Goal: Information Seeking & Learning: Learn about a topic

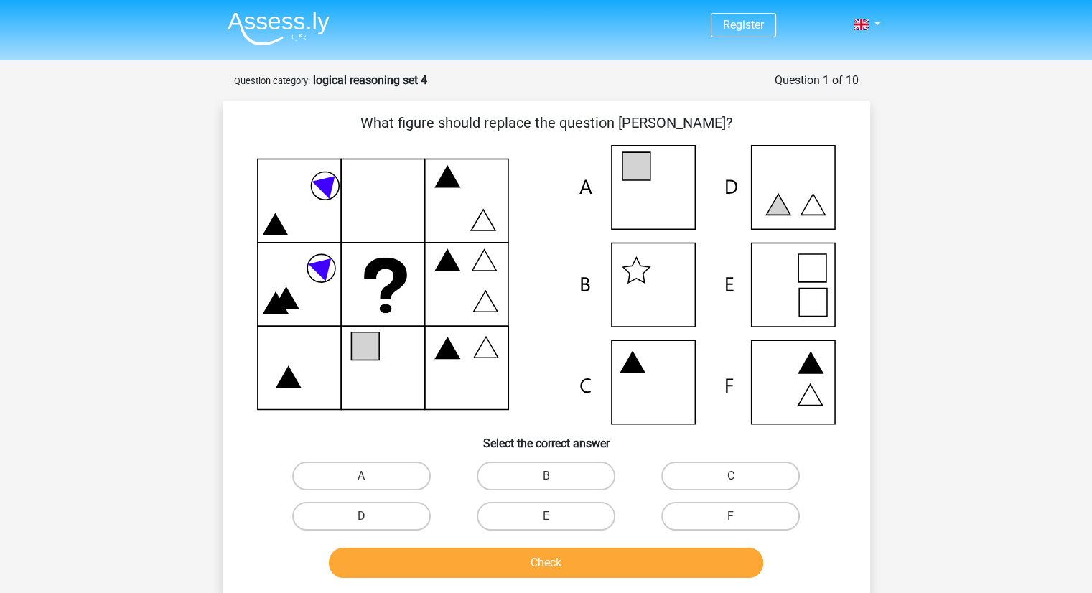
click at [765, 24] on span "Register" at bounding box center [743, 25] width 65 height 24
click at [295, 30] on img at bounding box center [279, 28] width 102 height 34
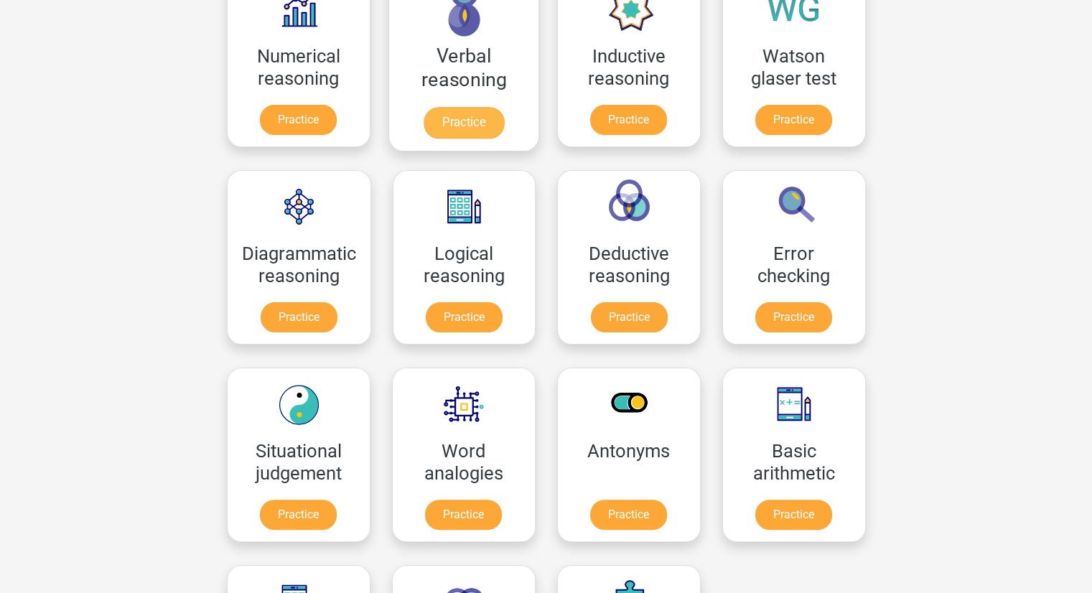
scroll to position [269, 0]
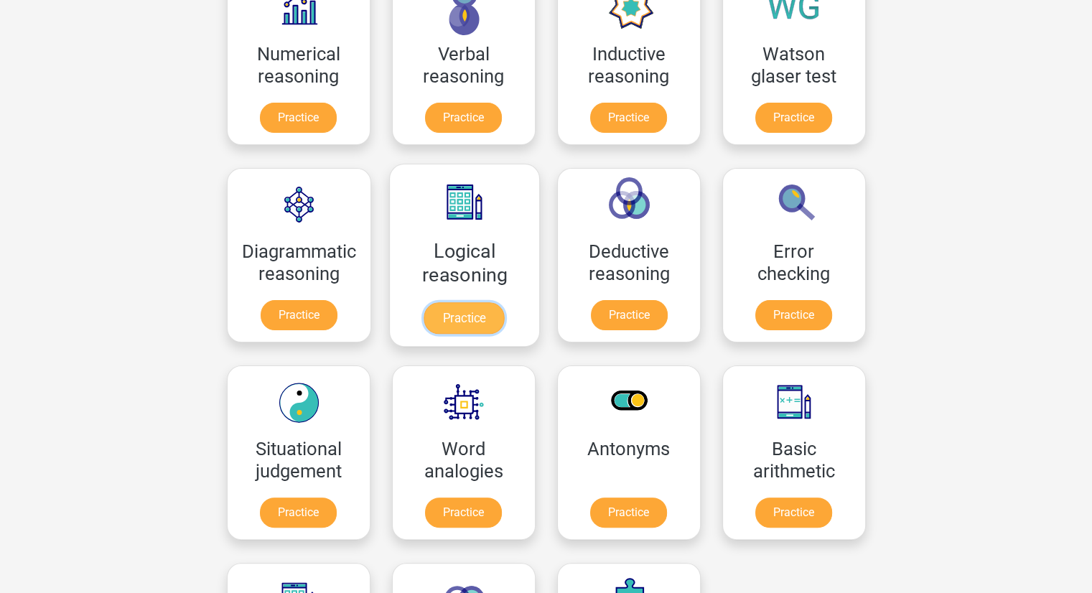
click at [474, 330] on link "Practice" at bounding box center [464, 318] width 80 height 32
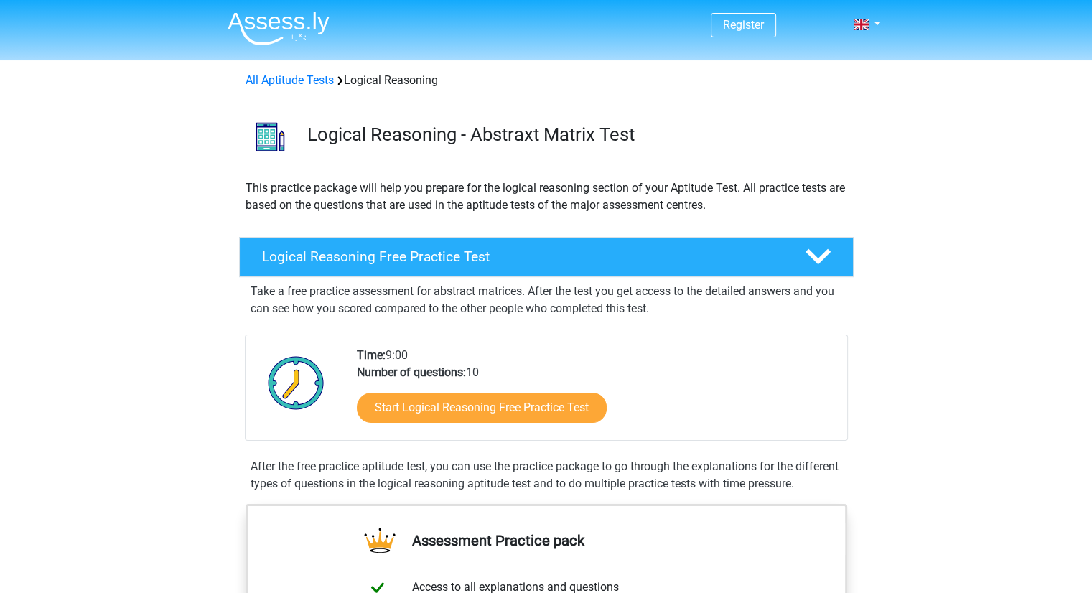
click at [732, 8] on nav "Register Nederlands English" at bounding box center [546, 25] width 660 height 47
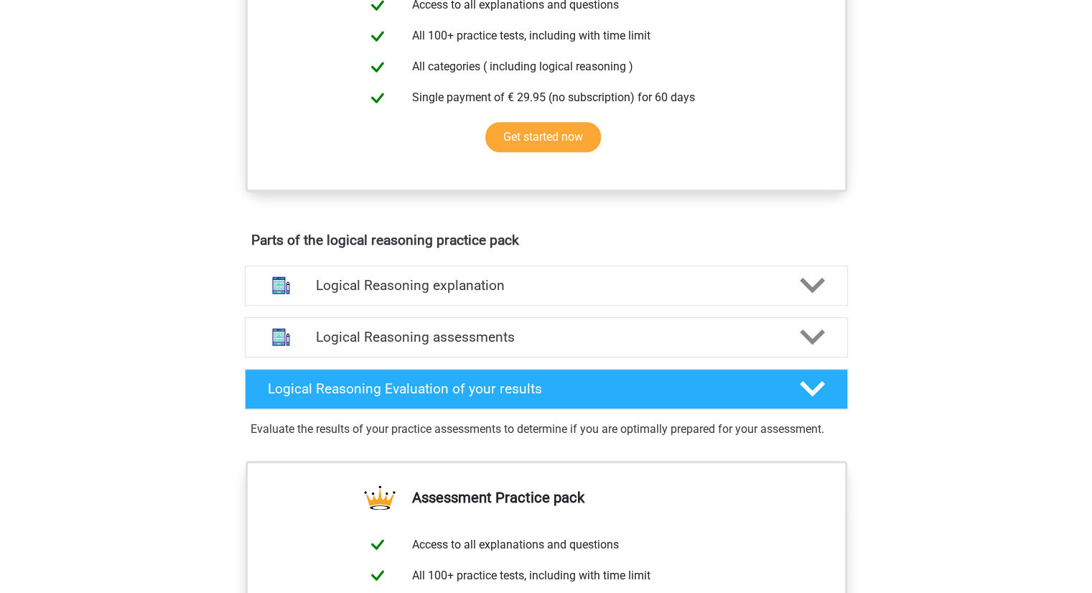
scroll to position [581, 0]
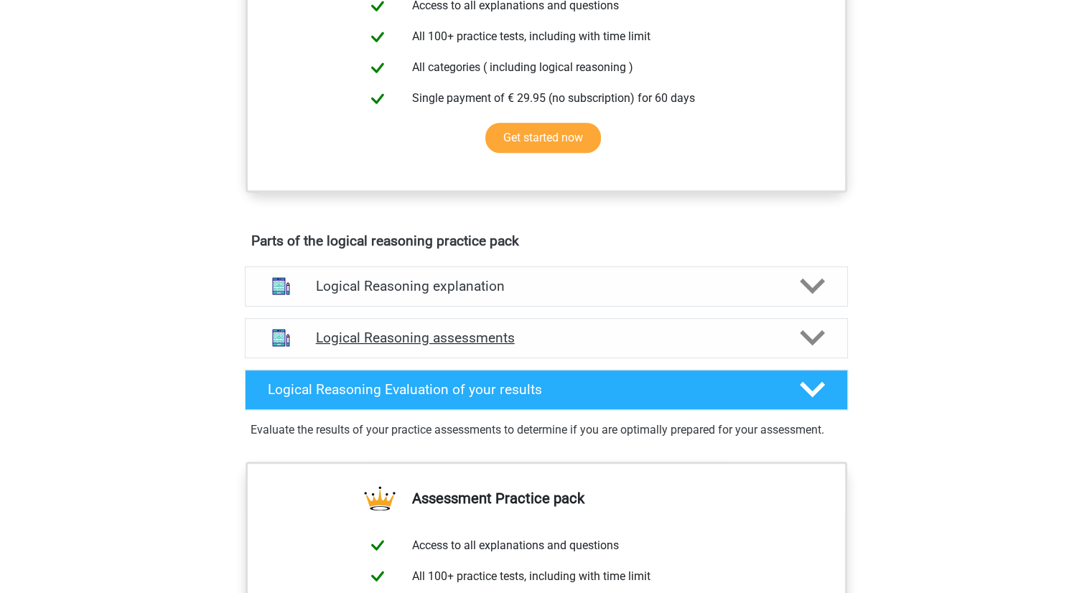
click at [619, 343] on div "Logical Reasoning assessments" at bounding box center [546, 338] width 603 height 40
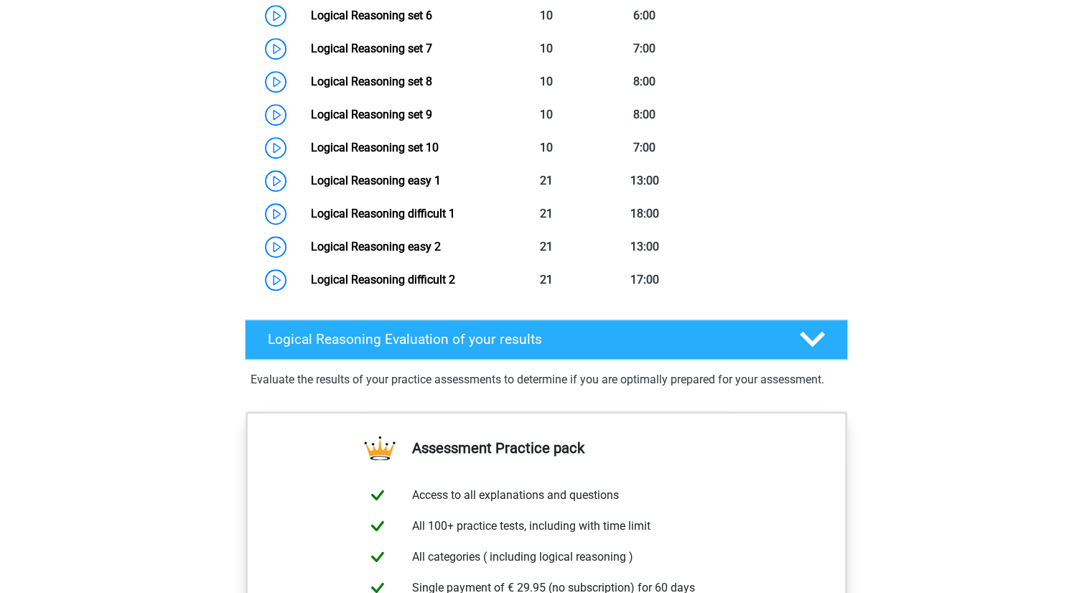
scroll to position [1220, 0]
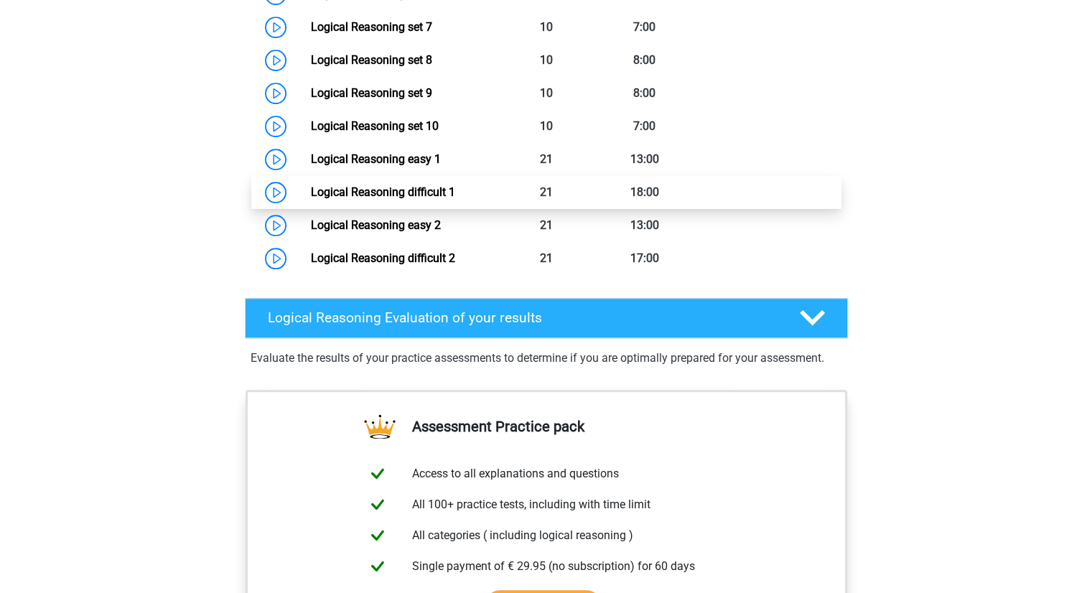
click at [311, 199] on link "Logical Reasoning difficult 1" at bounding box center [383, 192] width 144 height 14
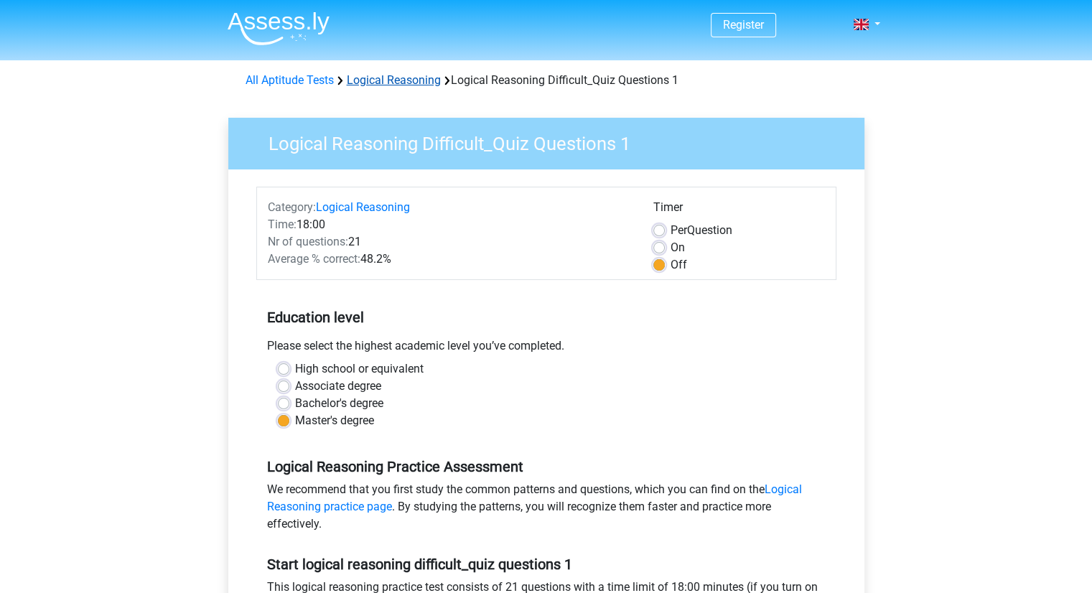
click at [403, 75] on link "Logical Reasoning" at bounding box center [394, 80] width 94 height 14
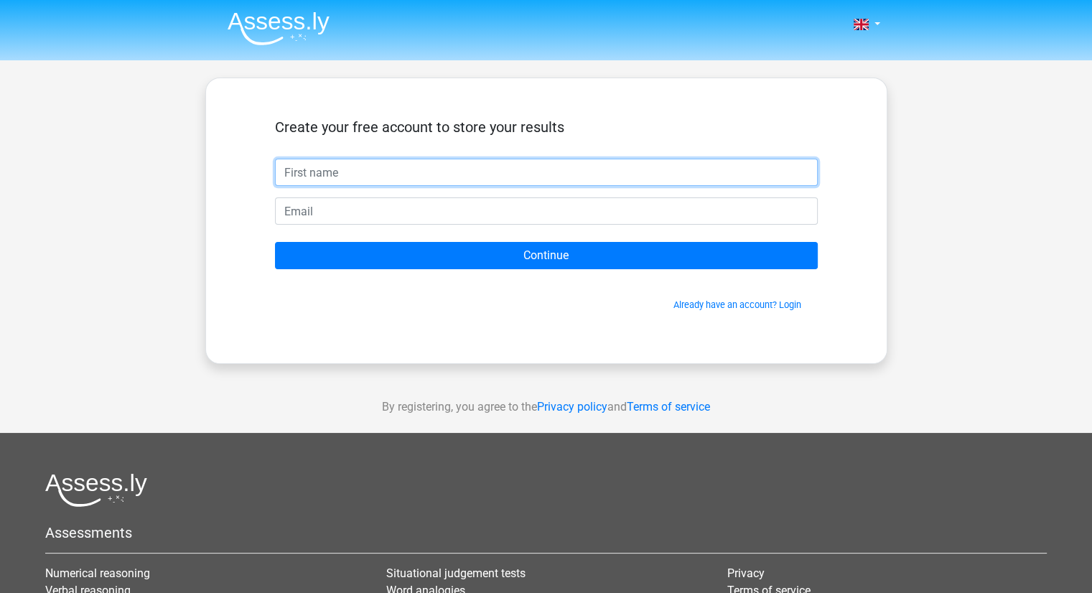
click at [459, 183] on input "text" at bounding box center [546, 172] width 543 height 27
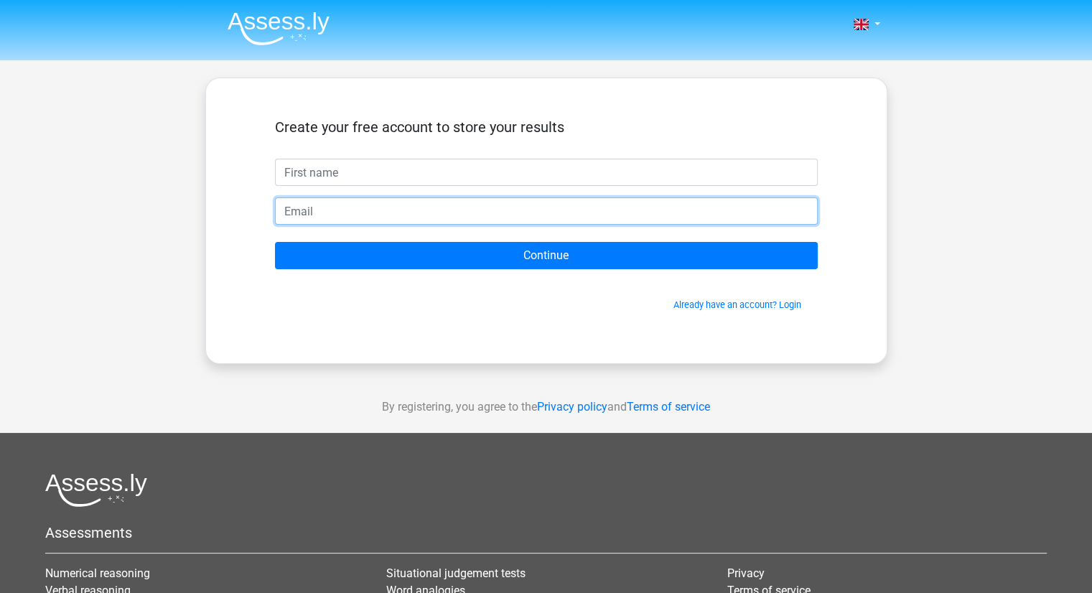
click at [322, 202] on input "email" at bounding box center [546, 210] width 543 height 27
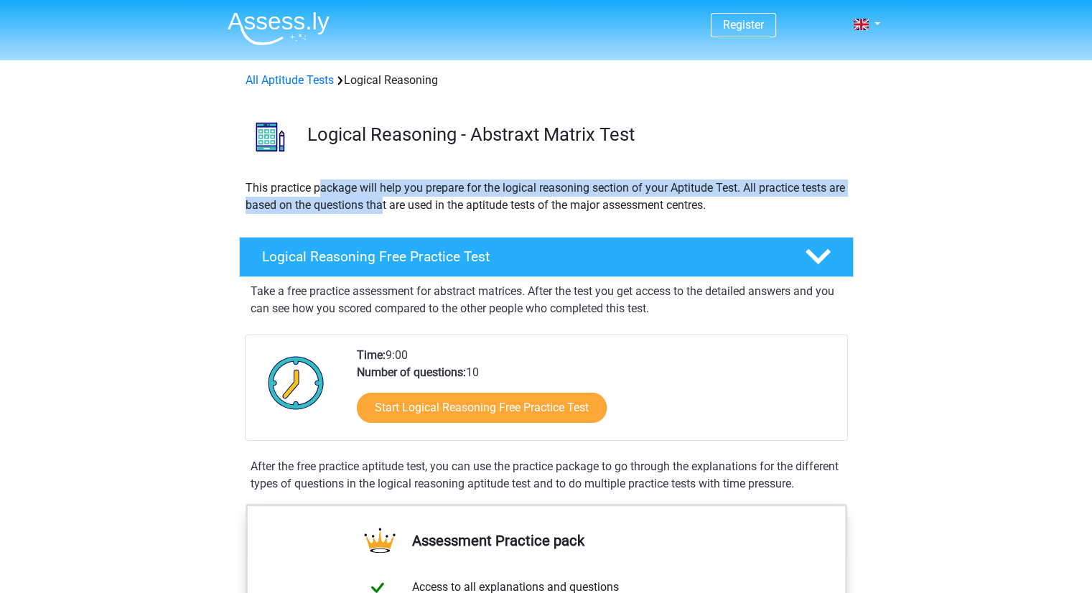
drag, startPoint x: 318, startPoint y: 187, endPoint x: 434, endPoint y: 197, distance: 116.8
click at [417, 197] on p "This practice package will help you prepare for the logical reasoning section o…" at bounding box center [547, 196] width 602 height 34
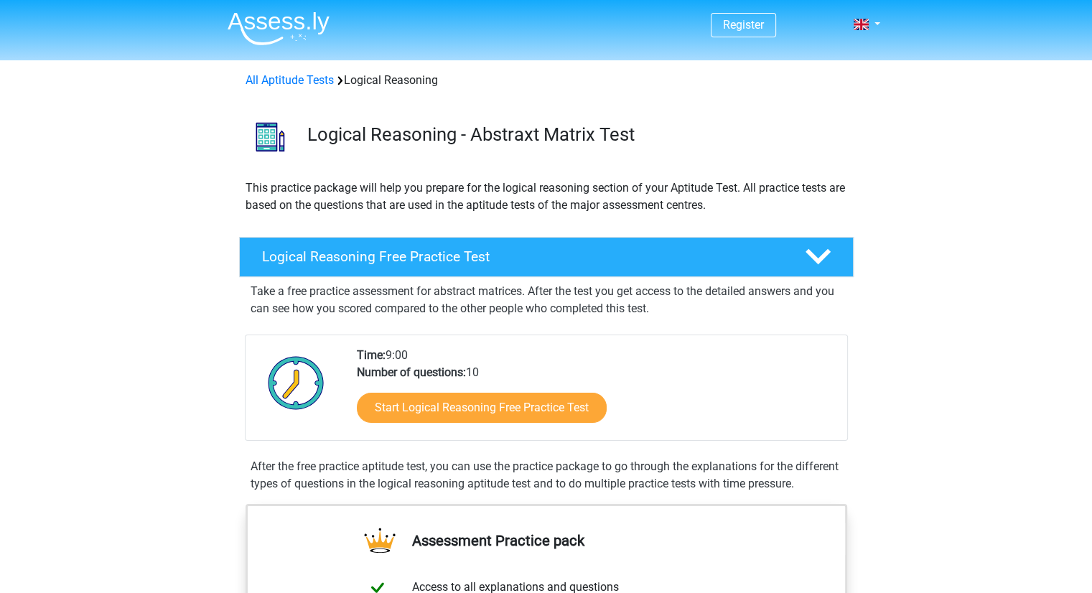
click at [479, 215] on div "This practice package will help you prepare for the logical reasoning section o…" at bounding box center [546, 202] width 613 height 46
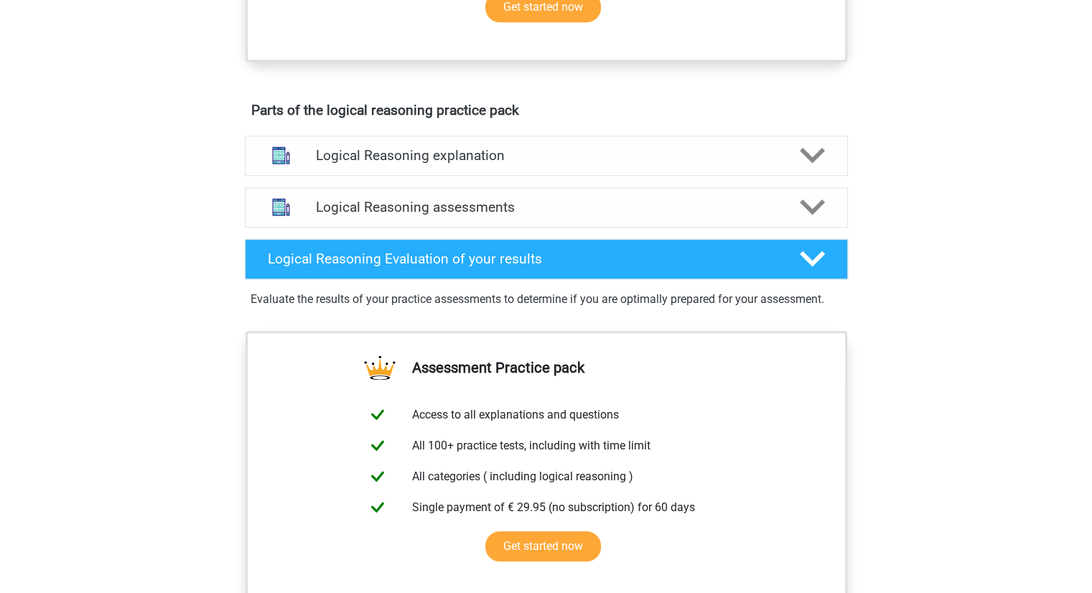
scroll to position [702, 0]
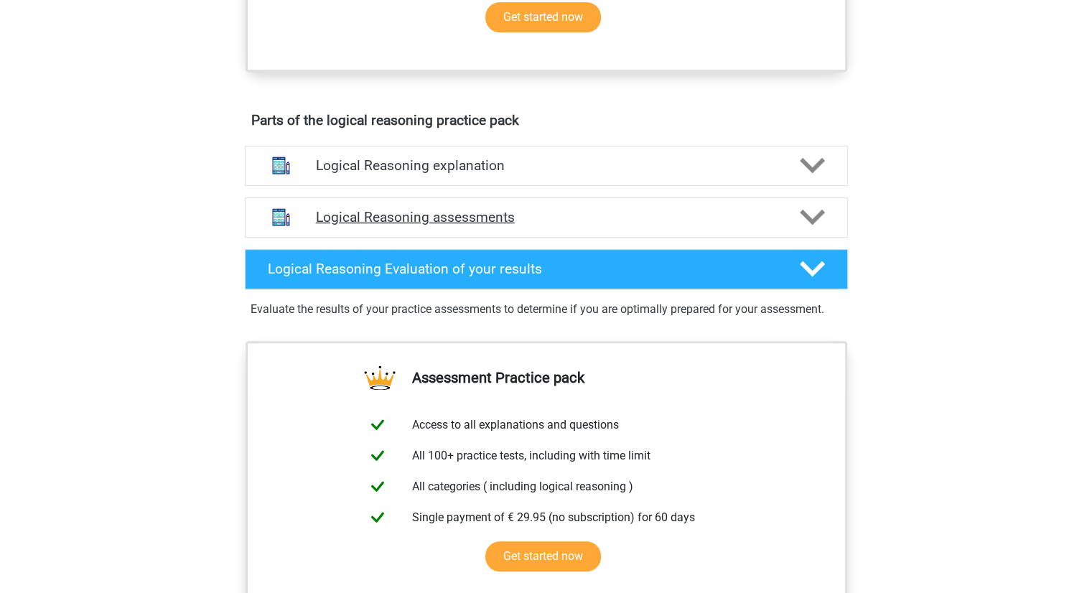
click at [488, 219] on div "Logical Reasoning assessments" at bounding box center [546, 217] width 603 height 40
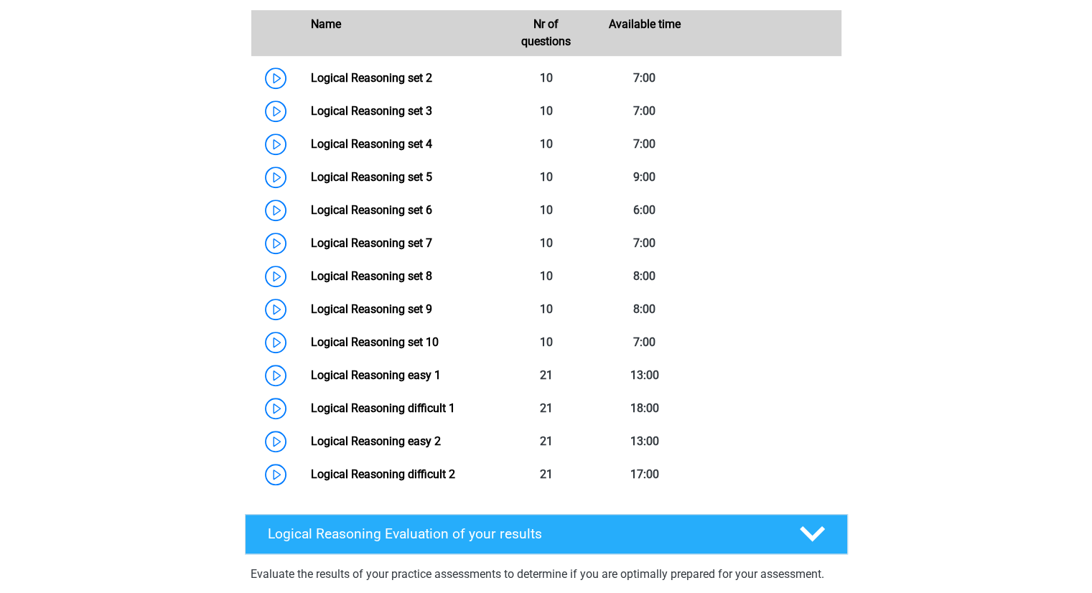
scroll to position [1005, 0]
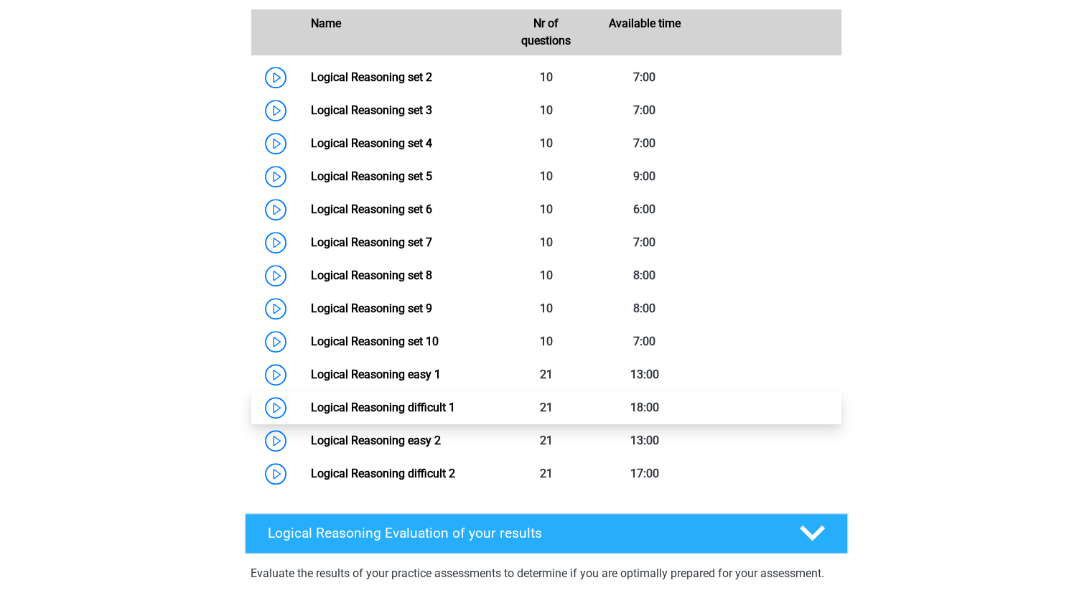
click at [311, 414] on link "Logical Reasoning difficult 1" at bounding box center [383, 408] width 144 height 14
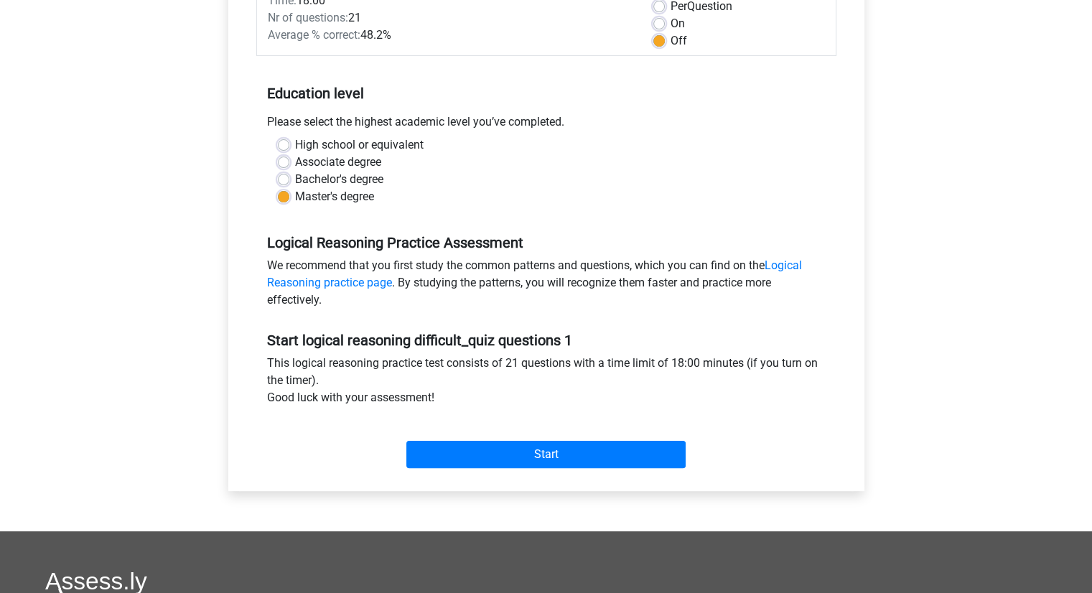
scroll to position [541, 0]
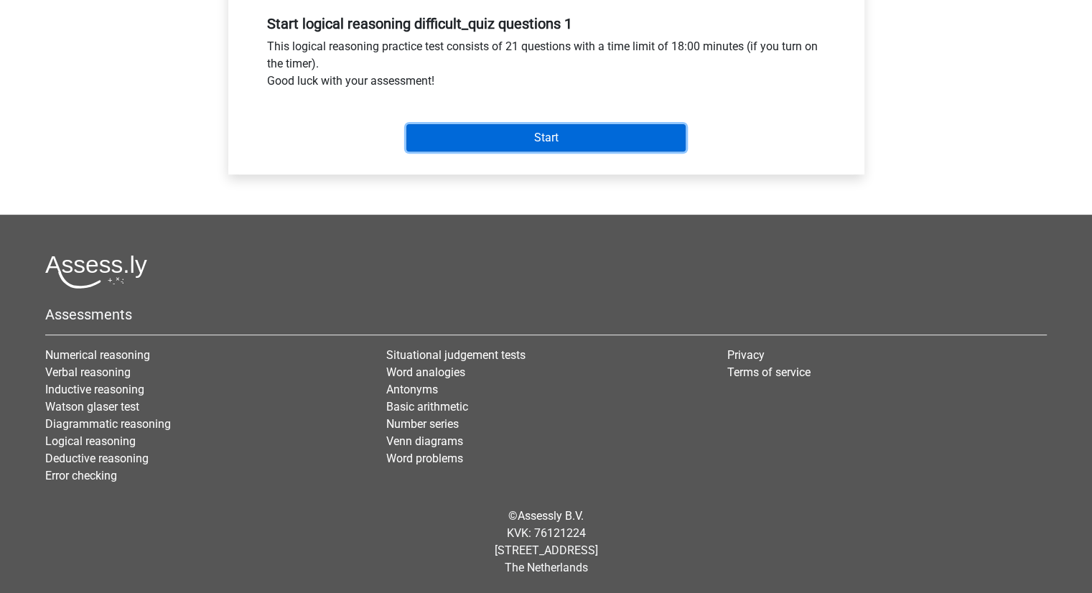
click at [541, 144] on input "Start" at bounding box center [545, 137] width 279 height 27
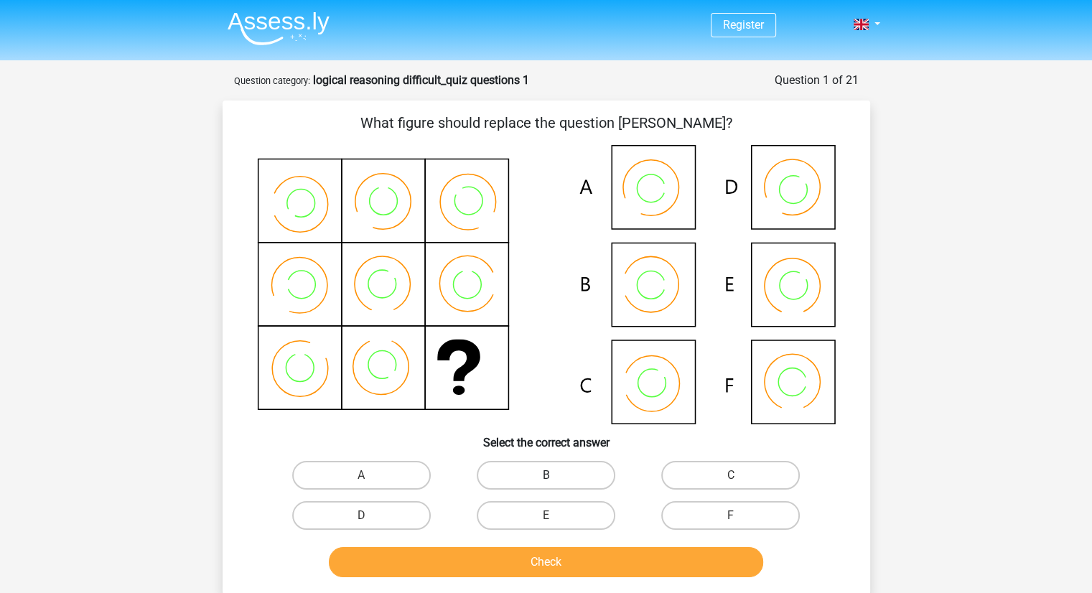
click at [551, 467] on label "B" at bounding box center [546, 475] width 139 height 29
click at [551, 475] on input "B" at bounding box center [550, 479] width 9 height 9
radio input "true"
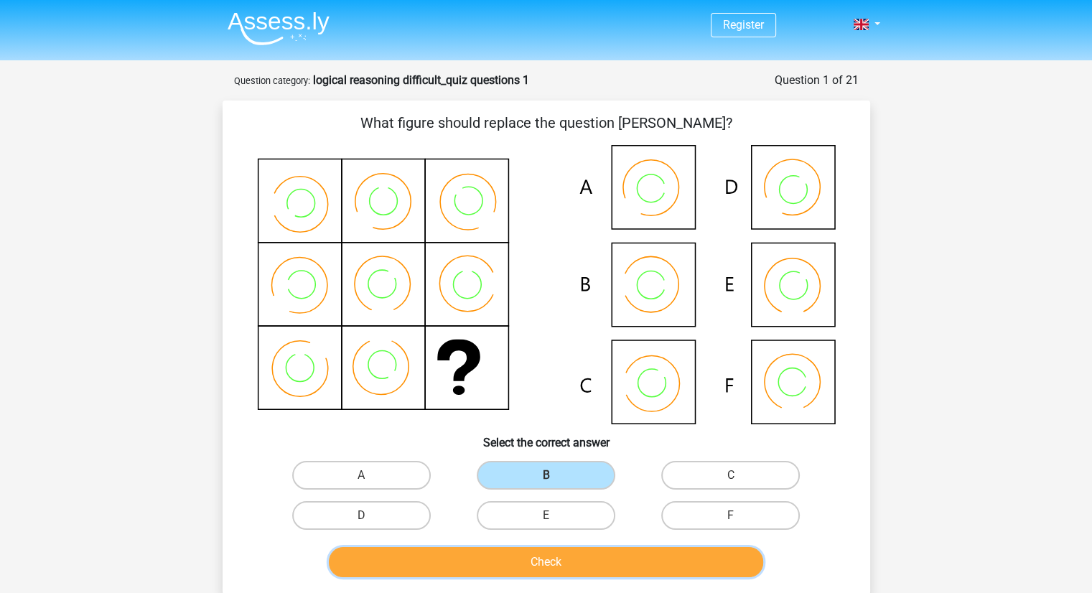
click at [569, 573] on button "Check" at bounding box center [546, 562] width 434 height 30
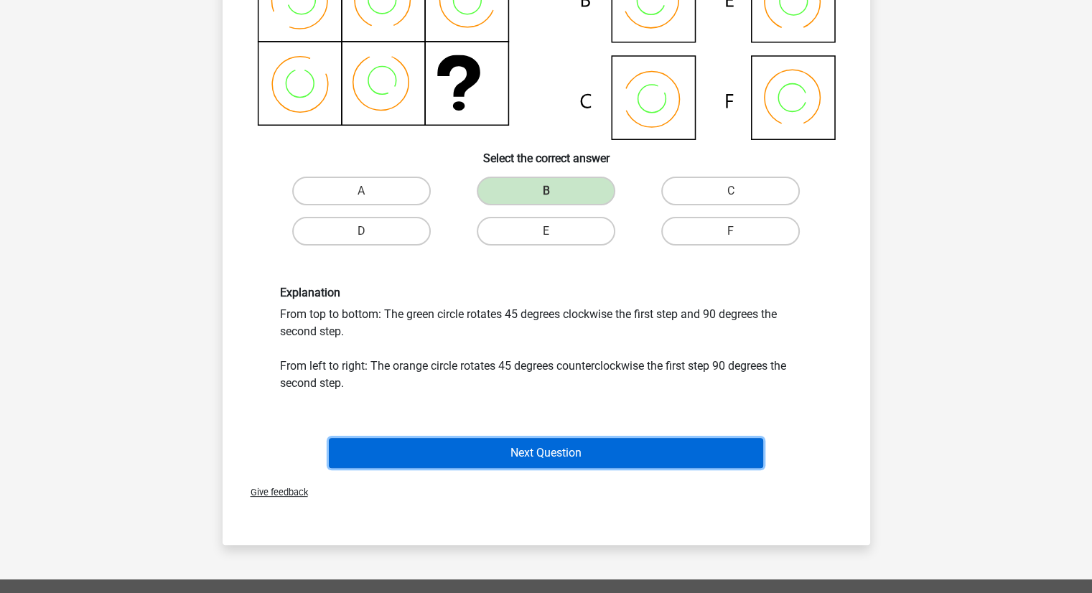
click at [569, 457] on button "Next Question" at bounding box center [546, 453] width 434 height 30
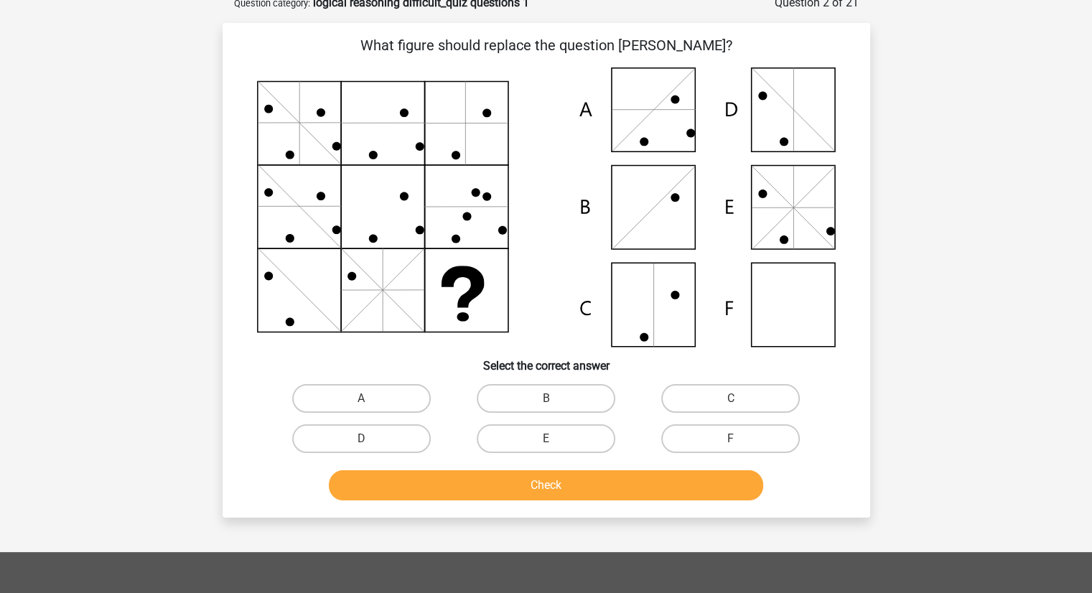
scroll to position [72, 0]
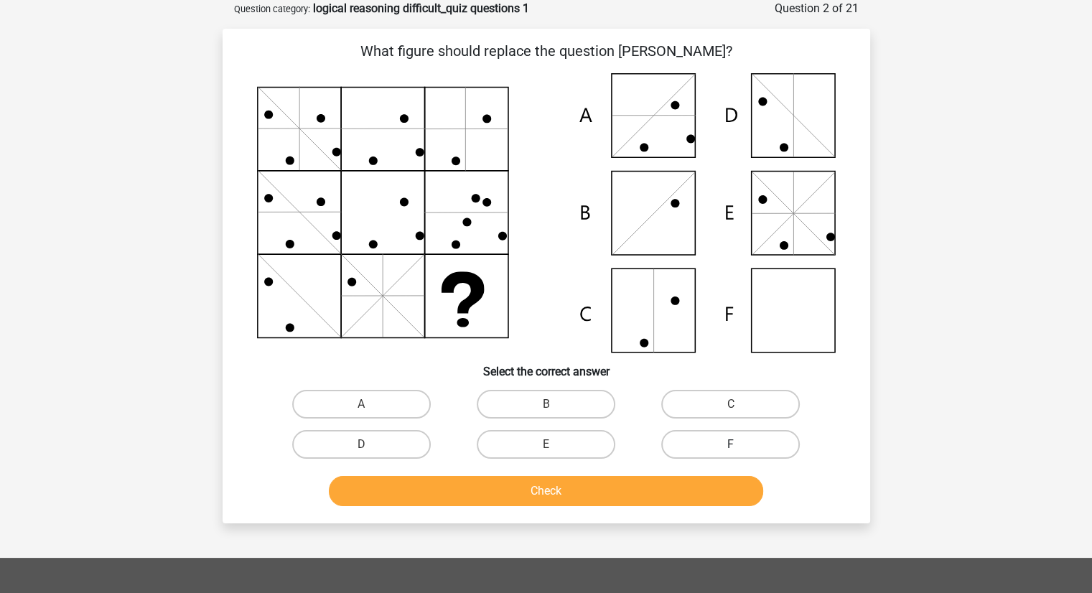
click at [710, 443] on label "F" at bounding box center [730, 444] width 139 height 29
click at [731, 444] on input "F" at bounding box center [735, 448] width 9 height 9
radio input "true"
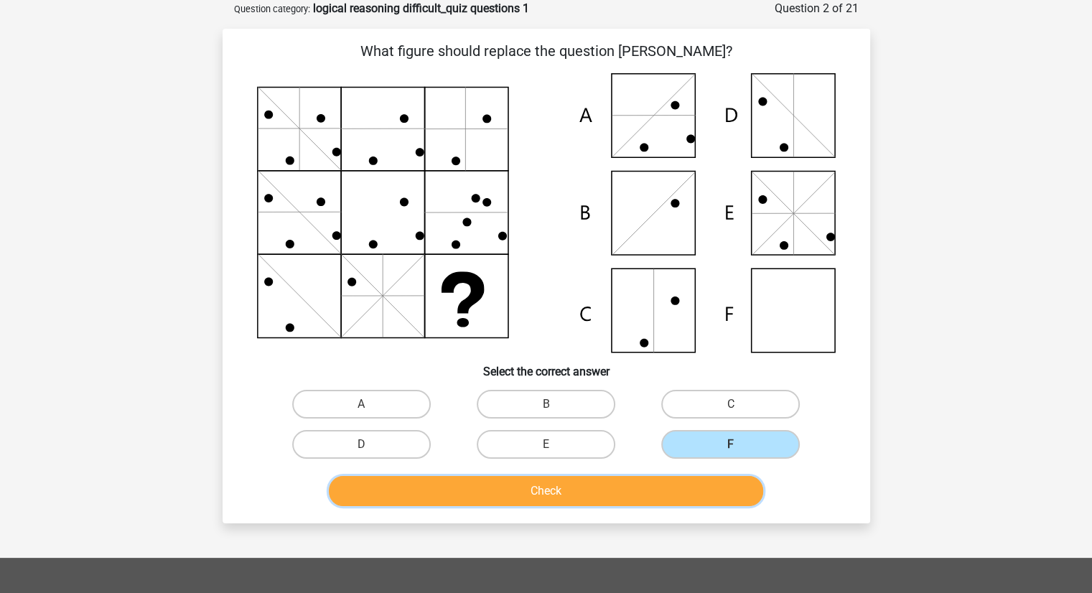
click at [660, 477] on button "Check" at bounding box center [546, 491] width 434 height 30
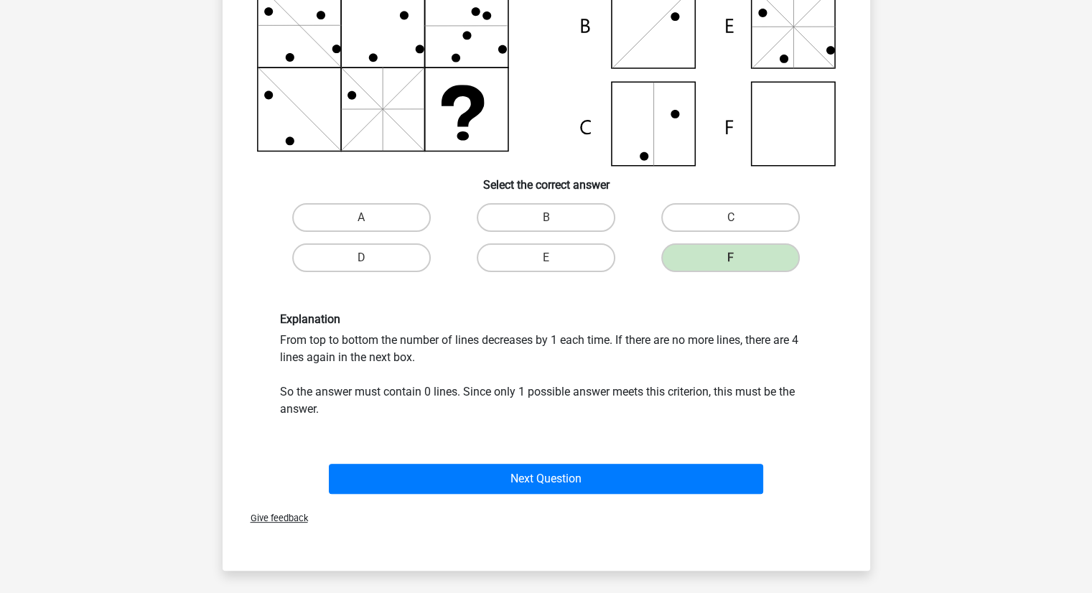
scroll to position [259, 0]
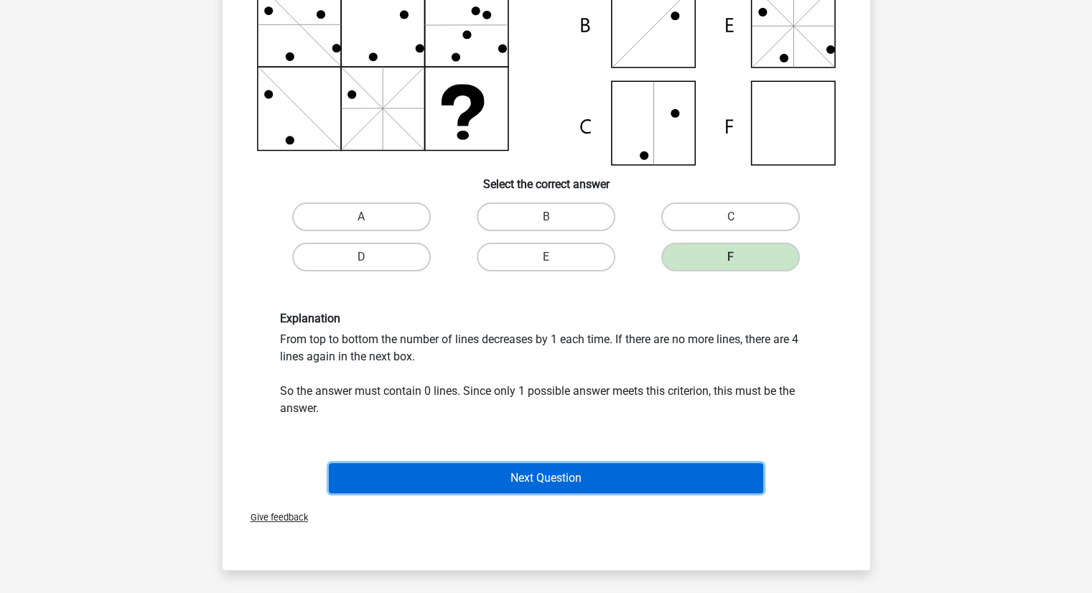
click at [601, 484] on button "Next Question" at bounding box center [546, 478] width 434 height 30
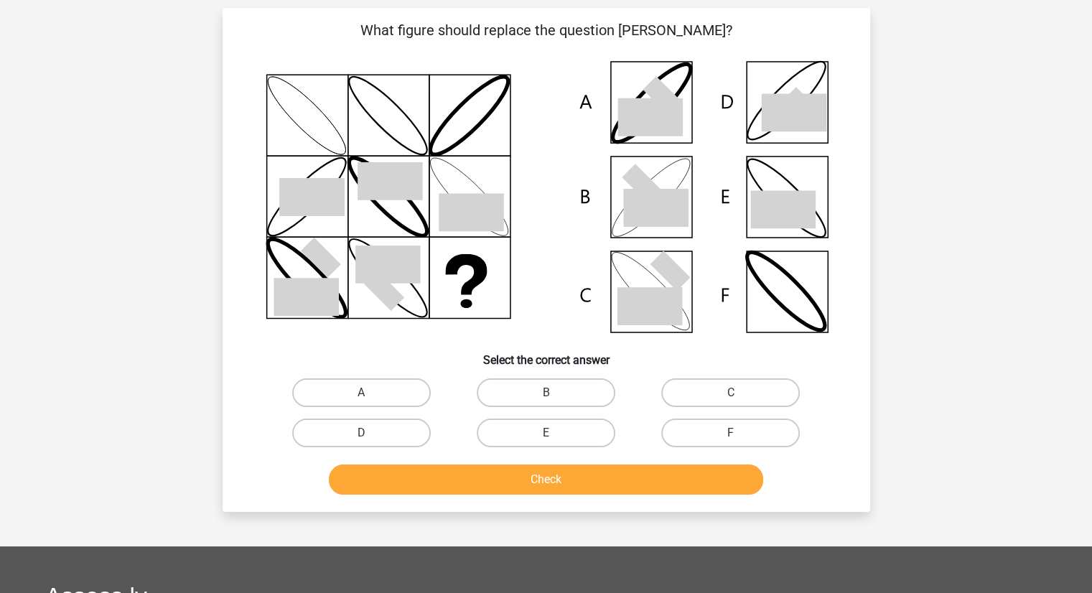
scroll to position [72, 0]
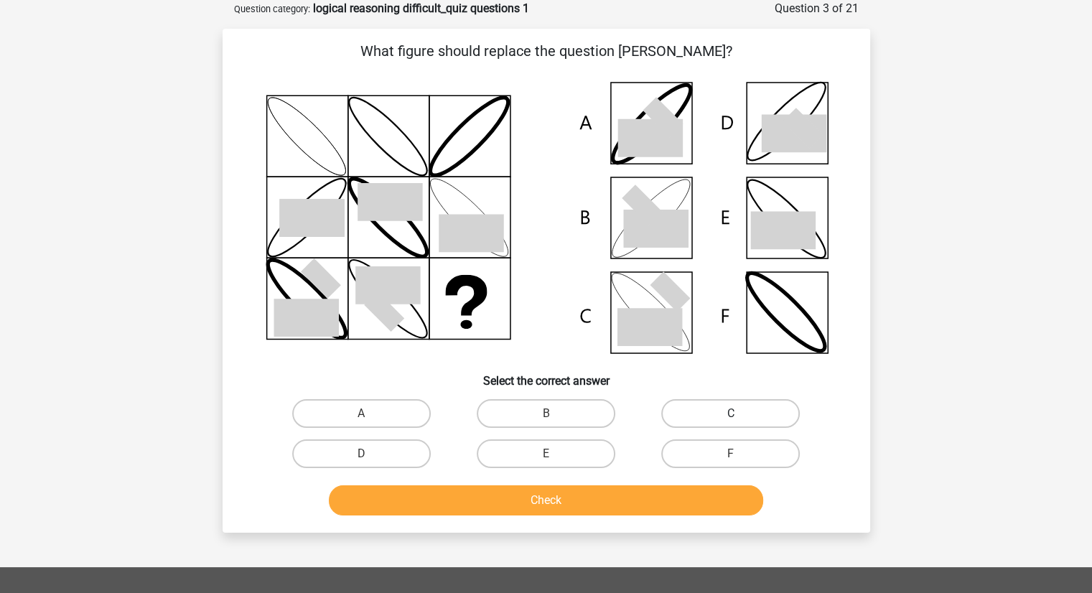
click at [695, 413] on label "C" at bounding box center [730, 413] width 139 height 29
click at [731, 413] on input "C" at bounding box center [735, 417] width 9 height 9
radio input "true"
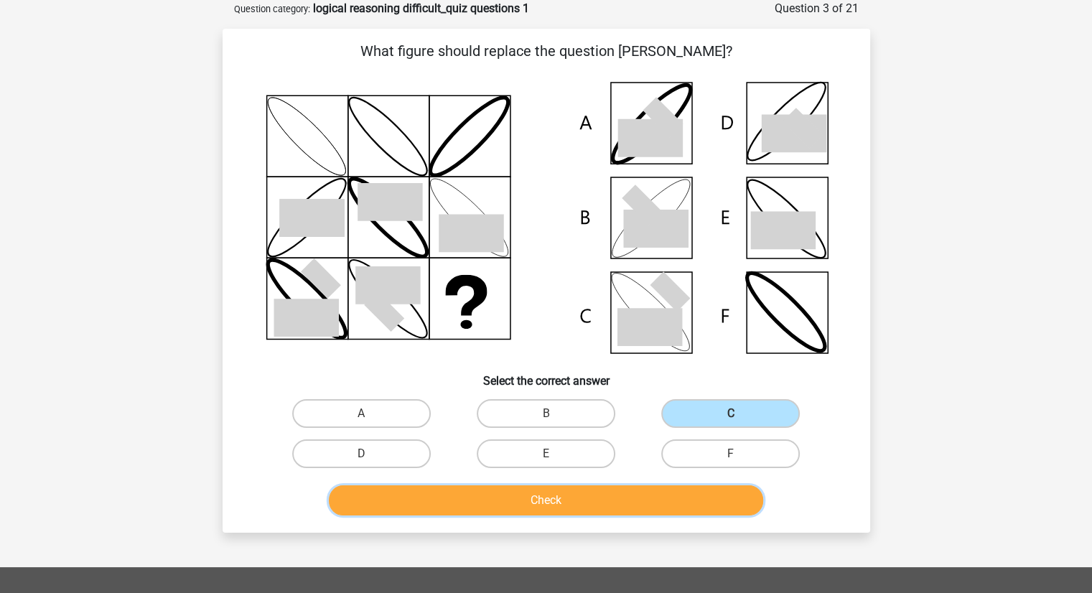
click at [593, 497] on button "Check" at bounding box center [546, 500] width 434 height 30
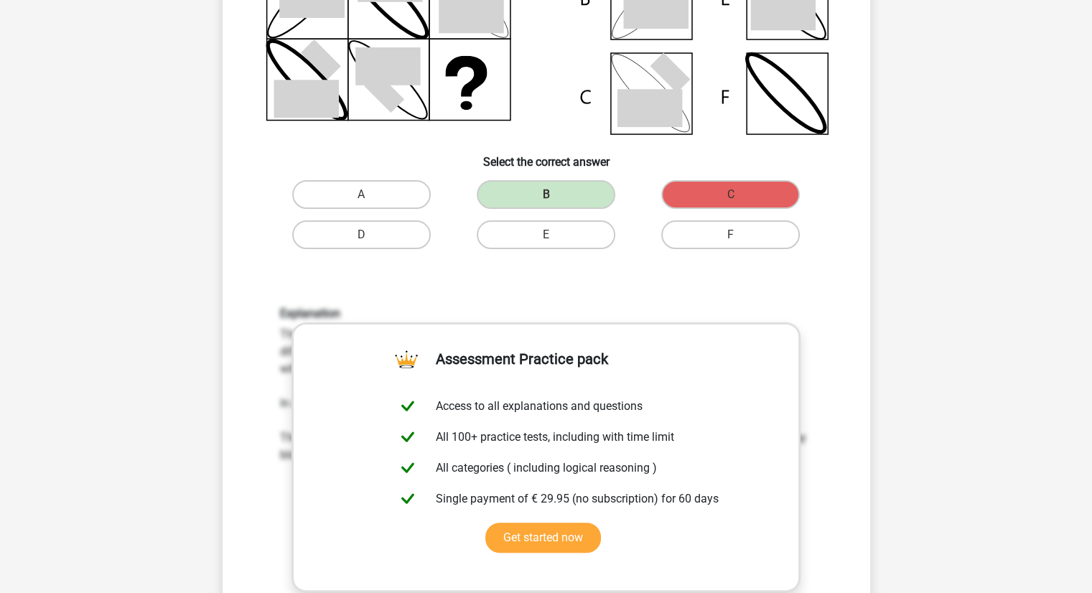
scroll to position [0, 0]
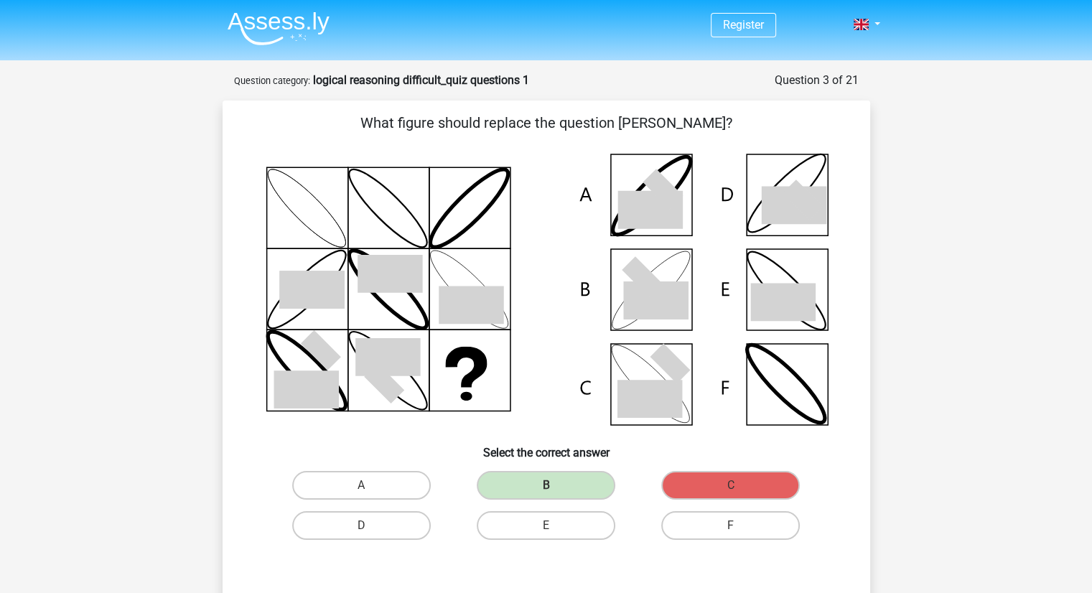
click at [765, 11] on nav "Register Nederlands English" at bounding box center [546, 25] width 660 height 47
click at [760, 17] on span "Register" at bounding box center [743, 25] width 65 height 24
click at [755, 22] on link "Register" at bounding box center [743, 25] width 41 height 14
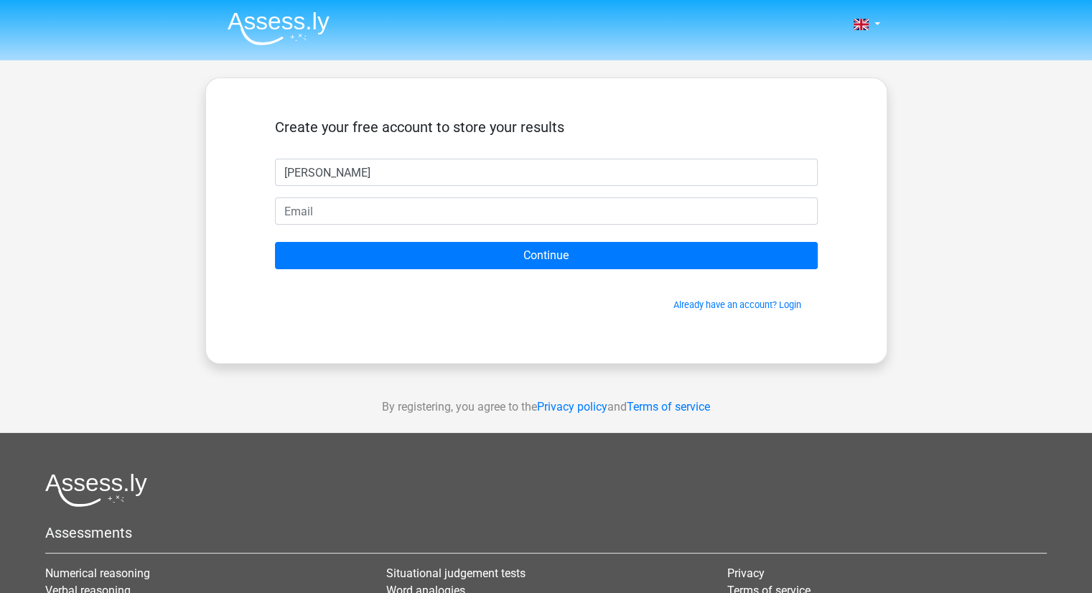
type input "[PERSON_NAME][EMAIL_ADDRESS][DOMAIN_NAME]"
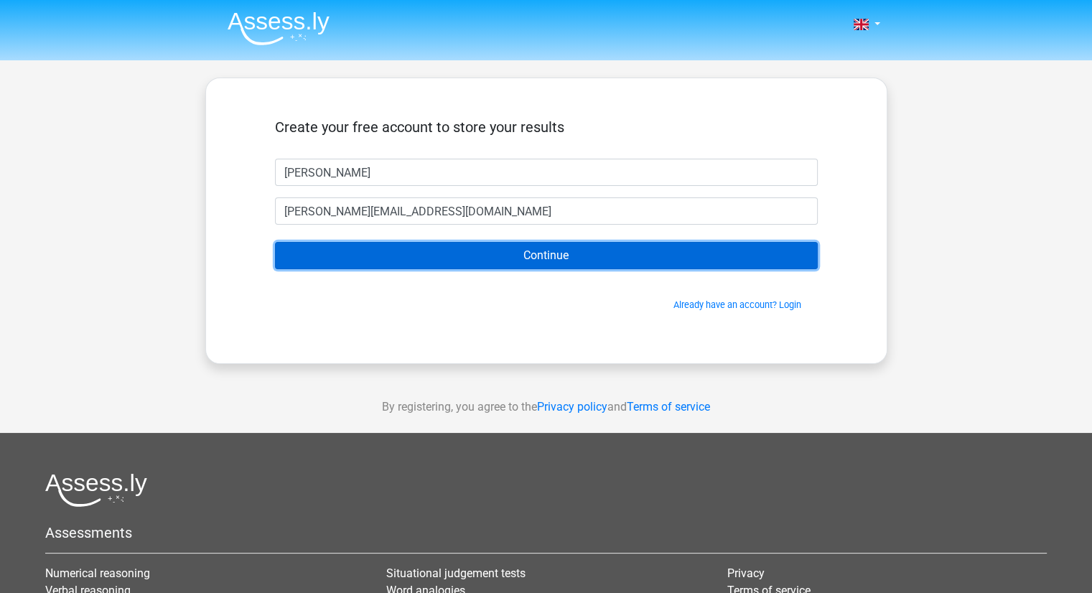
click at [480, 265] on input "Continue" at bounding box center [546, 255] width 543 height 27
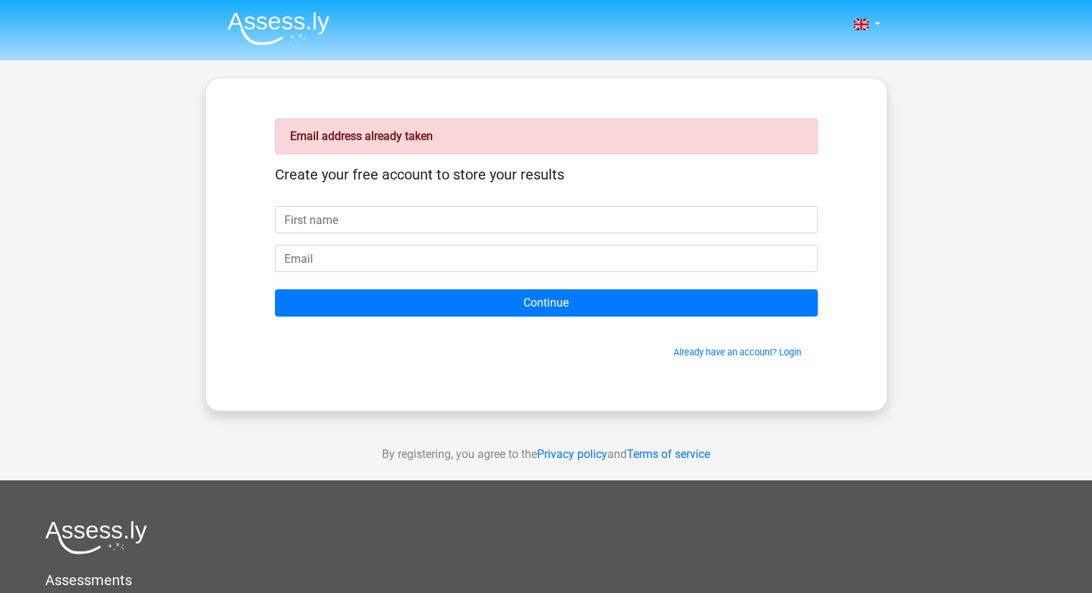
click at [416, 219] on input "text" at bounding box center [546, 219] width 543 height 27
click at [780, 347] on link "Already have an account? Login" at bounding box center [737, 352] width 128 height 11
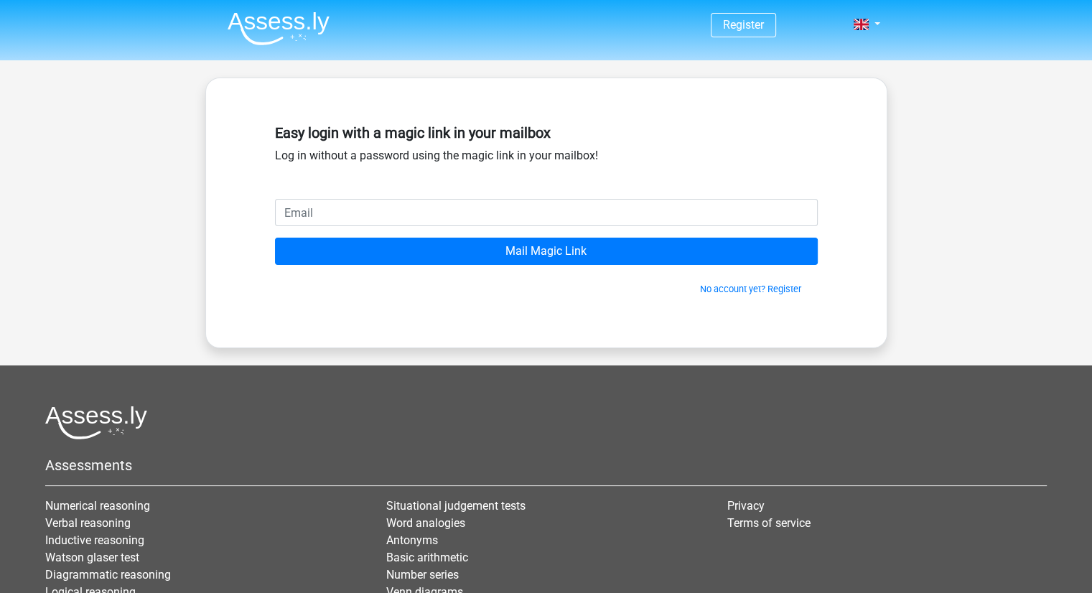
click at [374, 203] on input "email" at bounding box center [546, 212] width 543 height 27
type input "kelly.schumacher93@gmail.com"
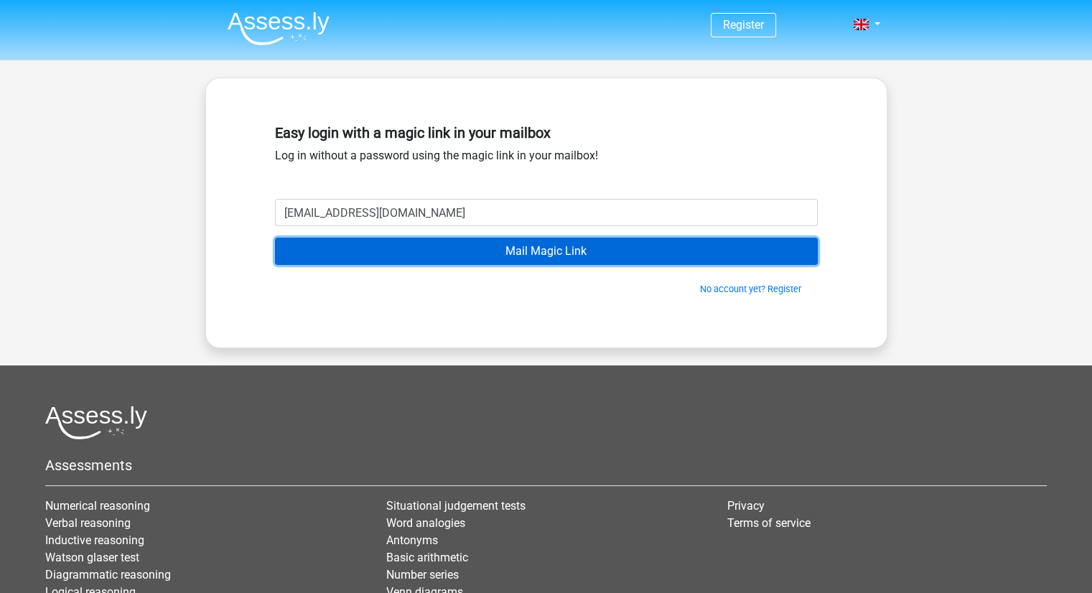
click at [457, 252] on input "Mail Magic Link" at bounding box center [546, 251] width 543 height 27
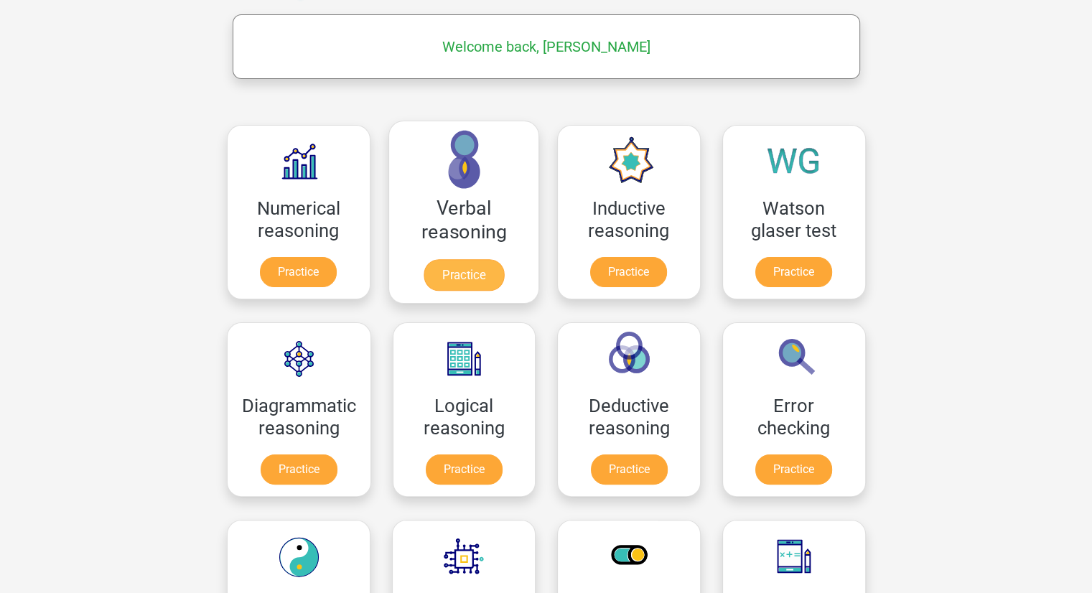
scroll to position [221, 0]
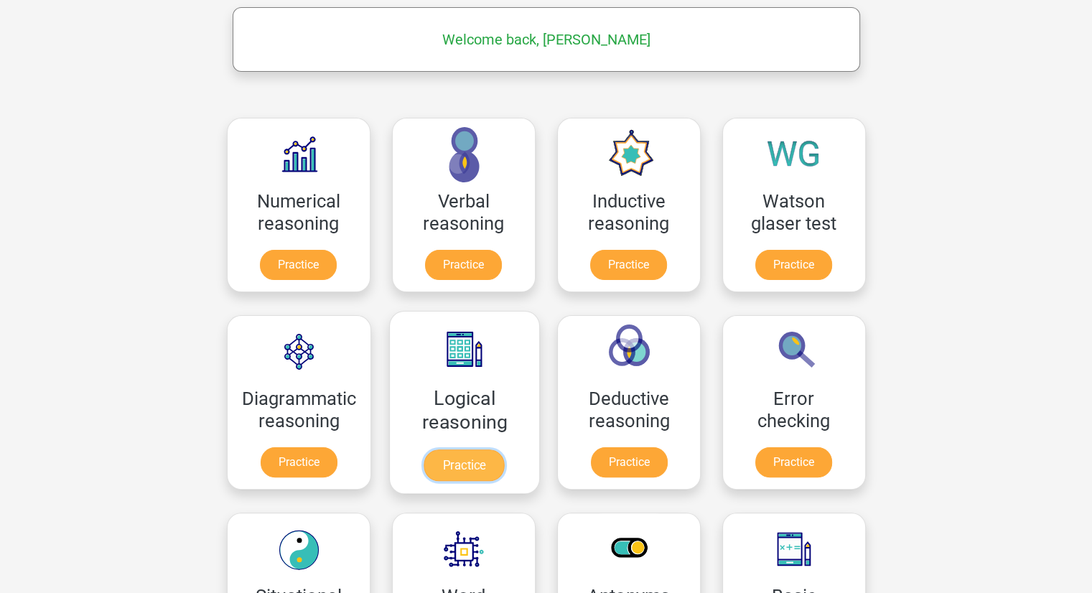
click at [441, 457] on link "Practice" at bounding box center [464, 465] width 80 height 32
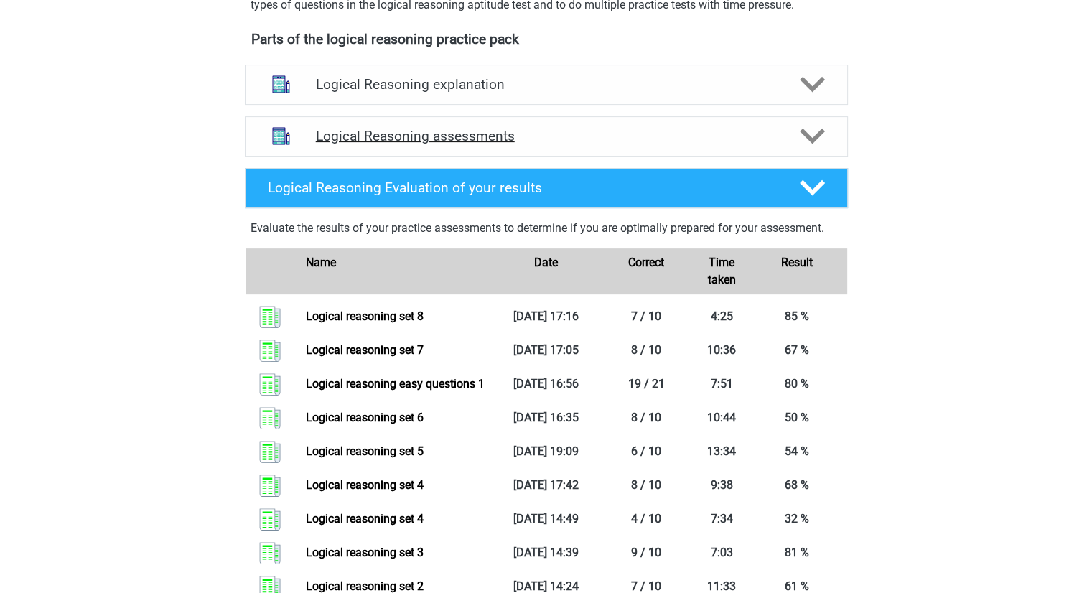
scroll to position [478, 0]
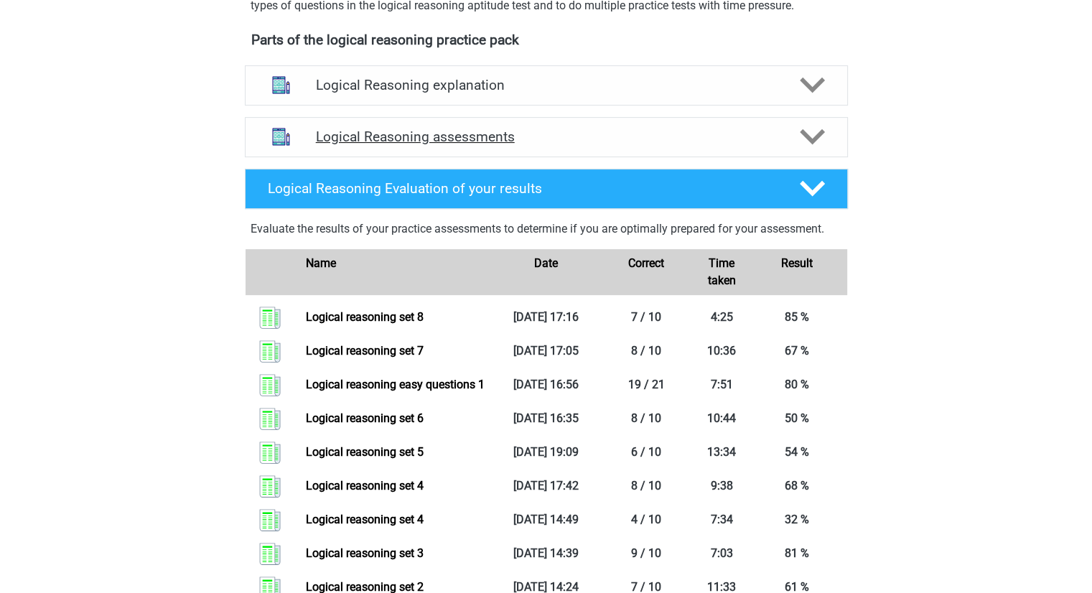
click at [543, 145] on h4 "Logical Reasoning assessments" at bounding box center [546, 136] width 461 height 17
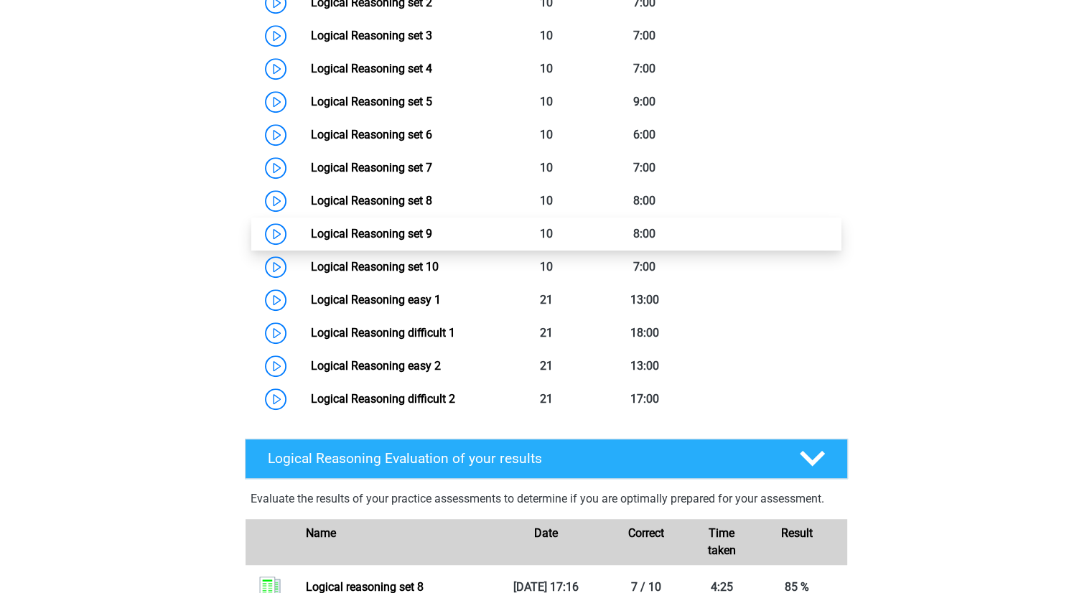
scroll to position [774, 0]
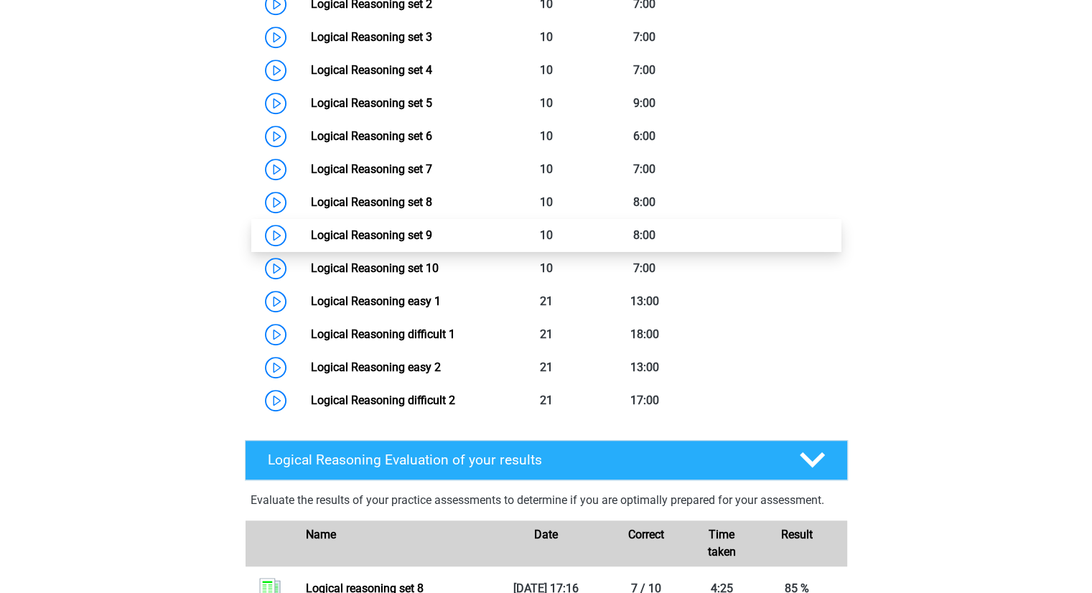
click at [311, 242] on link "Logical Reasoning set 9" at bounding box center [371, 235] width 121 height 14
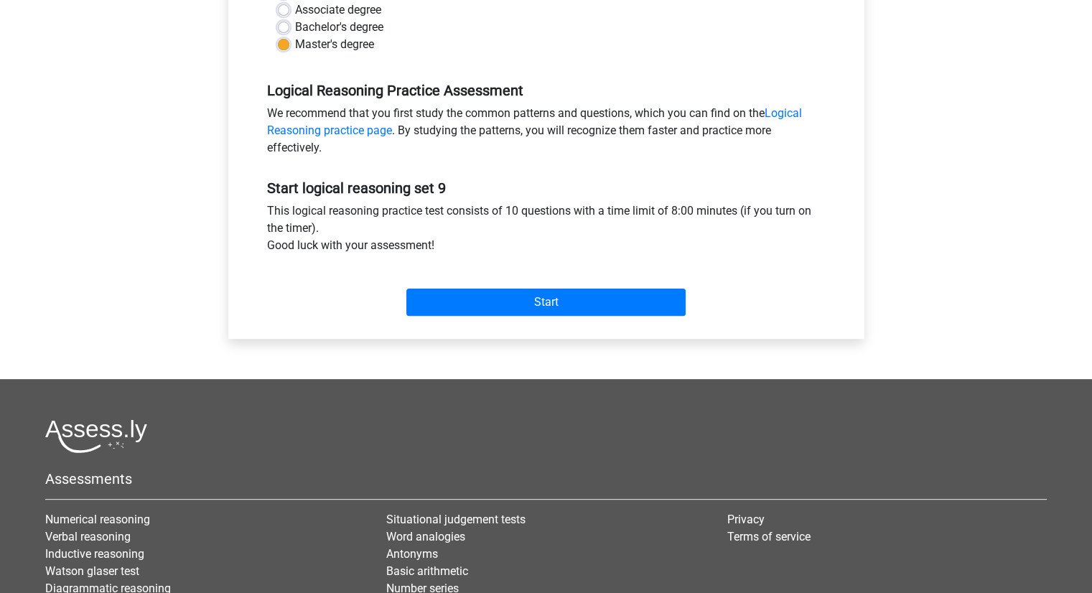
scroll to position [380, 0]
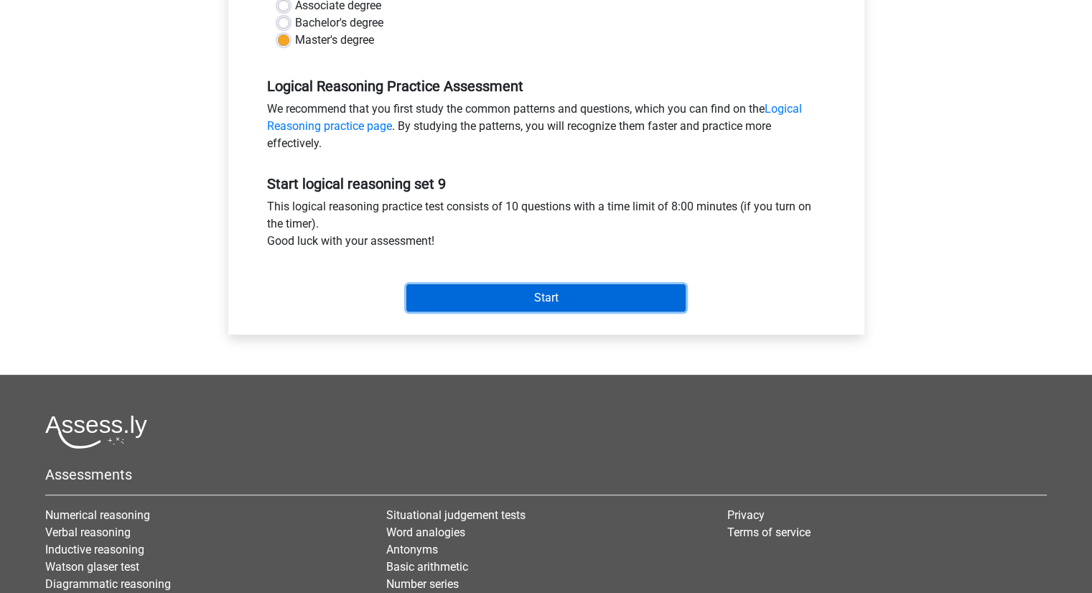
click at [452, 294] on input "Start" at bounding box center [545, 297] width 279 height 27
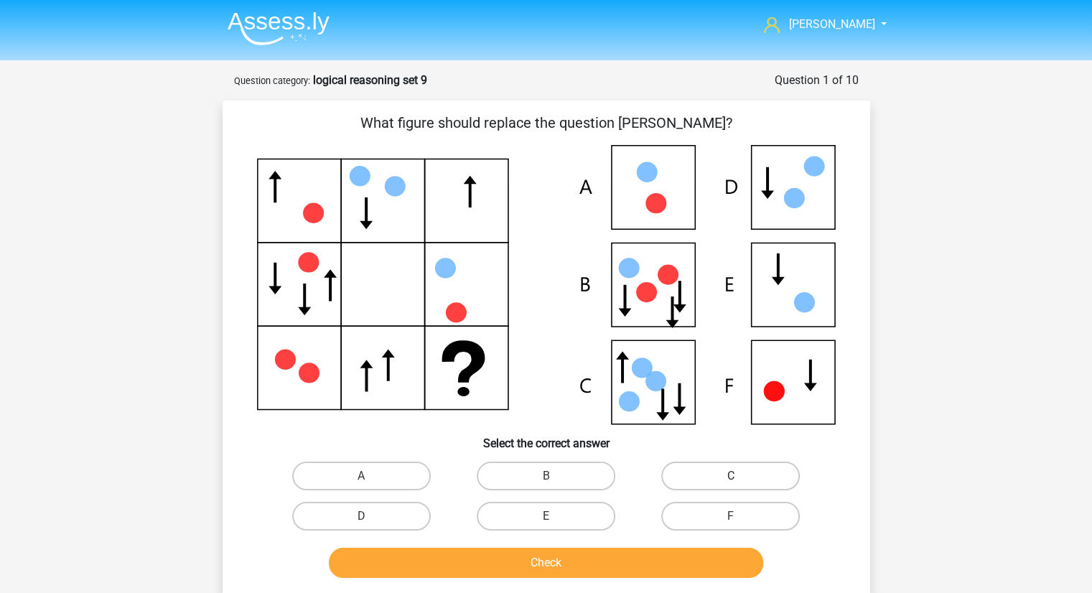
click at [709, 466] on label "C" at bounding box center [730, 476] width 139 height 29
click at [731, 476] on input "C" at bounding box center [735, 480] width 9 height 9
radio input "true"
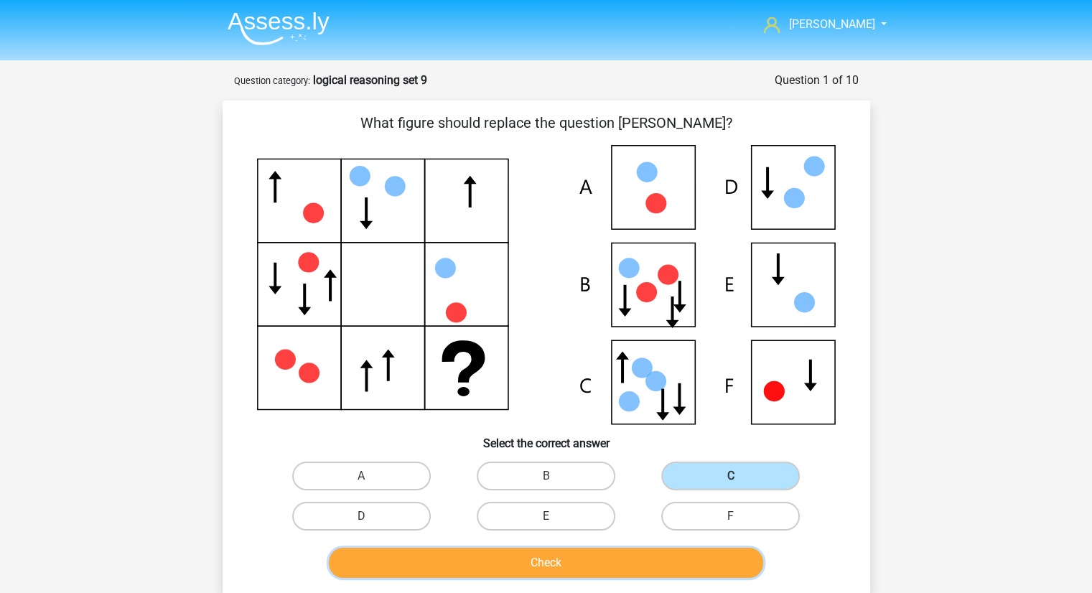
click at [609, 567] on button "Check" at bounding box center [546, 563] width 434 height 30
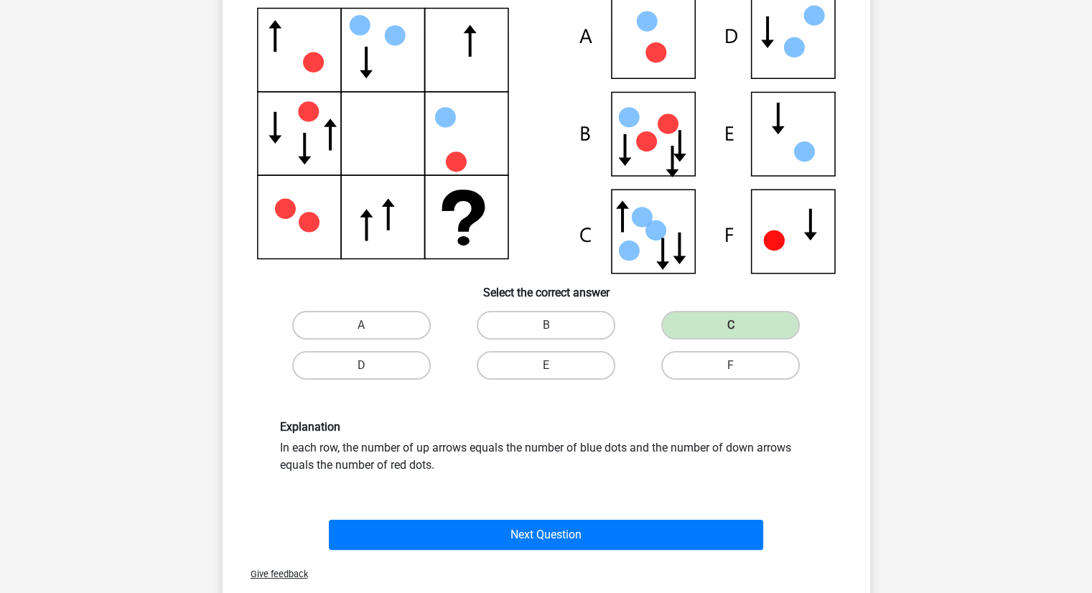
scroll to position [167, 0]
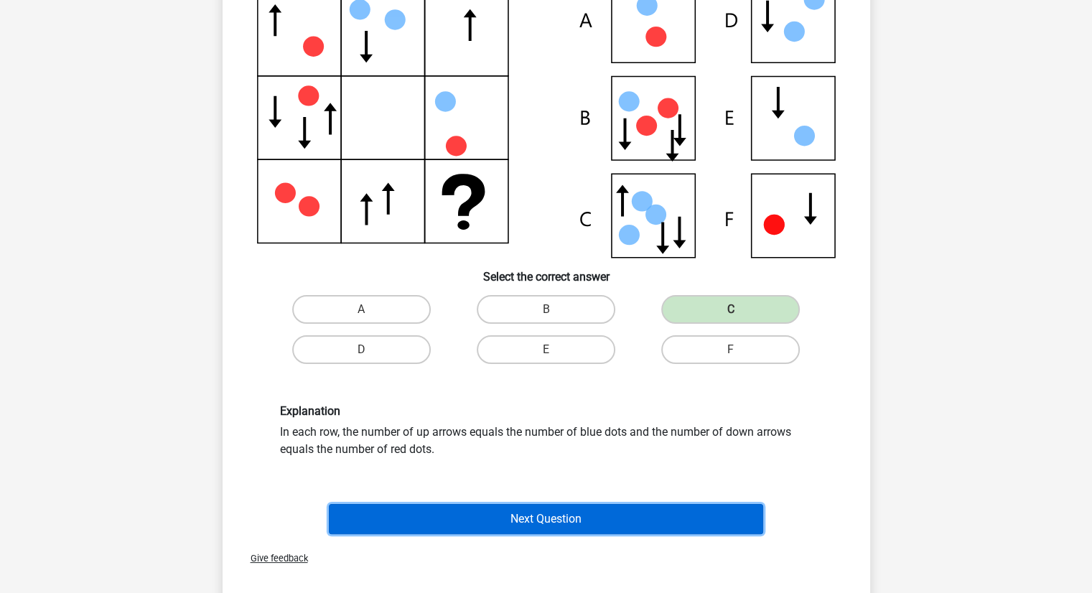
click at [574, 513] on button "Next Question" at bounding box center [546, 519] width 434 height 30
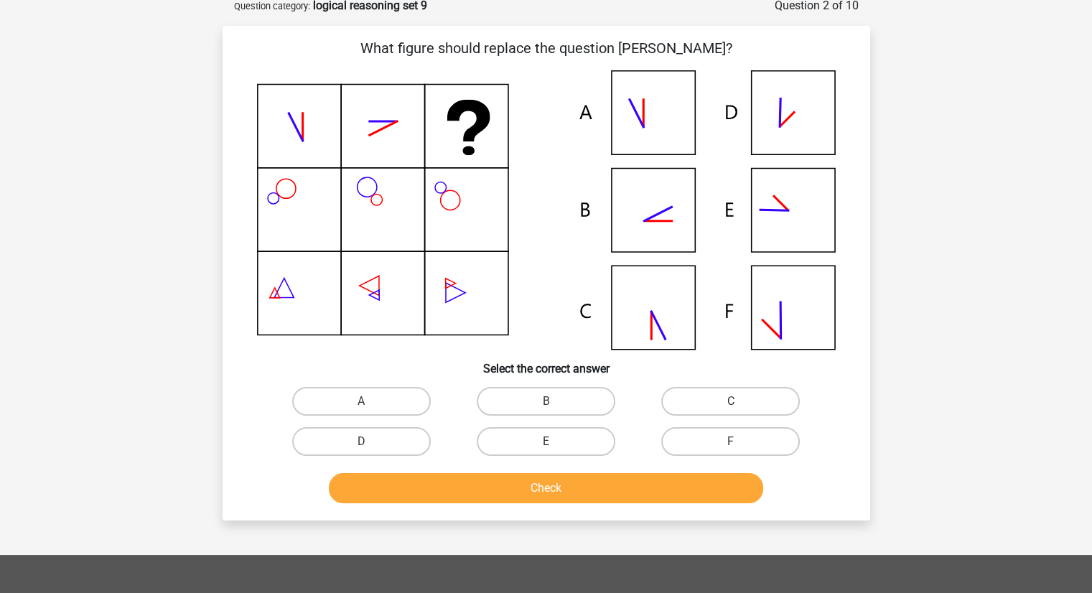
scroll to position [72, 0]
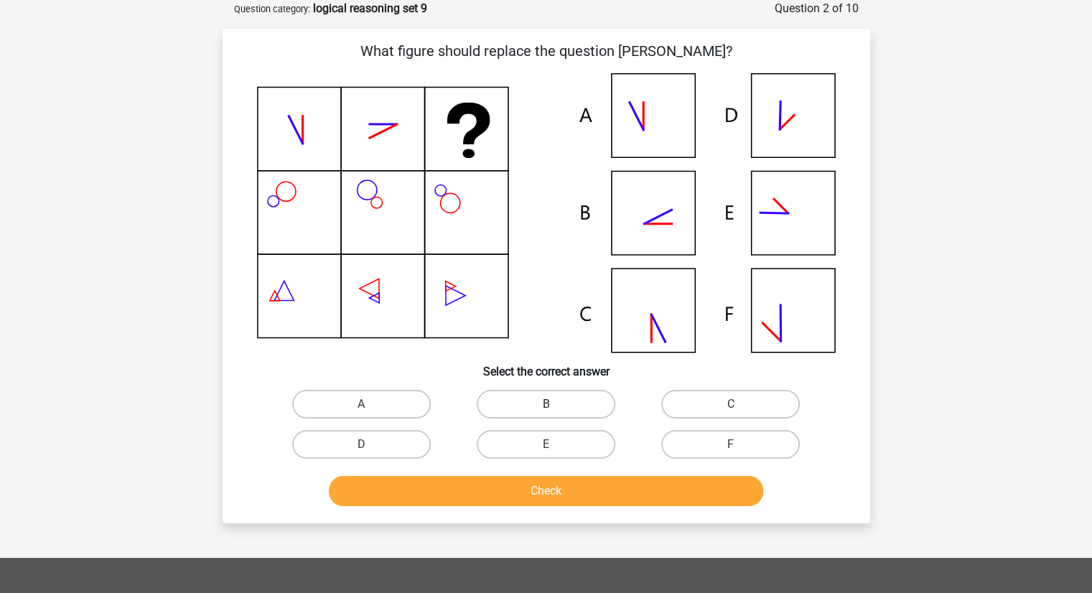
click at [522, 391] on label "B" at bounding box center [546, 404] width 139 height 29
click at [546, 404] on input "B" at bounding box center [550, 408] width 9 height 9
radio input "true"
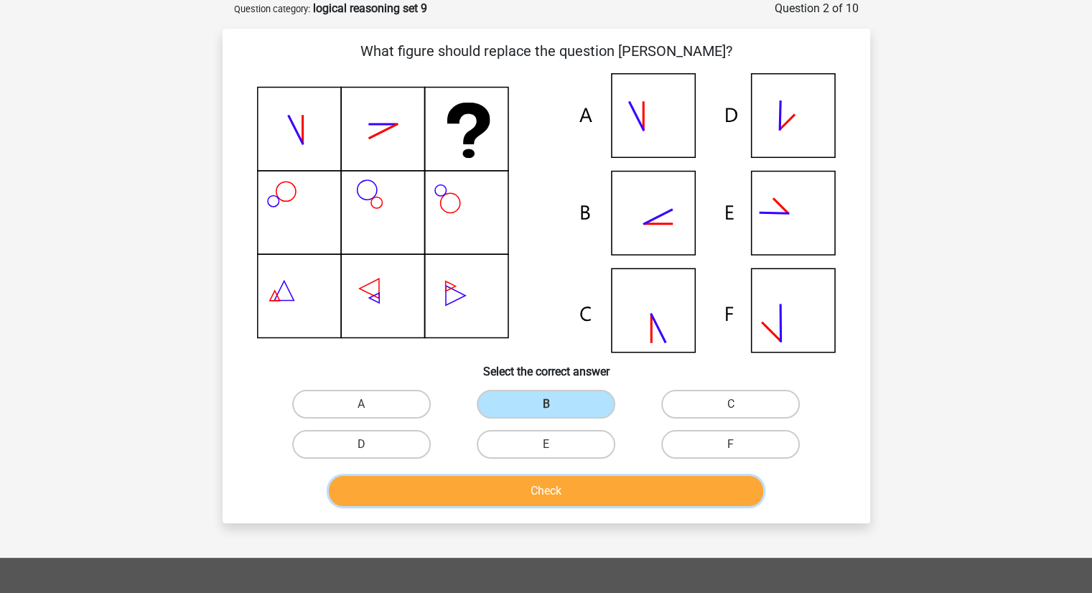
click at [543, 492] on button "Check" at bounding box center [546, 491] width 434 height 30
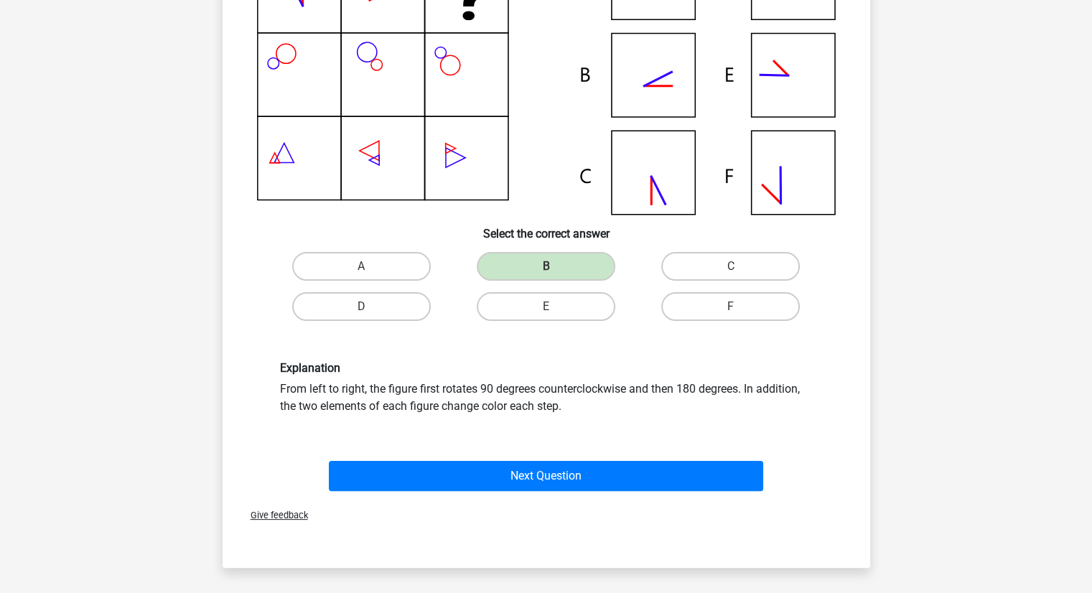
scroll to position [210, 0]
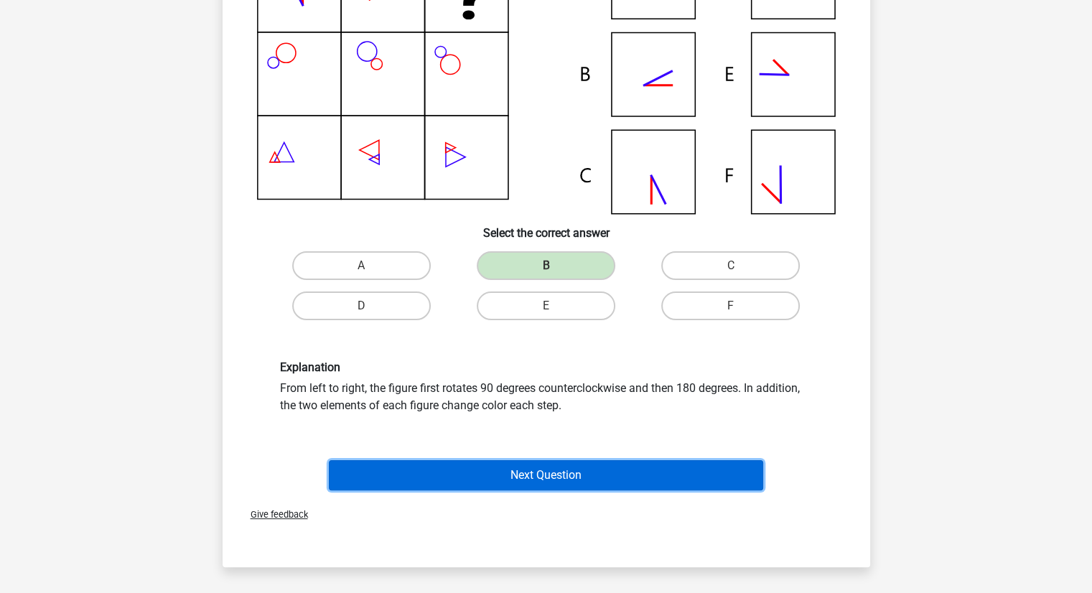
click at [543, 483] on button "Next Question" at bounding box center [546, 475] width 434 height 30
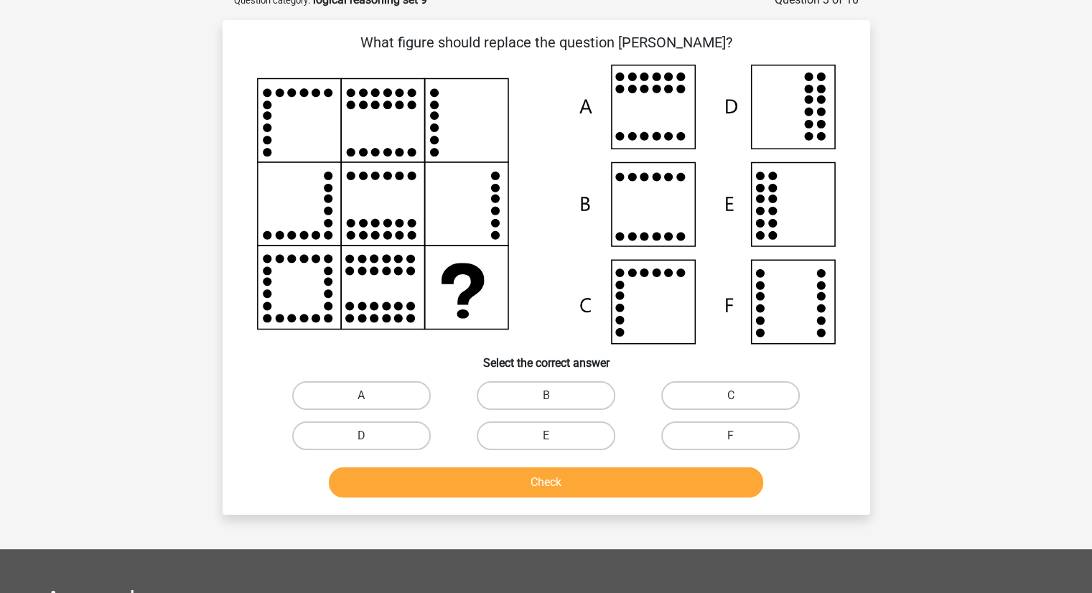
scroll to position [72, 0]
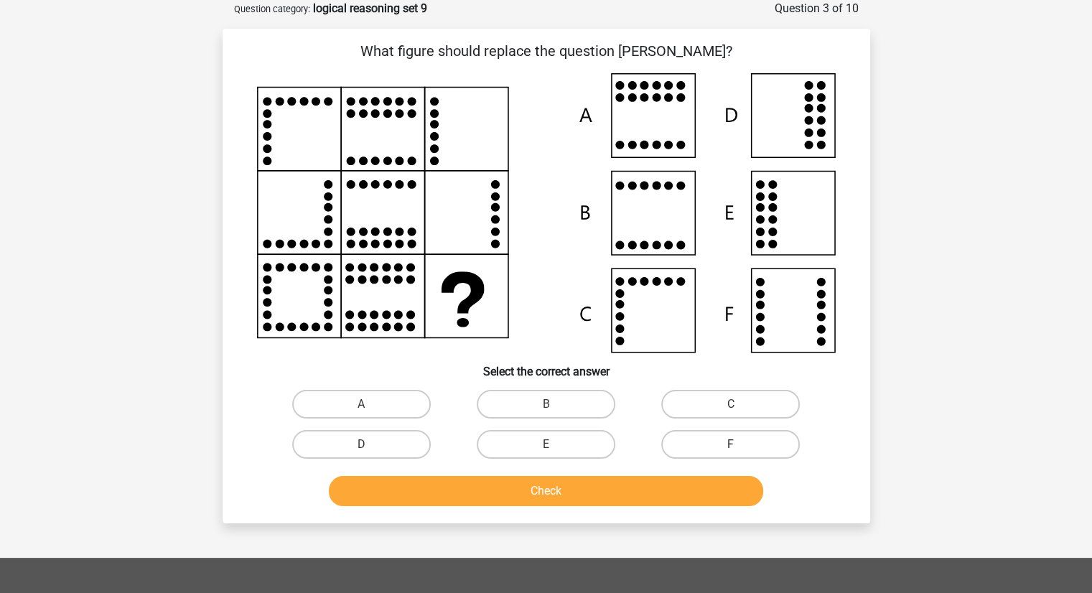
click at [763, 441] on label "F" at bounding box center [730, 444] width 139 height 29
click at [740, 444] on input "F" at bounding box center [735, 448] width 9 height 9
radio input "true"
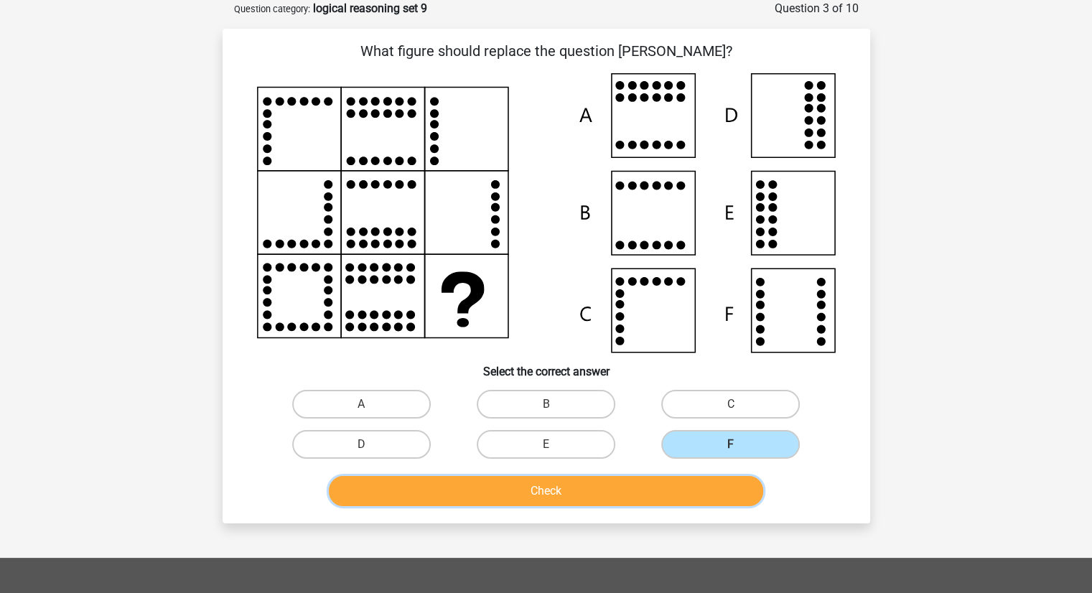
click at [661, 489] on button "Check" at bounding box center [546, 491] width 434 height 30
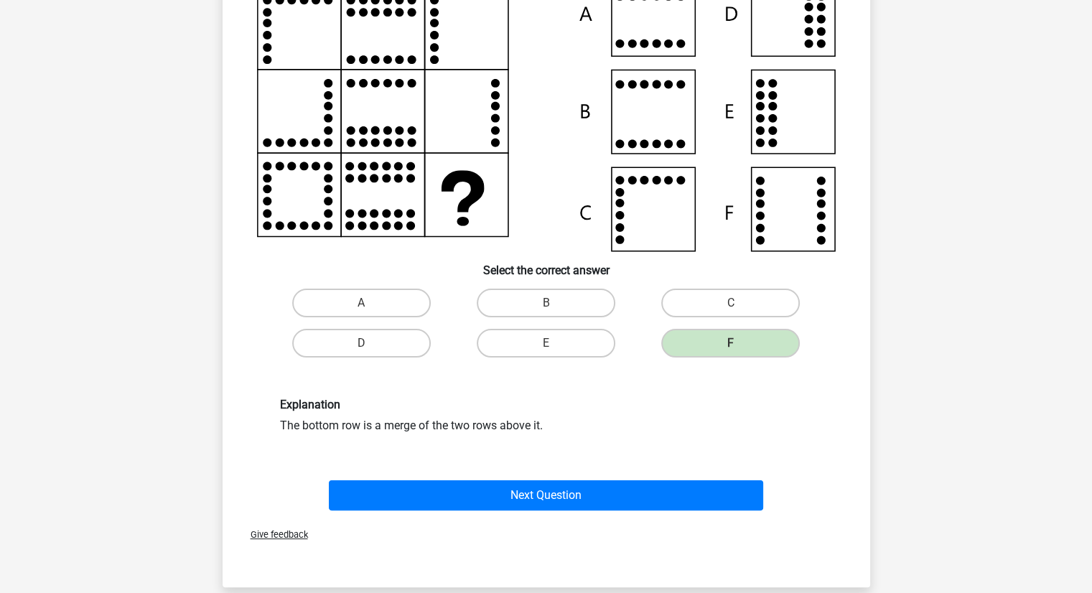
scroll to position [177, 0]
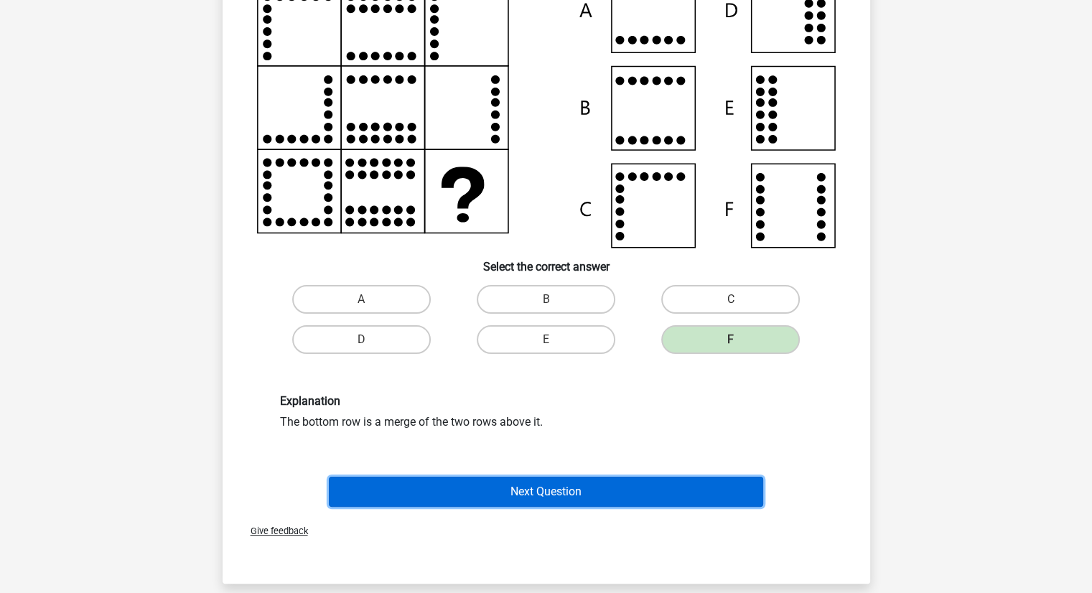
click at [620, 495] on button "Next Question" at bounding box center [546, 492] width 434 height 30
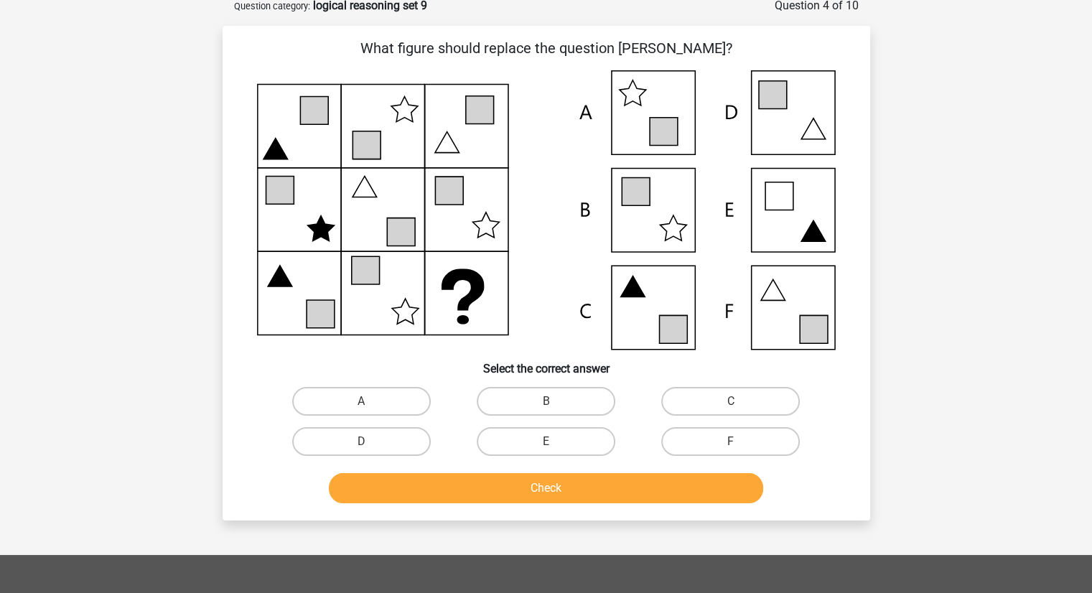
scroll to position [72, 0]
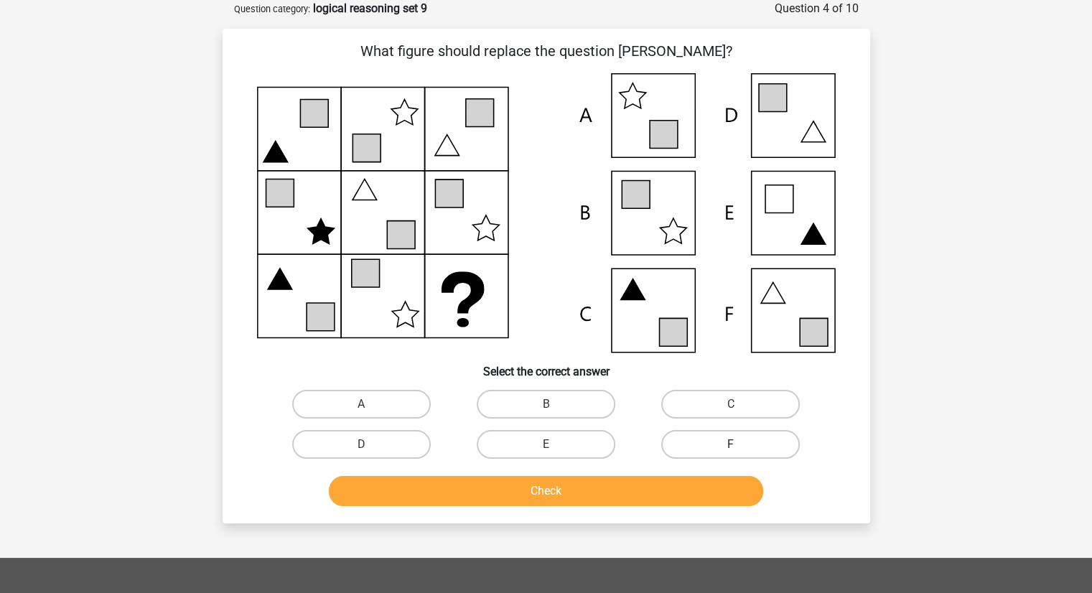
click at [719, 432] on label "F" at bounding box center [730, 444] width 139 height 29
click at [731, 444] on input "F" at bounding box center [735, 448] width 9 height 9
radio input "true"
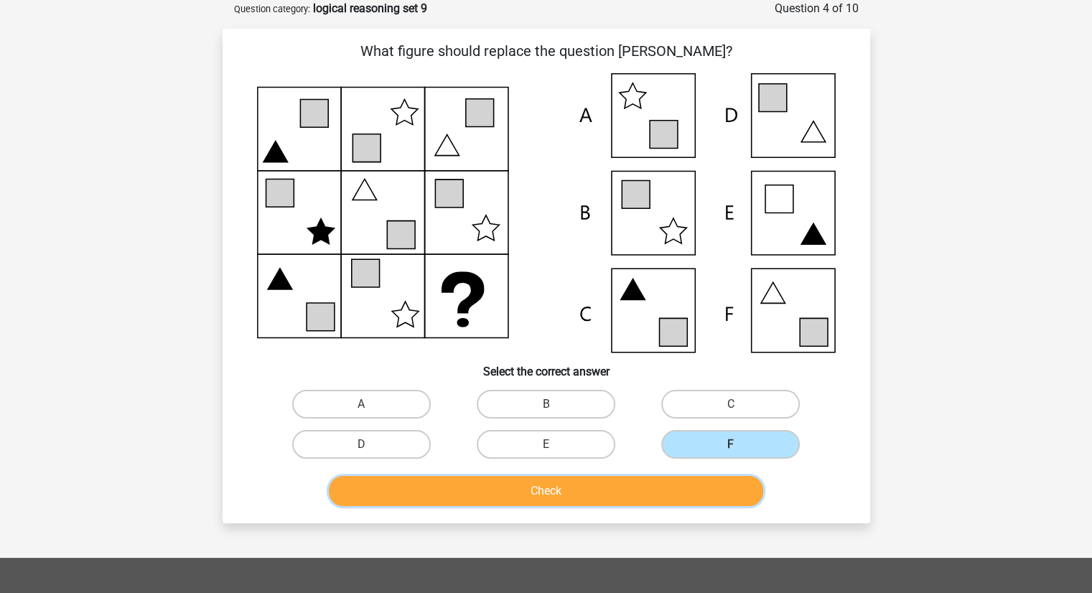
click at [658, 486] on button "Check" at bounding box center [546, 491] width 434 height 30
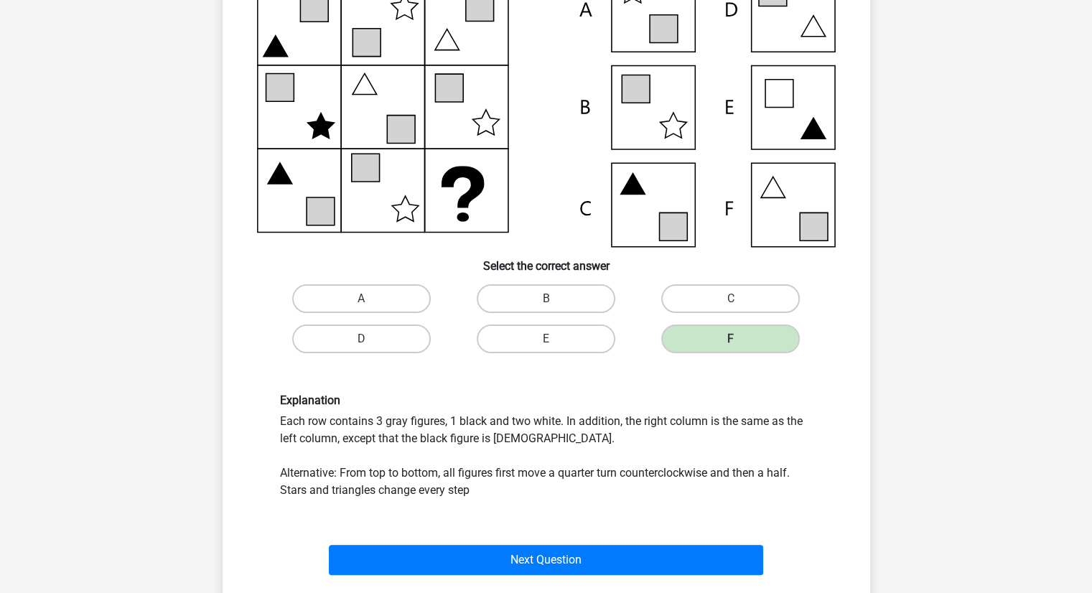
scroll to position [190, 0]
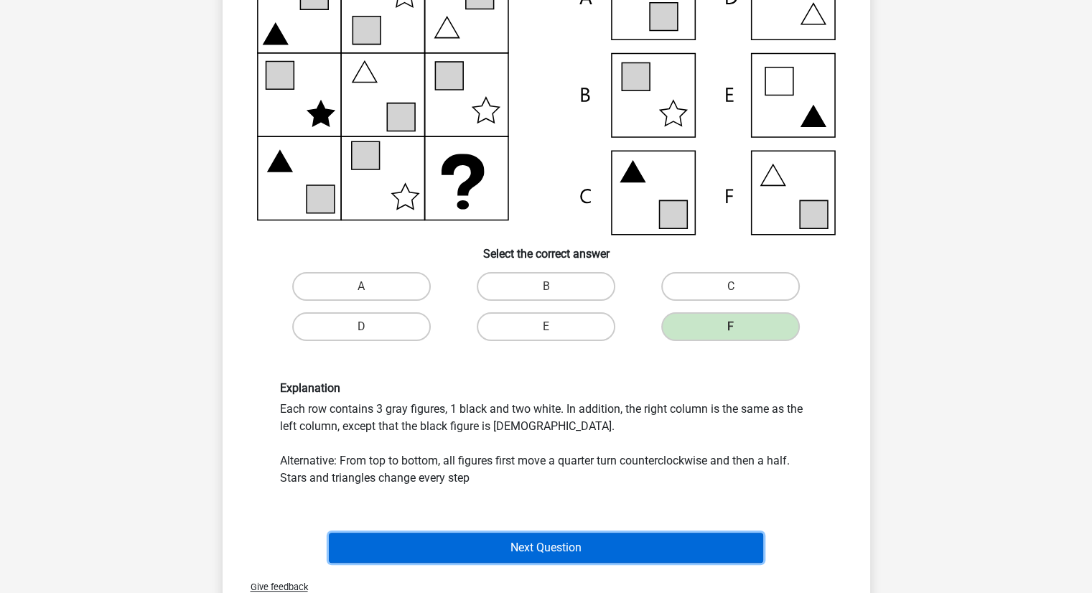
click at [529, 550] on button "Next Question" at bounding box center [546, 548] width 434 height 30
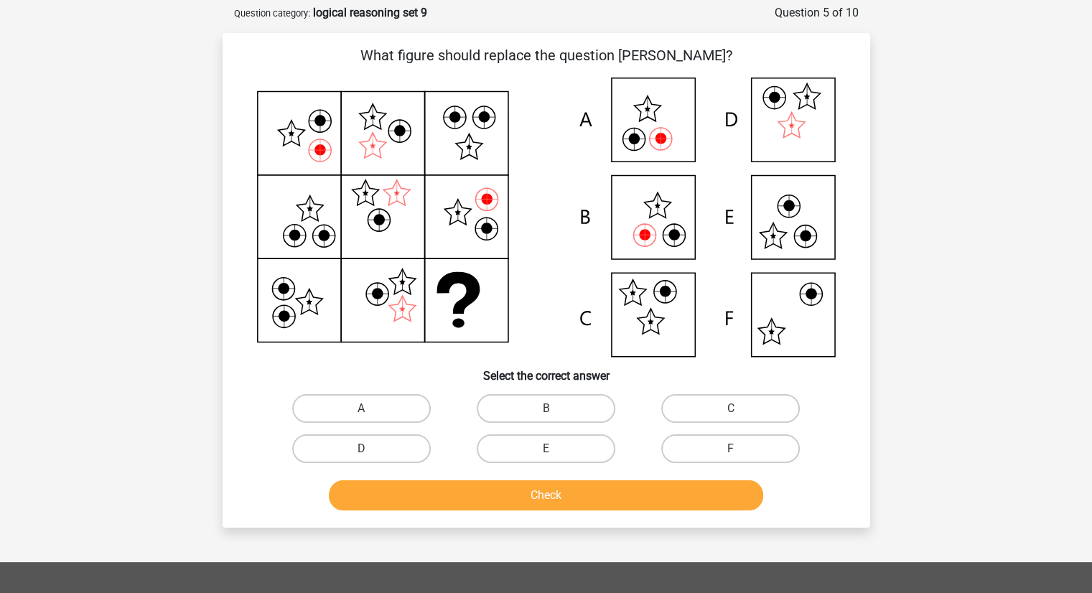
scroll to position [65, 0]
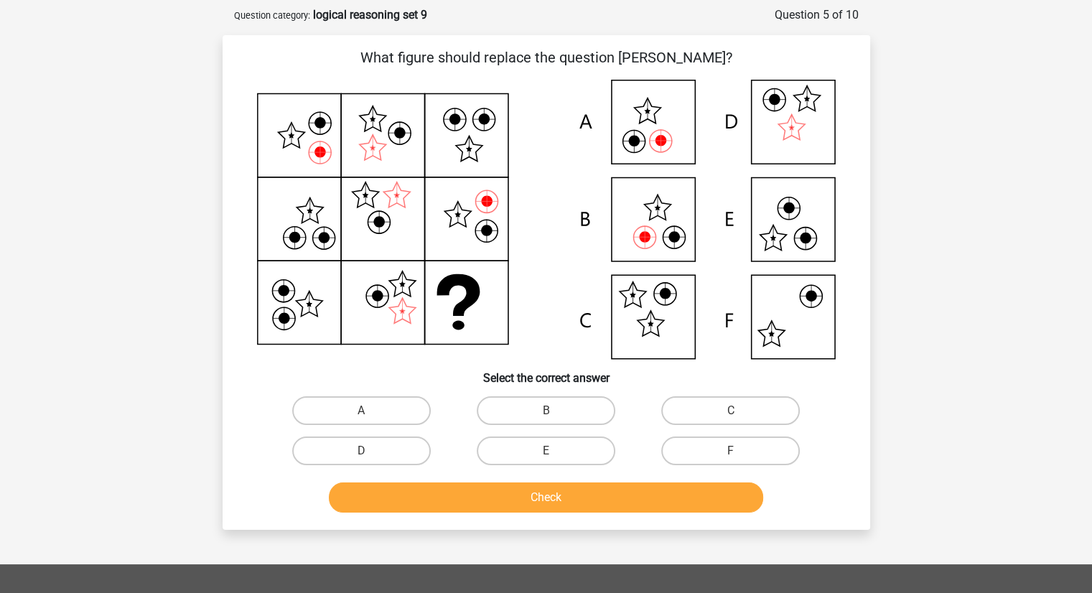
click at [369, 411] on input "A" at bounding box center [365, 415] width 9 height 9
radio input "true"
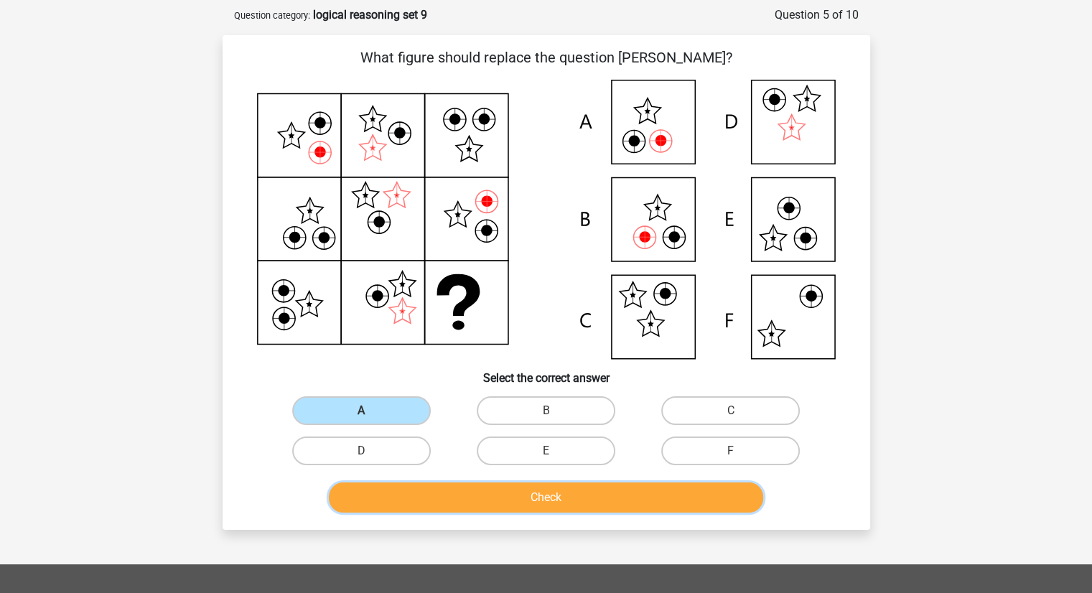
click at [467, 494] on button "Check" at bounding box center [546, 497] width 434 height 30
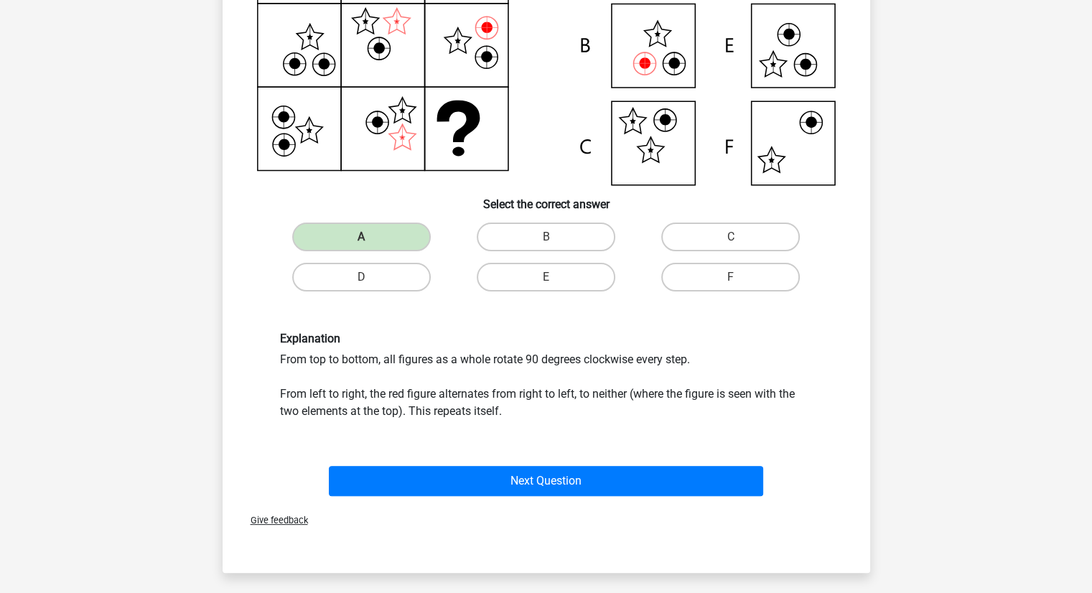
scroll to position [240, 0]
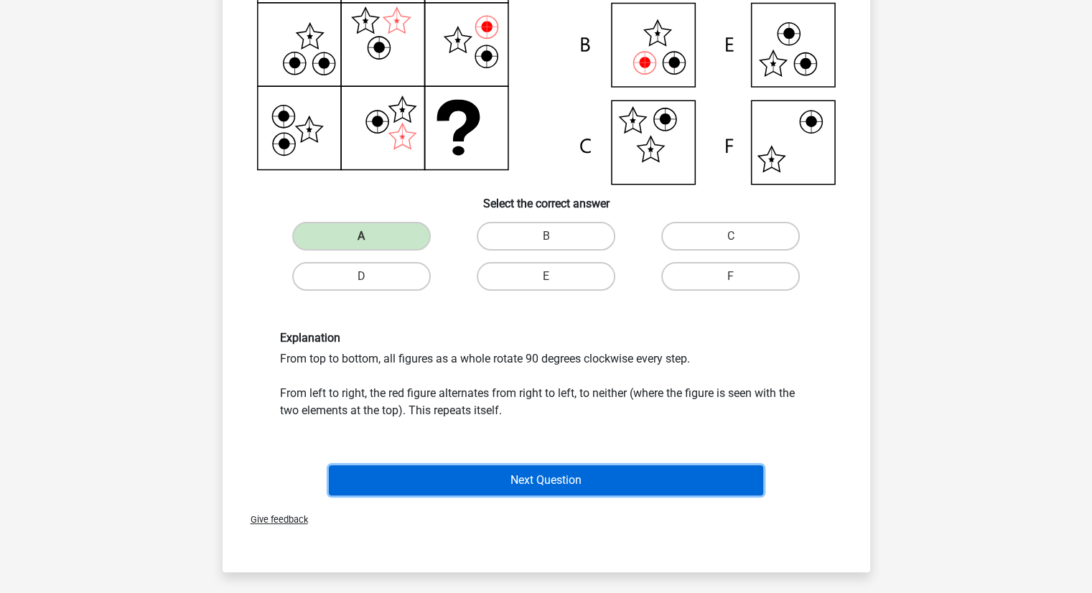
click at [503, 476] on button "Next Question" at bounding box center [546, 480] width 434 height 30
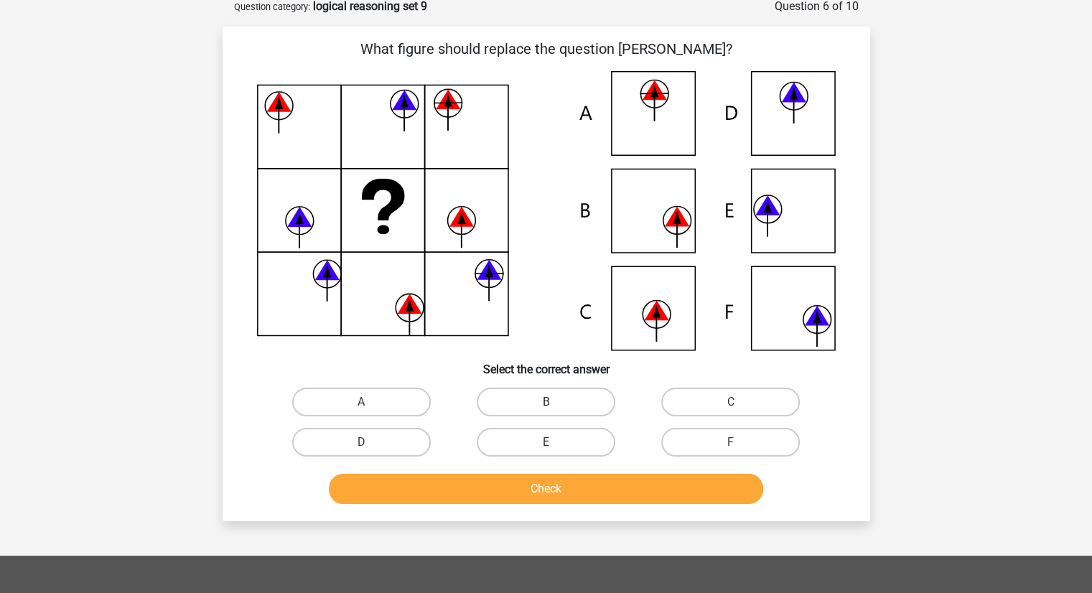
scroll to position [72, 0]
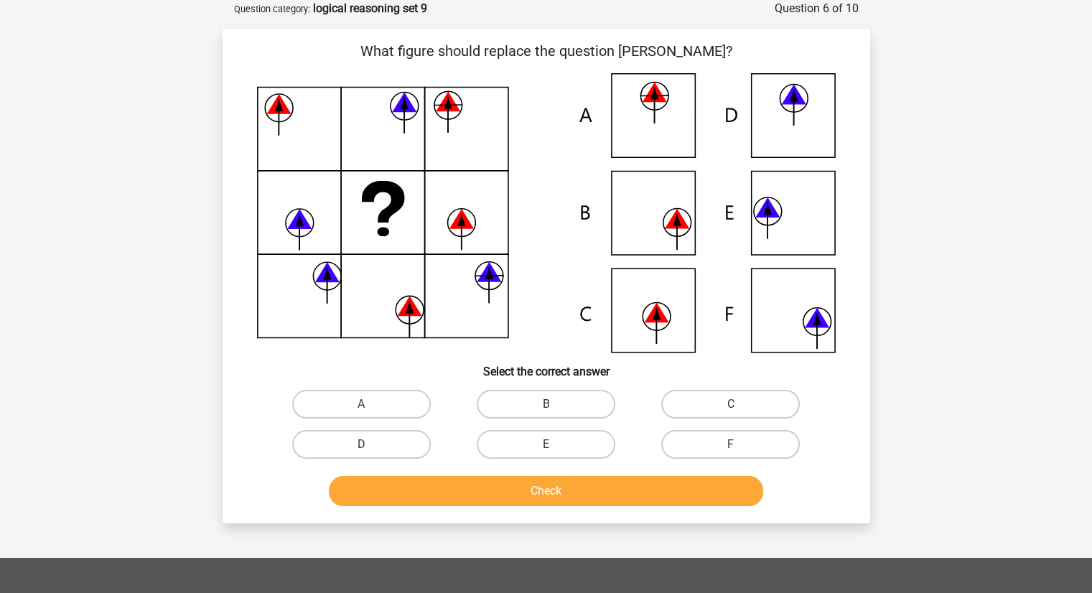
click at [329, 476] on button "Check" at bounding box center [546, 491] width 434 height 30
drag, startPoint x: 849, startPoint y: 433, endPoint x: 969, endPoint y: 237, distance: 229.7
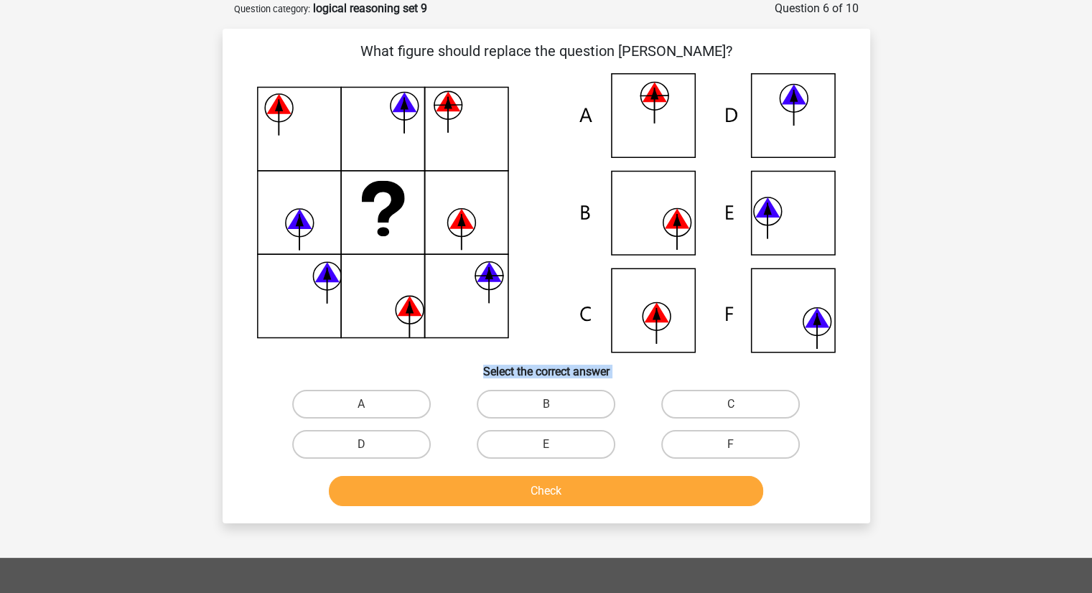
click at [969, 237] on div "Kelly kelly.schumacher93@gmail.com Nederlands English" at bounding box center [546, 432] width 1092 height 1009
click at [426, 442] on label "D" at bounding box center [361, 444] width 139 height 29
click at [370, 444] on input "D" at bounding box center [365, 448] width 9 height 9
radio input "true"
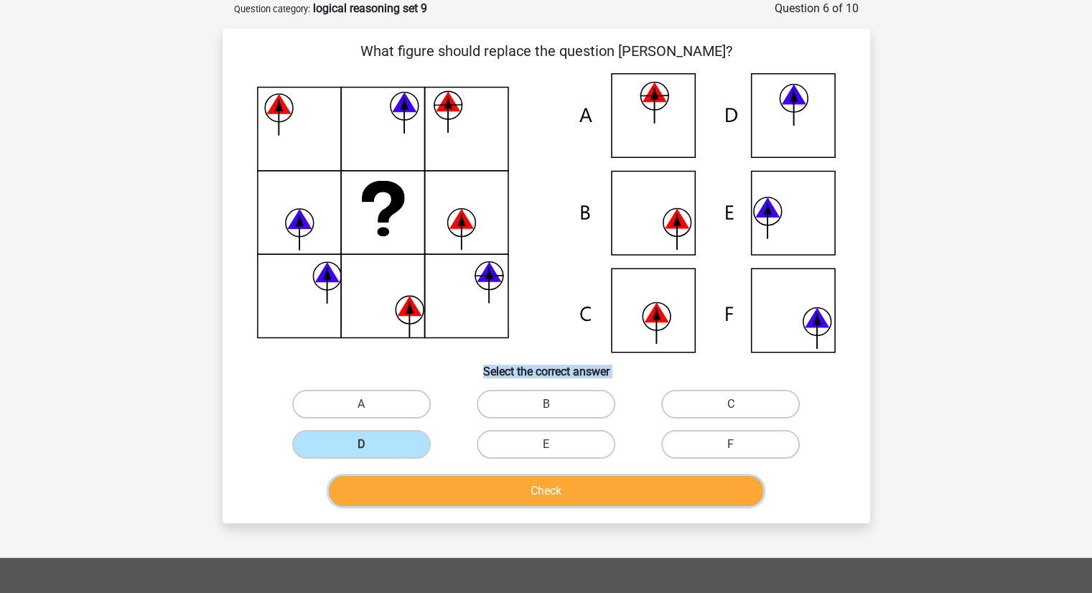
click at [480, 497] on button "Check" at bounding box center [546, 491] width 434 height 30
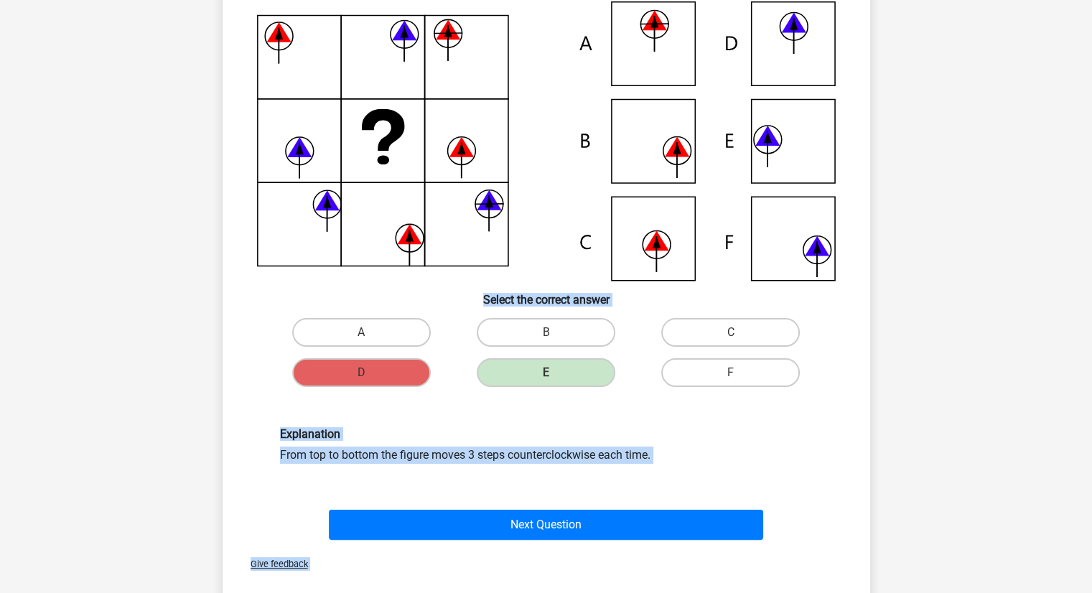
scroll to position [142, 0]
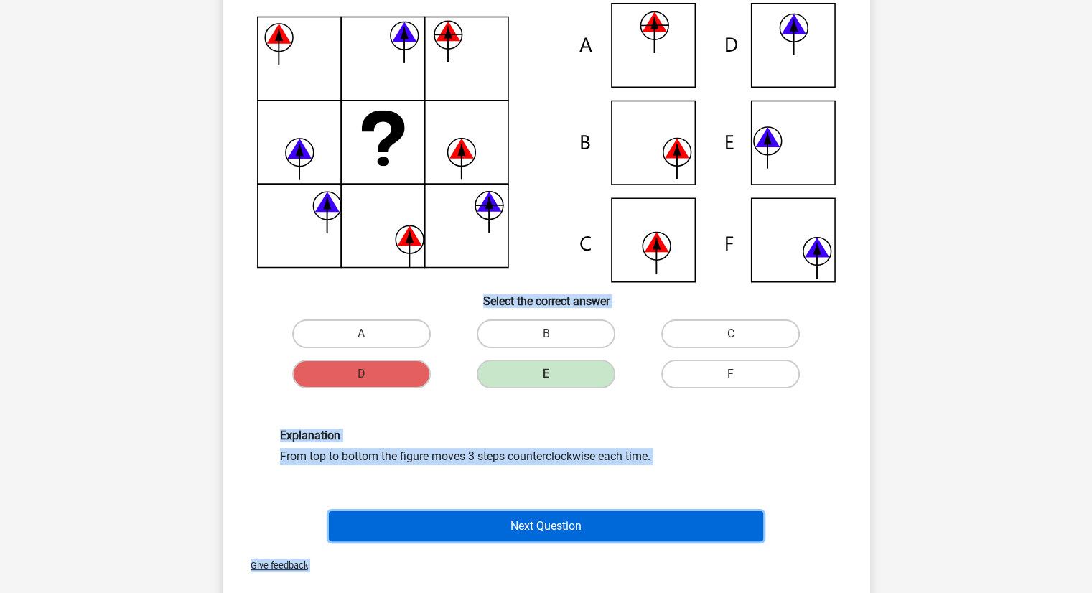
click at [522, 511] on button "Next Question" at bounding box center [546, 526] width 434 height 30
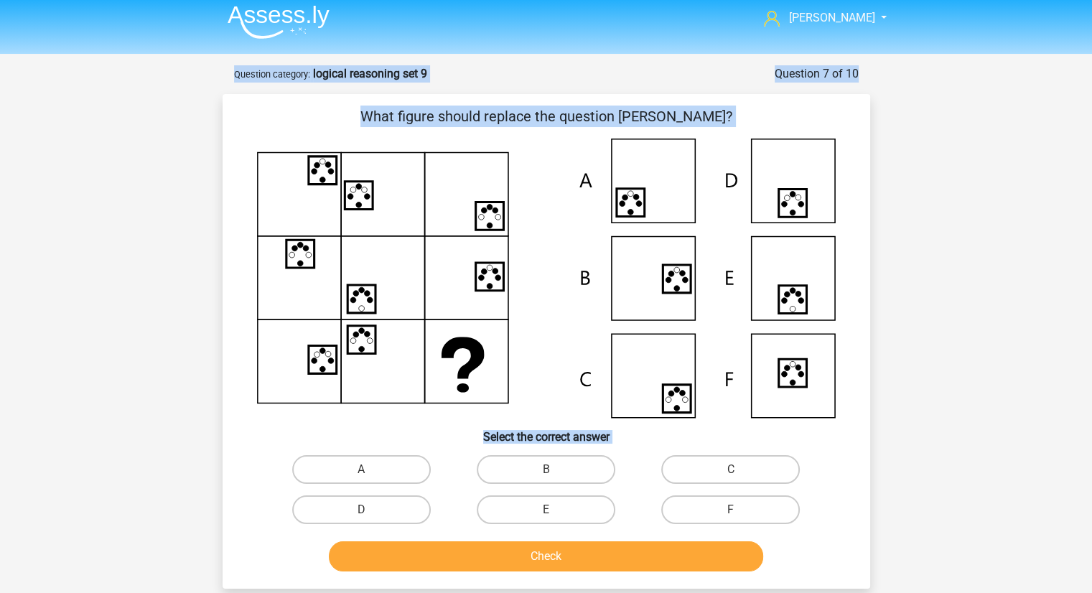
scroll to position [6, 0]
drag, startPoint x: 391, startPoint y: 517, endPoint x: 456, endPoint y: 554, distance: 74.6
click at [456, 554] on div "What figure should replace the question mark?" at bounding box center [546, 342] width 636 height 472
click at [388, 508] on label "D" at bounding box center [361, 510] width 139 height 29
click at [370, 510] on input "D" at bounding box center [365, 514] width 9 height 9
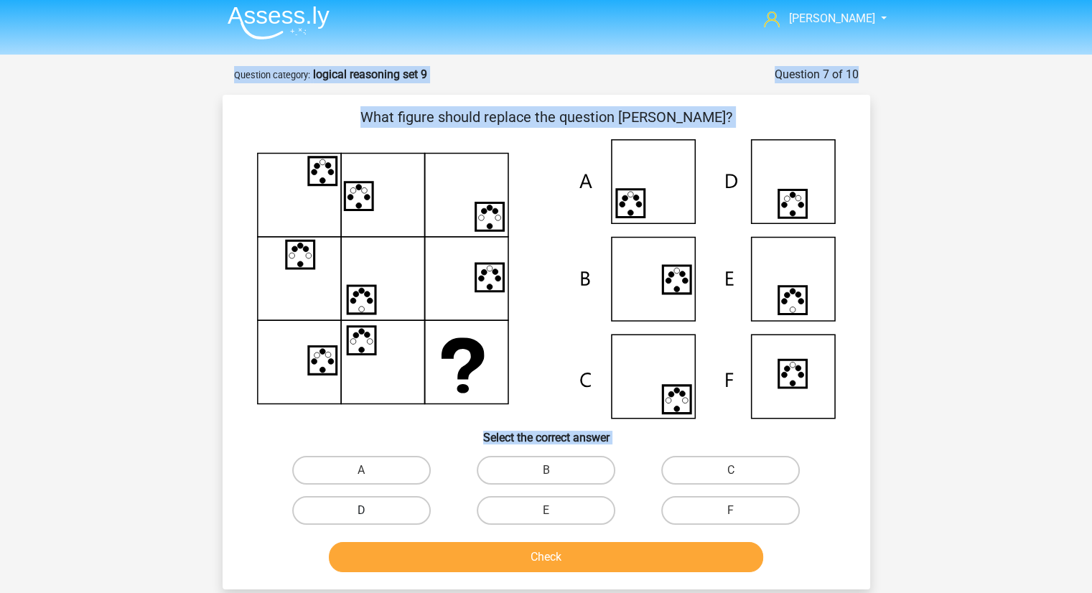
radio input "true"
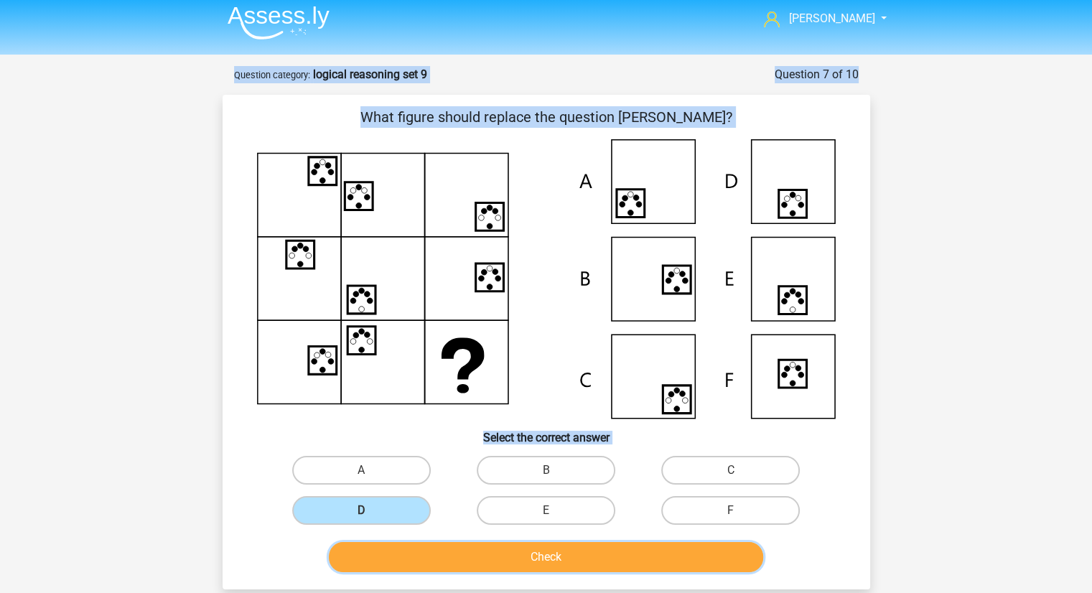
click at [443, 546] on button "Check" at bounding box center [546, 557] width 434 height 30
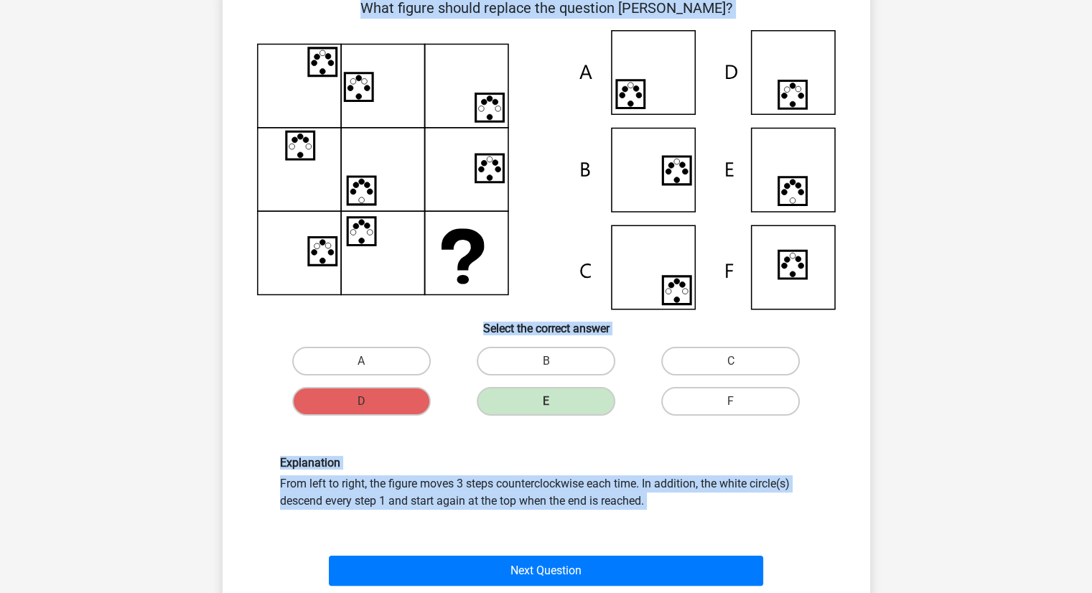
scroll to position [116, 0]
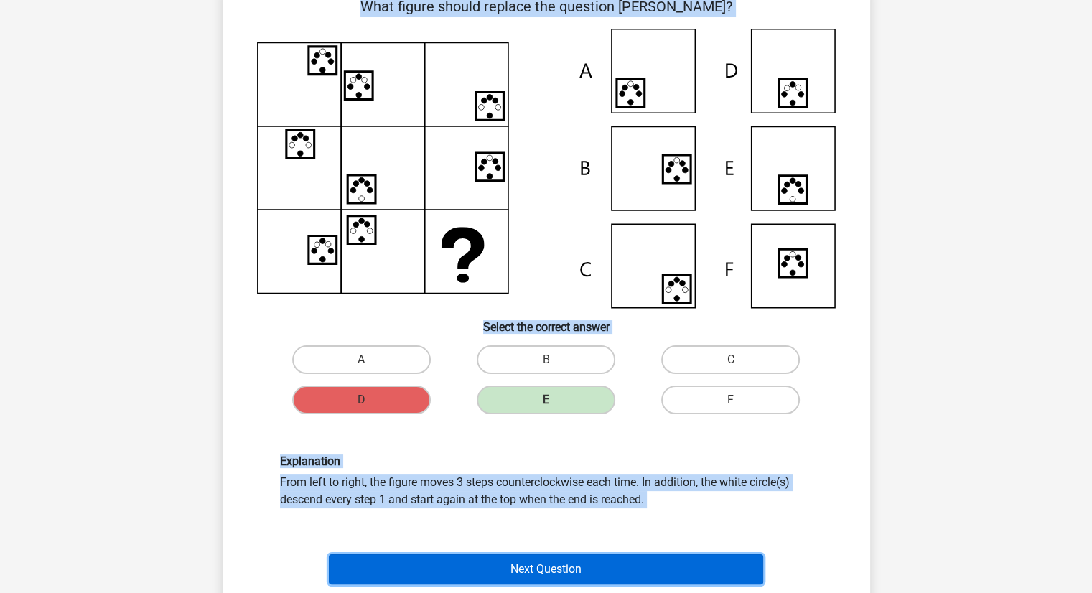
click at [513, 558] on button "Next Question" at bounding box center [546, 569] width 434 height 30
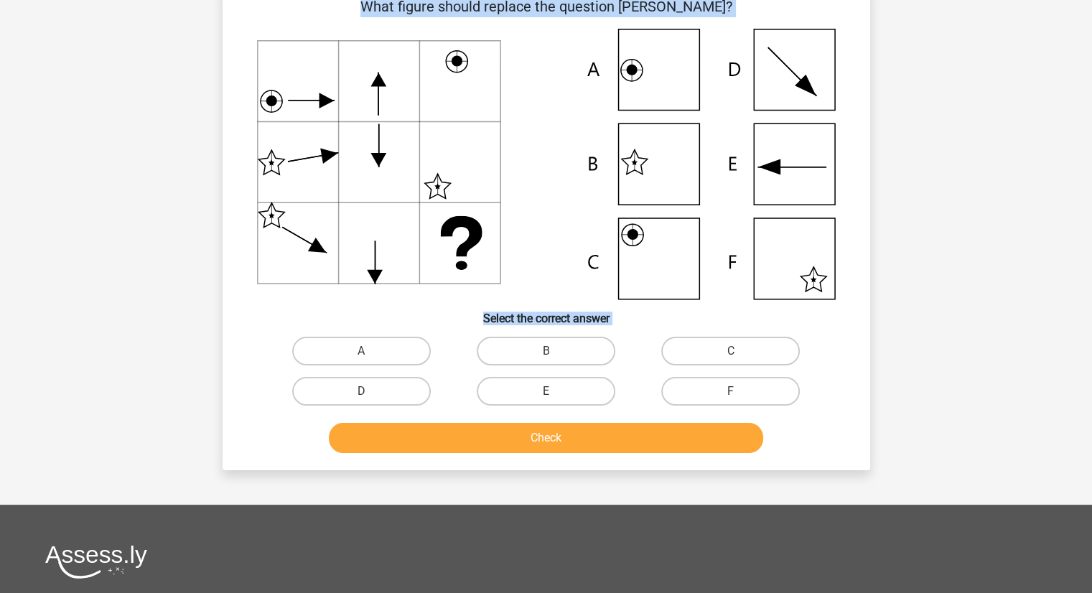
scroll to position [72, 0]
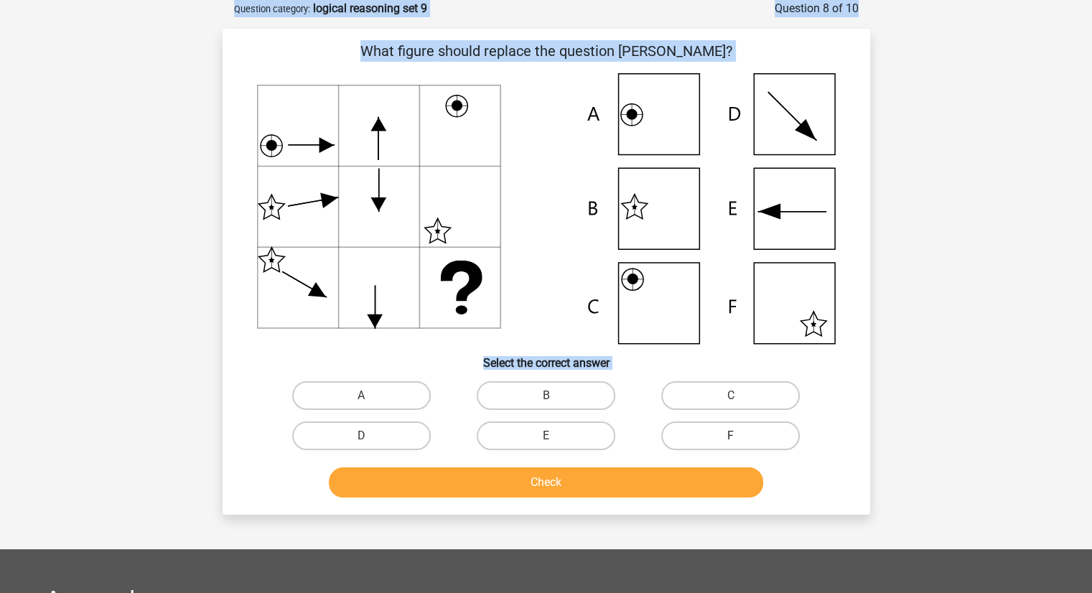
click at [747, 444] on label "F" at bounding box center [730, 435] width 139 height 29
click at [740, 444] on input "F" at bounding box center [735, 440] width 9 height 9
radio input "true"
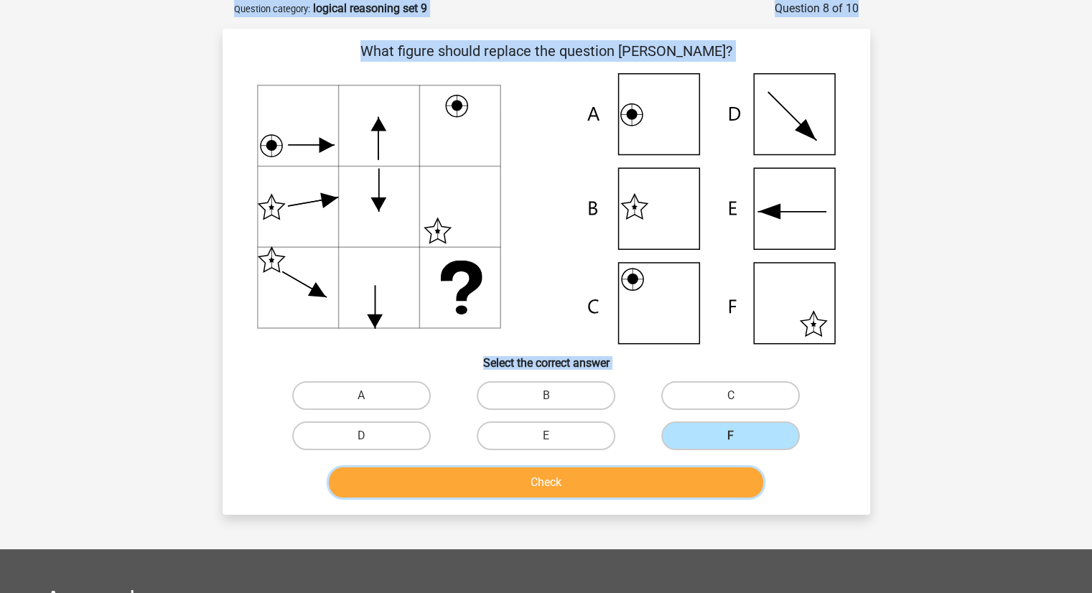
click at [696, 490] on button "Check" at bounding box center [546, 482] width 434 height 30
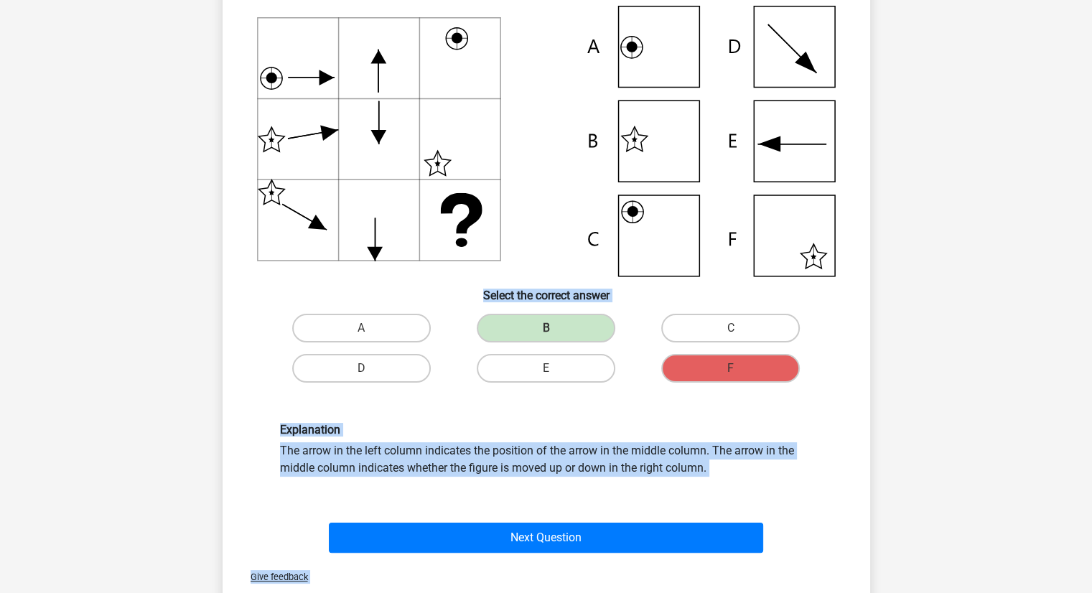
scroll to position [132, 0]
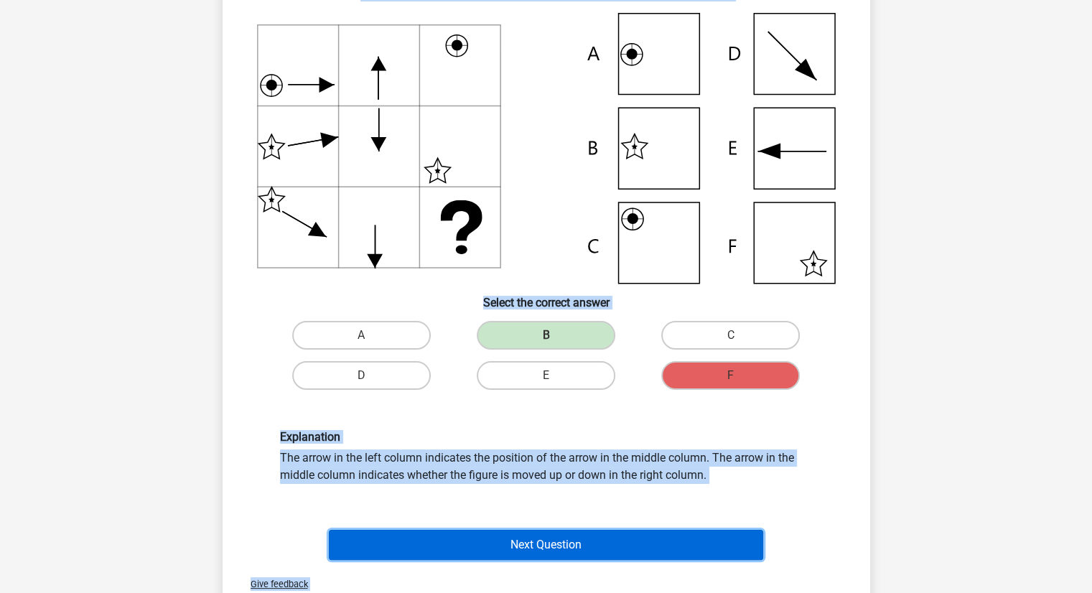
click at [543, 555] on button "Next Question" at bounding box center [546, 545] width 434 height 30
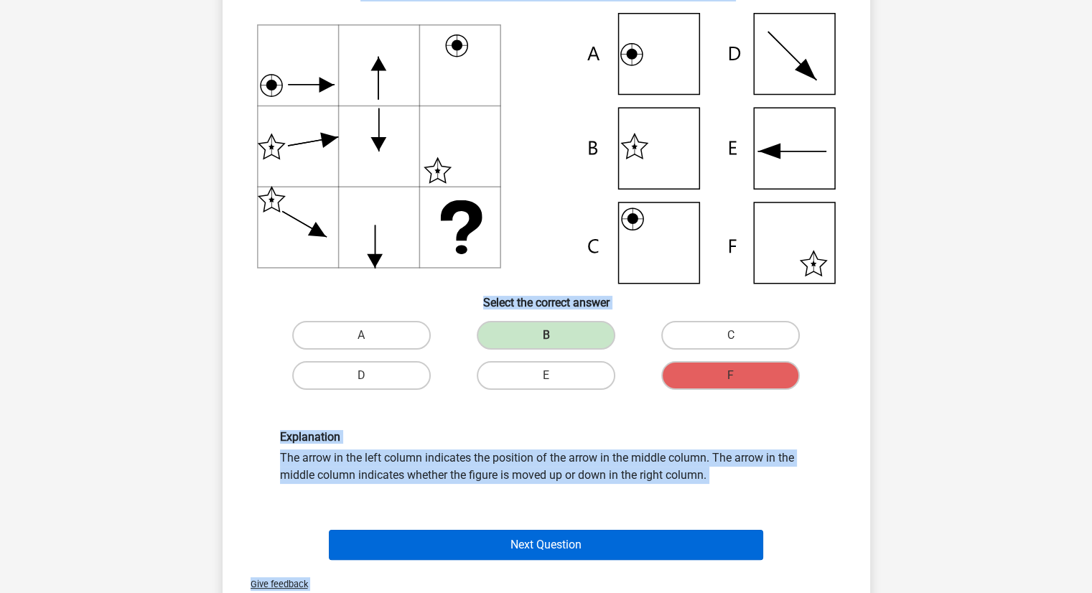
scroll to position [72, 0]
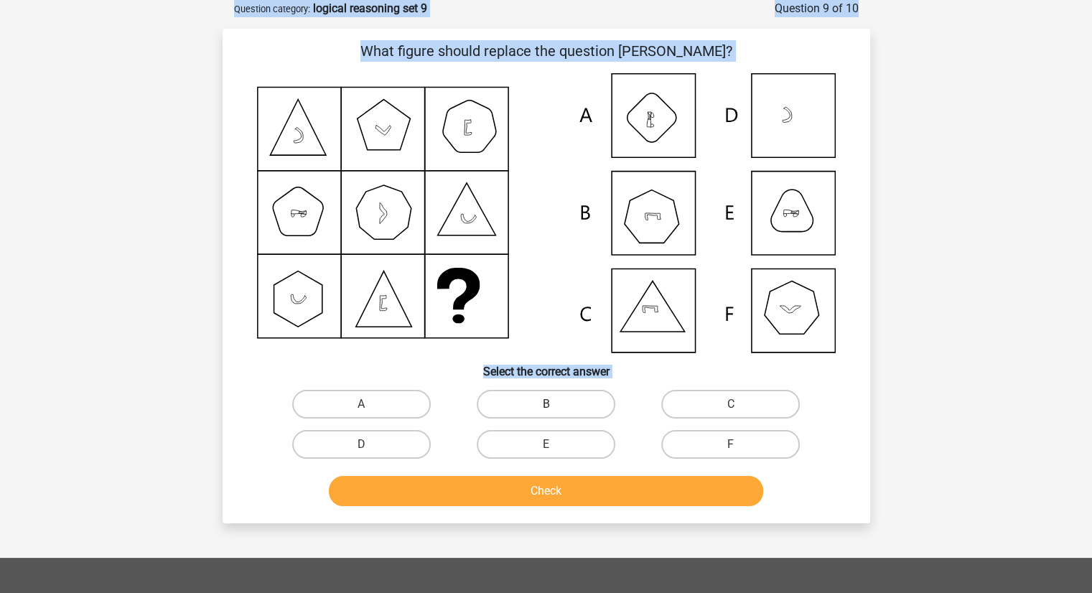
click at [560, 398] on label "B" at bounding box center [546, 404] width 139 height 29
click at [555, 404] on input "B" at bounding box center [550, 408] width 9 height 9
radio input "true"
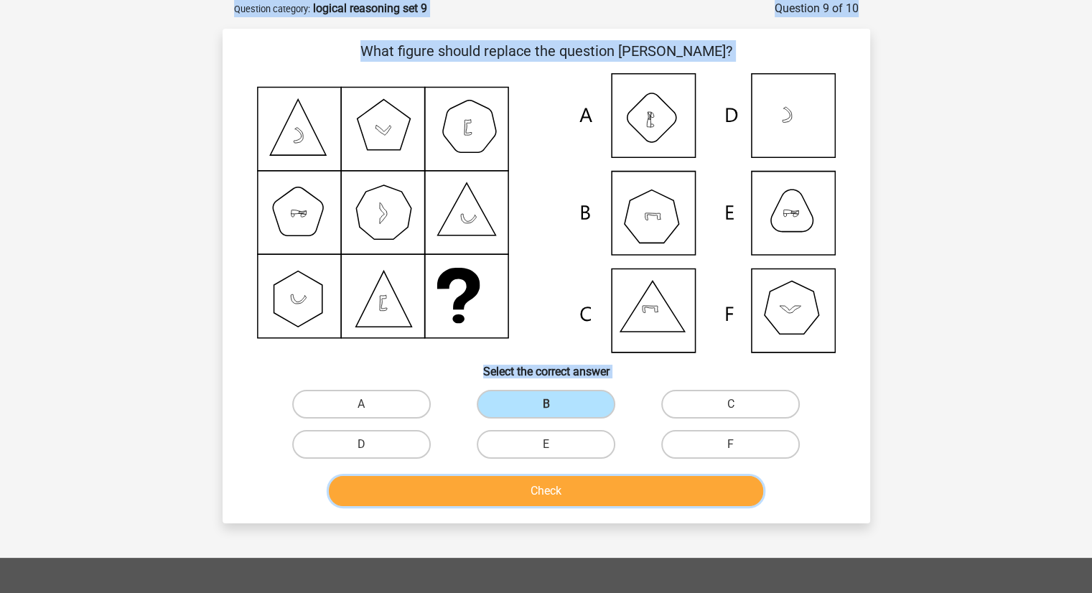
click at [543, 480] on button "Check" at bounding box center [546, 491] width 434 height 30
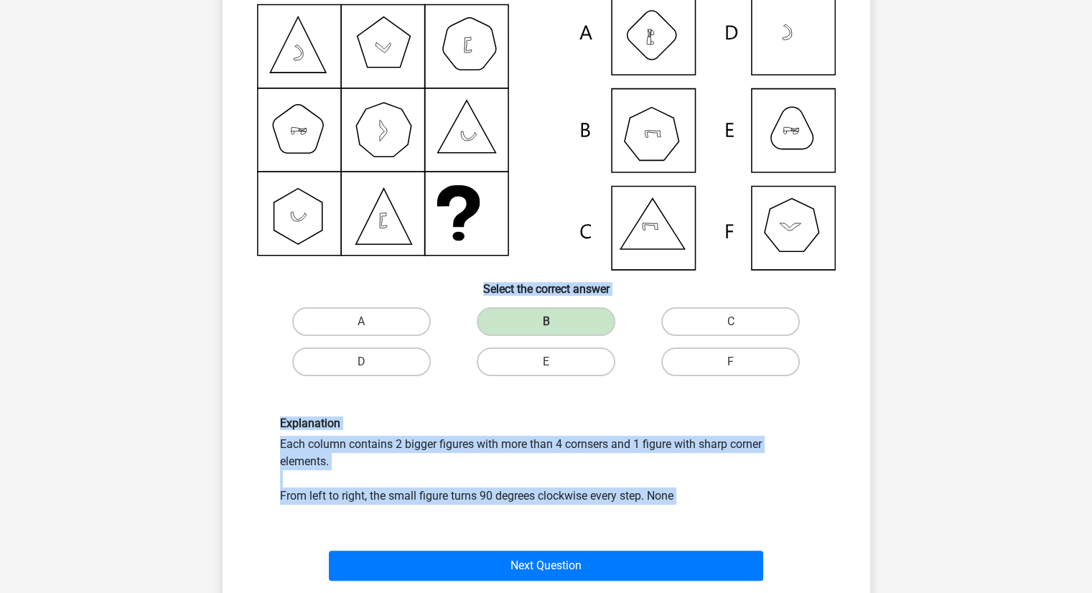
scroll to position [155, 0]
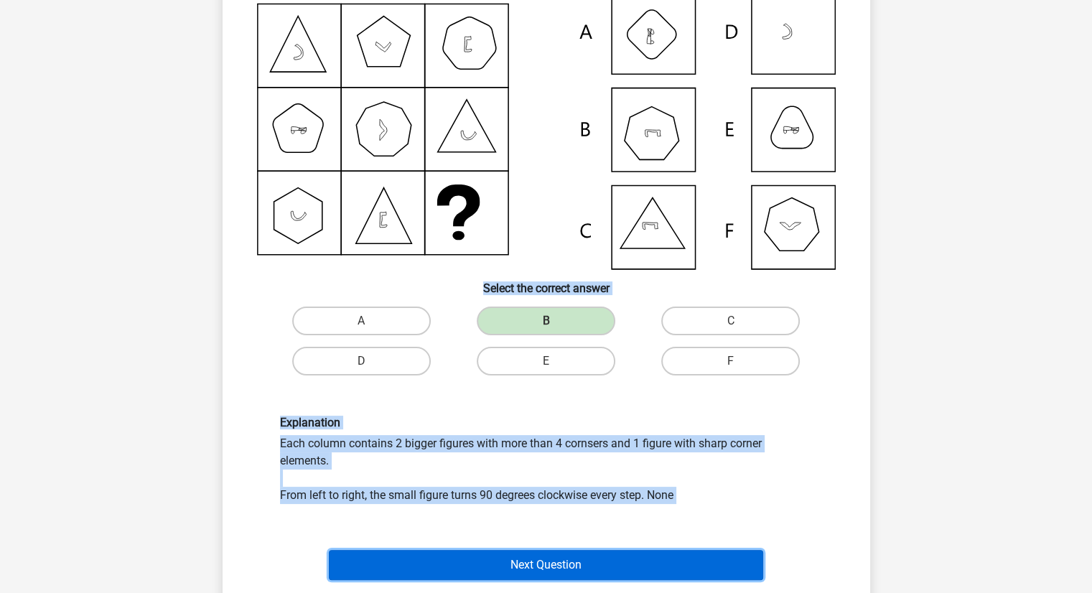
click at [594, 553] on button "Next Question" at bounding box center [546, 565] width 434 height 30
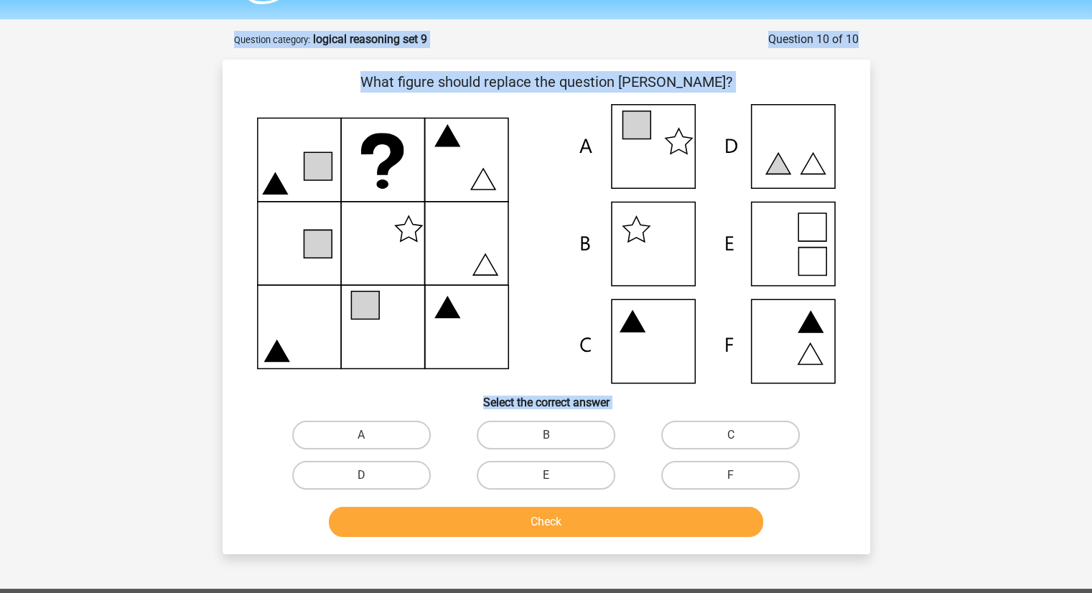
scroll to position [40, 0]
click at [401, 431] on label "A" at bounding box center [361, 435] width 139 height 29
click at [370, 436] on input "A" at bounding box center [365, 440] width 9 height 9
radio input "true"
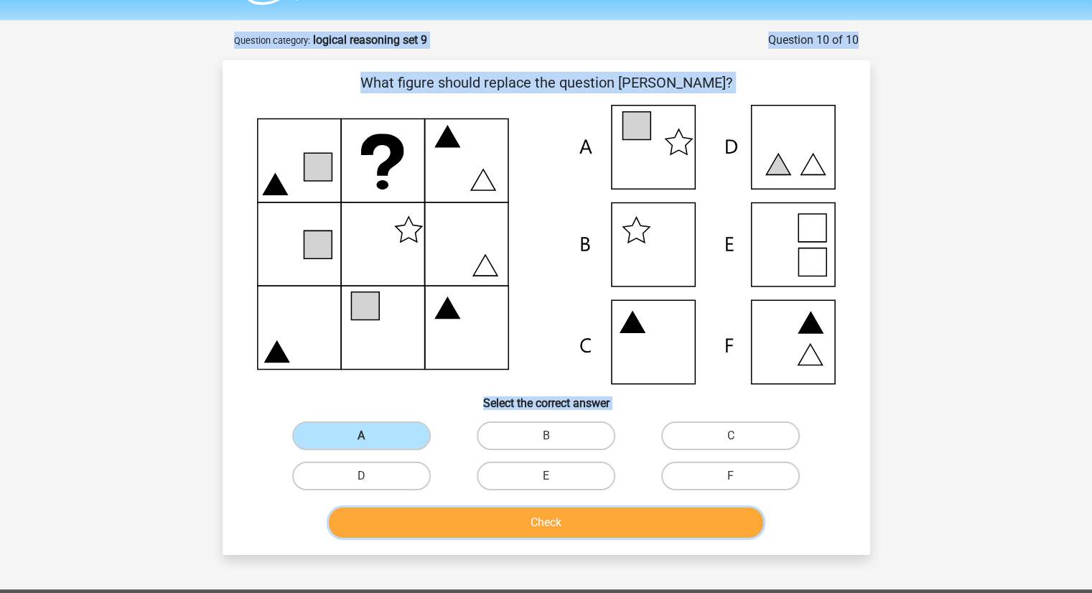
click at [500, 521] on button "Check" at bounding box center [546, 523] width 434 height 30
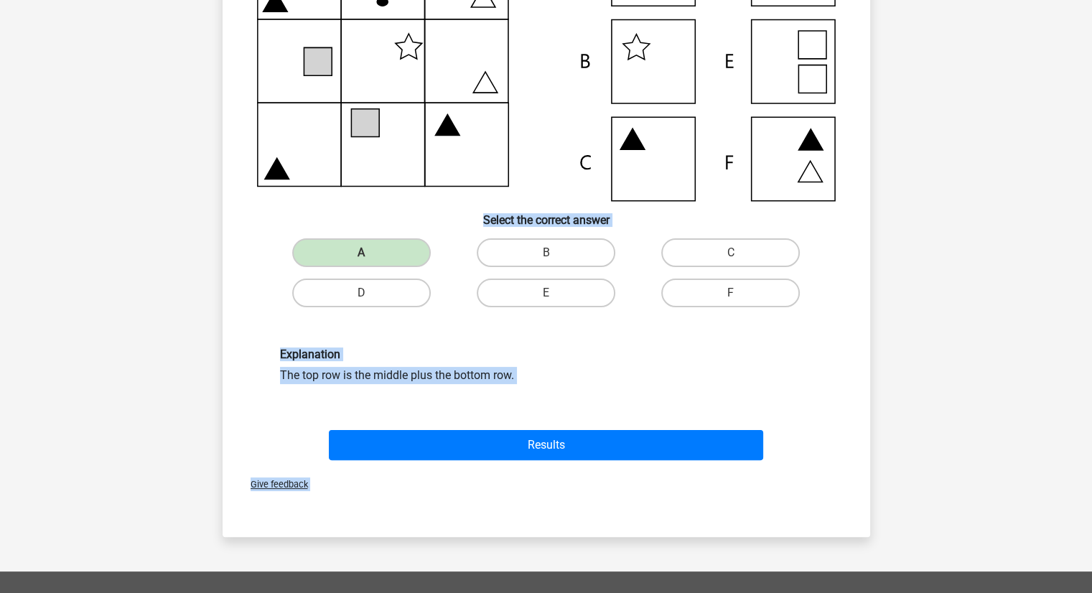
scroll to position [227, 0]
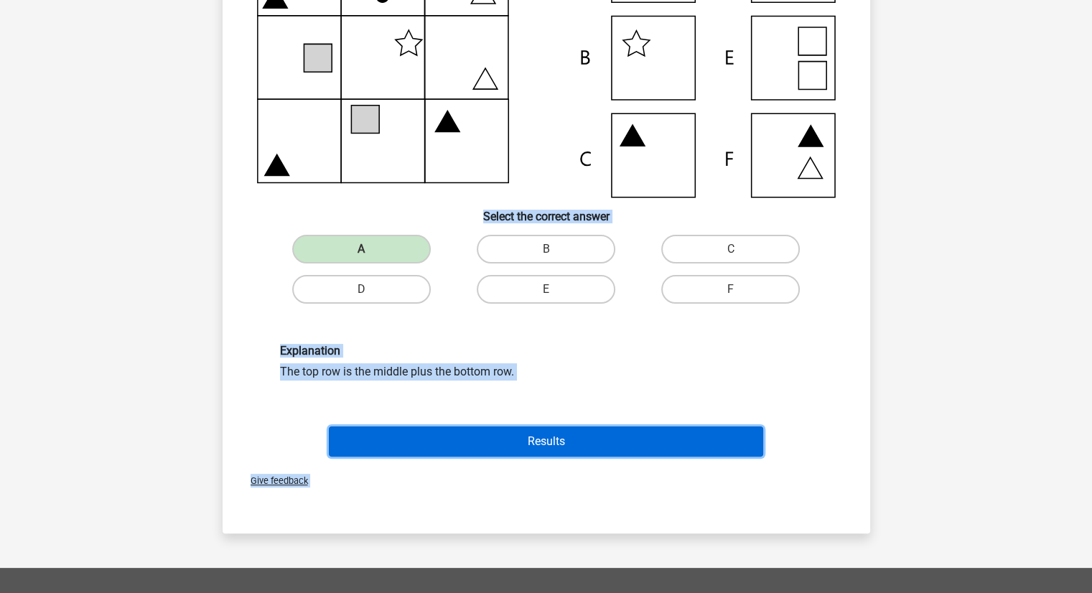
click at [527, 440] on button "Results" at bounding box center [546, 441] width 434 height 30
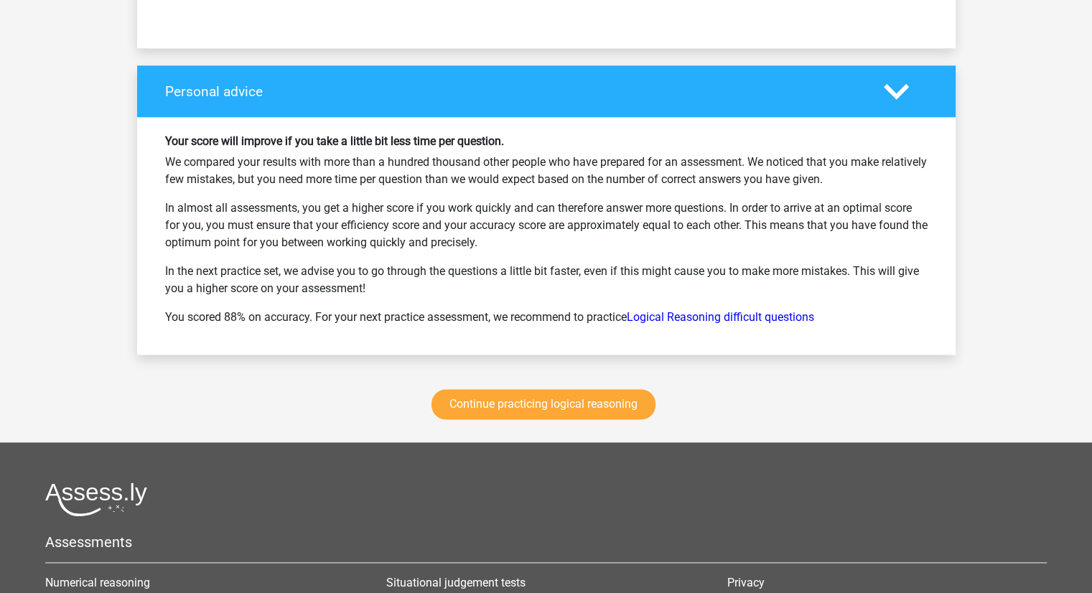
scroll to position [1815, 0]
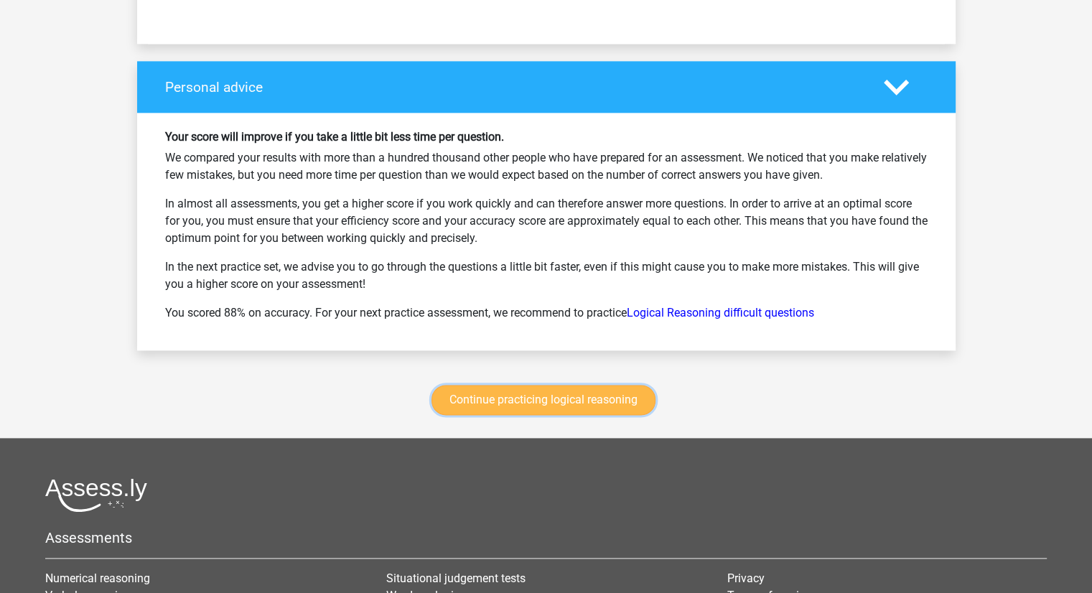
click at [570, 385] on link "Continue practicing logical reasoning" at bounding box center [543, 400] width 224 height 30
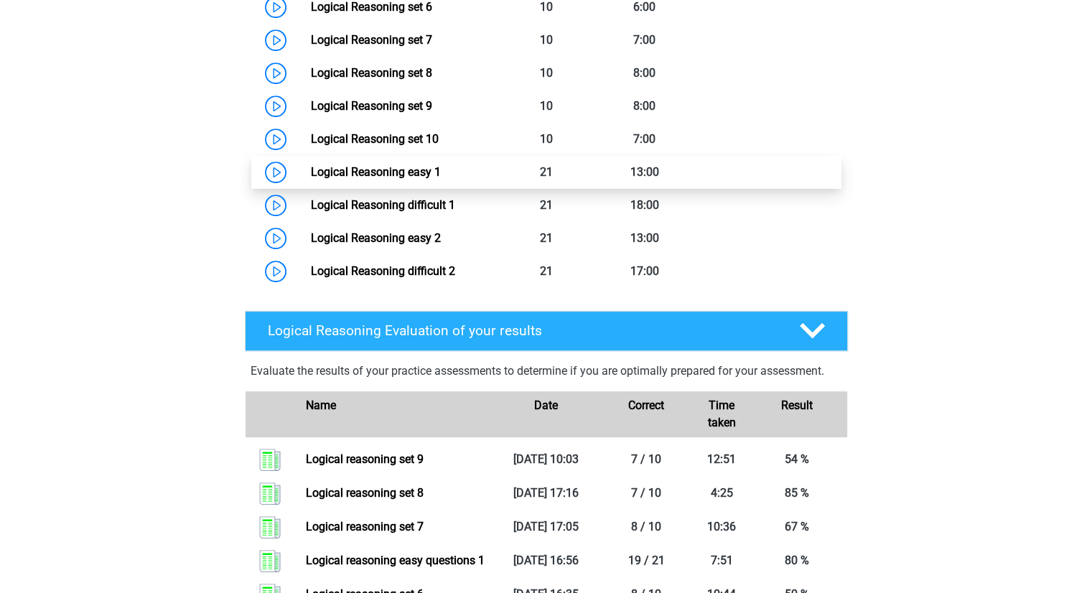
scroll to position [902, 0]
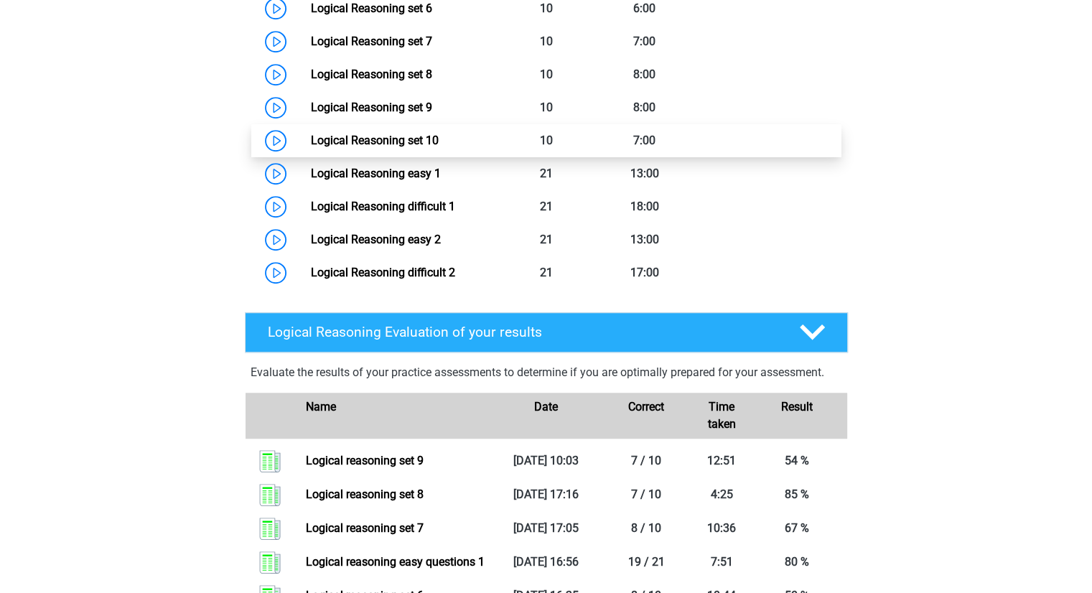
click at [311, 147] on link "Logical Reasoning set 10" at bounding box center [375, 141] width 128 height 14
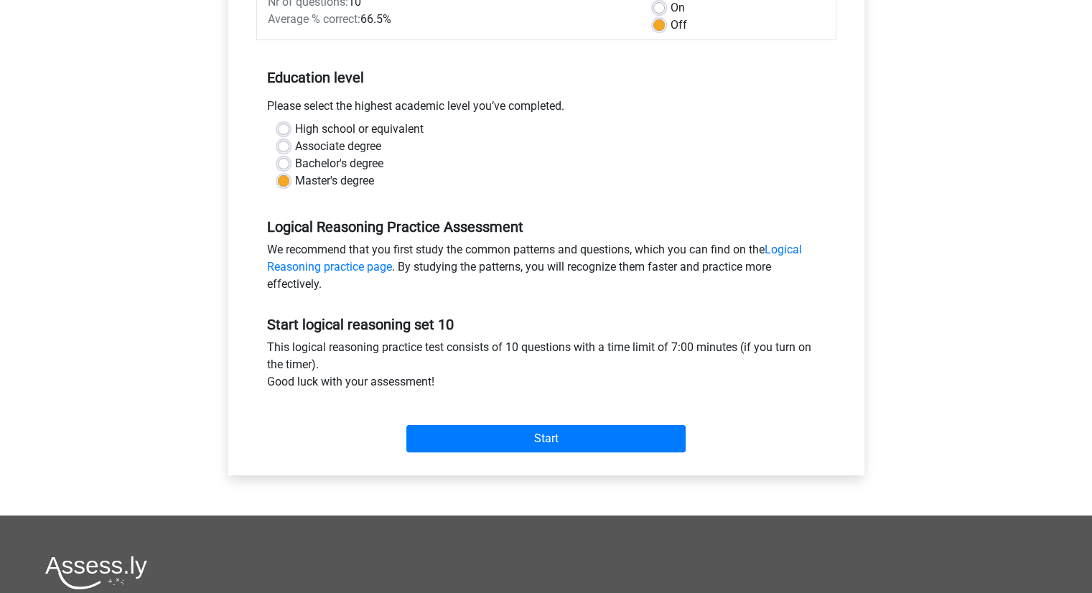
scroll to position [240, 0]
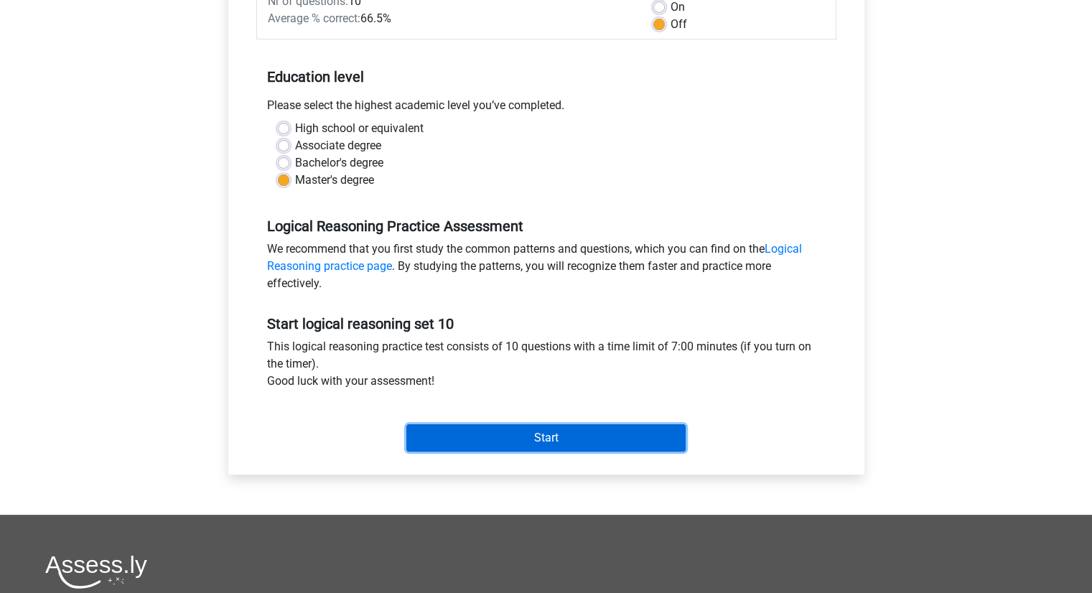
click at [486, 441] on input "Start" at bounding box center [545, 437] width 279 height 27
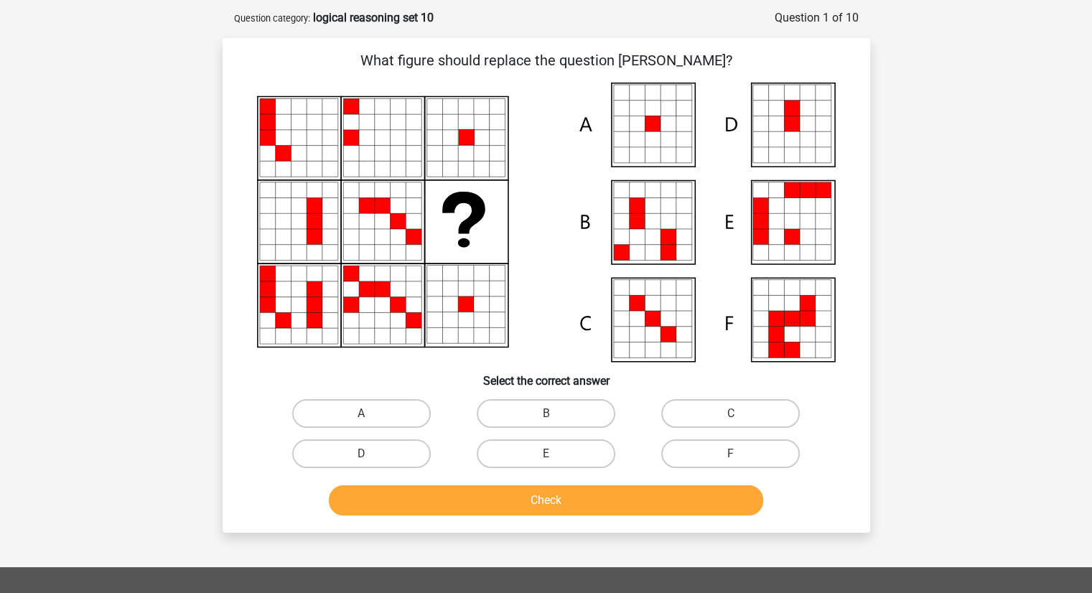
scroll to position [63, 0]
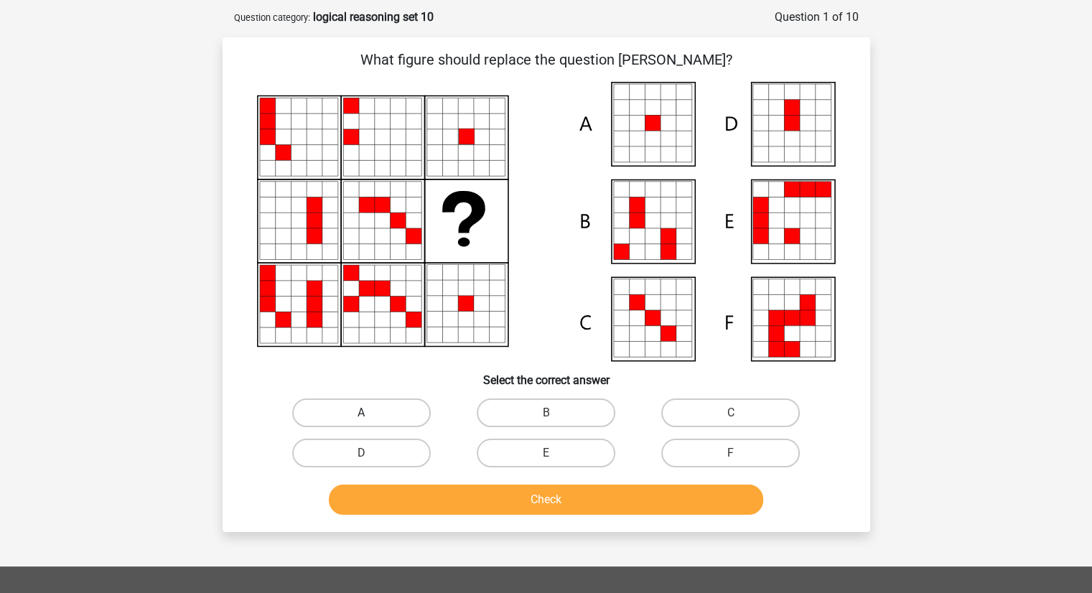
click at [380, 411] on label "A" at bounding box center [361, 412] width 139 height 29
click at [370, 413] on input "A" at bounding box center [365, 417] width 9 height 9
radio input "true"
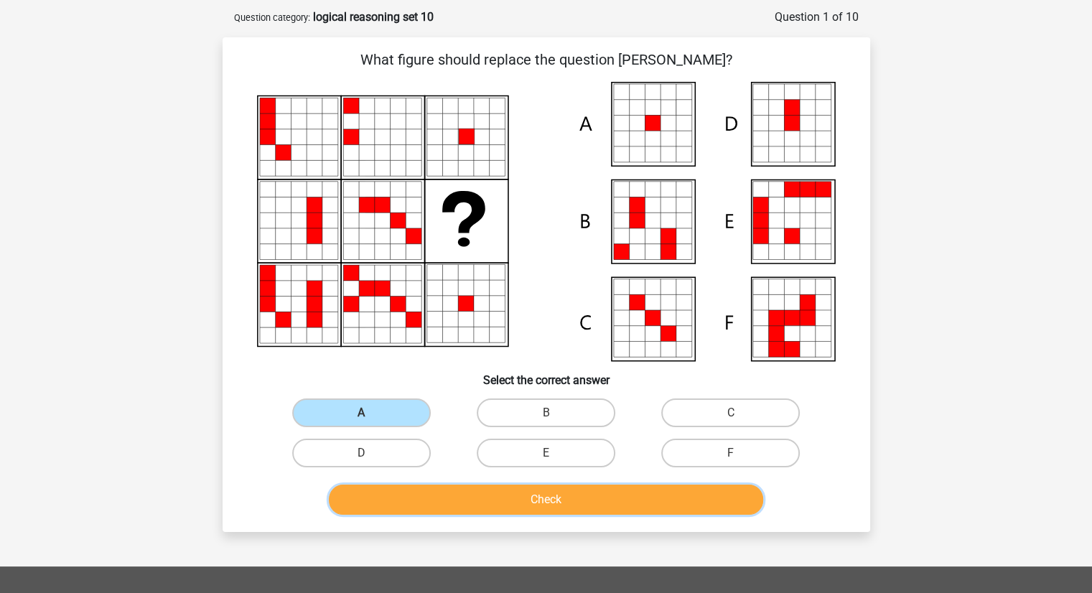
click at [494, 499] on button "Check" at bounding box center [546, 500] width 434 height 30
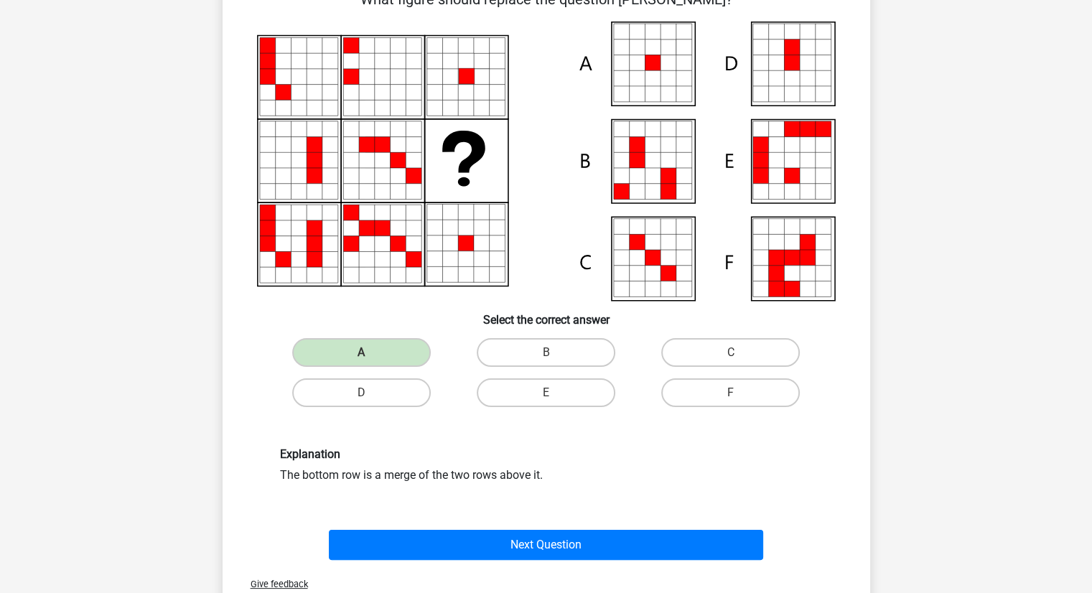
scroll to position [136, 0]
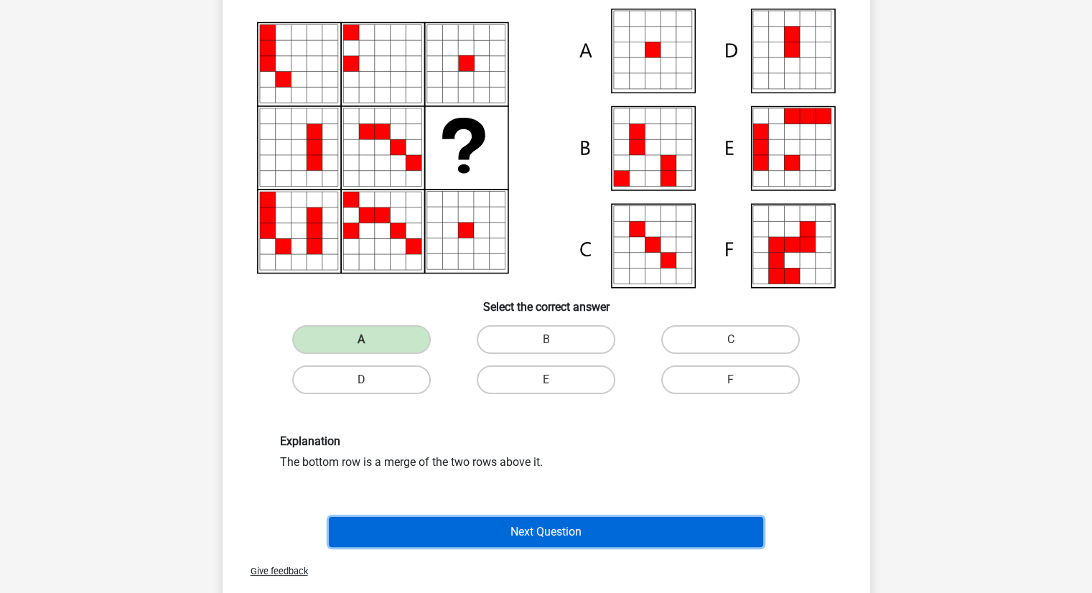
click at [491, 524] on button "Next Question" at bounding box center [546, 532] width 434 height 30
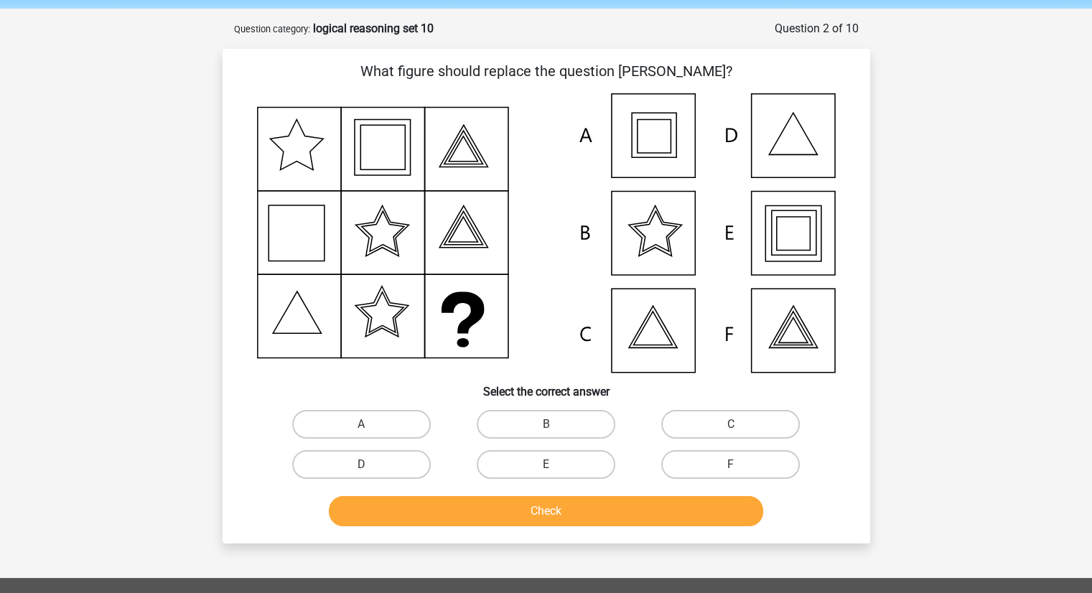
scroll to position [46, 0]
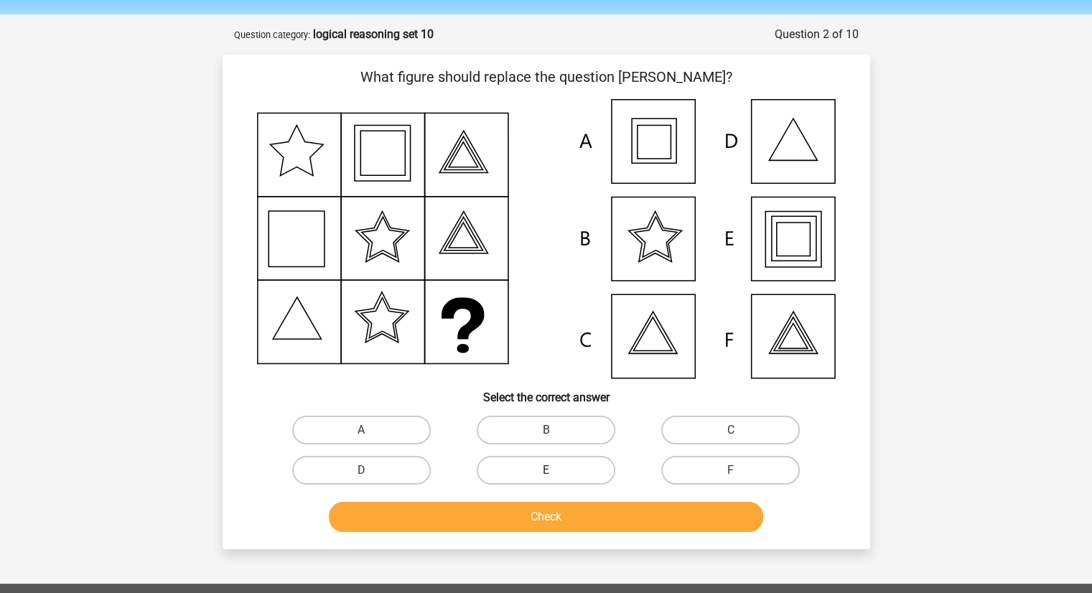
click at [554, 458] on label "E" at bounding box center [546, 470] width 139 height 29
click at [554, 470] on input "E" at bounding box center [550, 474] width 9 height 9
radio input "true"
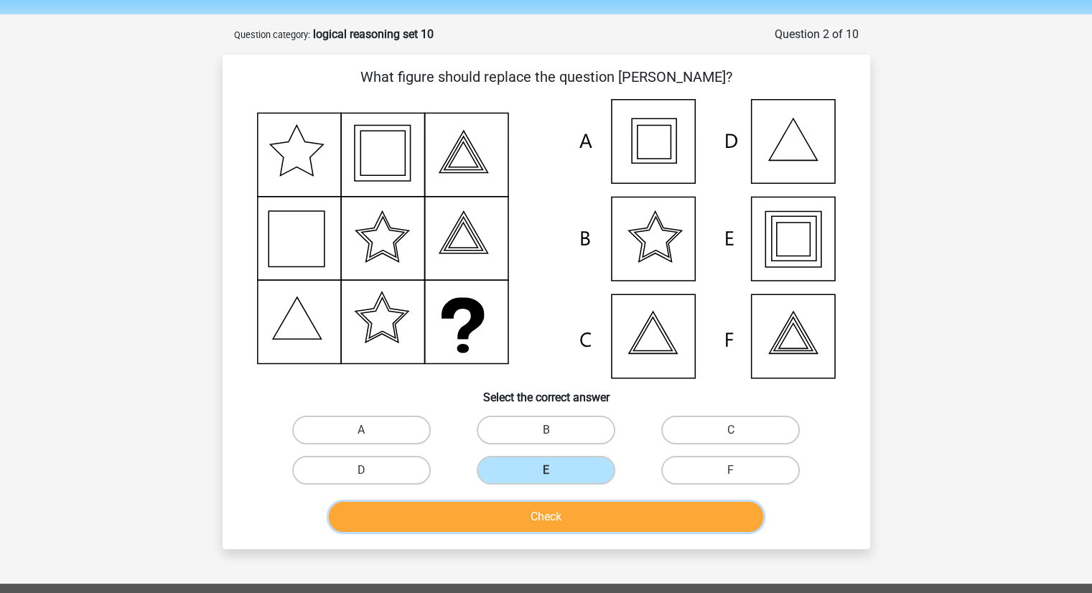
click at [563, 520] on button "Check" at bounding box center [546, 517] width 434 height 30
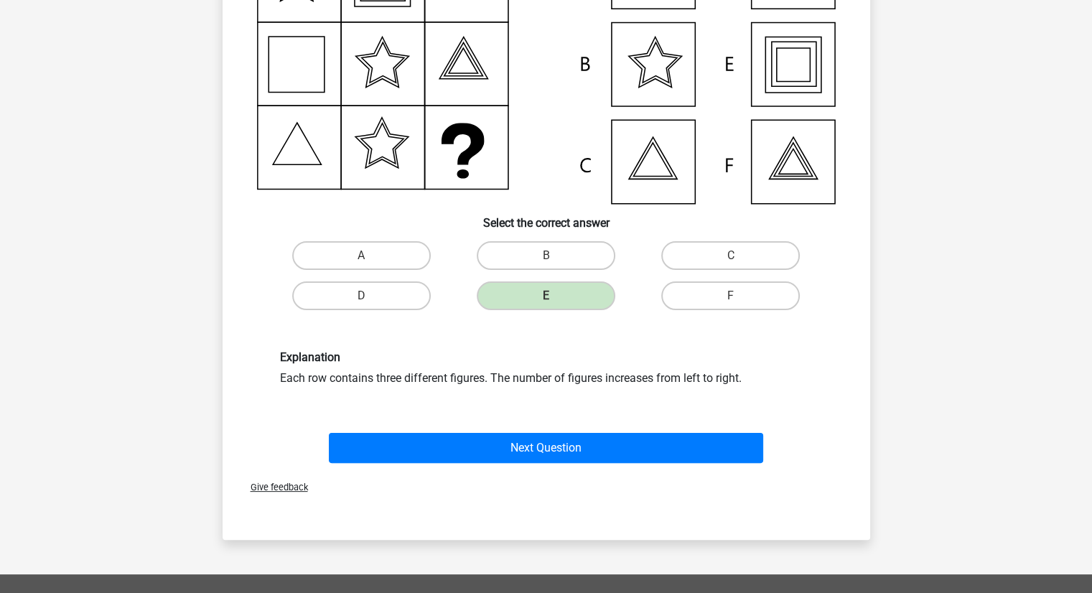
scroll to position [221, 0]
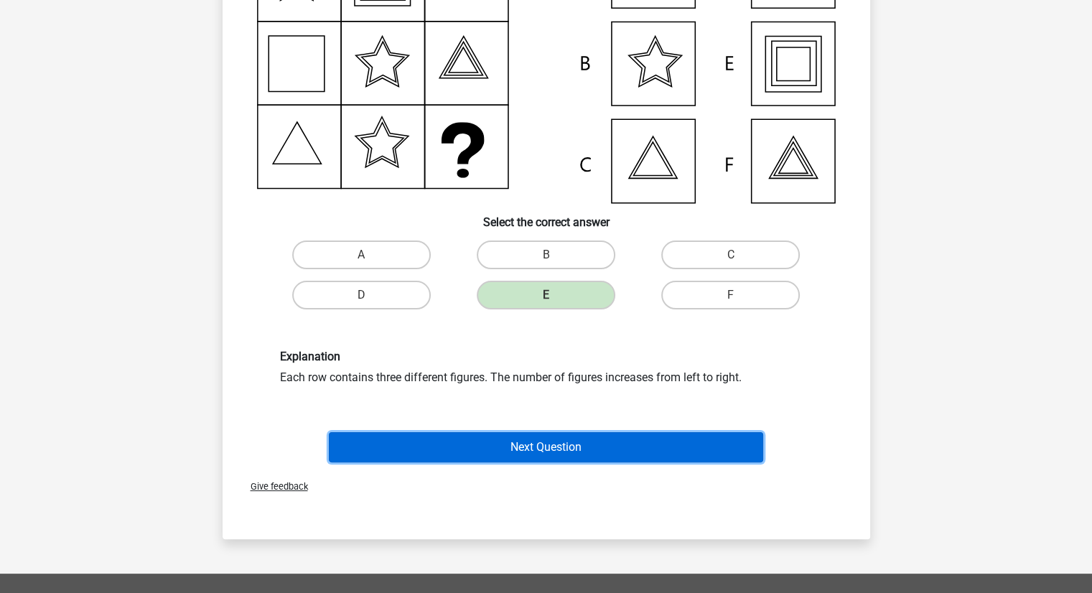
click at [558, 459] on button "Next Question" at bounding box center [546, 447] width 434 height 30
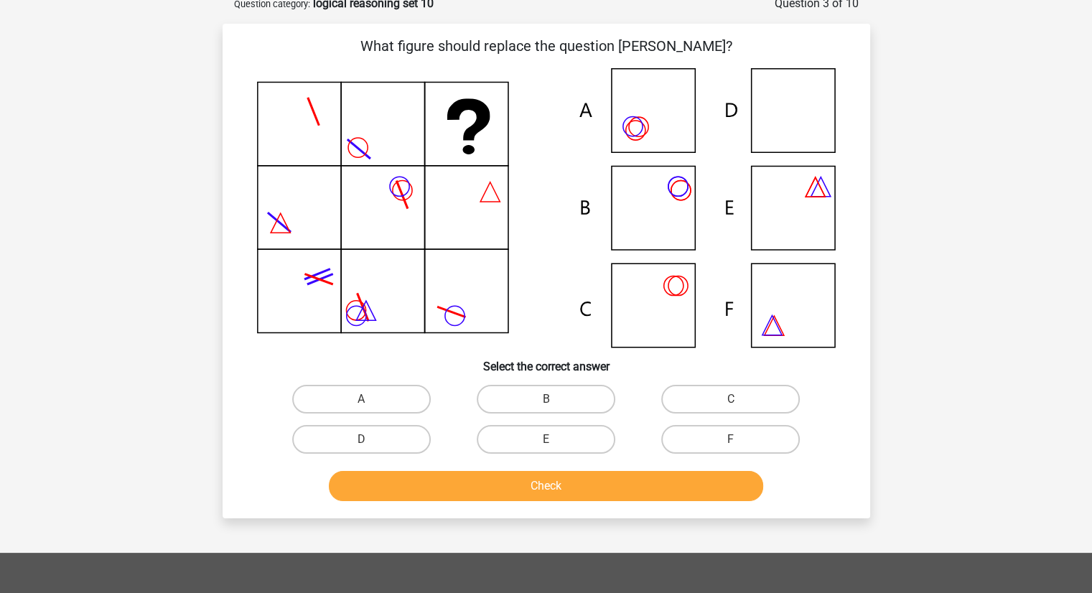
scroll to position [72, 0]
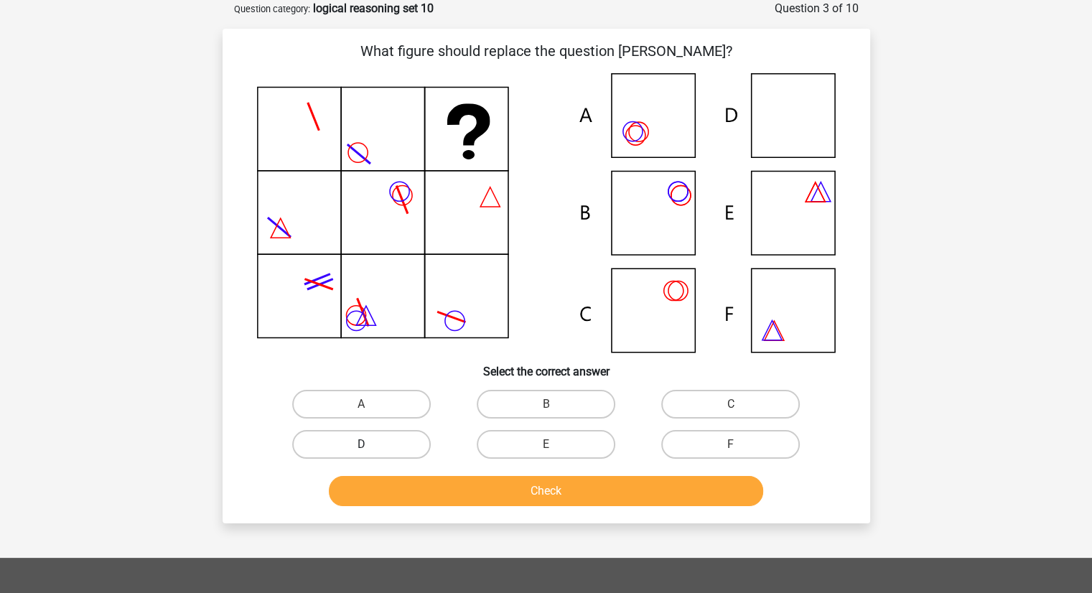
click at [411, 439] on label "D" at bounding box center [361, 444] width 139 height 29
click at [370, 444] on input "D" at bounding box center [365, 448] width 9 height 9
radio input "true"
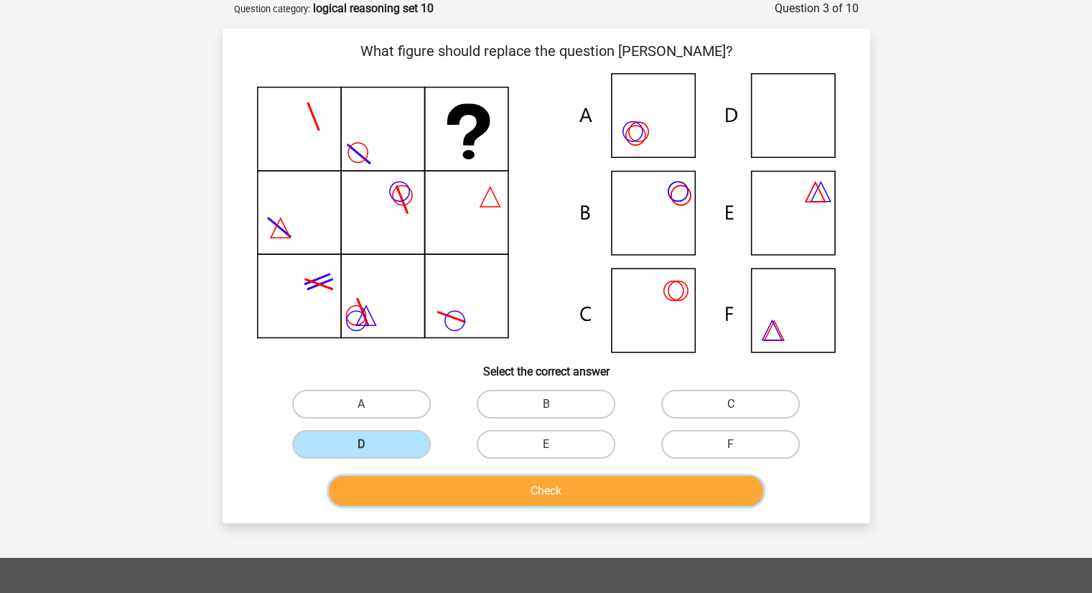
click at [505, 504] on button "Check" at bounding box center [546, 491] width 434 height 30
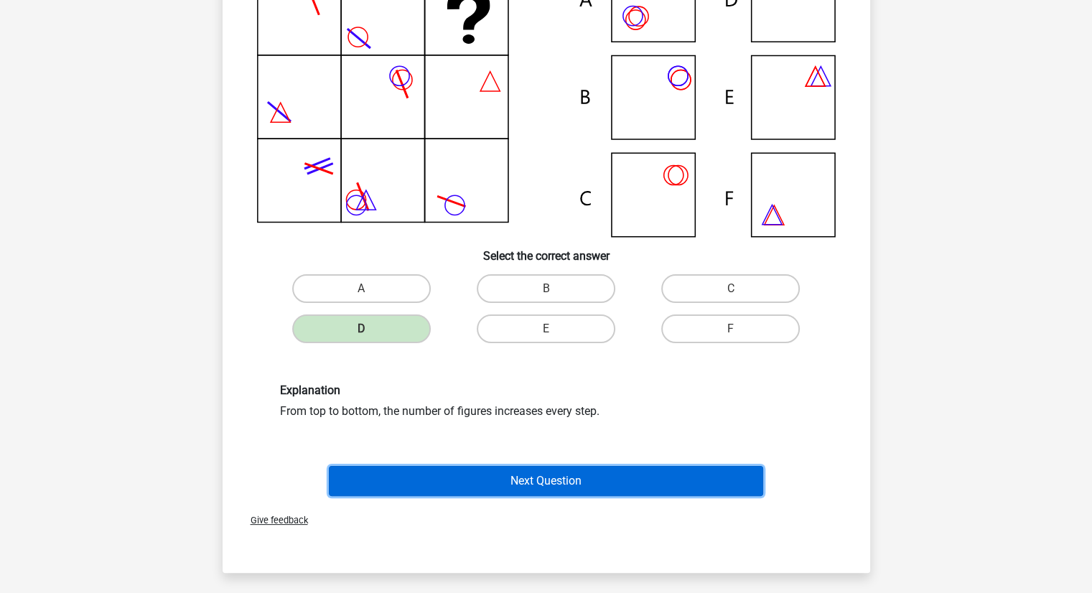
click at [510, 487] on button "Next Question" at bounding box center [546, 481] width 434 height 30
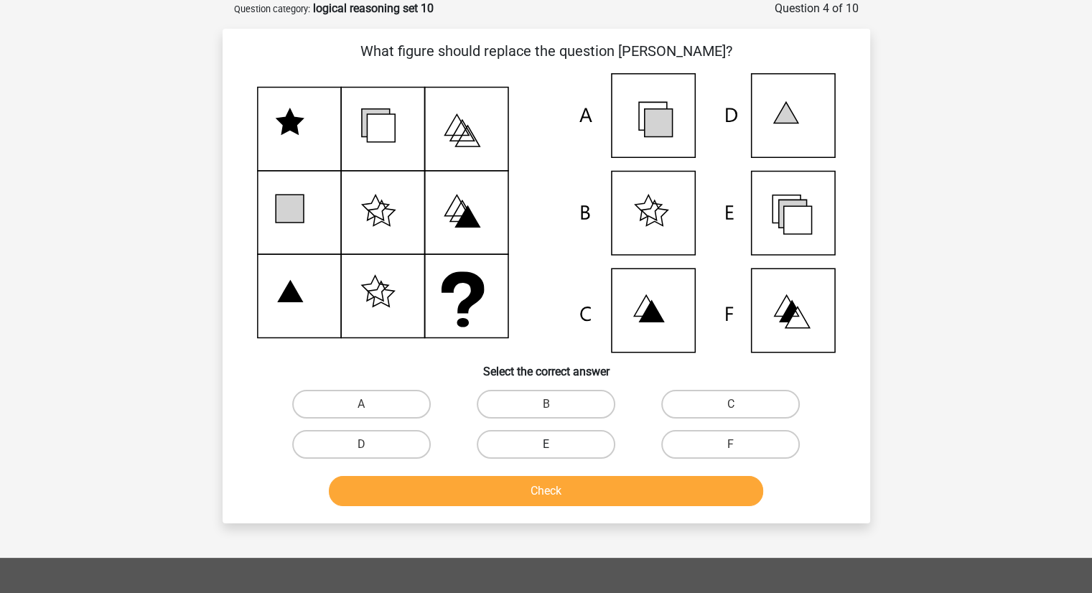
click at [515, 440] on label "E" at bounding box center [546, 444] width 139 height 29
click at [546, 444] on input "E" at bounding box center [550, 448] width 9 height 9
radio input "true"
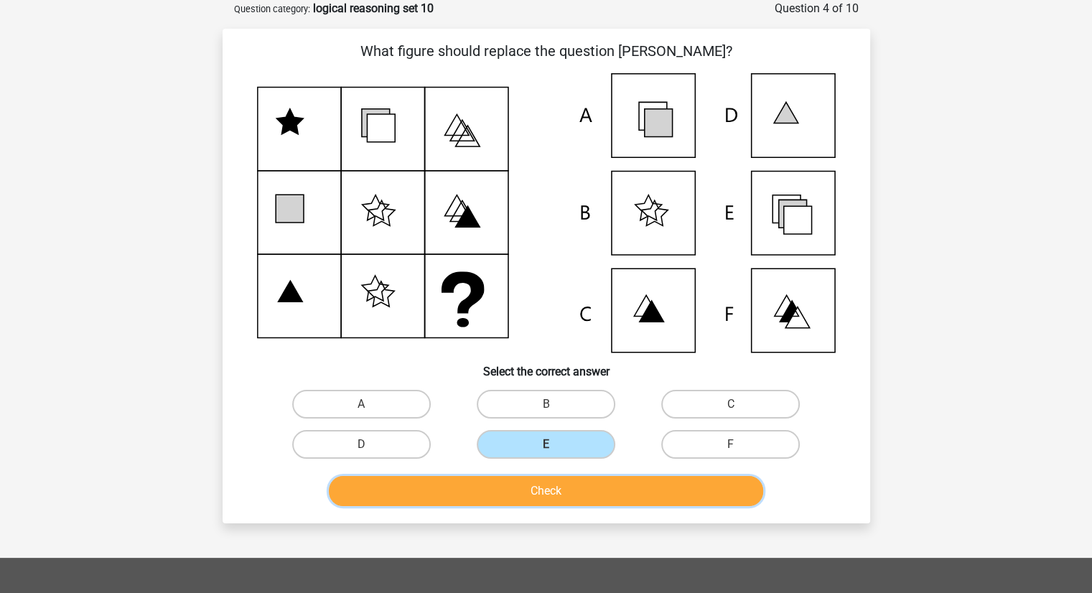
click at [541, 487] on button "Check" at bounding box center [546, 491] width 434 height 30
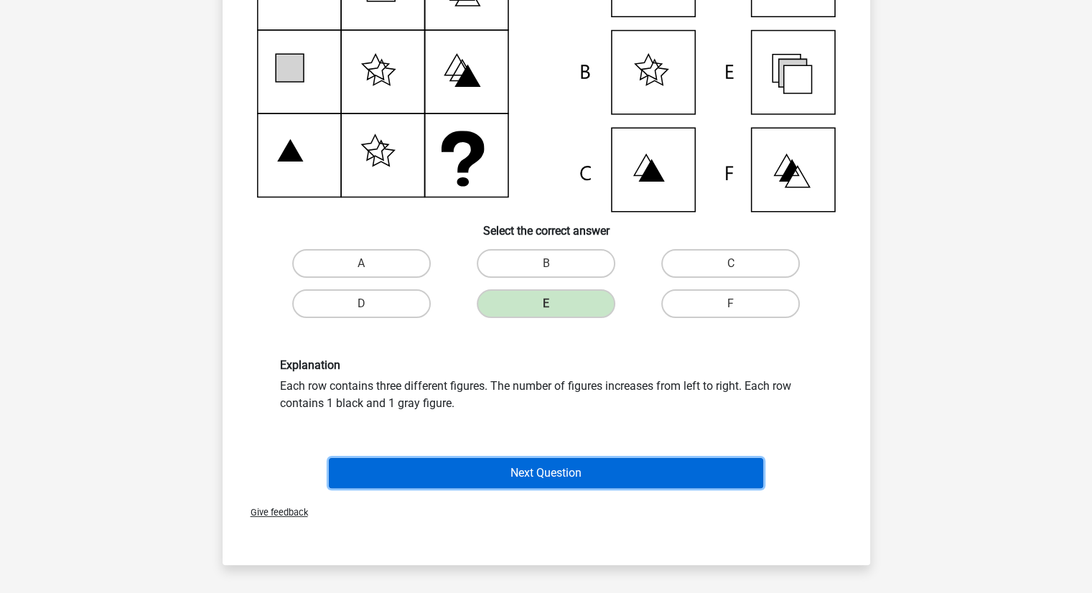
click at [547, 464] on button "Next Question" at bounding box center [546, 473] width 434 height 30
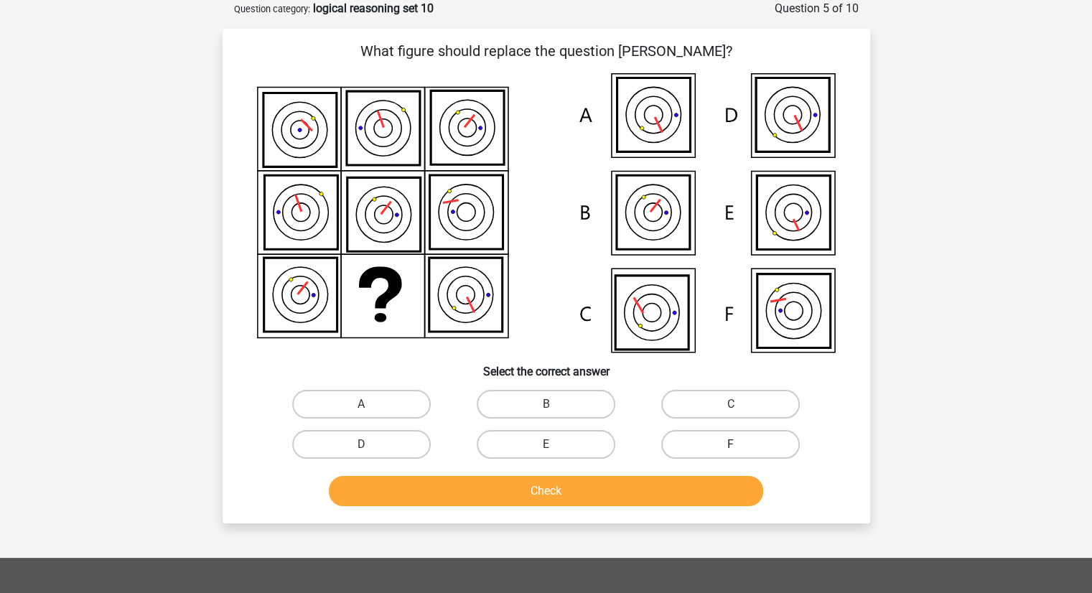
click at [696, 452] on label "F" at bounding box center [730, 444] width 139 height 29
click at [731, 452] on input "F" at bounding box center [735, 448] width 9 height 9
radio input "true"
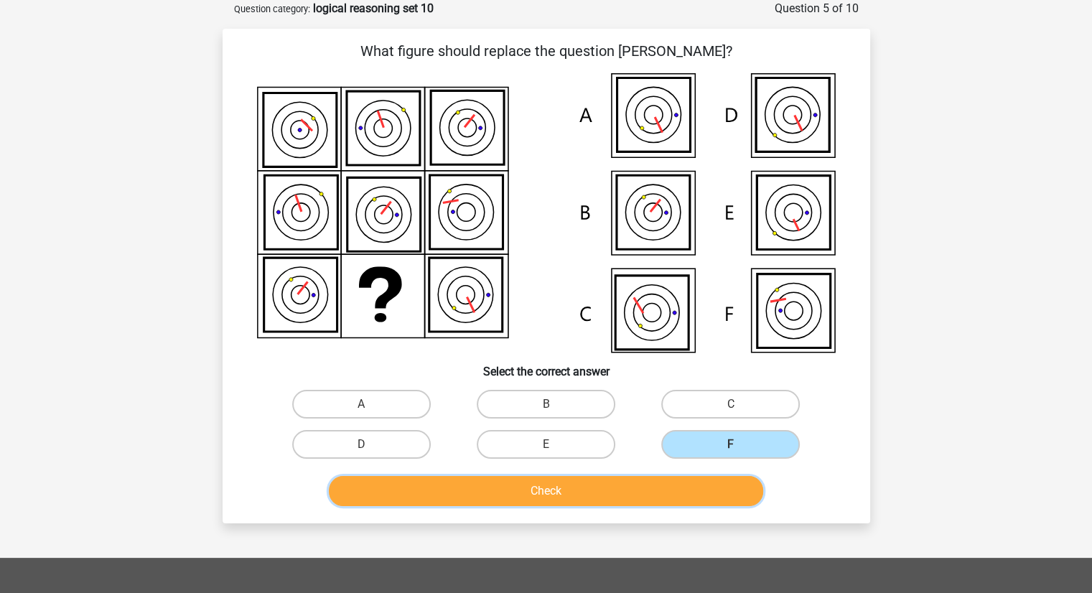
click at [647, 489] on button "Check" at bounding box center [546, 491] width 434 height 30
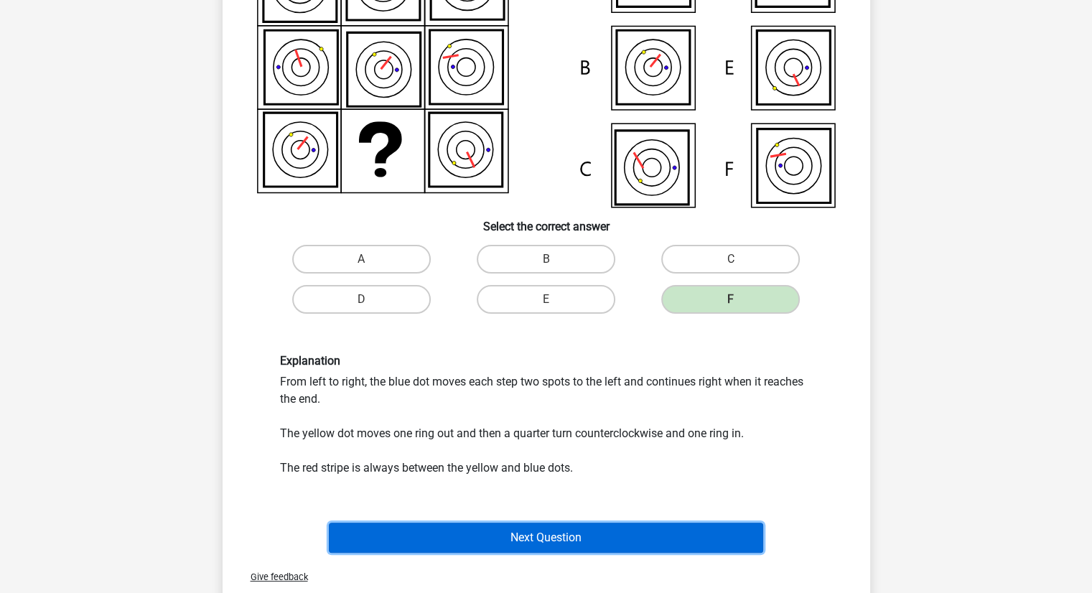
click at [574, 540] on button "Next Question" at bounding box center [546, 538] width 434 height 30
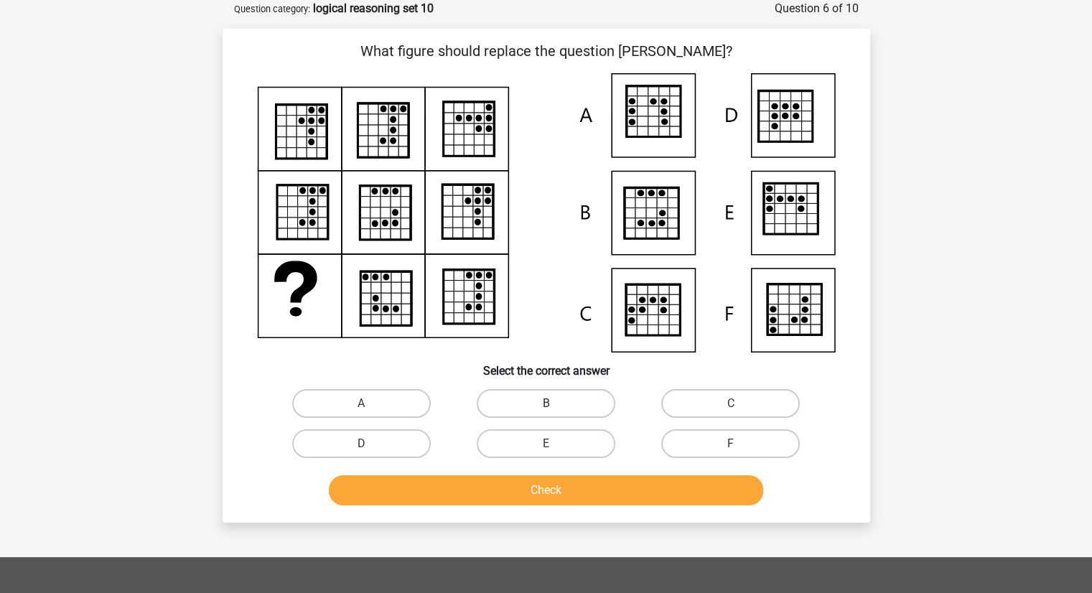
click at [559, 406] on label "B" at bounding box center [546, 403] width 139 height 29
click at [555, 406] on input "B" at bounding box center [550, 407] width 9 height 9
radio input "true"
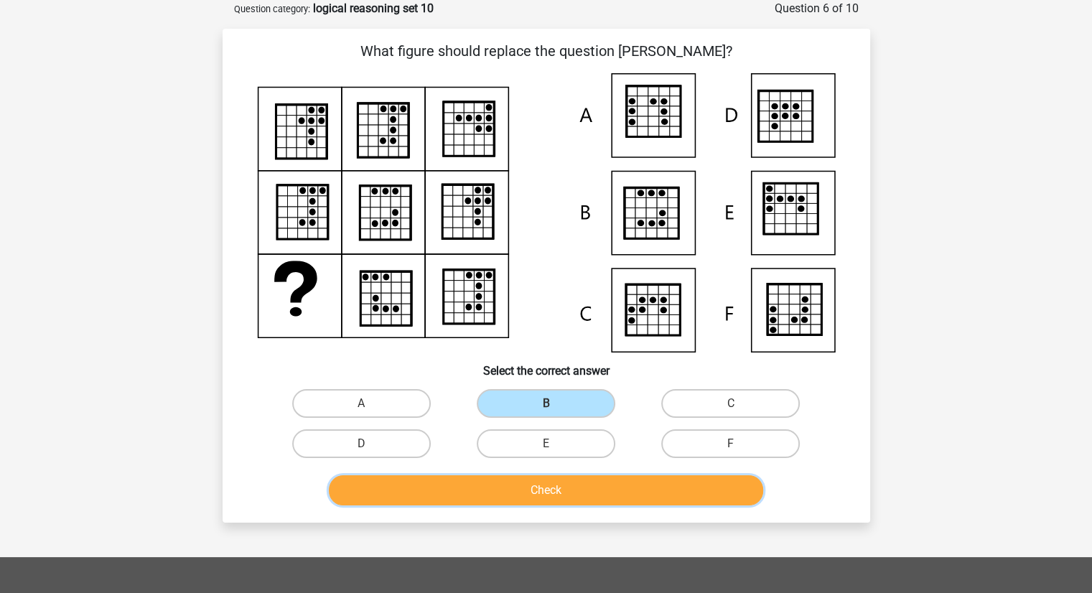
click at [581, 495] on button "Check" at bounding box center [546, 490] width 434 height 30
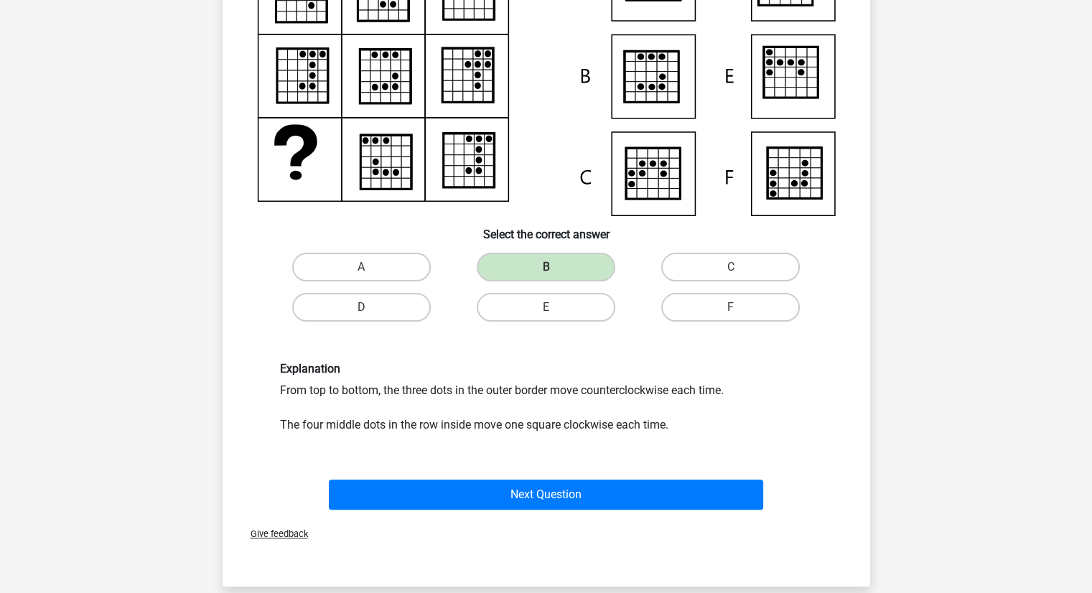
scroll to position [211, 0]
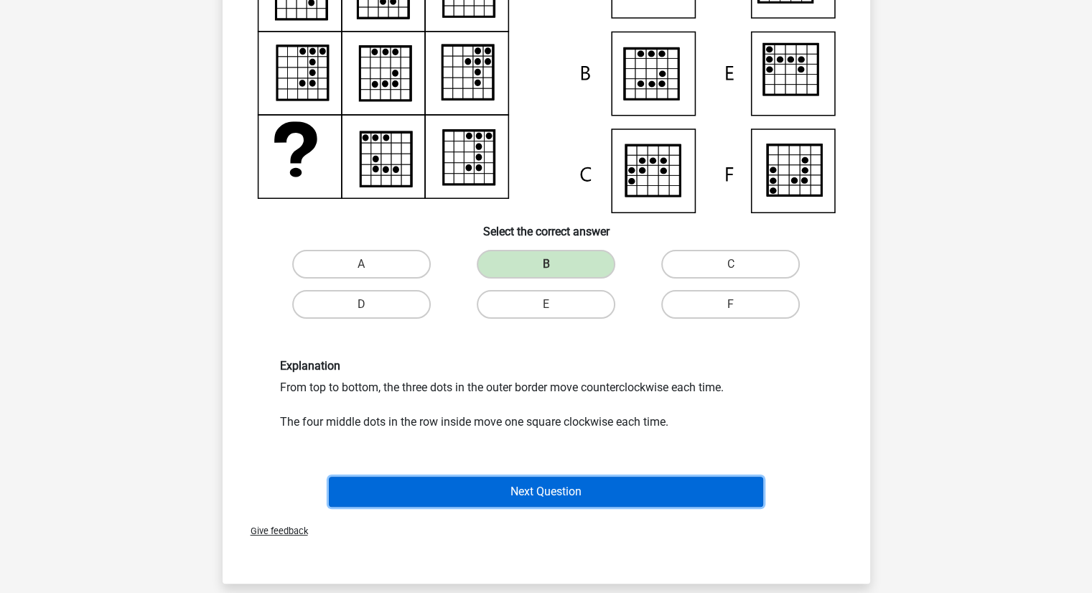
click at [548, 487] on button "Next Question" at bounding box center [546, 492] width 434 height 30
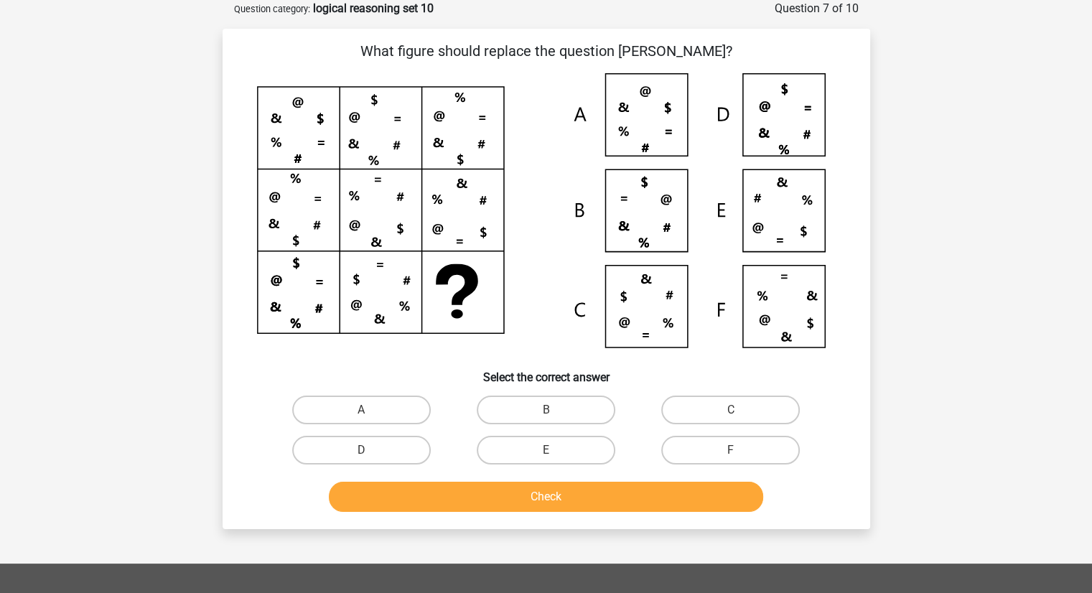
scroll to position [48, 0]
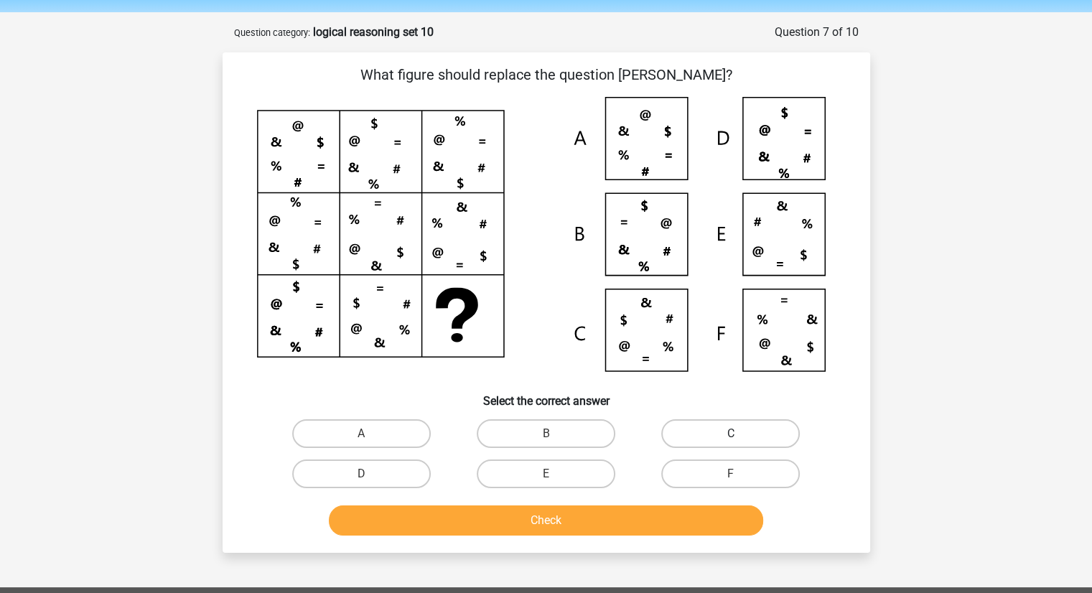
click at [690, 429] on label "C" at bounding box center [730, 433] width 139 height 29
click at [731, 434] on input "C" at bounding box center [735, 438] width 9 height 9
radio input "true"
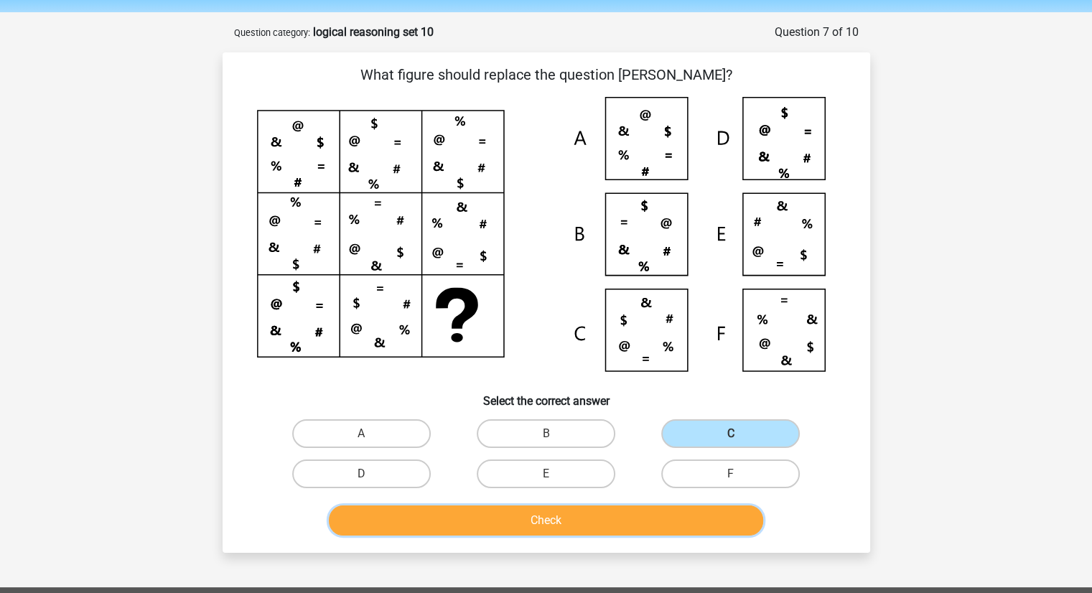
click at [637, 528] on button "Check" at bounding box center [546, 520] width 434 height 30
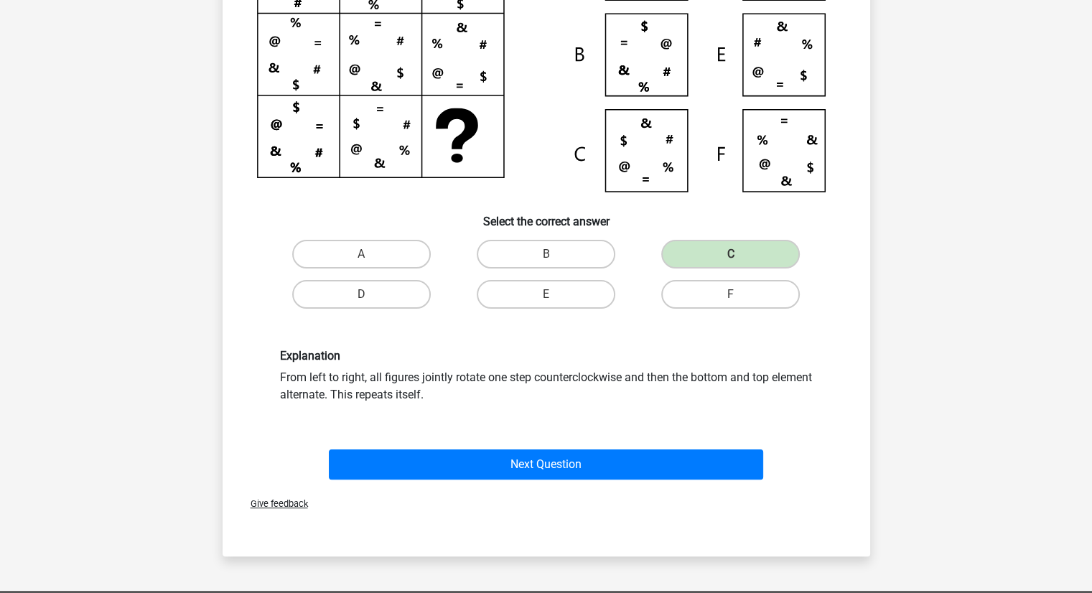
scroll to position [235, 0]
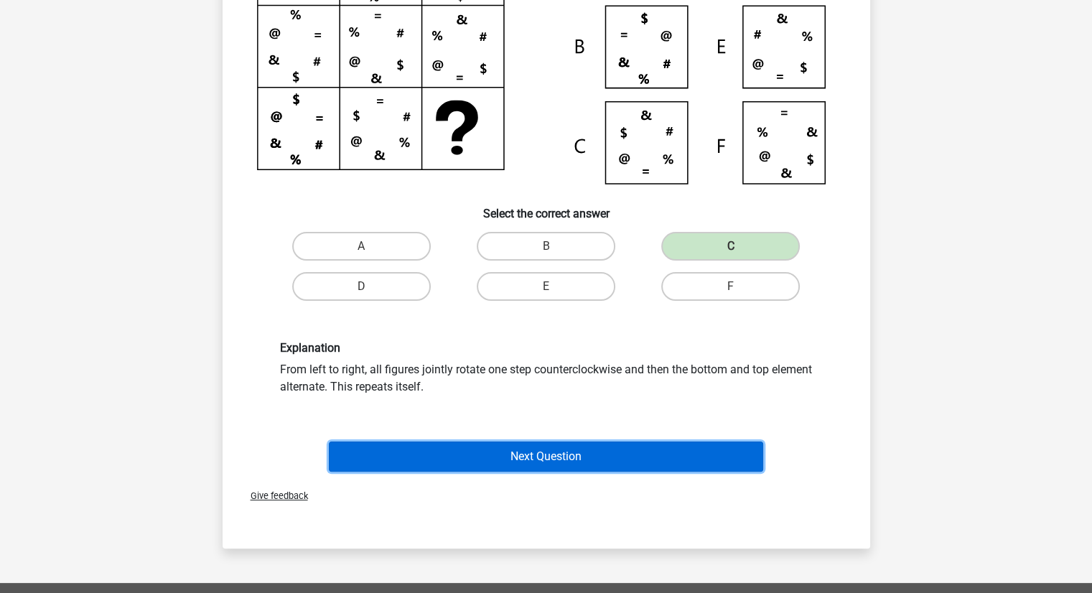
click at [581, 464] on button "Next Question" at bounding box center [546, 456] width 434 height 30
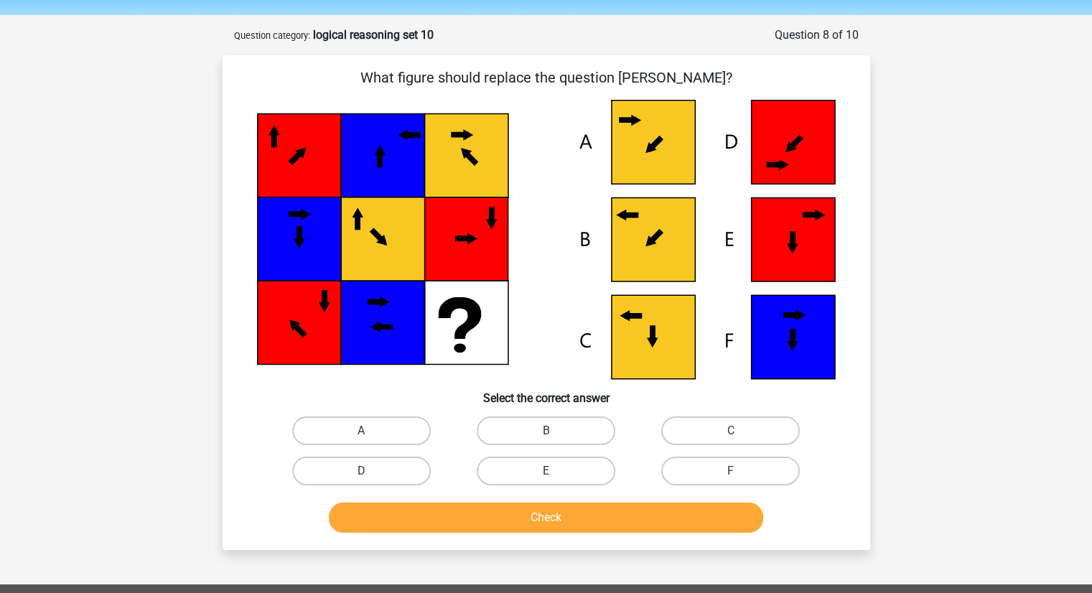
scroll to position [42, 0]
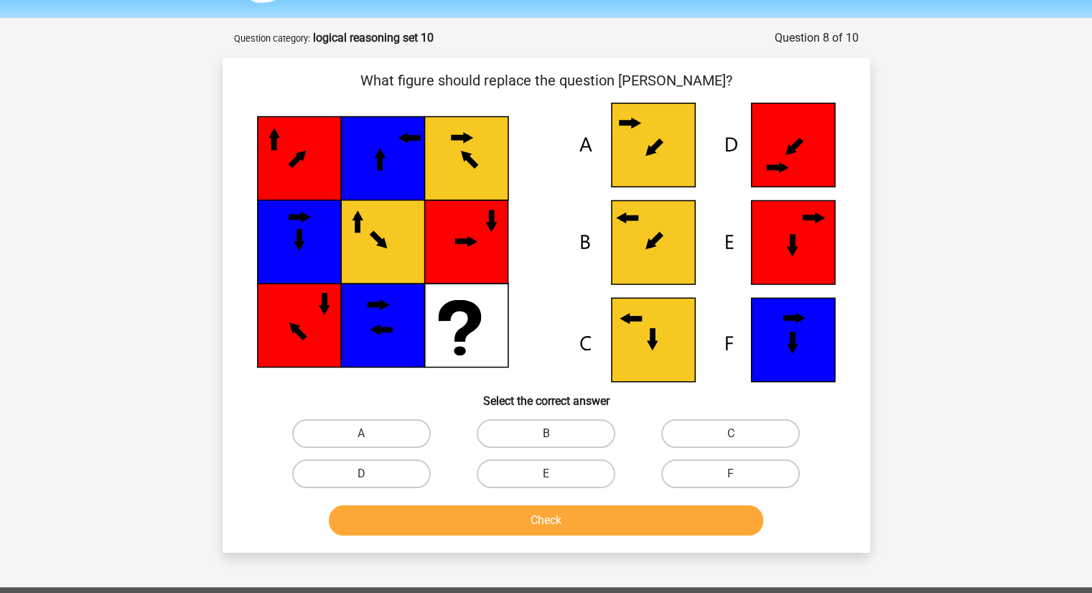
click at [580, 426] on label "B" at bounding box center [546, 433] width 139 height 29
click at [555, 434] on input "B" at bounding box center [550, 438] width 9 height 9
radio input "true"
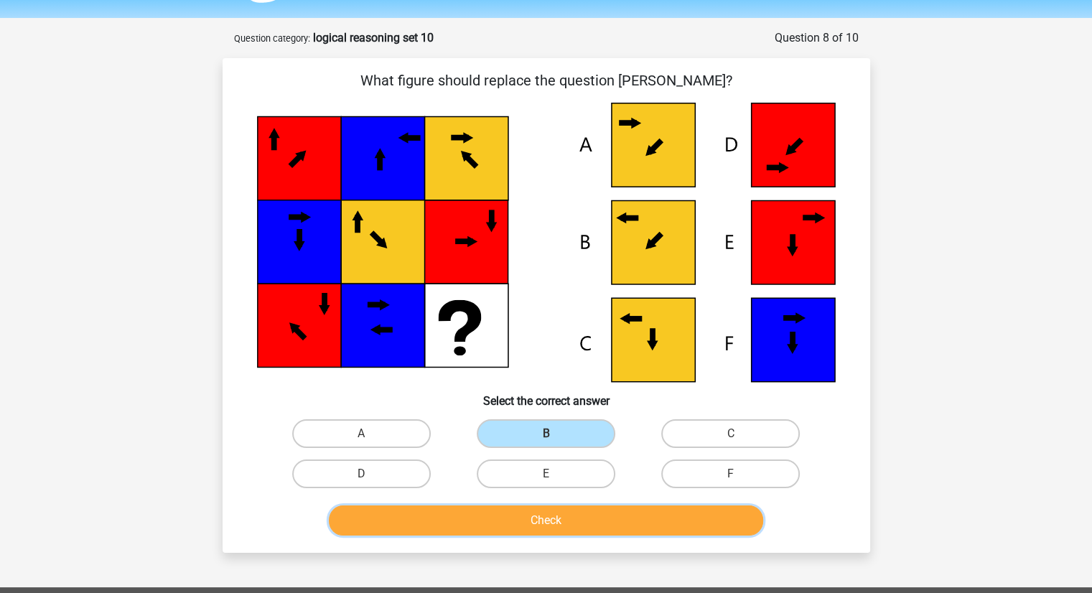
click at [533, 522] on button "Check" at bounding box center [546, 520] width 434 height 30
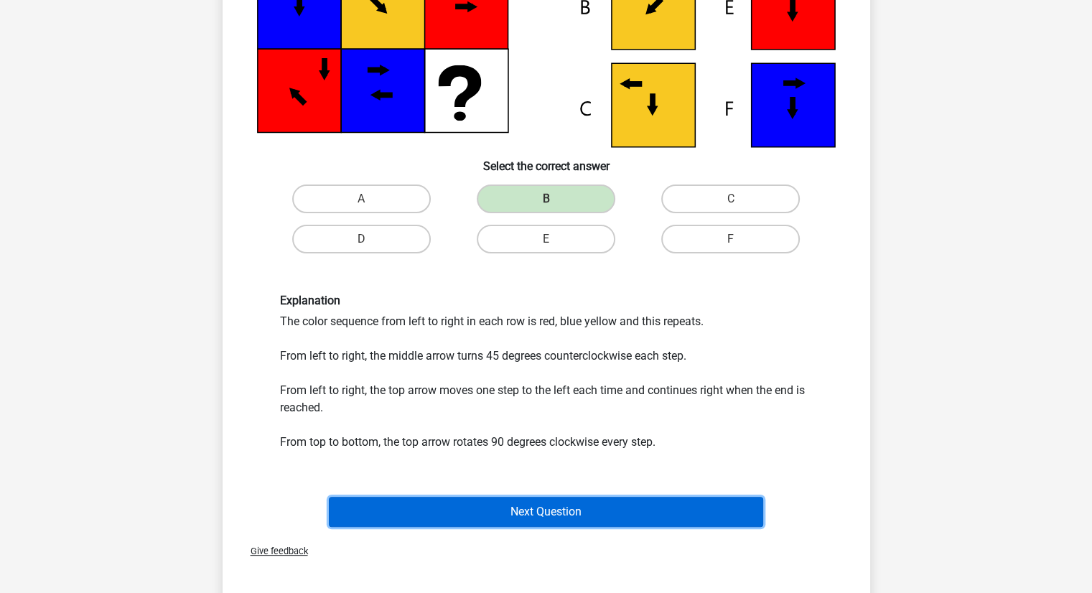
click at [534, 520] on button "Next Question" at bounding box center [546, 512] width 434 height 30
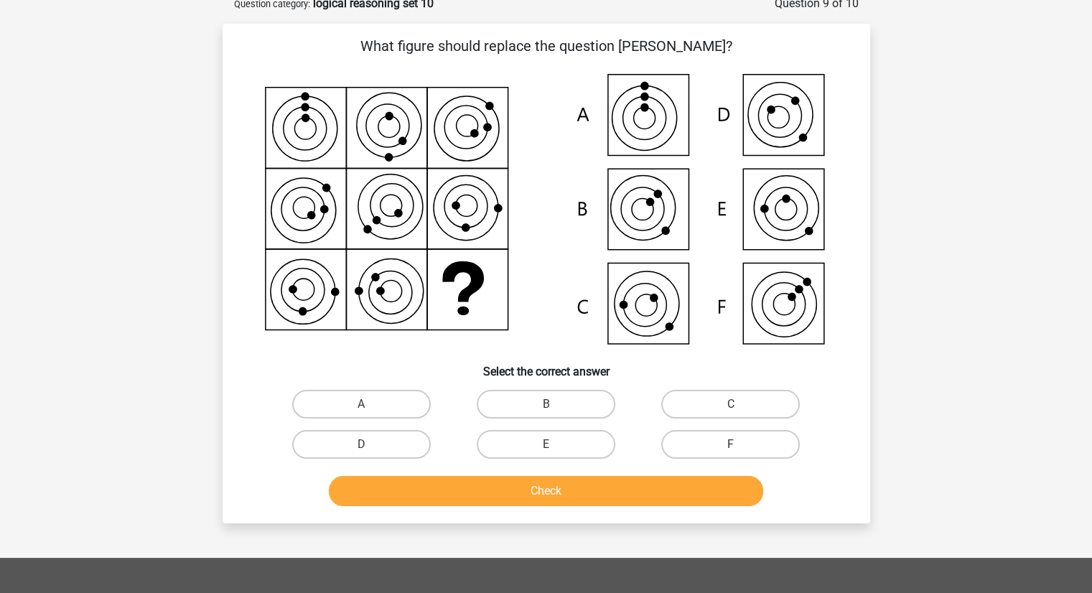
scroll to position [72, 0]
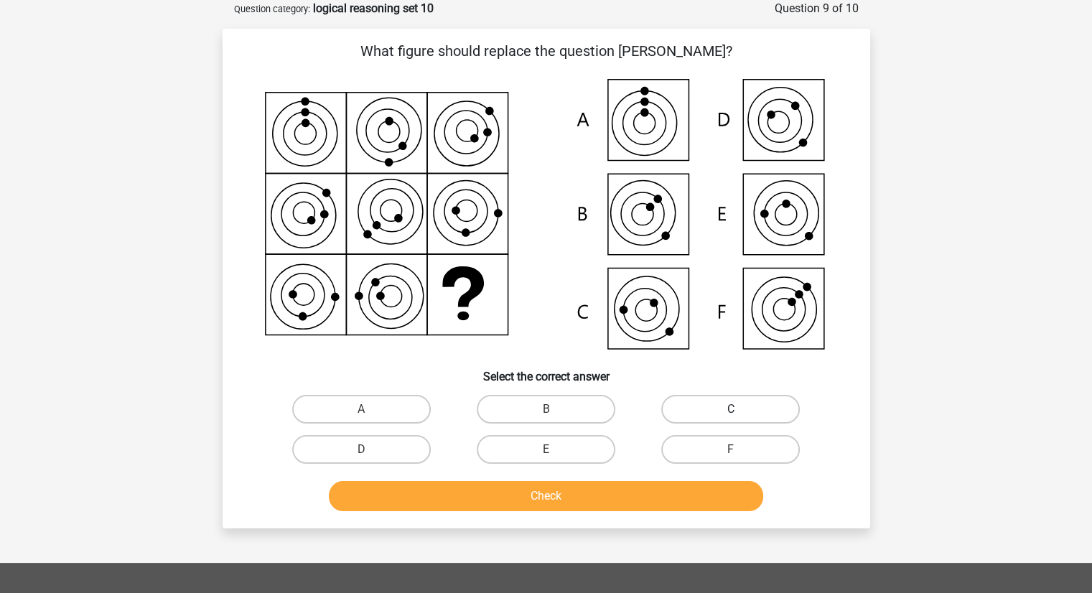
click at [712, 409] on label "C" at bounding box center [730, 409] width 139 height 29
click at [731, 409] on input "C" at bounding box center [735, 413] width 9 height 9
radio input "true"
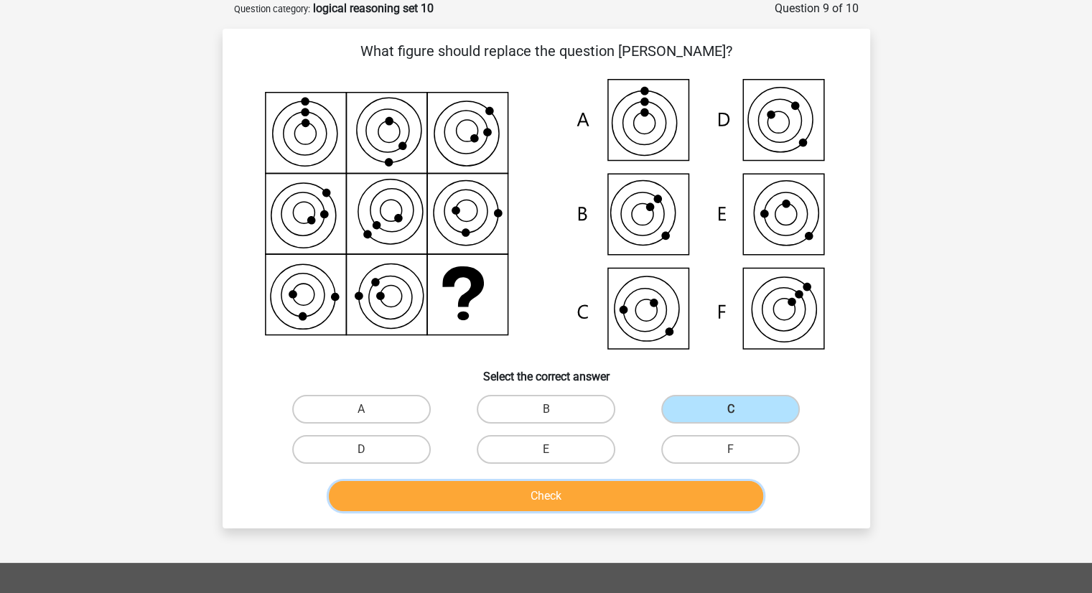
click at [653, 486] on button "Check" at bounding box center [546, 496] width 434 height 30
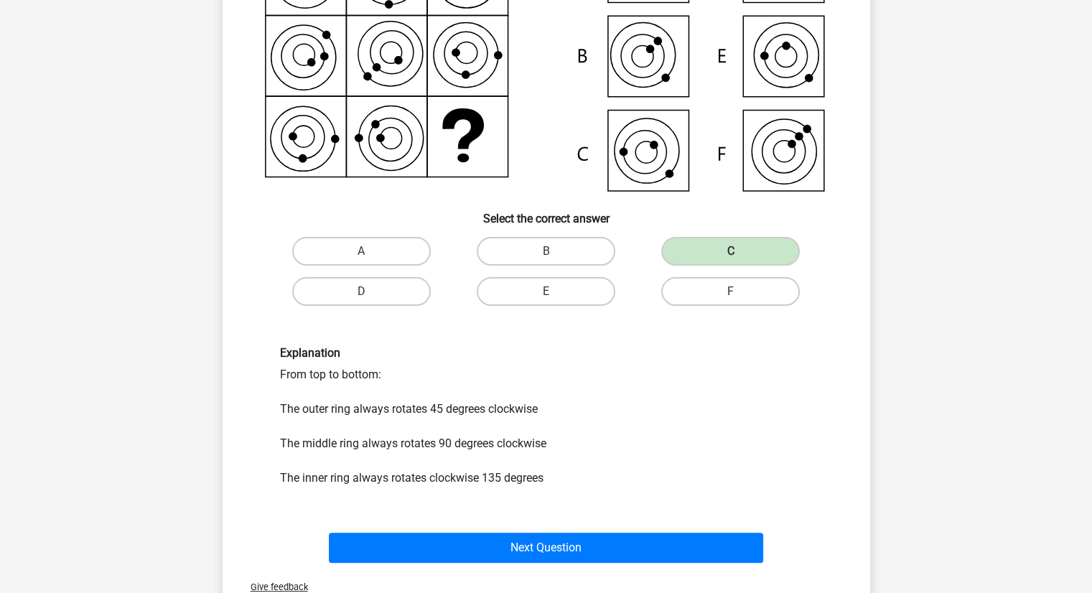
scroll to position [0, 0]
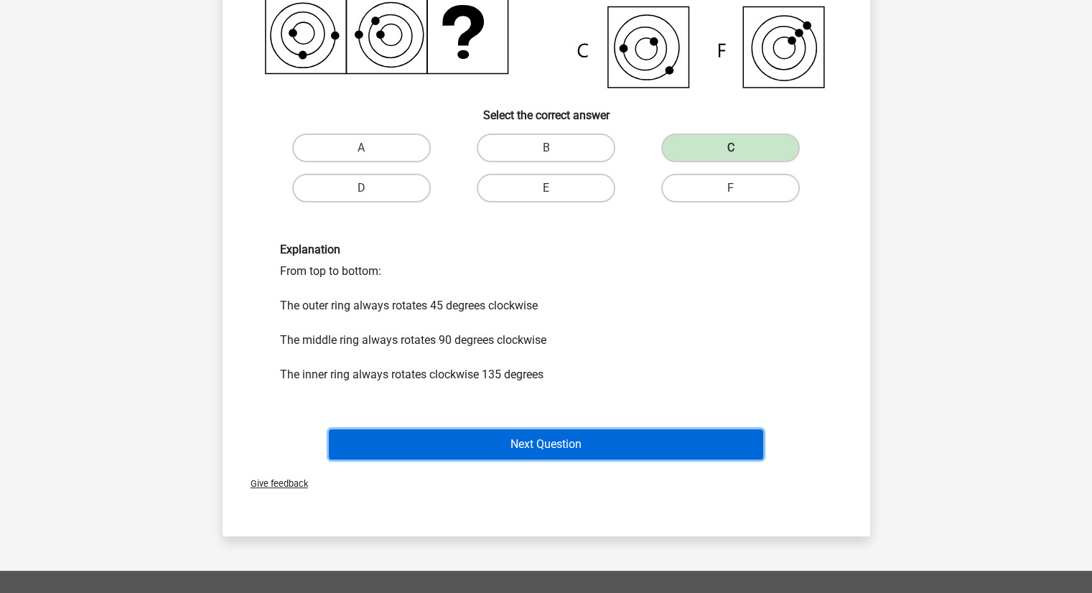
click at [617, 439] on button "Next Question" at bounding box center [546, 444] width 434 height 30
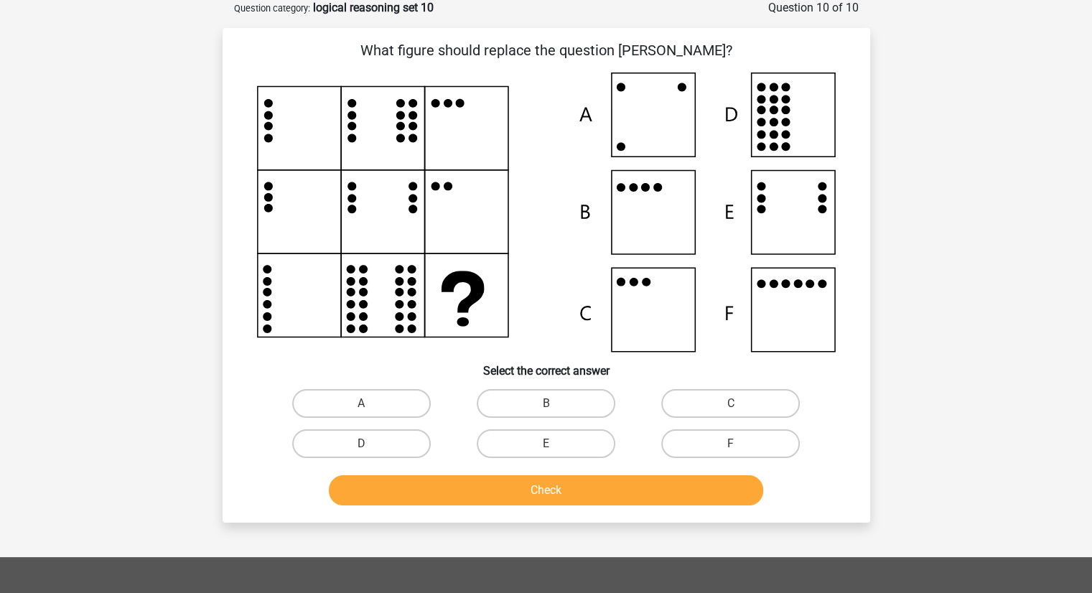
scroll to position [72, 0]
click at [597, 396] on label "B" at bounding box center [546, 404] width 139 height 29
click at [555, 404] on input "B" at bounding box center [550, 408] width 9 height 9
radio input "true"
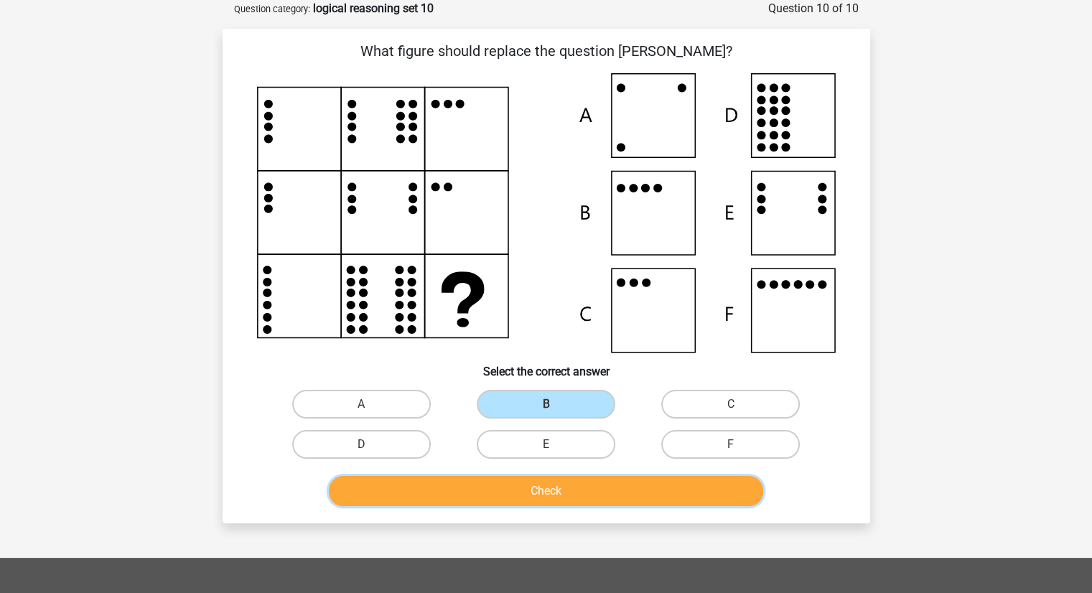
click at [602, 500] on button "Check" at bounding box center [546, 491] width 434 height 30
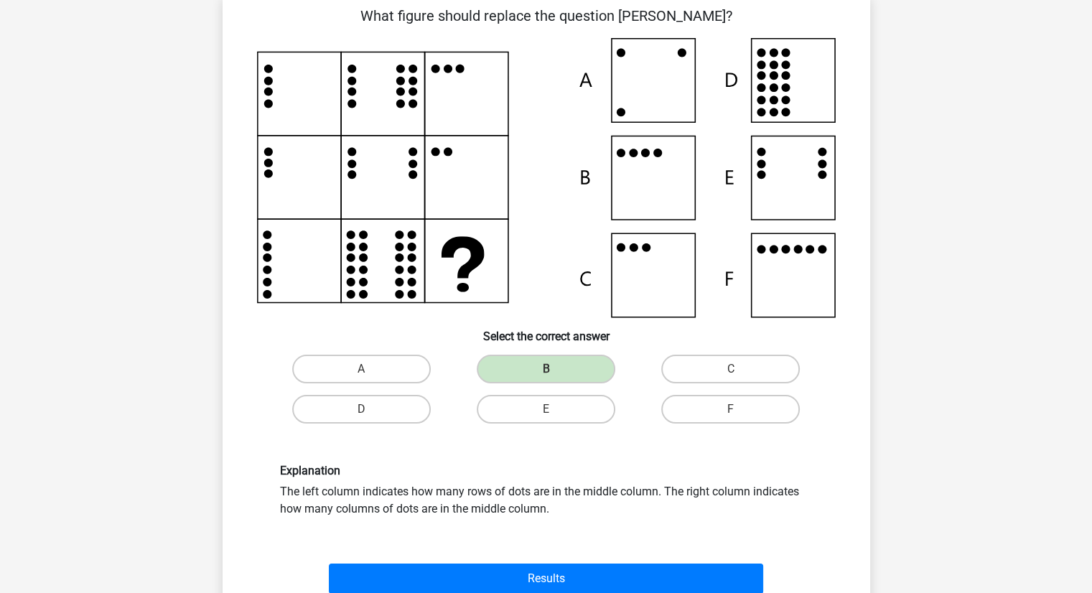
scroll to position [108, 0]
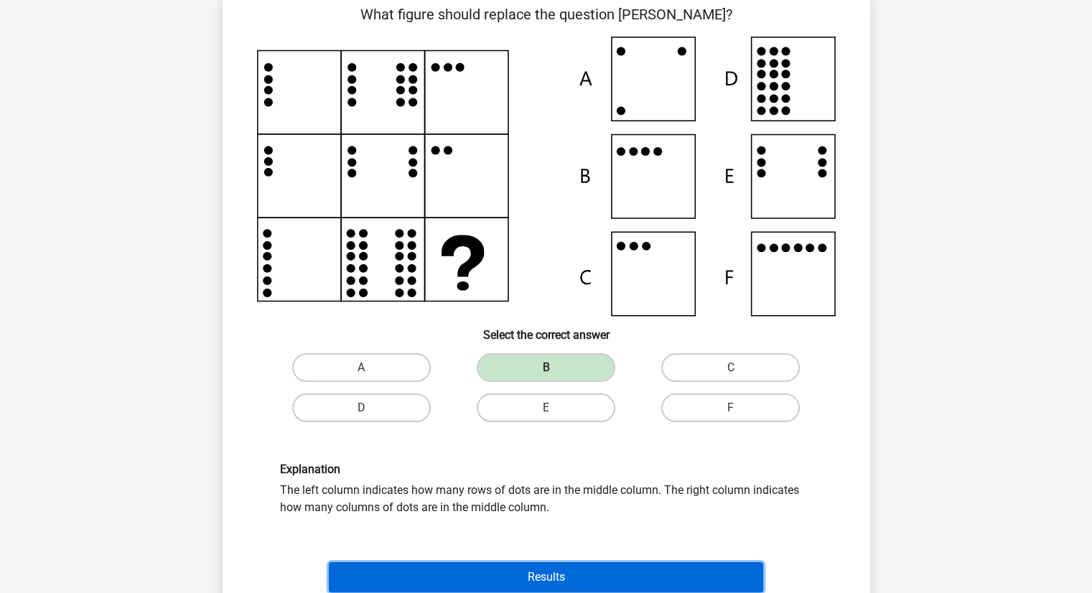
click at [563, 566] on button "Results" at bounding box center [546, 577] width 434 height 30
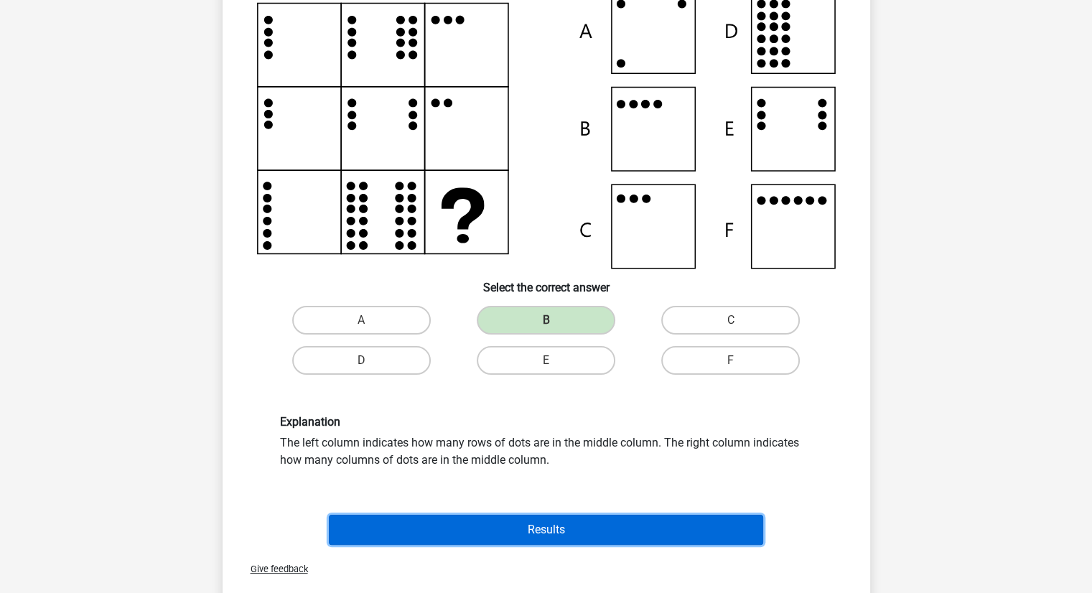
scroll to position [167, 0]
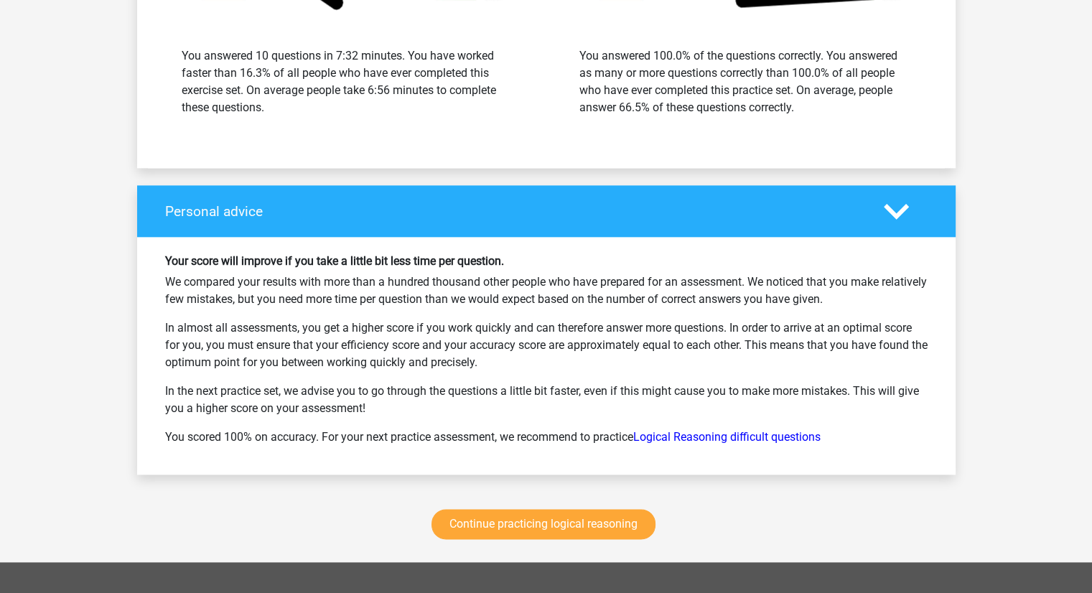
scroll to position [1693, 0]
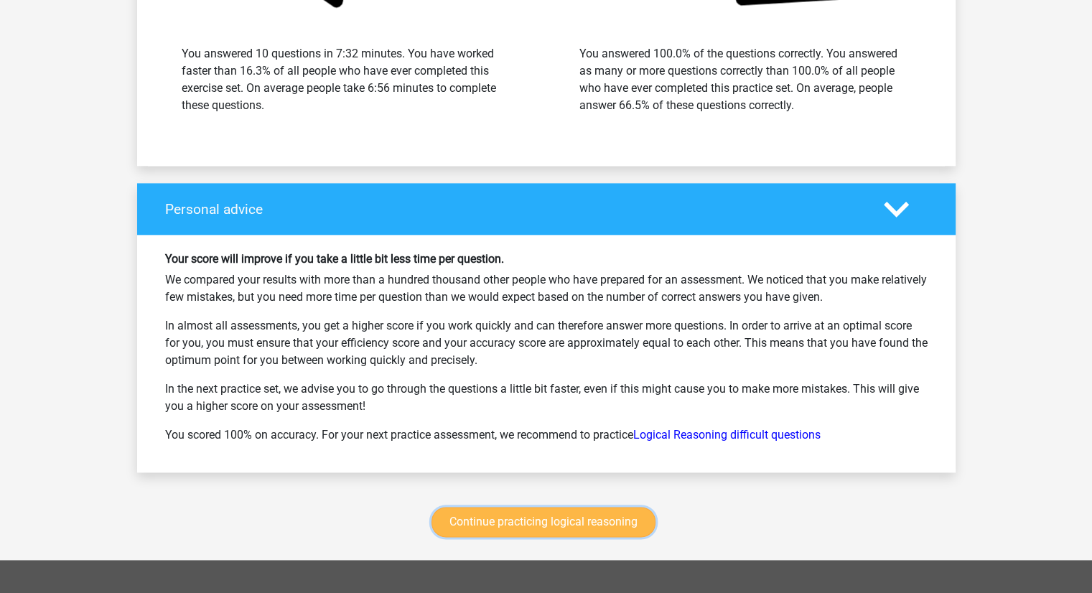
click at [533, 517] on link "Continue practicing logical reasoning" at bounding box center [543, 522] width 224 height 30
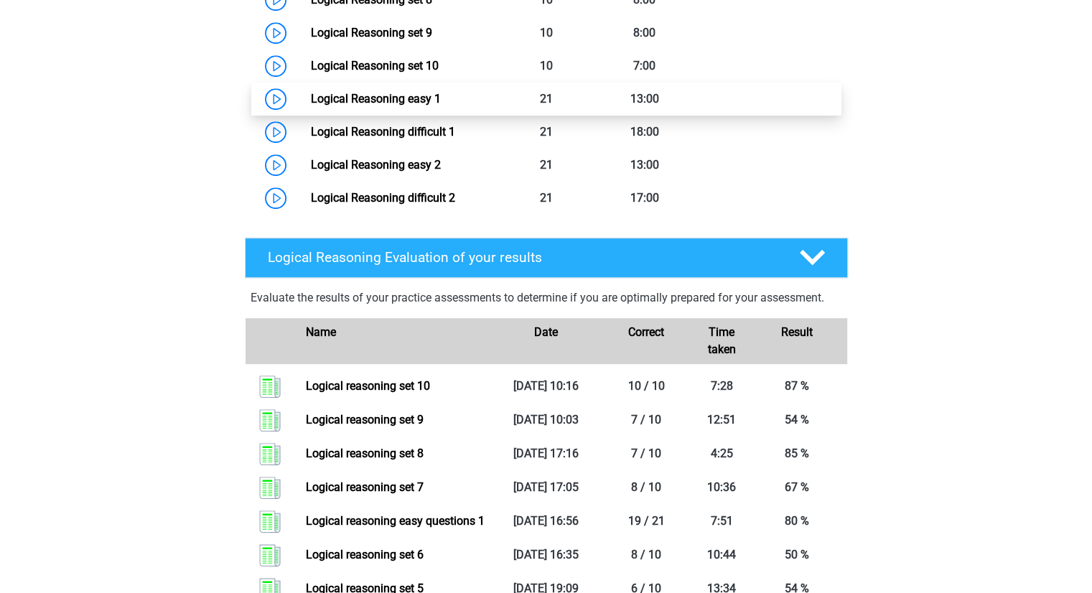
scroll to position [978, 0]
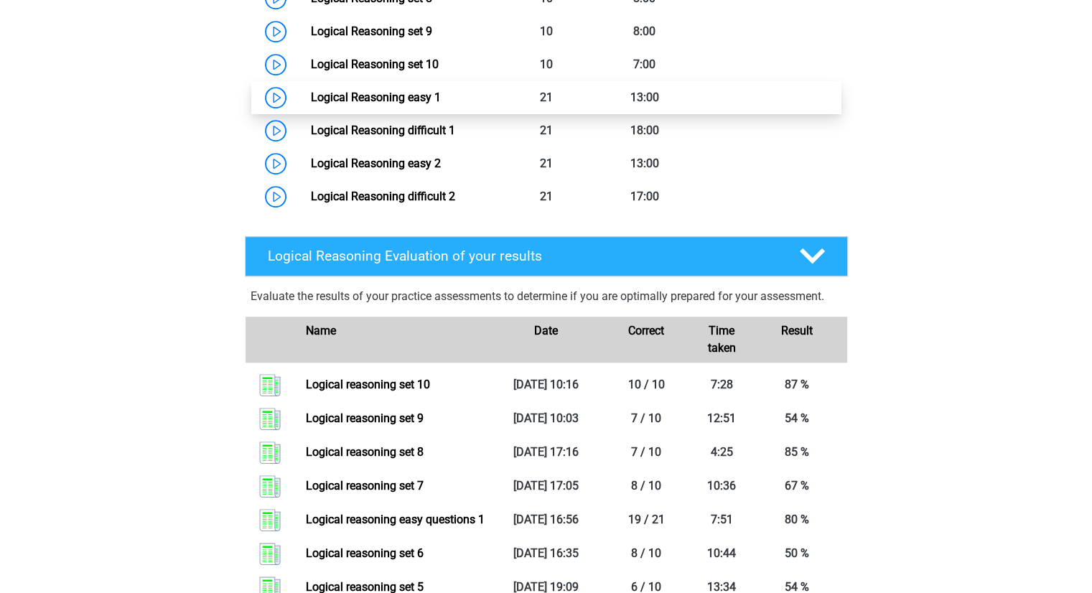
click at [455, 137] on link "Logical Reasoning difficult 1" at bounding box center [383, 130] width 144 height 14
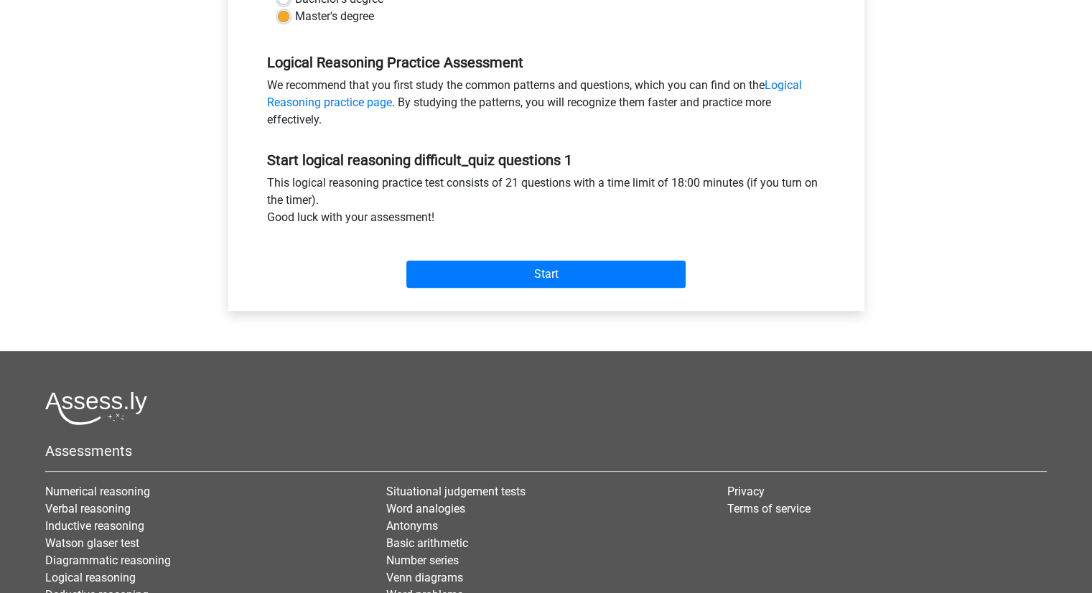
scroll to position [405, 0]
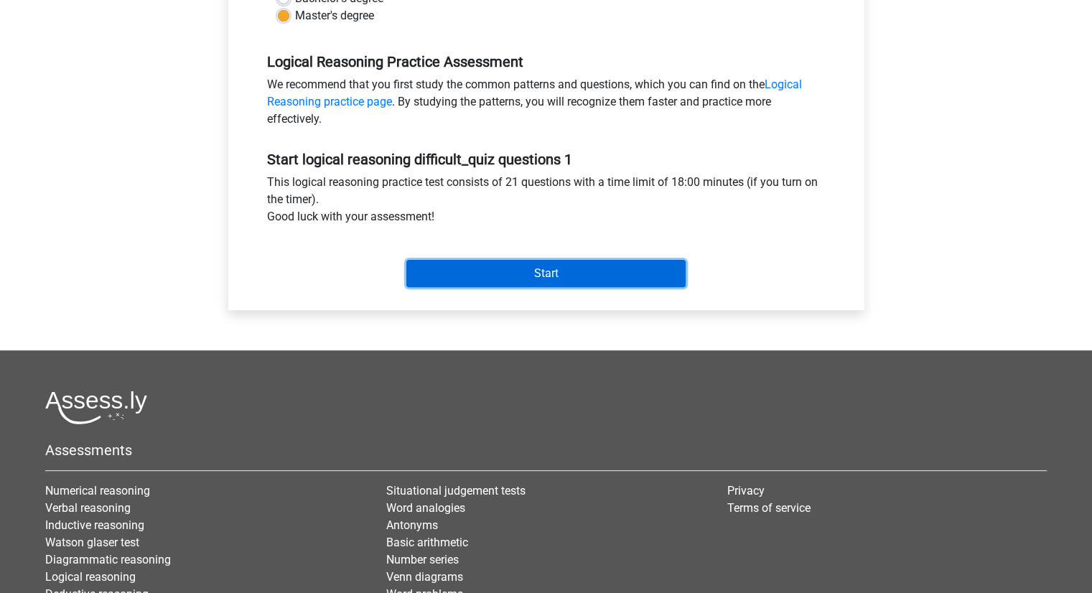
click at [553, 282] on input "Start" at bounding box center [545, 273] width 279 height 27
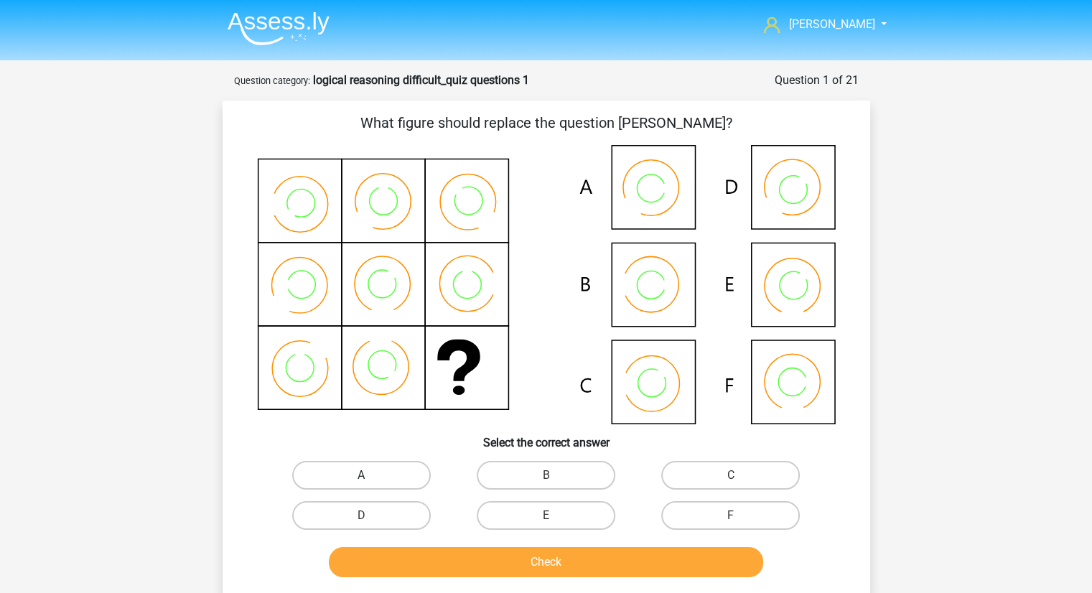
click at [352, 473] on label "A" at bounding box center [361, 475] width 139 height 29
click at [361, 475] on input "A" at bounding box center [365, 479] width 9 height 9
radio input "true"
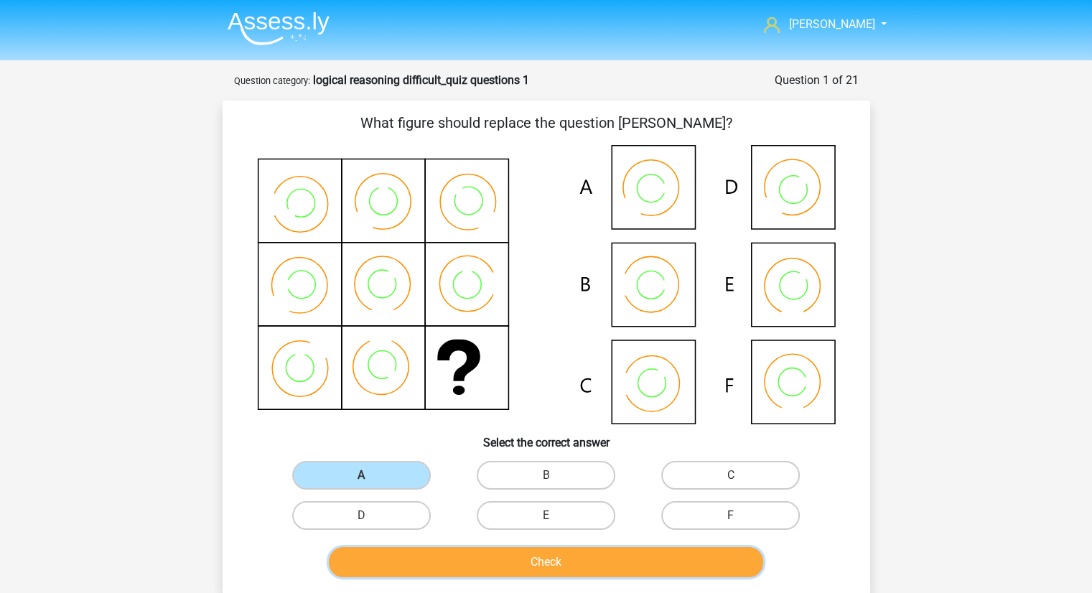
click at [474, 567] on button "Check" at bounding box center [546, 562] width 434 height 30
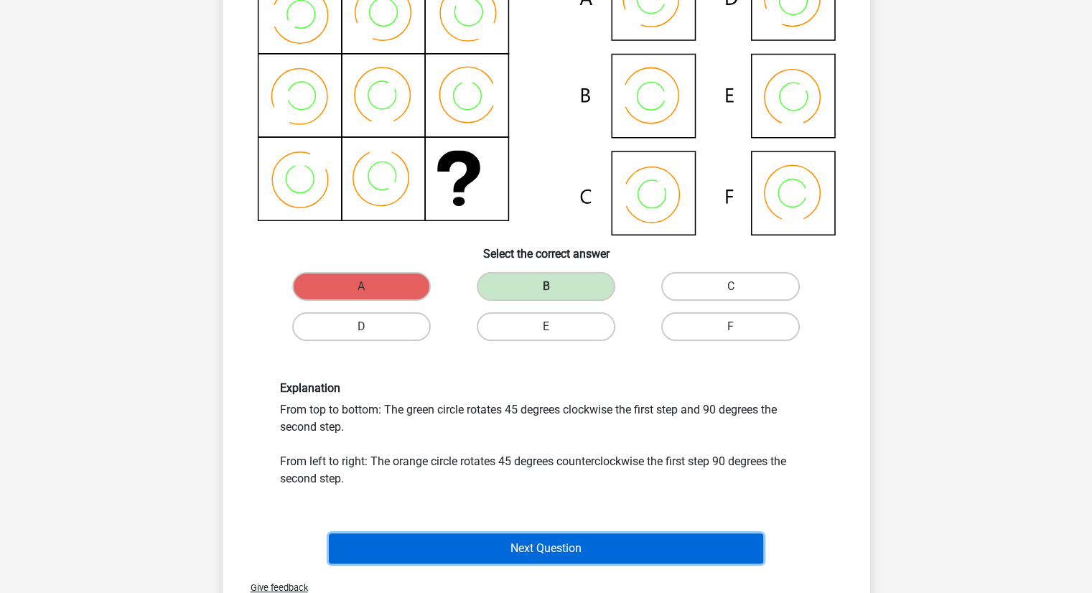
click at [504, 544] on button "Next Question" at bounding box center [546, 548] width 434 height 30
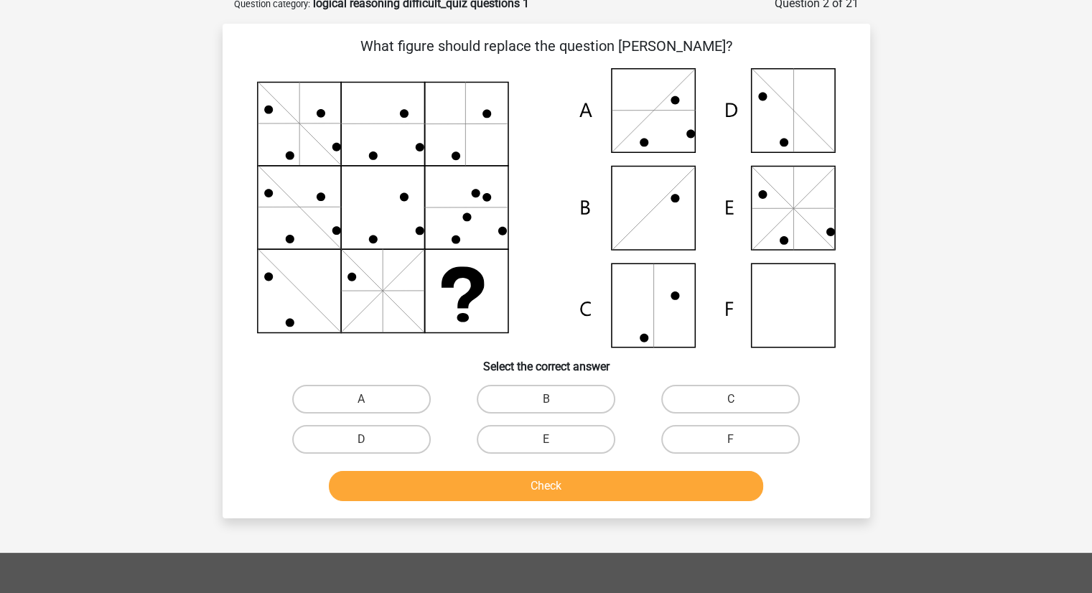
scroll to position [72, 0]
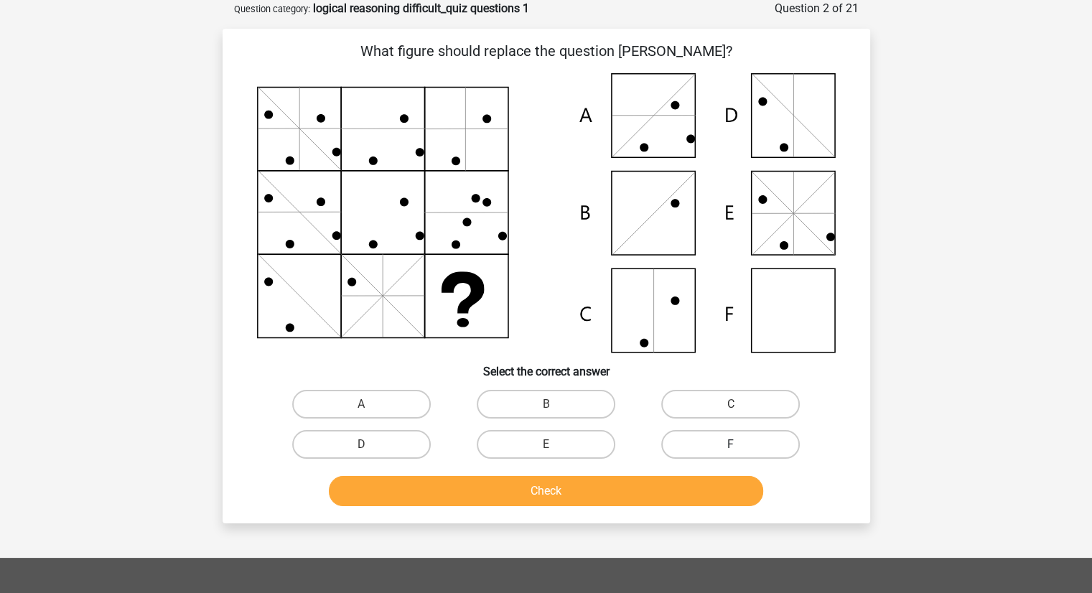
click at [711, 443] on label "F" at bounding box center [730, 444] width 139 height 29
click at [731, 444] on input "F" at bounding box center [735, 448] width 9 height 9
radio input "true"
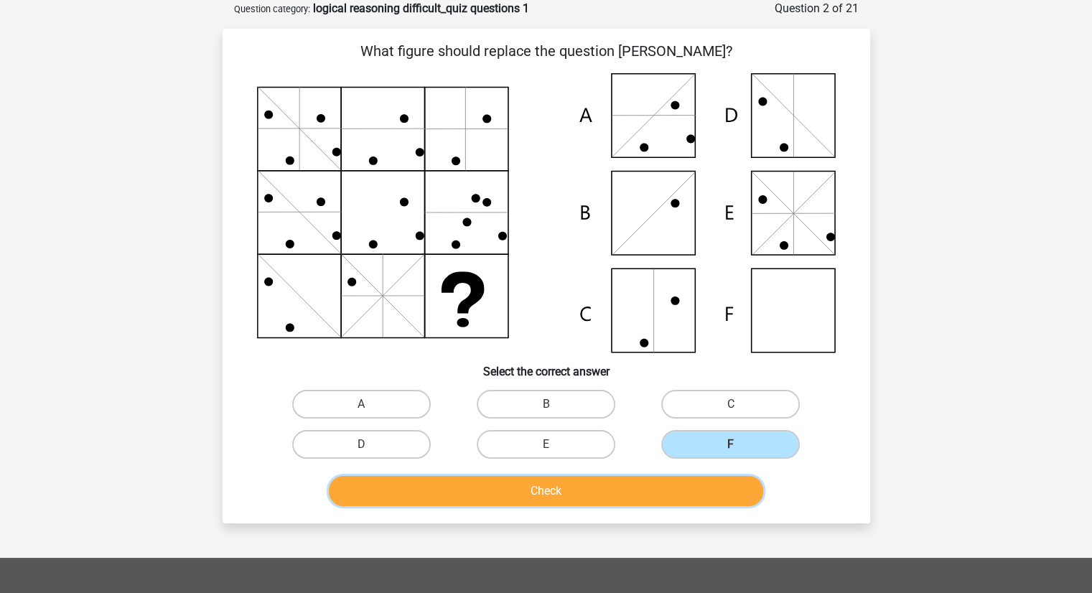
click at [653, 483] on button "Check" at bounding box center [546, 491] width 434 height 30
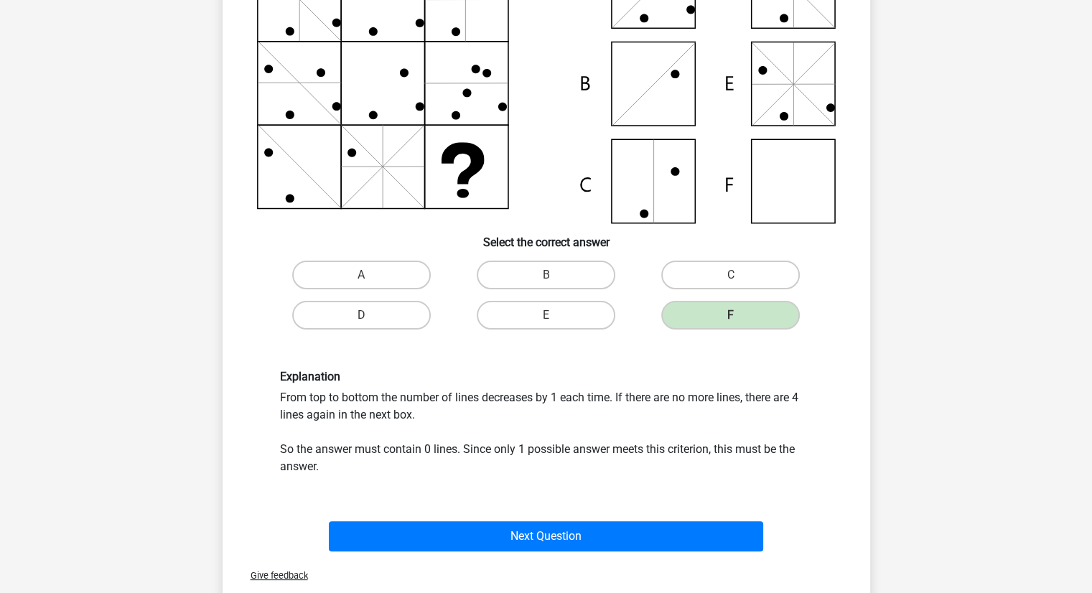
scroll to position [205, 0]
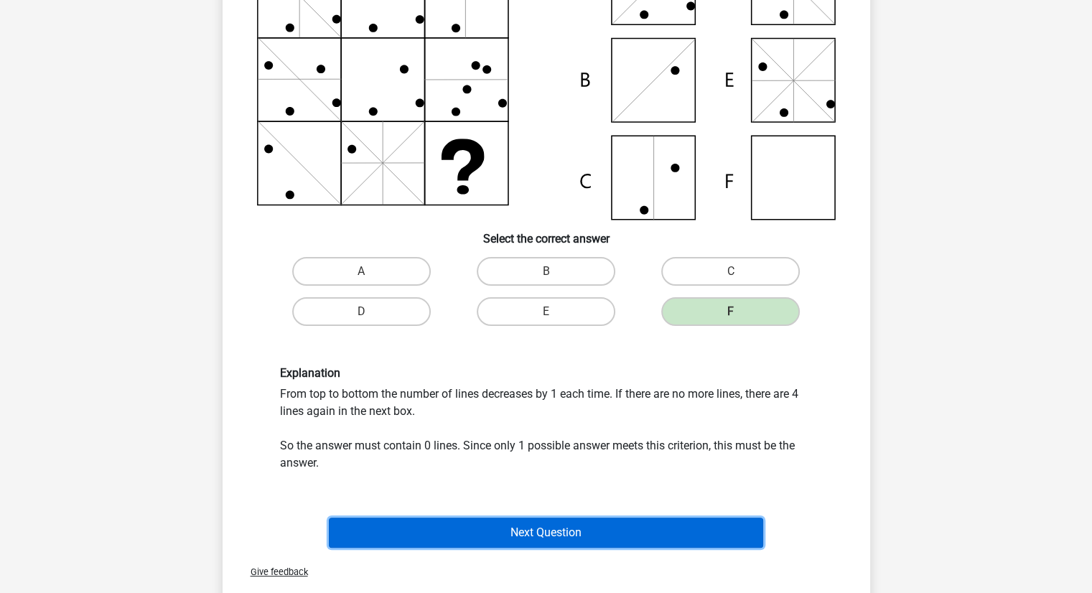
click at [609, 534] on button "Next Question" at bounding box center [546, 533] width 434 height 30
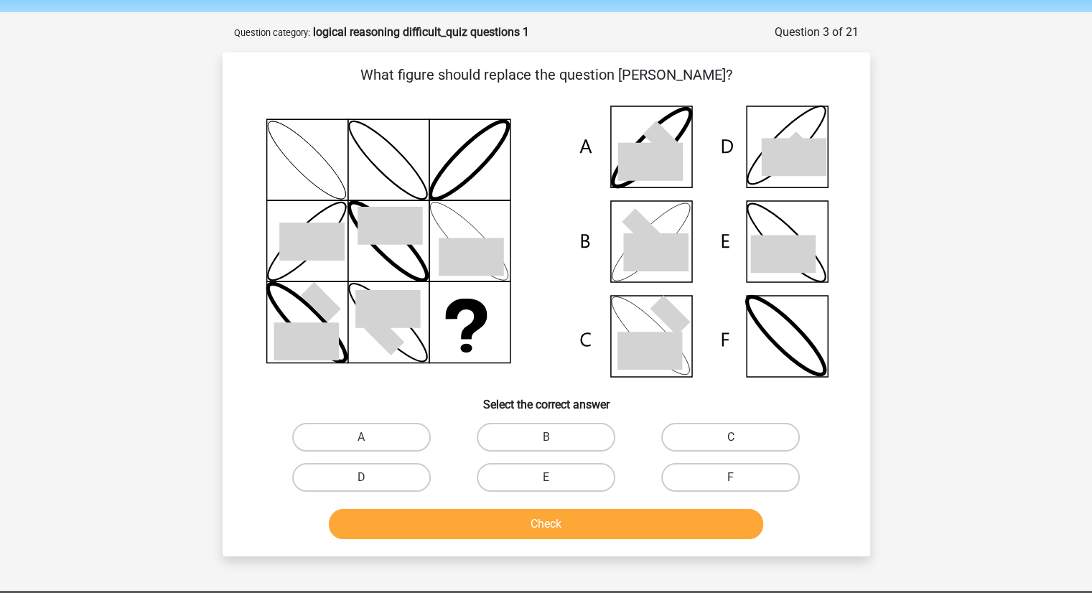
scroll to position [40, 0]
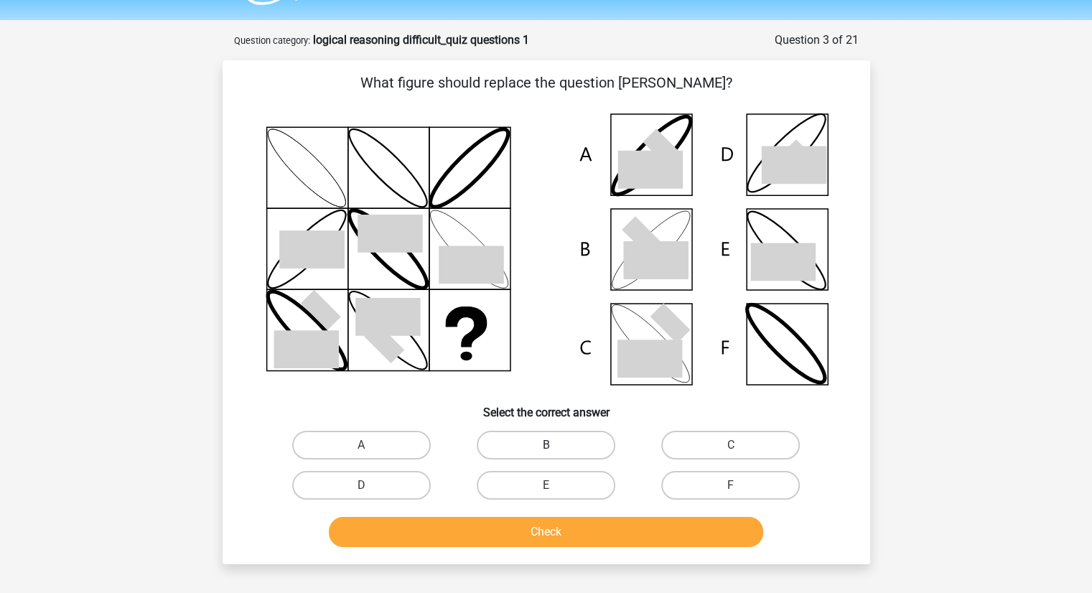
click at [575, 437] on label "B" at bounding box center [546, 445] width 139 height 29
click at [555, 445] on input "B" at bounding box center [550, 449] width 9 height 9
radio input "true"
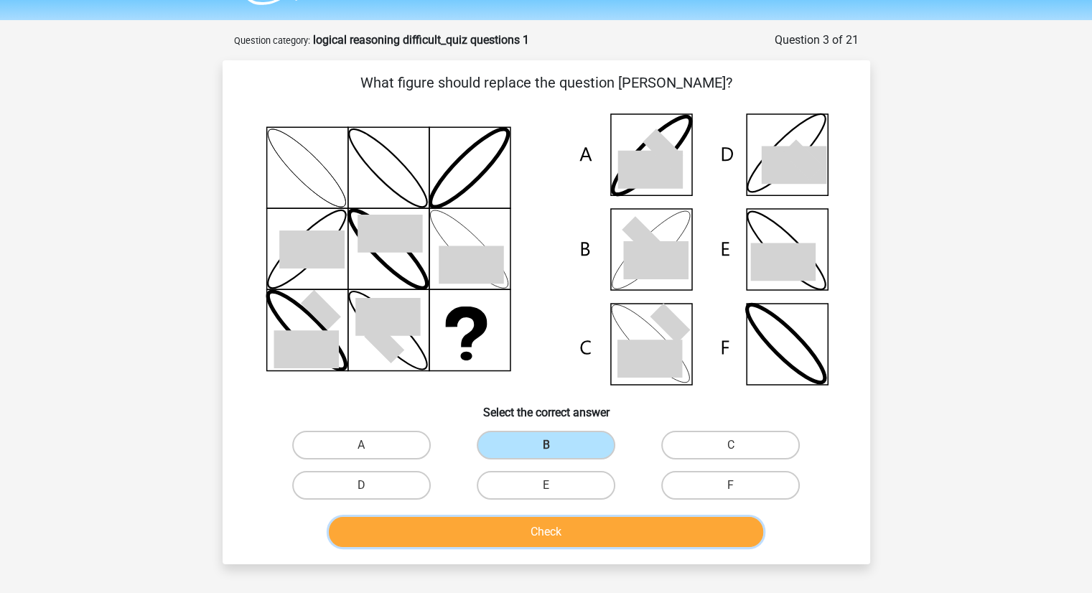
click at [589, 519] on button "Check" at bounding box center [546, 532] width 434 height 30
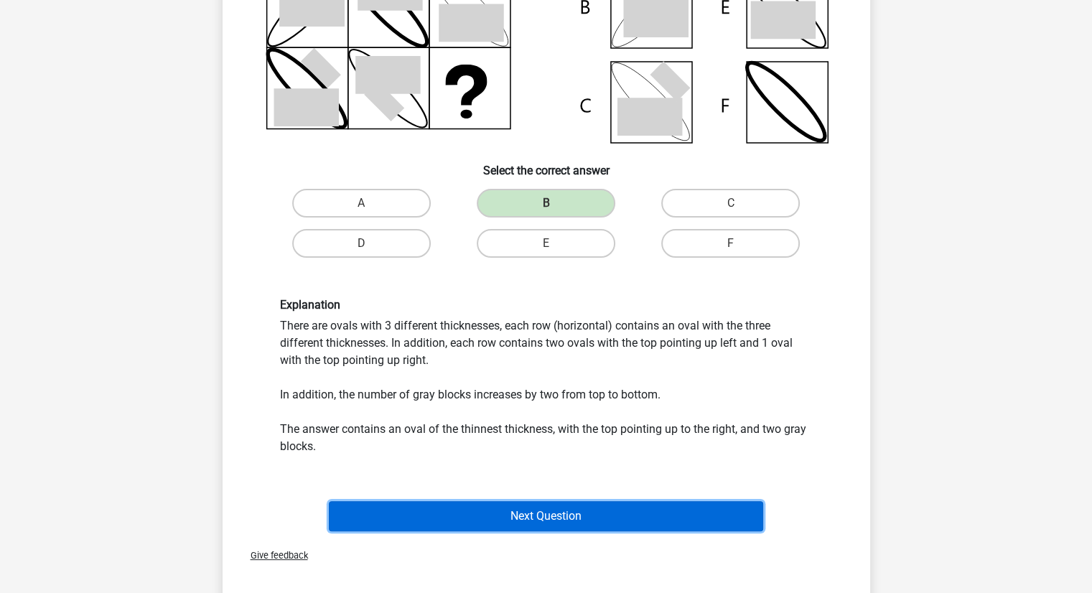
click at [586, 515] on button "Next Question" at bounding box center [546, 516] width 434 height 30
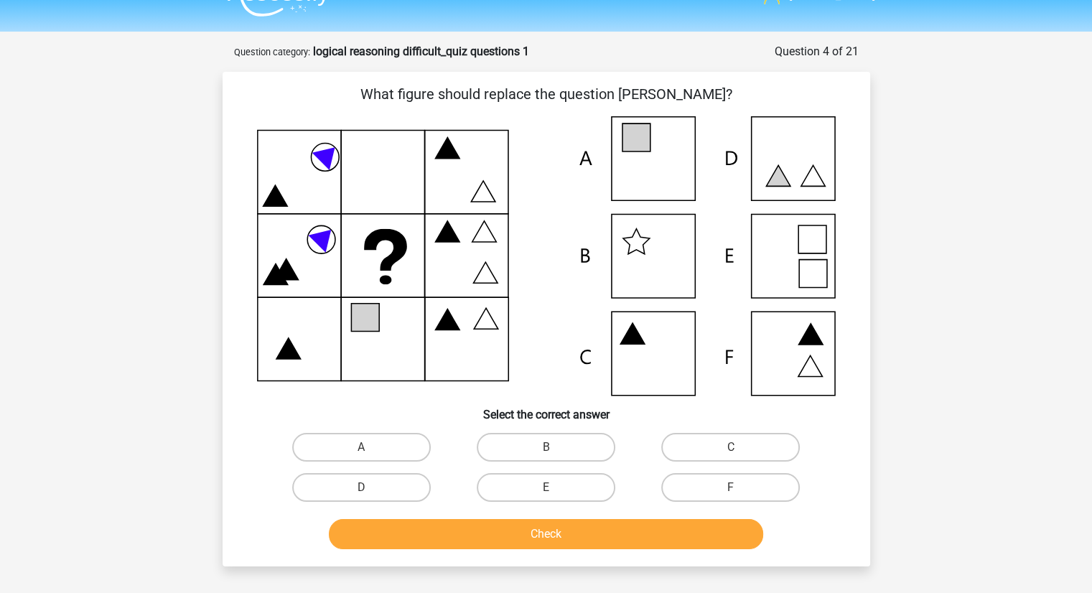
scroll to position [24, 0]
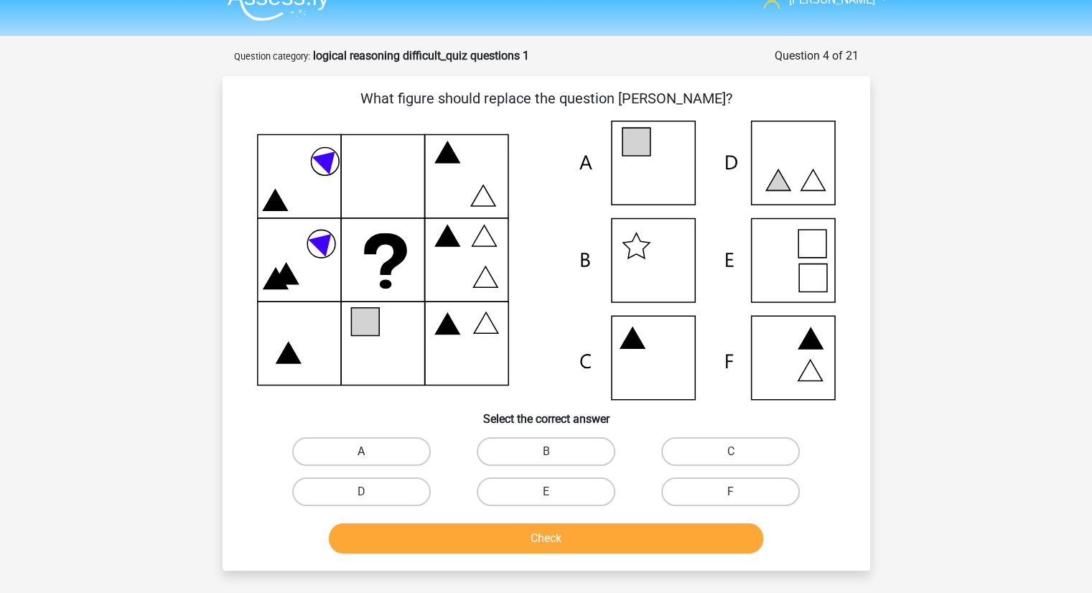
click at [378, 452] on label "A" at bounding box center [361, 451] width 139 height 29
click at [370, 452] on input "A" at bounding box center [365, 456] width 9 height 9
radio input "true"
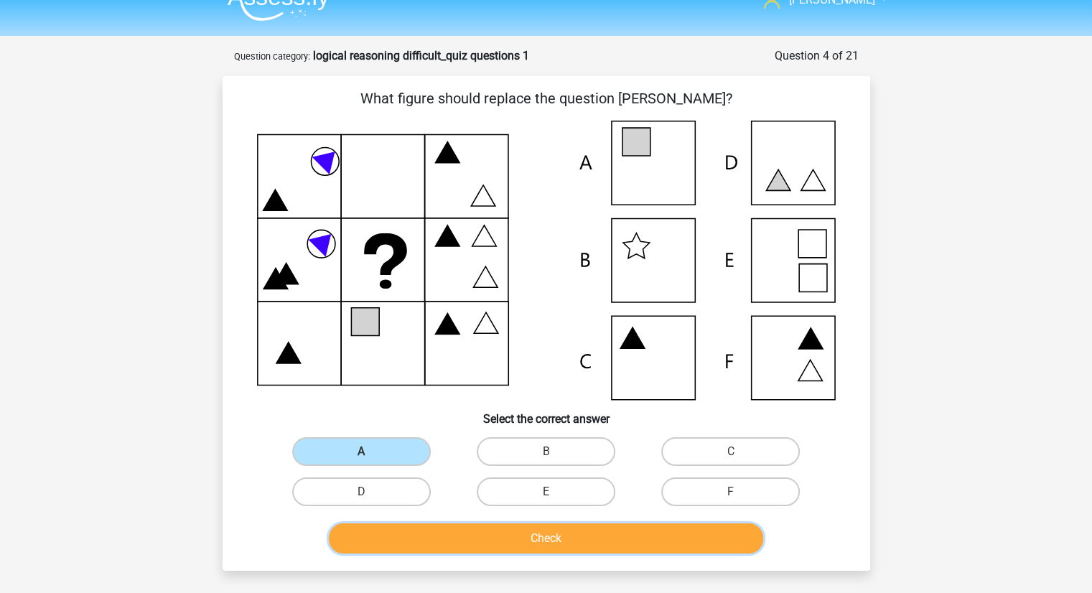
click at [484, 543] on button "Check" at bounding box center [546, 538] width 434 height 30
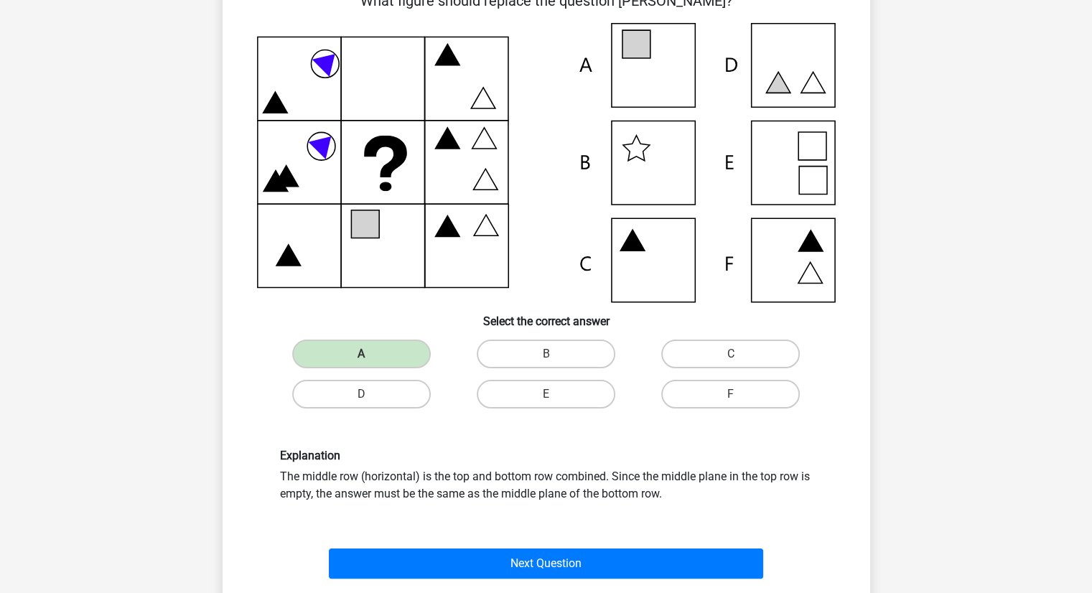
scroll to position [132, 0]
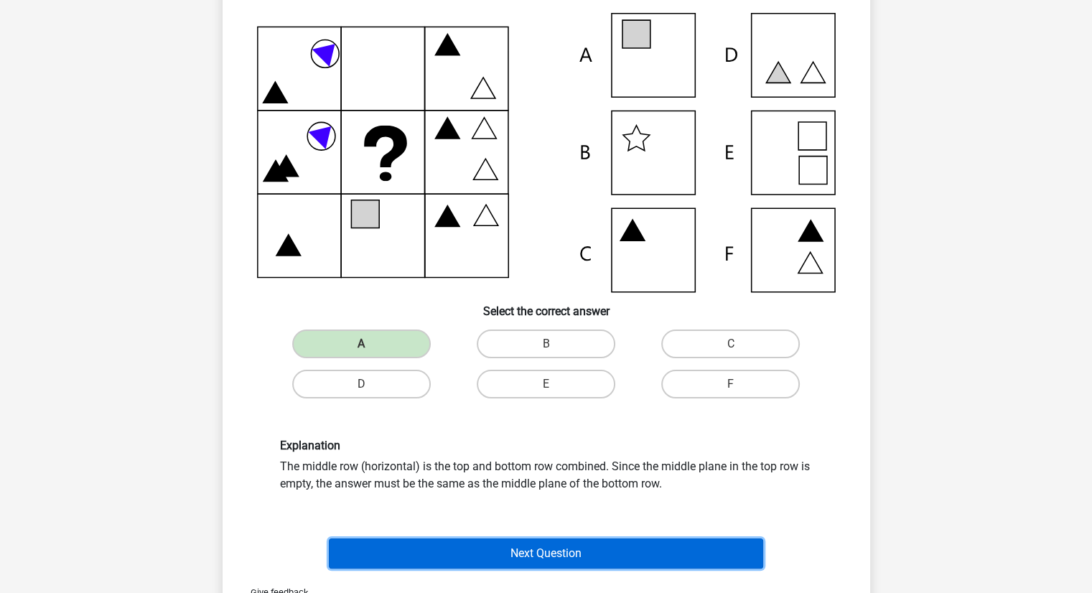
click at [501, 558] on button "Next Question" at bounding box center [546, 553] width 434 height 30
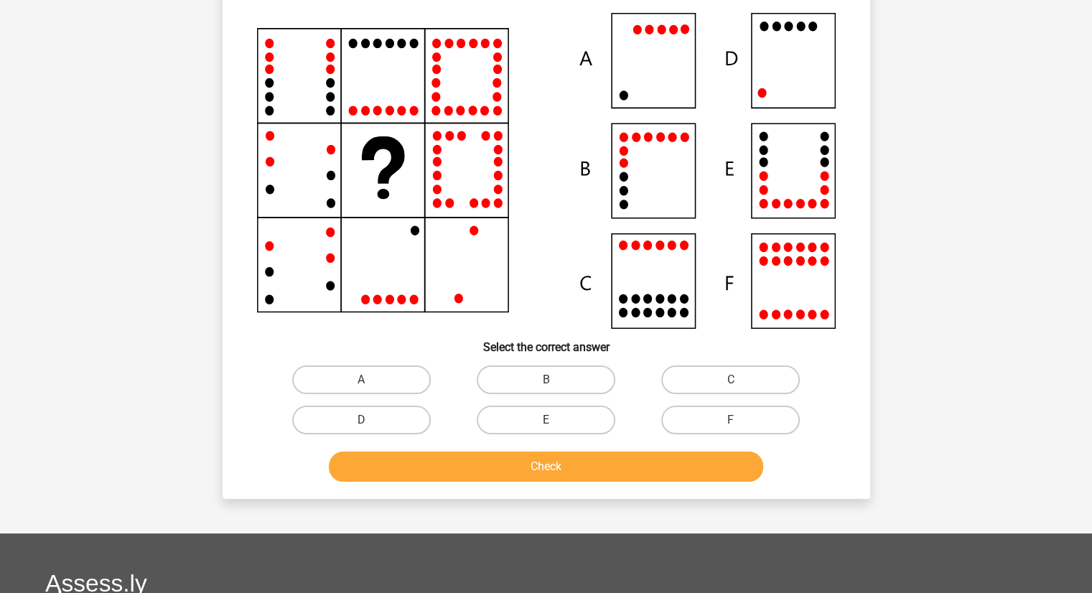
scroll to position [72, 0]
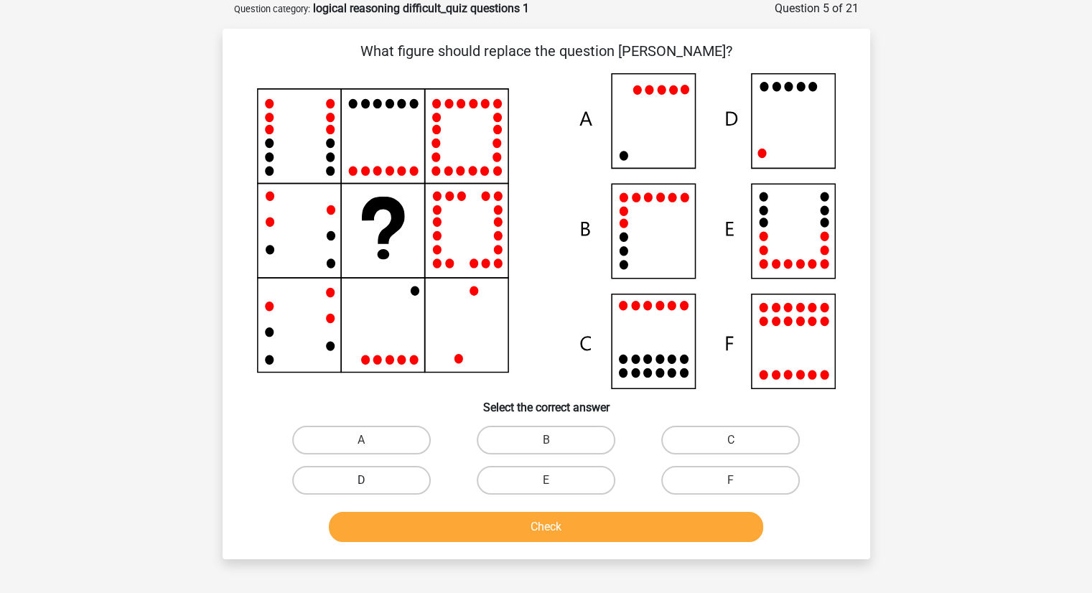
click at [398, 469] on label "D" at bounding box center [361, 480] width 139 height 29
click at [370, 480] on input "D" at bounding box center [365, 484] width 9 height 9
radio input "true"
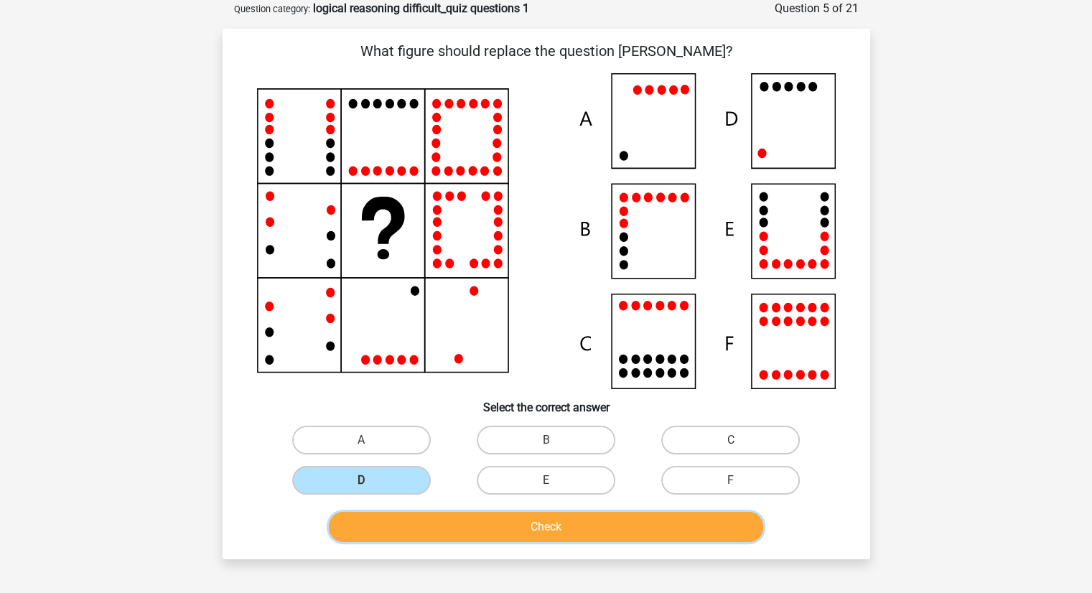
click at [471, 520] on button "Check" at bounding box center [546, 527] width 434 height 30
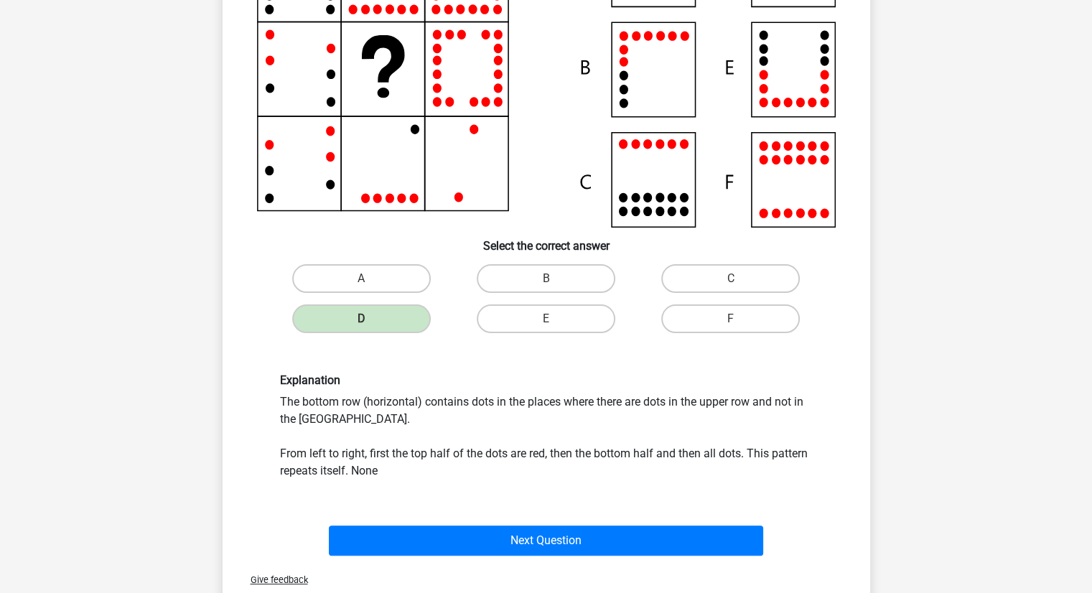
scroll to position [235, 0]
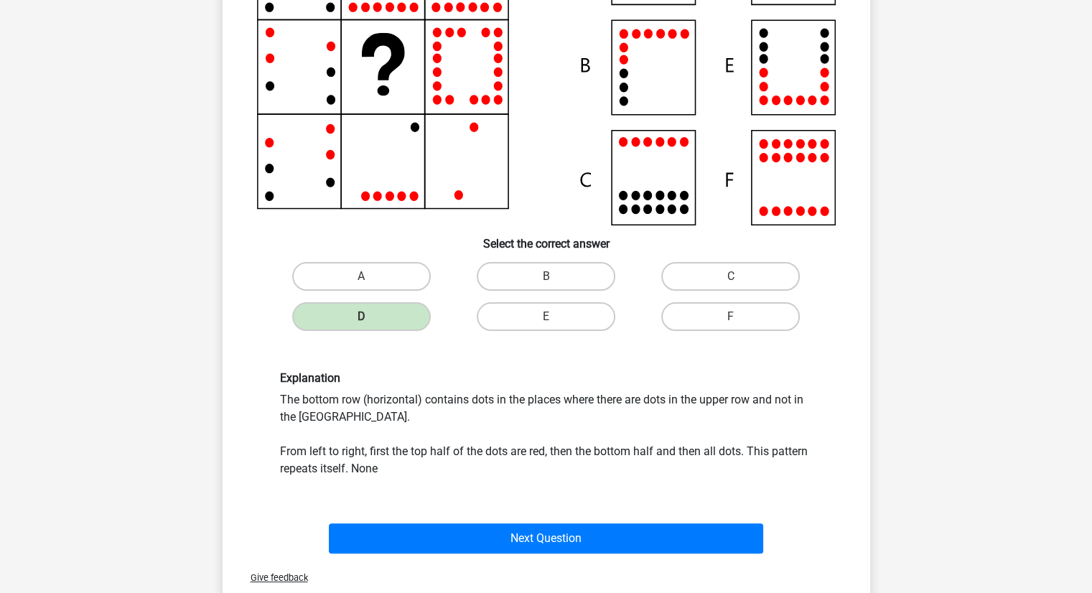
click at [495, 552] on div "Next Question" at bounding box center [546, 541] width 554 height 36
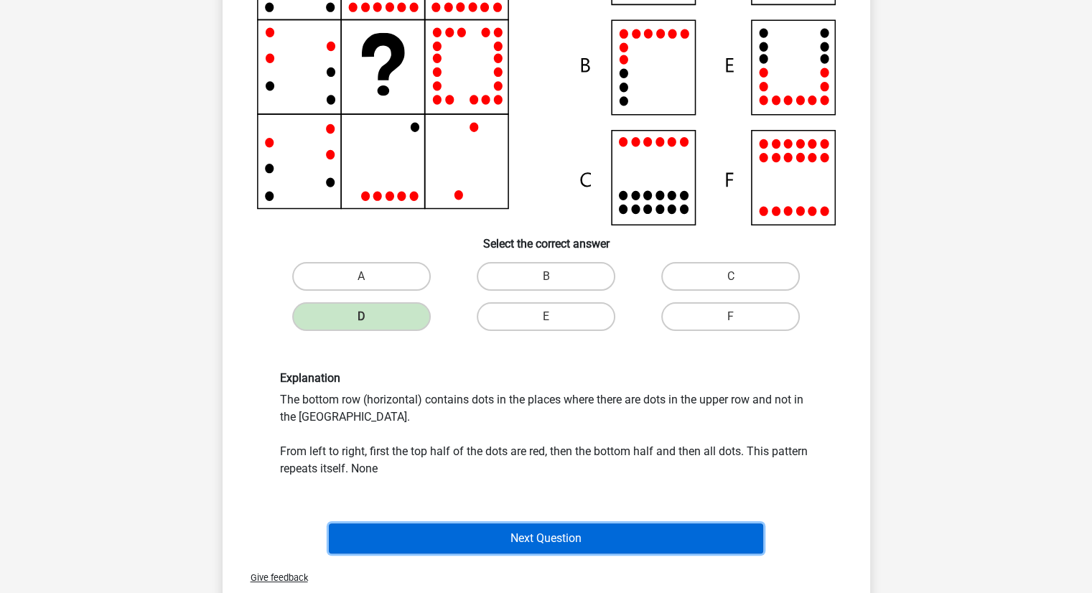
click at [502, 538] on button "Next Question" at bounding box center [546, 538] width 434 height 30
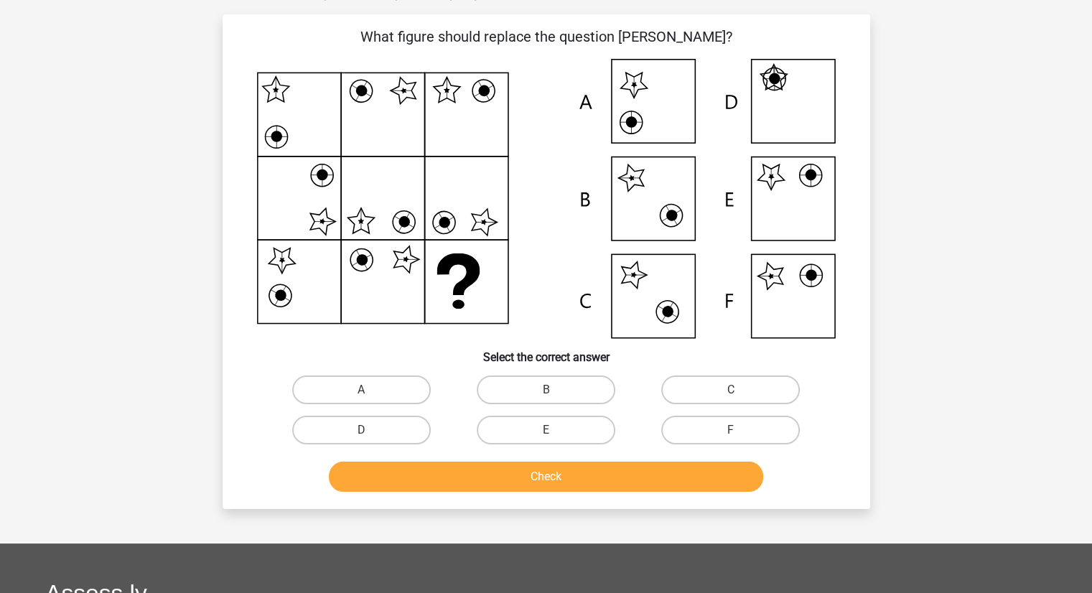
scroll to position [72, 0]
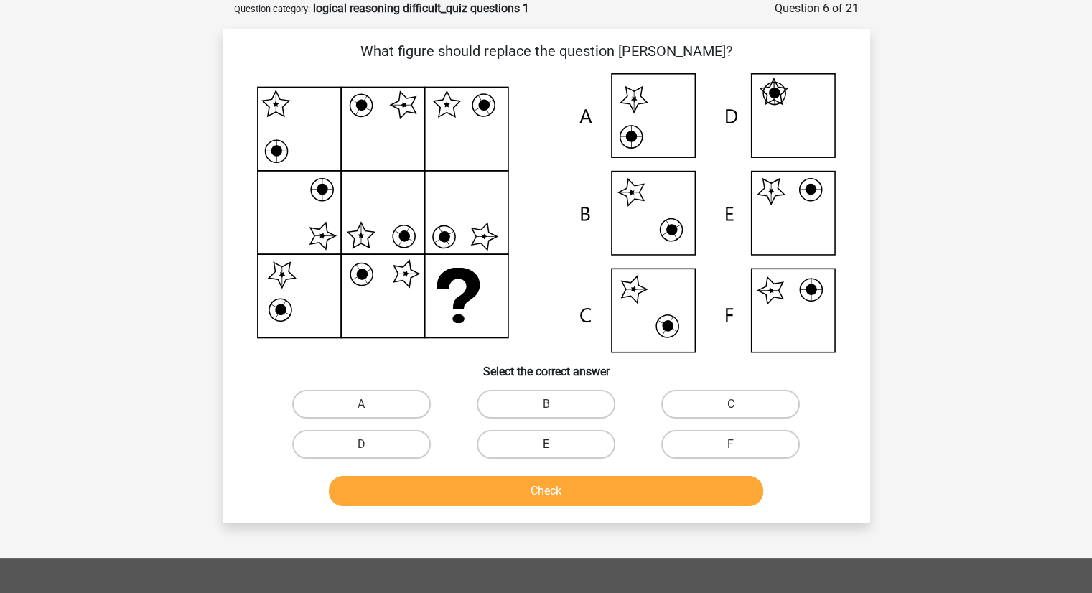
click at [540, 446] on label "E" at bounding box center [546, 444] width 139 height 29
click at [546, 446] on input "E" at bounding box center [550, 448] width 9 height 9
radio input "true"
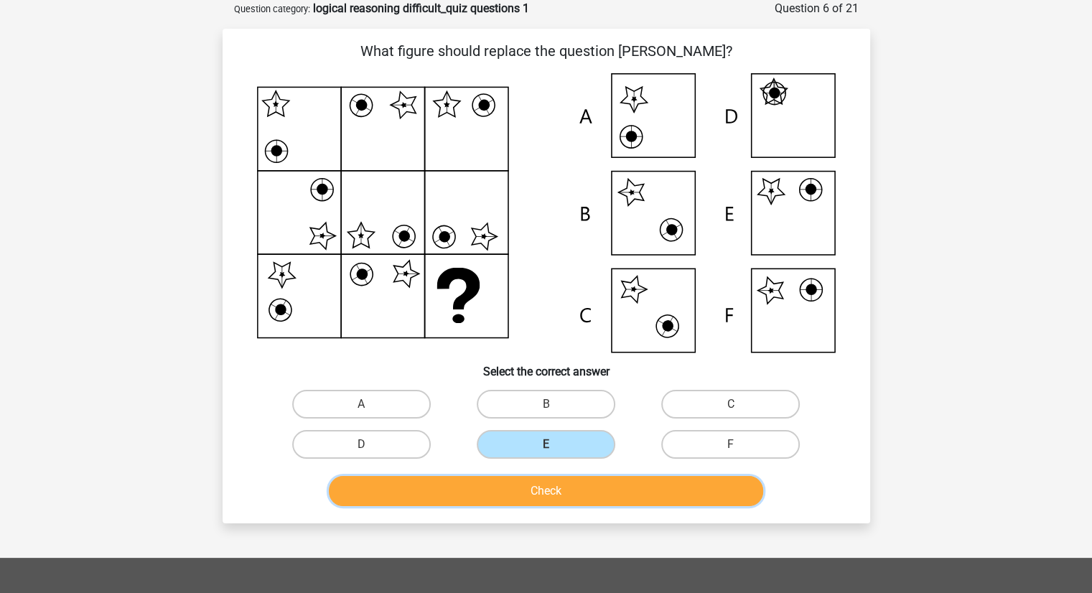
click at [571, 487] on button "Check" at bounding box center [546, 491] width 434 height 30
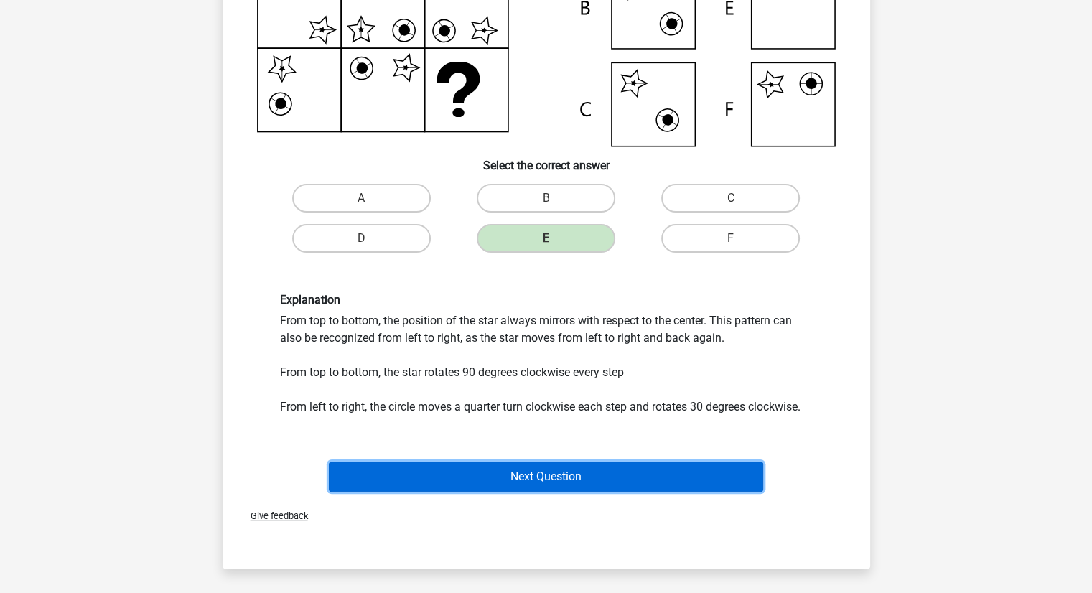
click at [553, 474] on button "Next Question" at bounding box center [546, 477] width 434 height 30
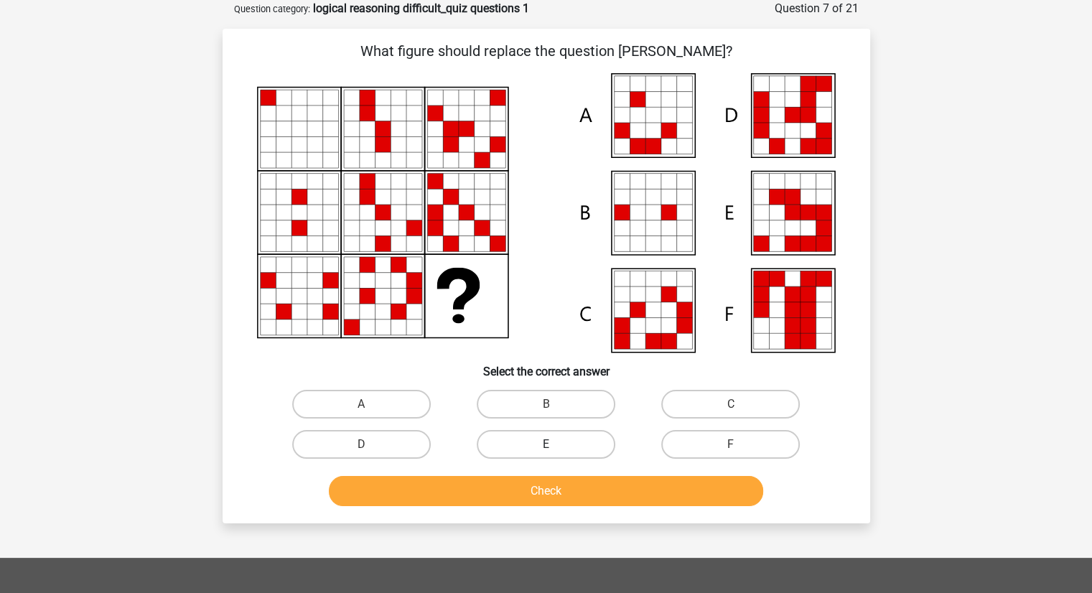
click at [581, 449] on label "E" at bounding box center [546, 444] width 139 height 29
click at [555, 449] on input "E" at bounding box center [550, 448] width 9 height 9
radio input "true"
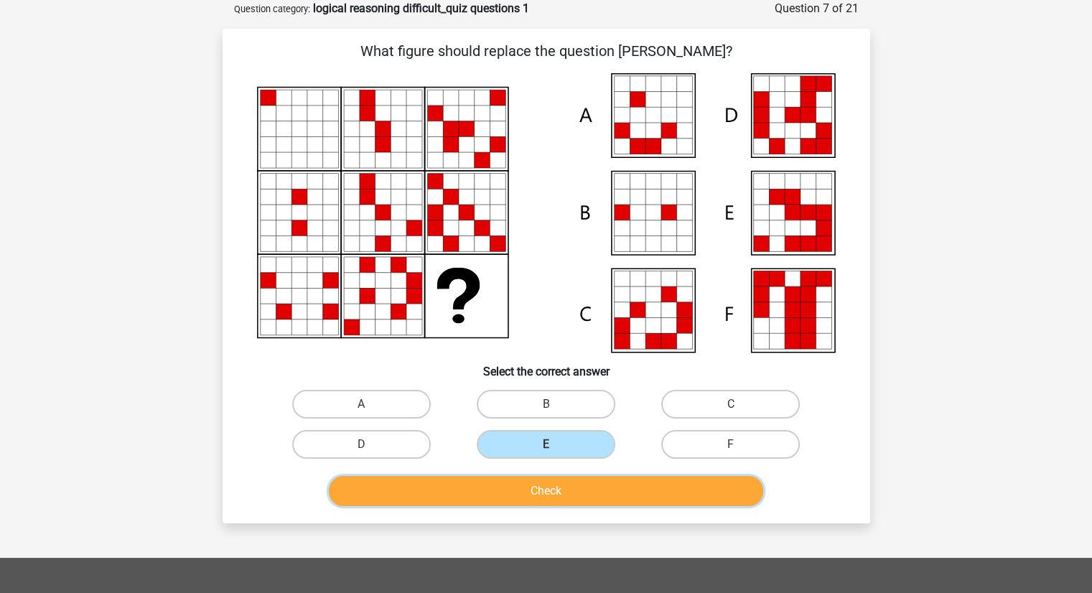
click at [606, 503] on button "Check" at bounding box center [546, 491] width 434 height 30
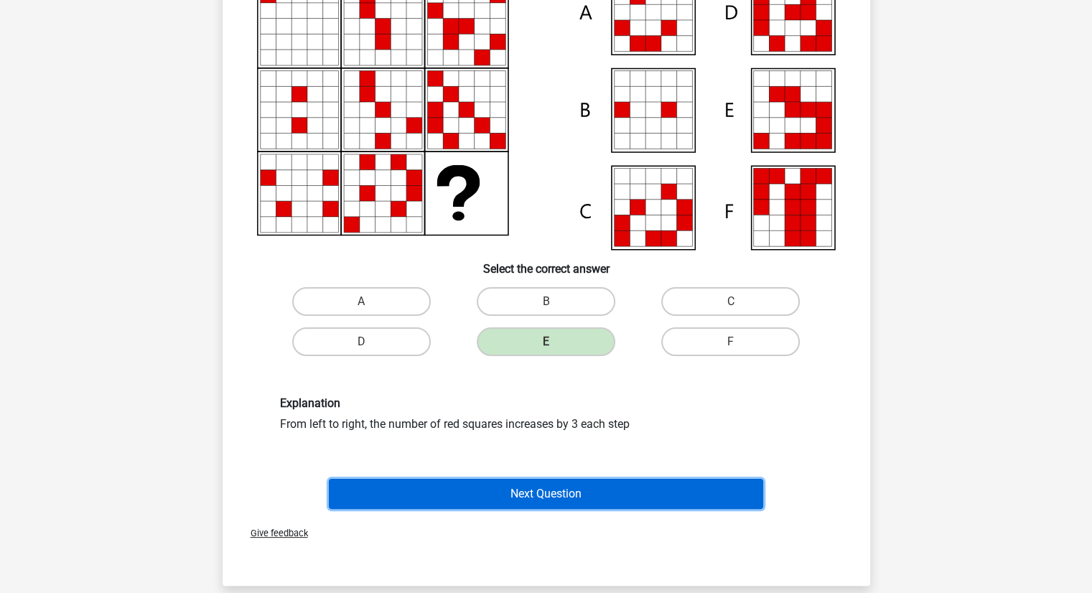
click at [557, 489] on button "Next Question" at bounding box center [546, 494] width 434 height 30
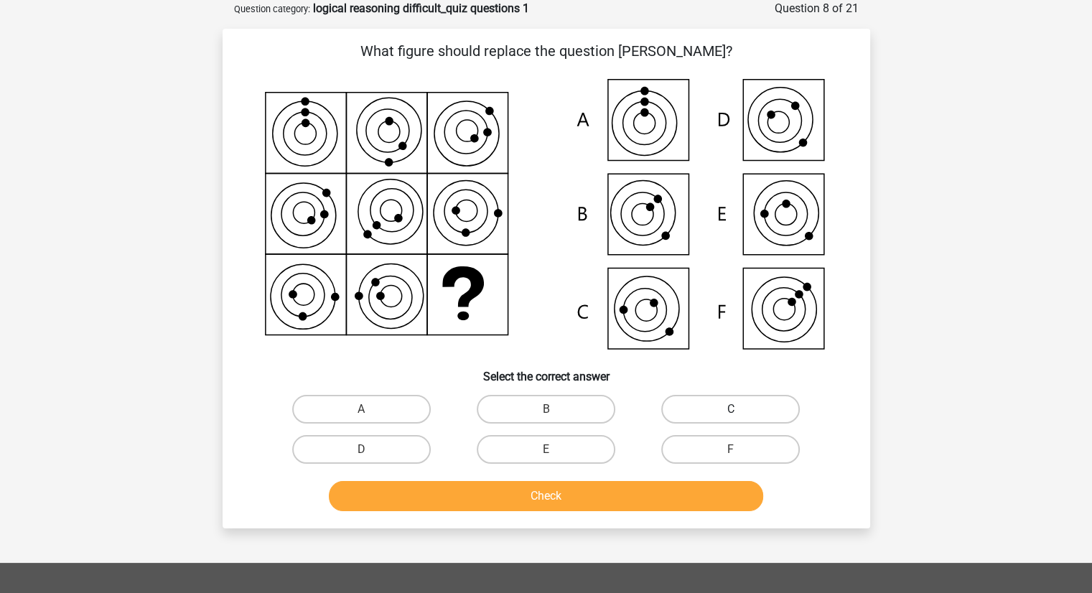
click at [707, 404] on label "C" at bounding box center [730, 409] width 139 height 29
click at [731, 409] on input "C" at bounding box center [735, 413] width 9 height 9
radio input "true"
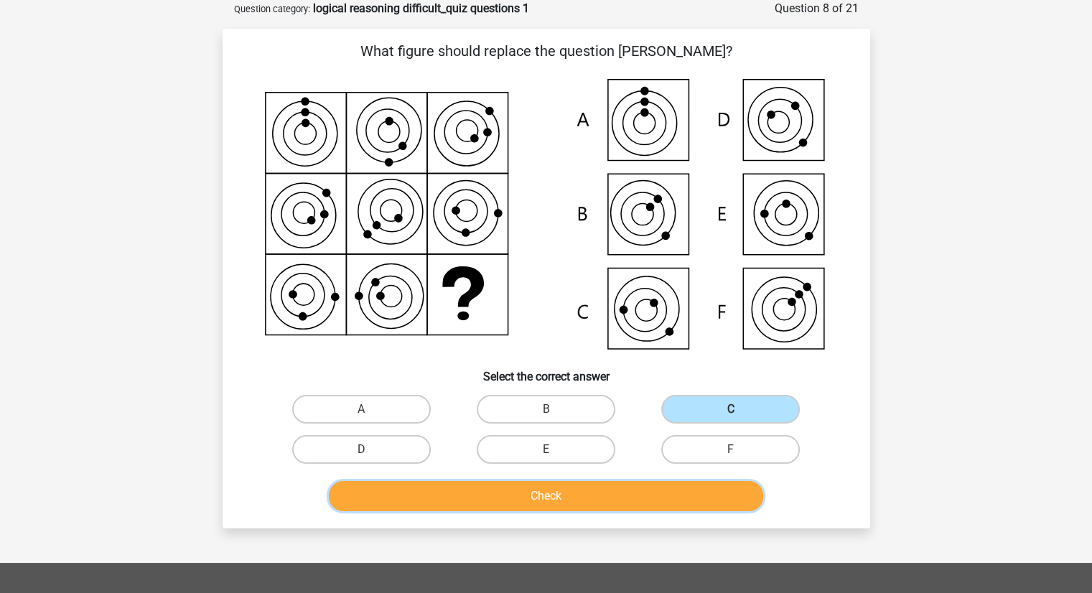
click at [602, 495] on button "Check" at bounding box center [546, 496] width 434 height 30
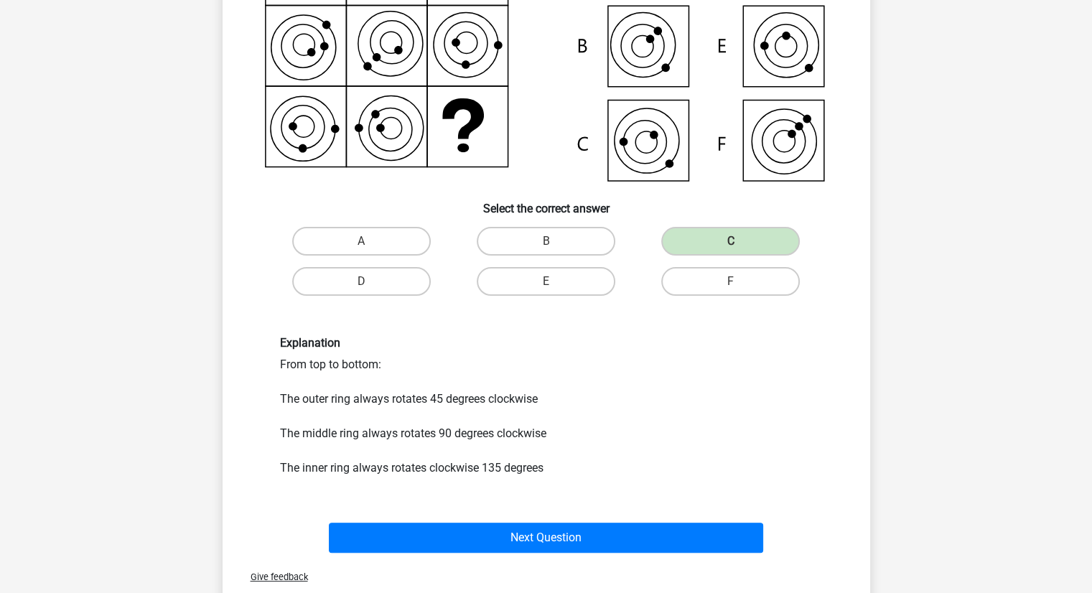
scroll to position [244, 0]
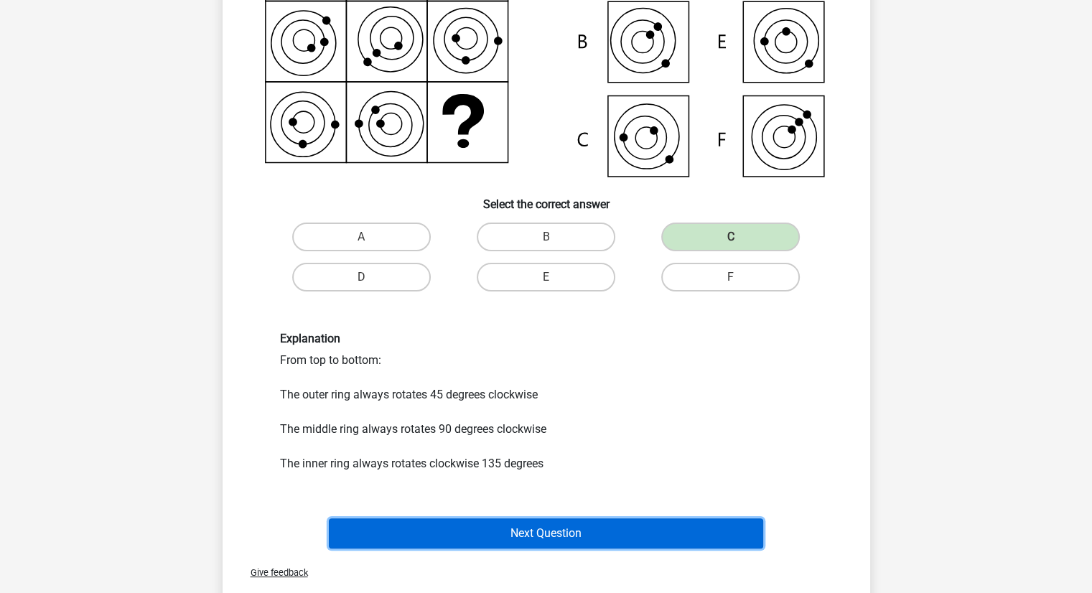
click at [569, 521] on button "Next Question" at bounding box center [546, 533] width 434 height 30
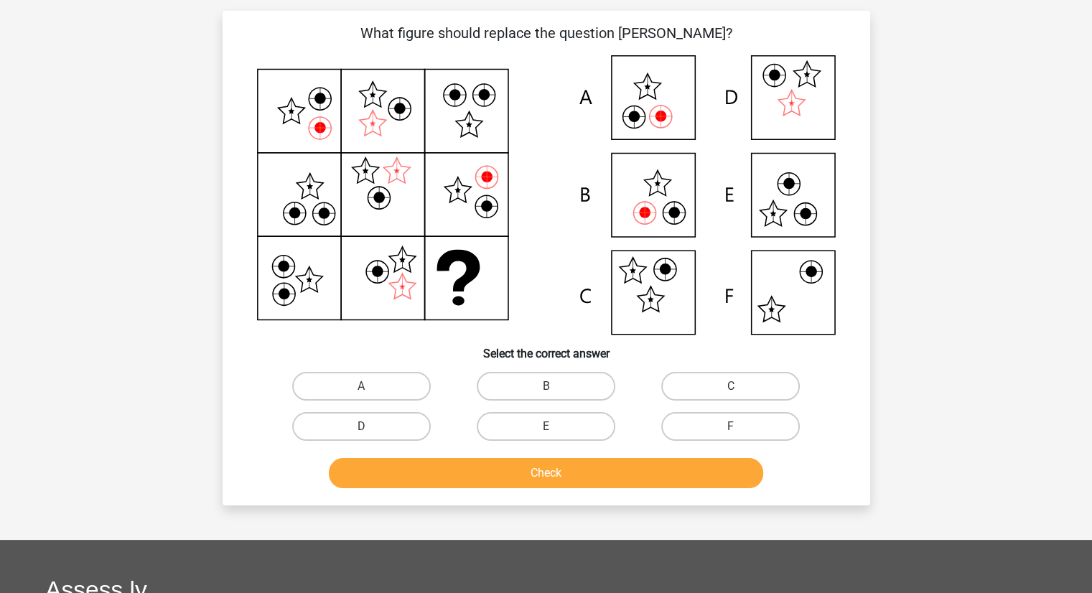
scroll to position [72, 0]
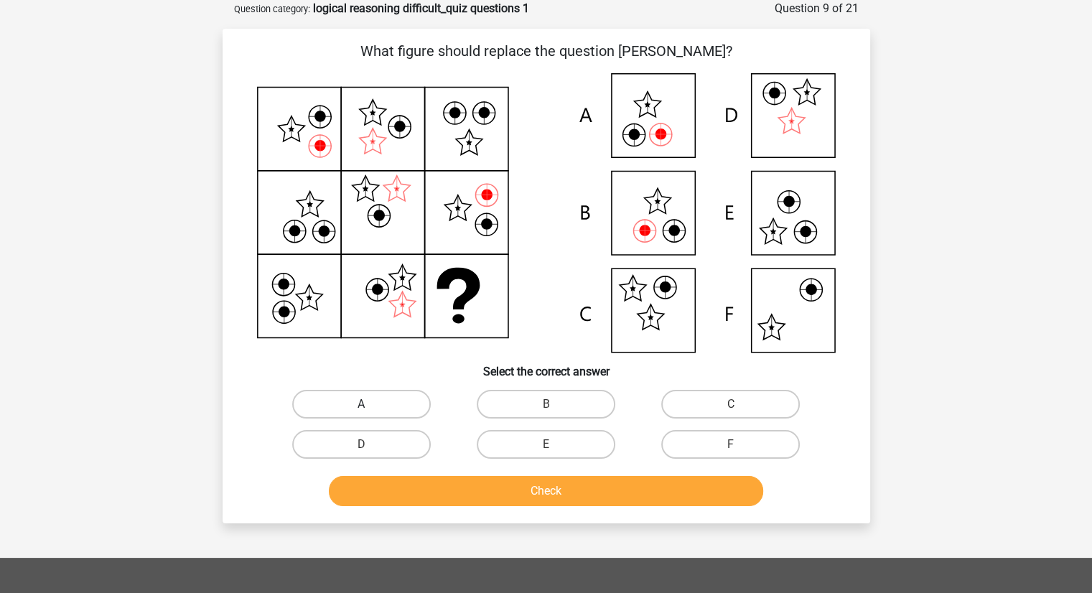
click at [313, 415] on label "A" at bounding box center [361, 404] width 139 height 29
click at [361, 413] on input "A" at bounding box center [365, 408] width 9 height 9
radio input "true"
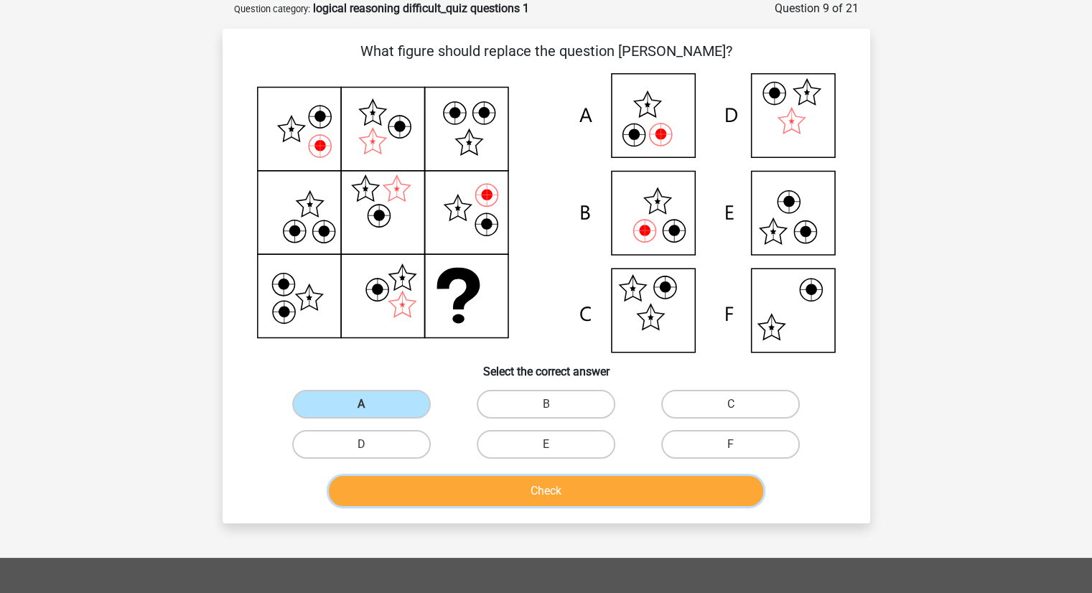
click at [477, 501] on button "Check" at bounding box center [546, 491] width 434 height 30
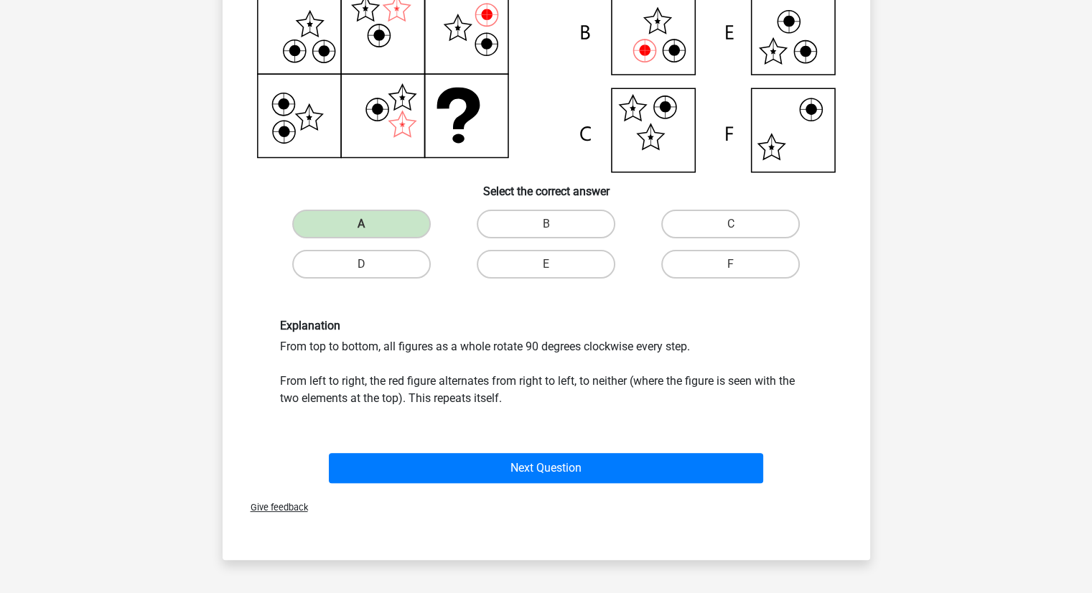
scroll to position [275, 0]
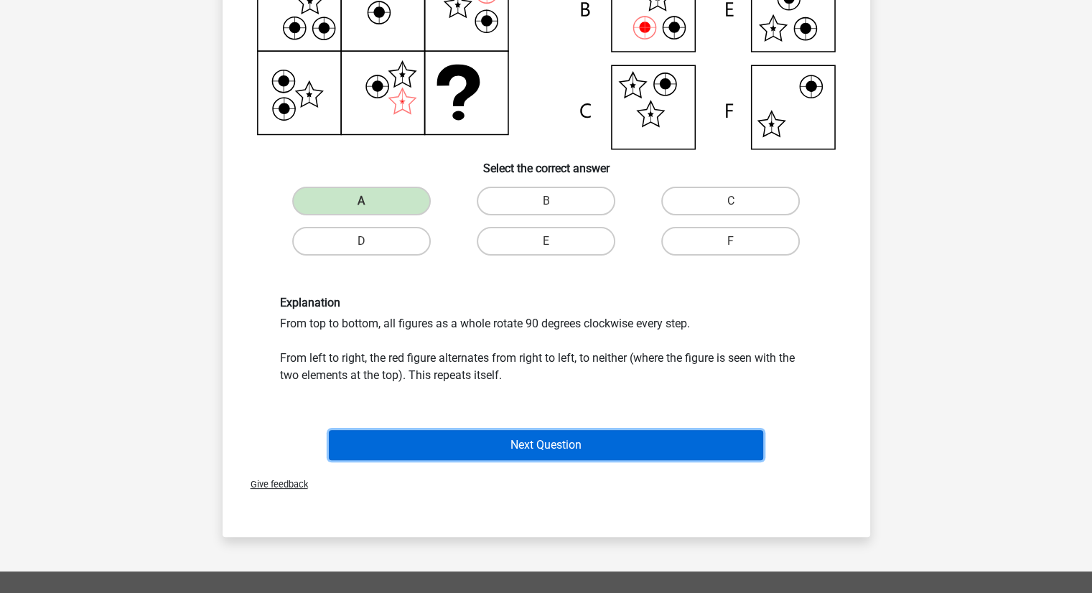
click at [518, 444] on button "Next Question" at bounding box center [546, 445] width 434 height 30
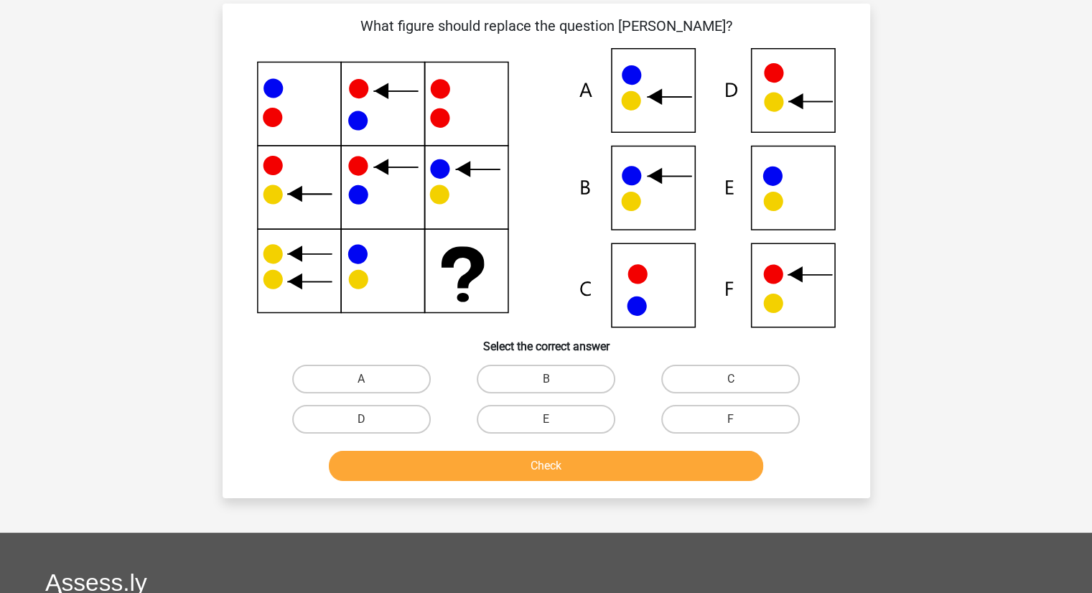
scroll to position [72, 0]
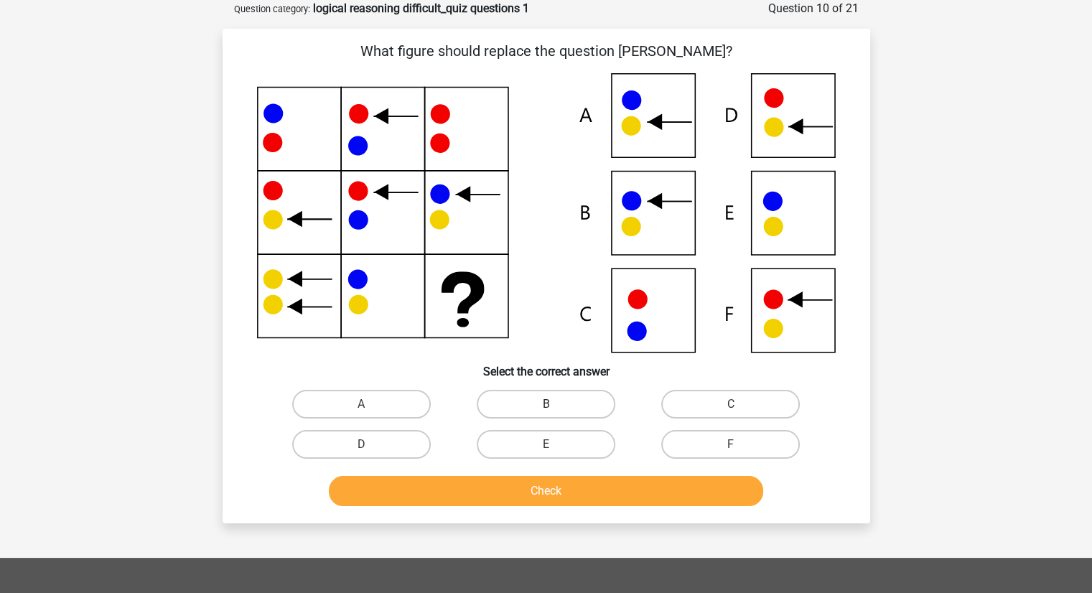
click at [581, 405] on label "B" at bounding box center [546, 404] width 139 height 29
click at [555, 405] on input "B" at bounding box center [550, 408] width 9 height 9
radio input "true"
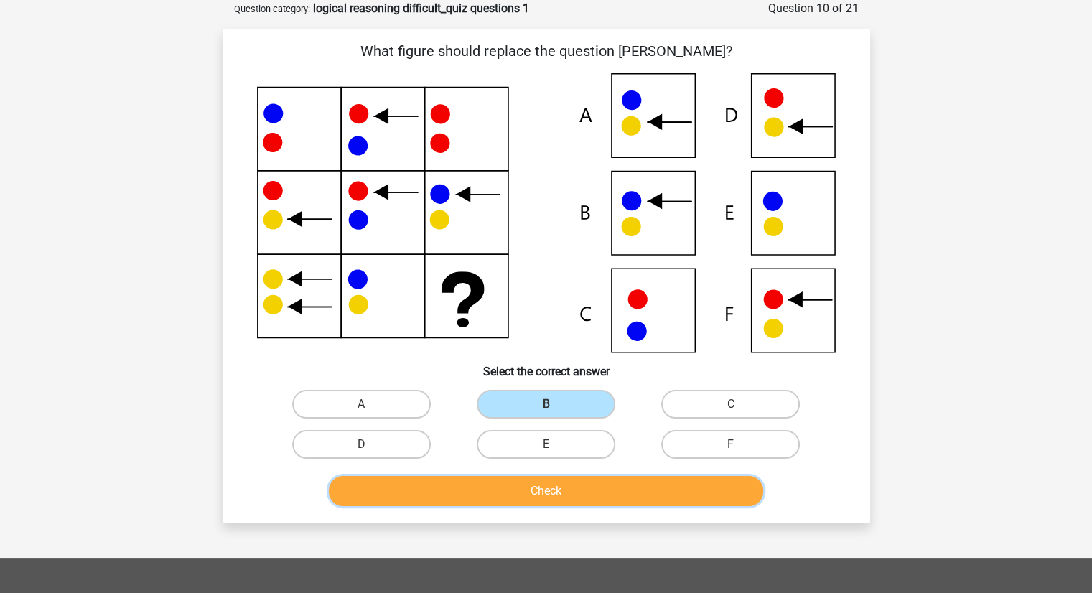
click at [593, 487] on button "Check" at bounding box center [546, 491] width 434 height 30
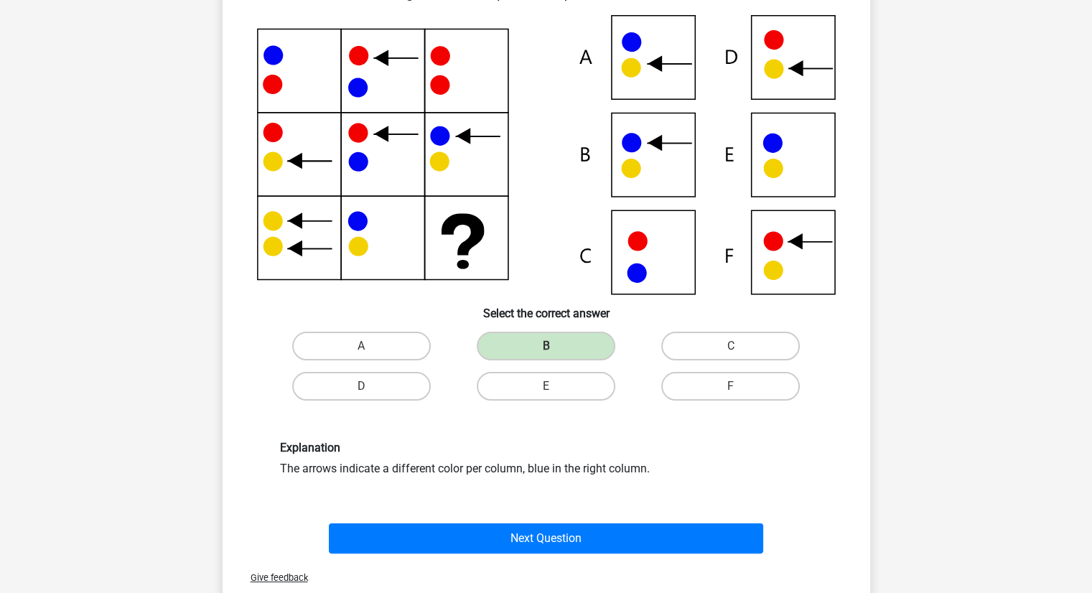
scroll to position [142, 0]
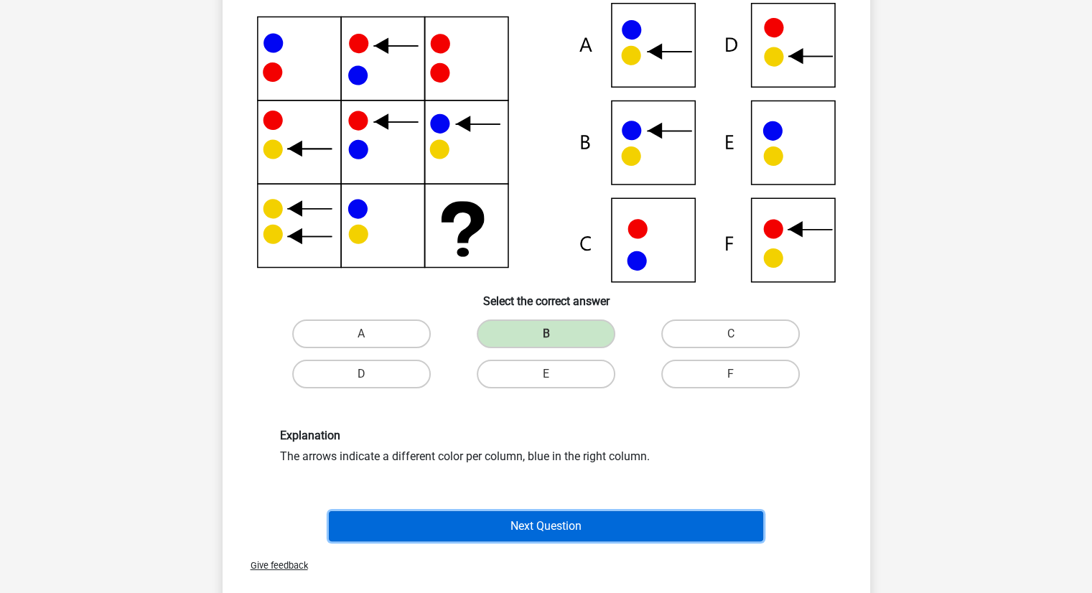
click at [585, 511] on button "Next Question" at bounding box center [546, 526] width 434 height 30
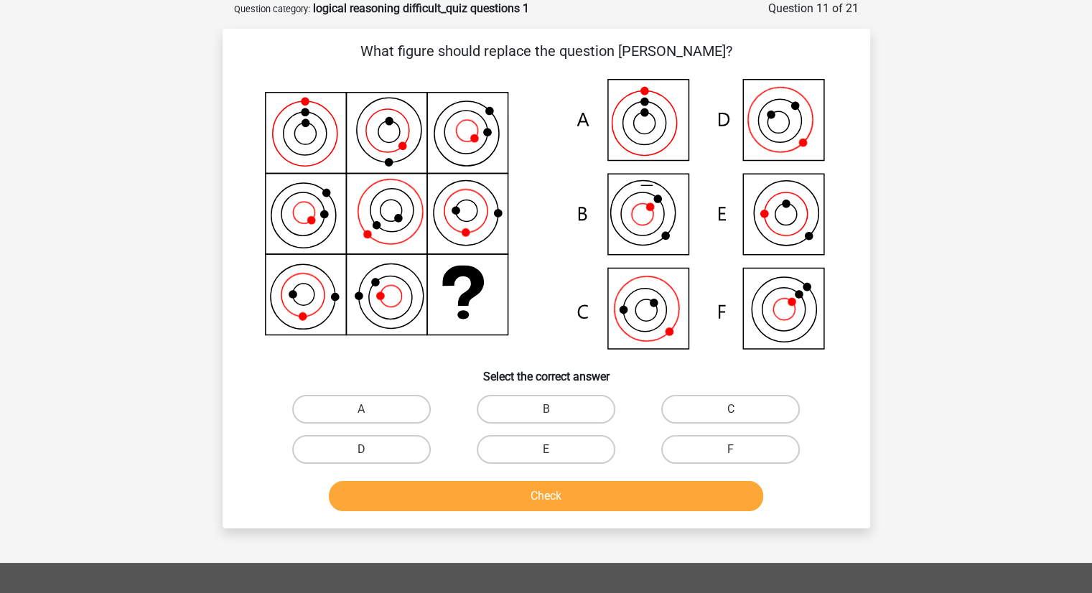
scroll to position [72, 0]
click at [712, 402] on label "C" at bounding box center [730, 409] width 139 height 29
click at [731, 409] on input "C" at bounding box center [735, 413] width 9 height 9
radio input "true"
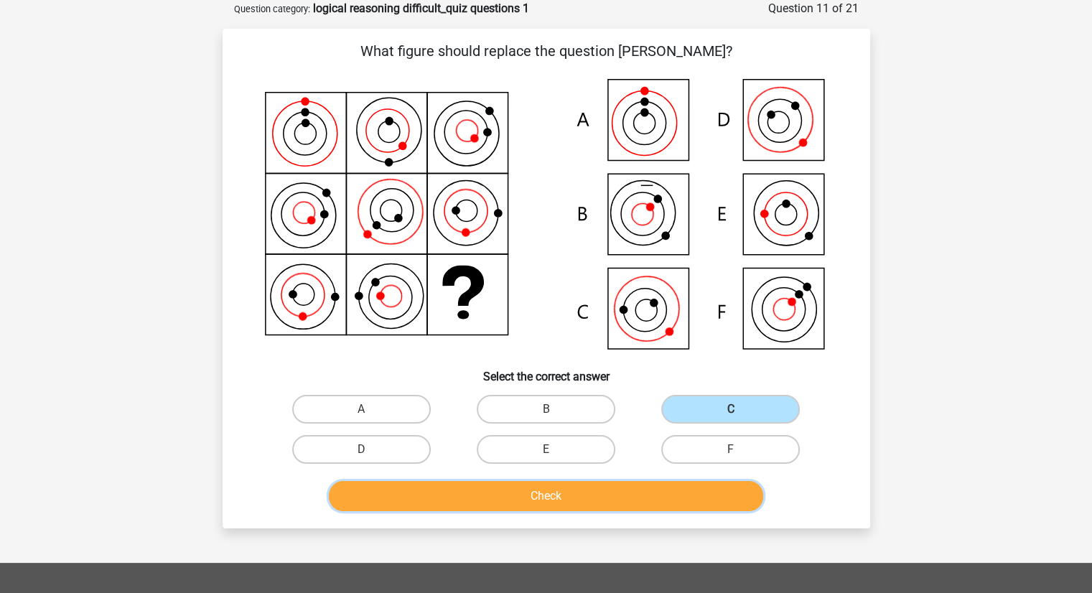
click at [597, 509] on button "Check" at bounding box center [546, 496] width 434 height 30
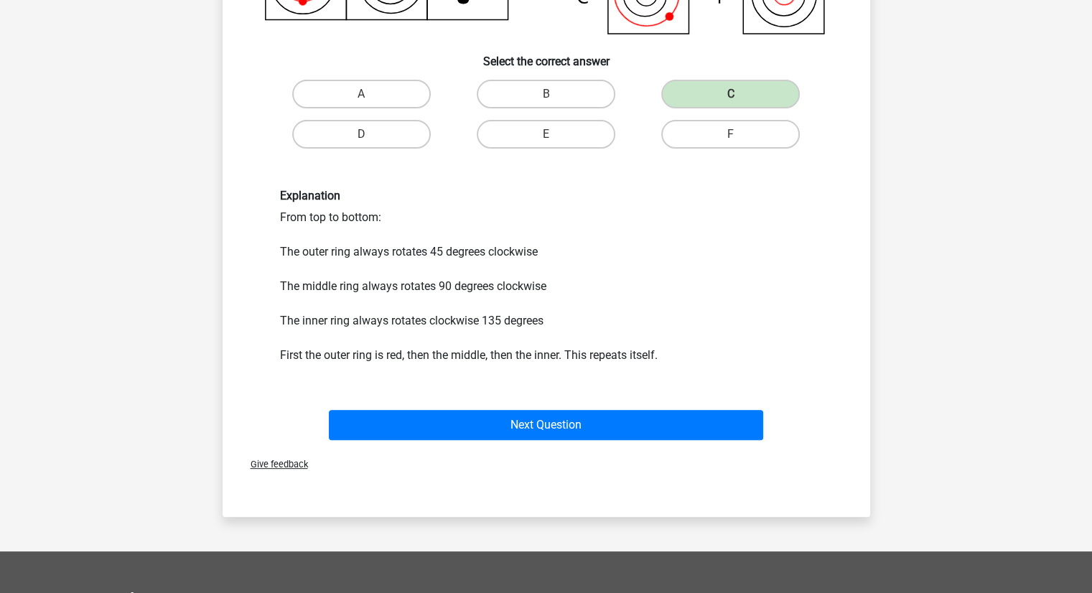
scroll to position [396, 0]
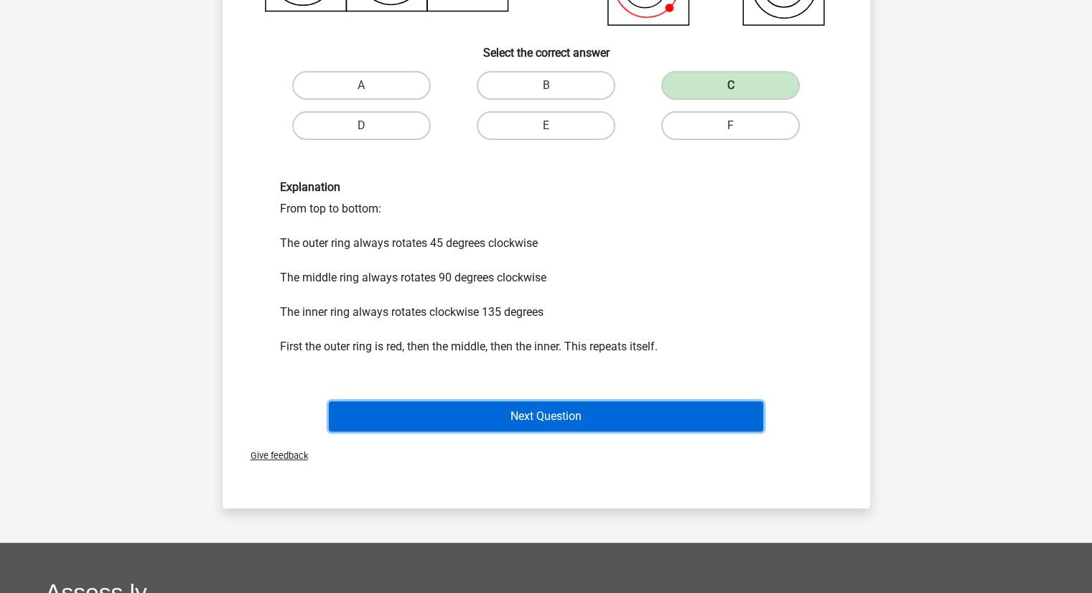
click at [563, 421] on button "Next Question" at bounding box center [546, 416] width 434 height 30
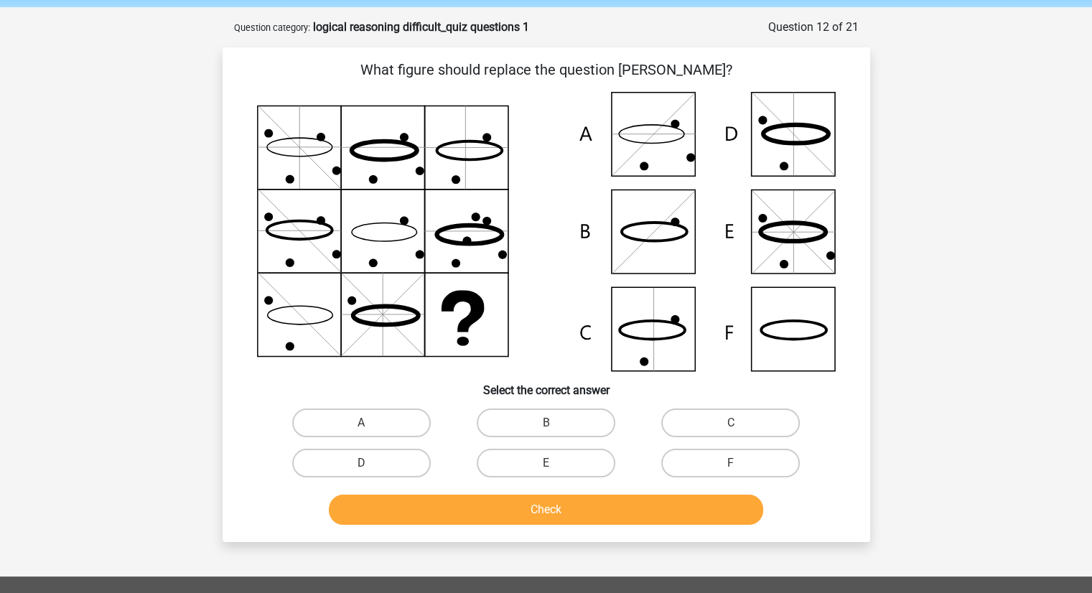
scroll to position [52, 0]
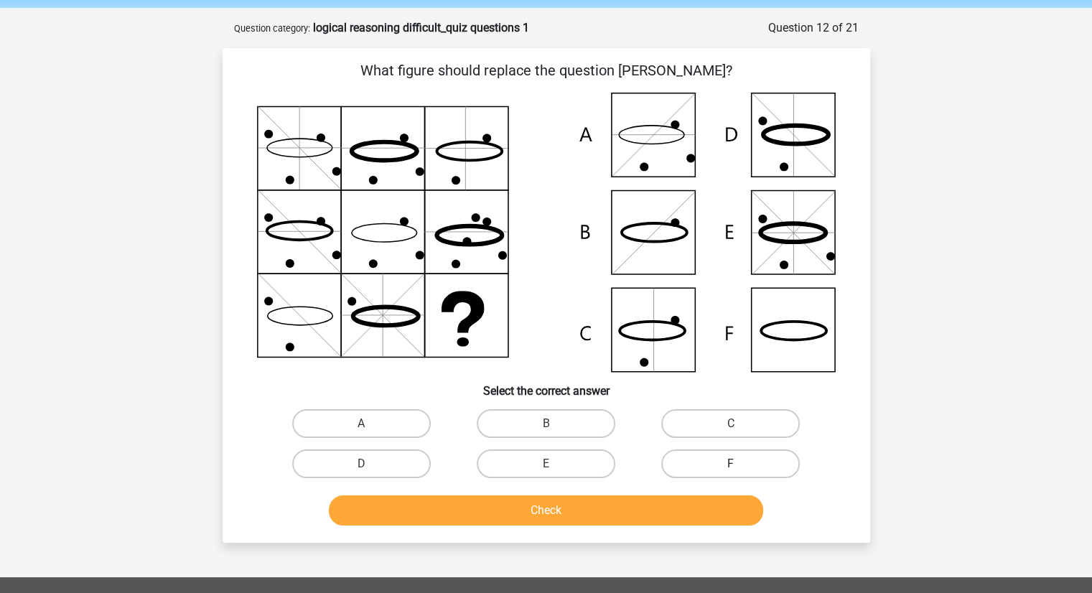
click at [693, 466] on label "F" at bounding box center [730, 463] width 139 height 29
click at [731, 466] on input "F" at bounding box center [735, 468] width 9 height 9
radio input "true"
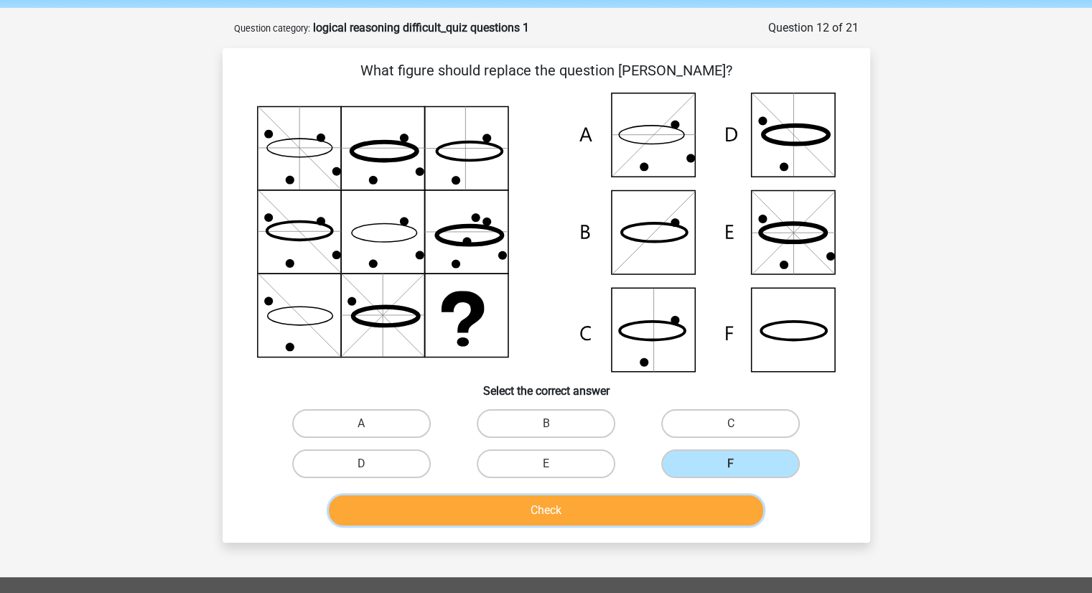
click at [603, 521] on button "Check" at bounding box center [546, 510] width 434 height 30
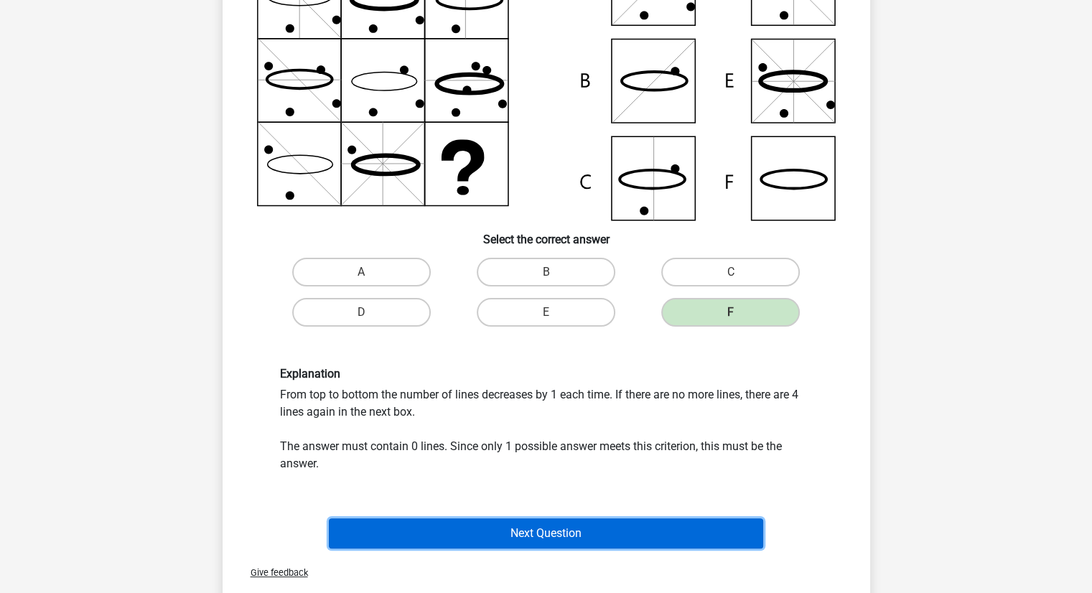
click at [603, 521] on button "Next Question" at bounding box center [546, 533] width 434 height 30
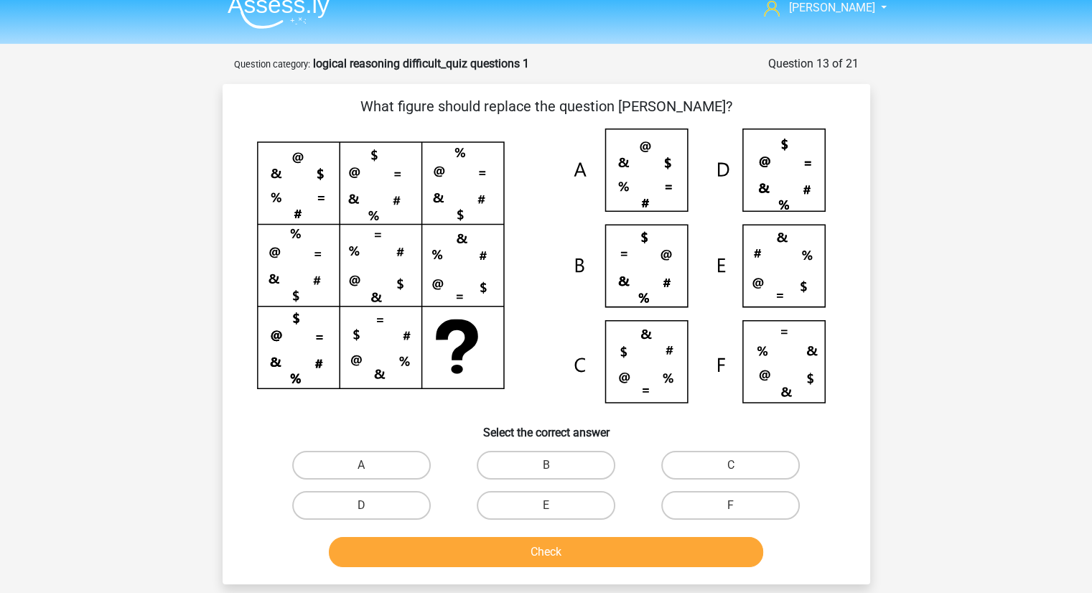
scroll to position [16, 0]
click at [690, 463] on label "C" at bounding box center [730, 466] width 139 height 29
click at [731, 466] on input "C" at bounding box center [735, 470] width 9 height 9
radio input "true"
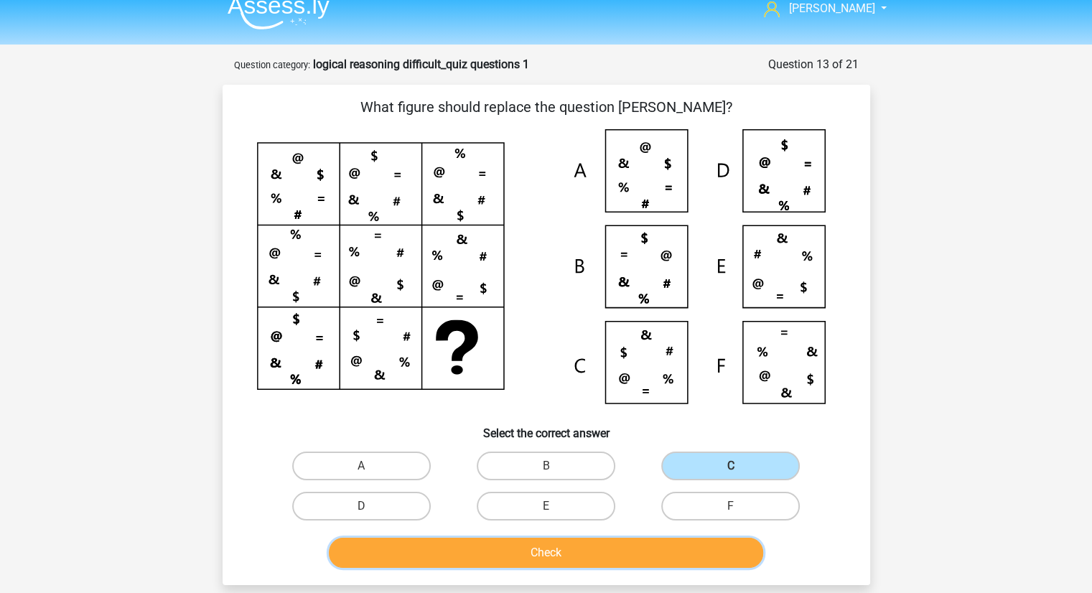
click at [551, 548] on button "Check" at bounding box center [546, 553] width 434 height 30
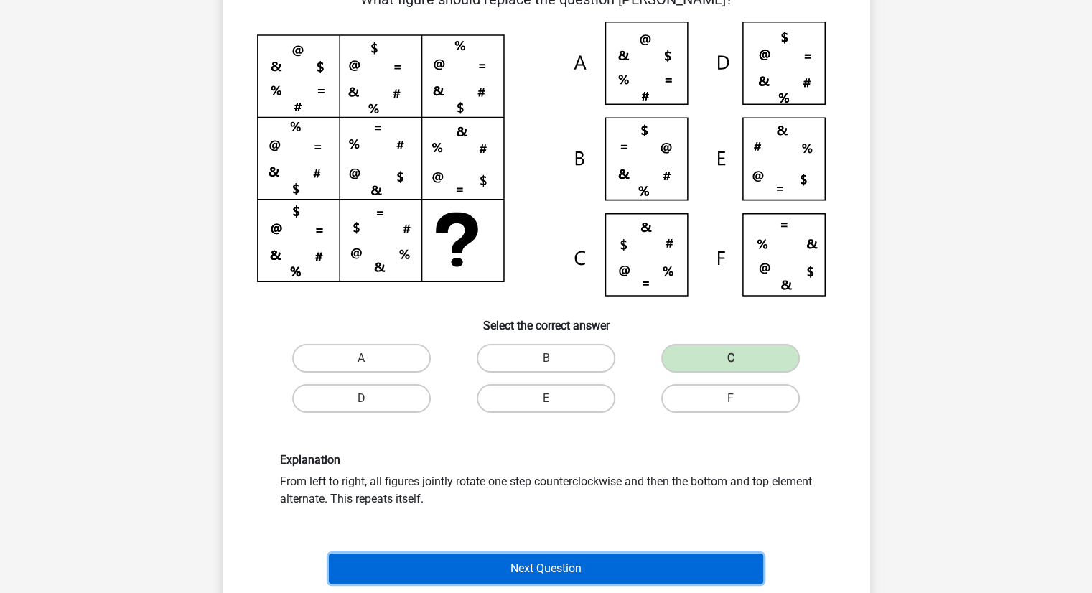
click at [550, 566] on button "Next Question" at bounding box center [546, 568] width 434 height 30
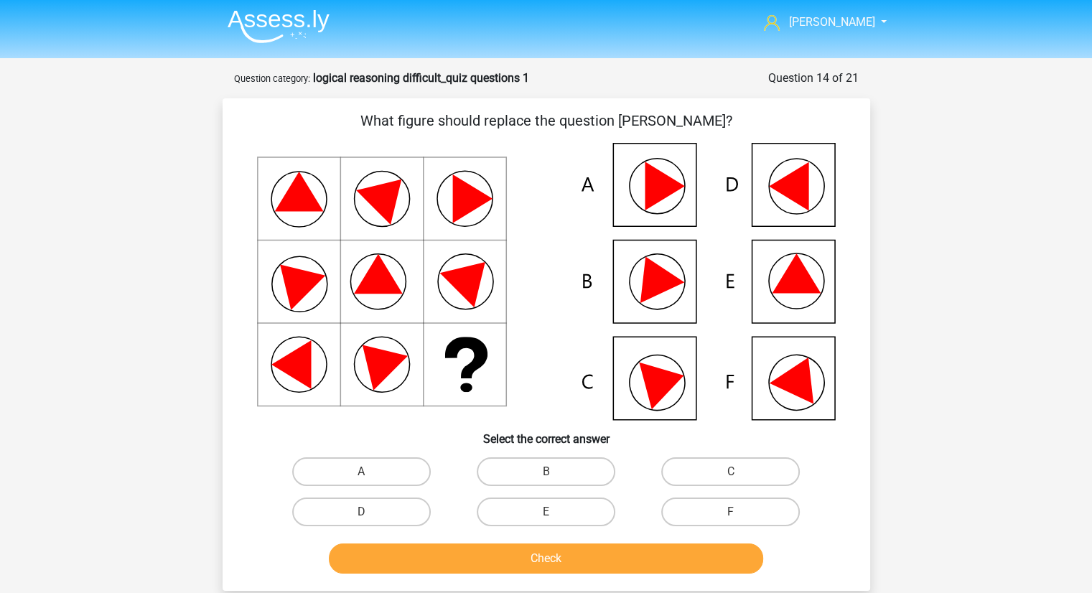
scroll to position [0, 0]
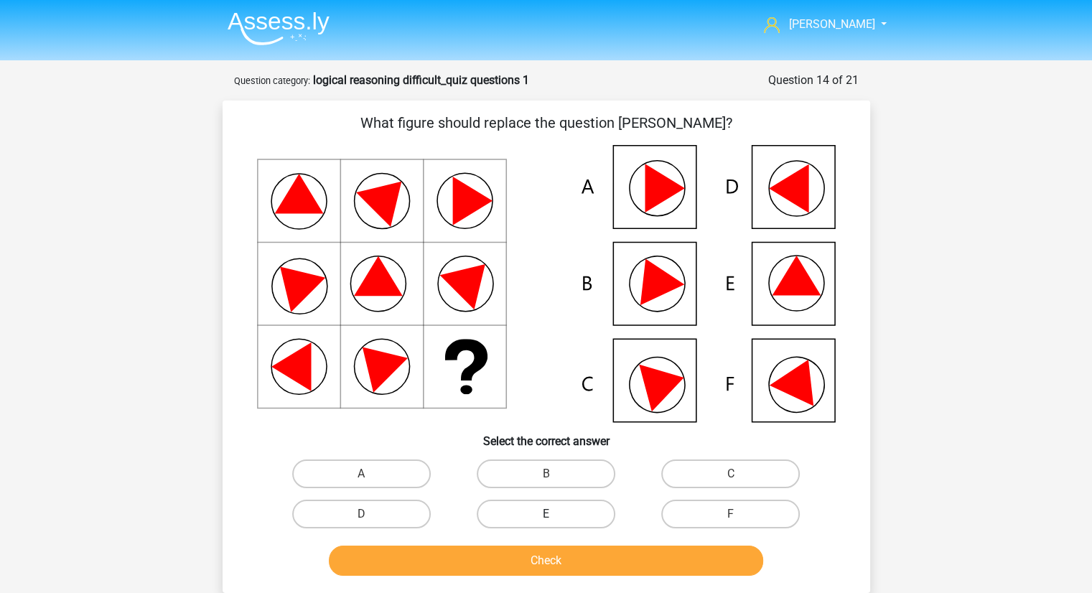
click at [514, 506] on label "E" at bounding box center [546, 514] width 139 height 29
click at [546, 514] on input "E" at bounding box center [550, 518] width 9 height 9
radio input "true"
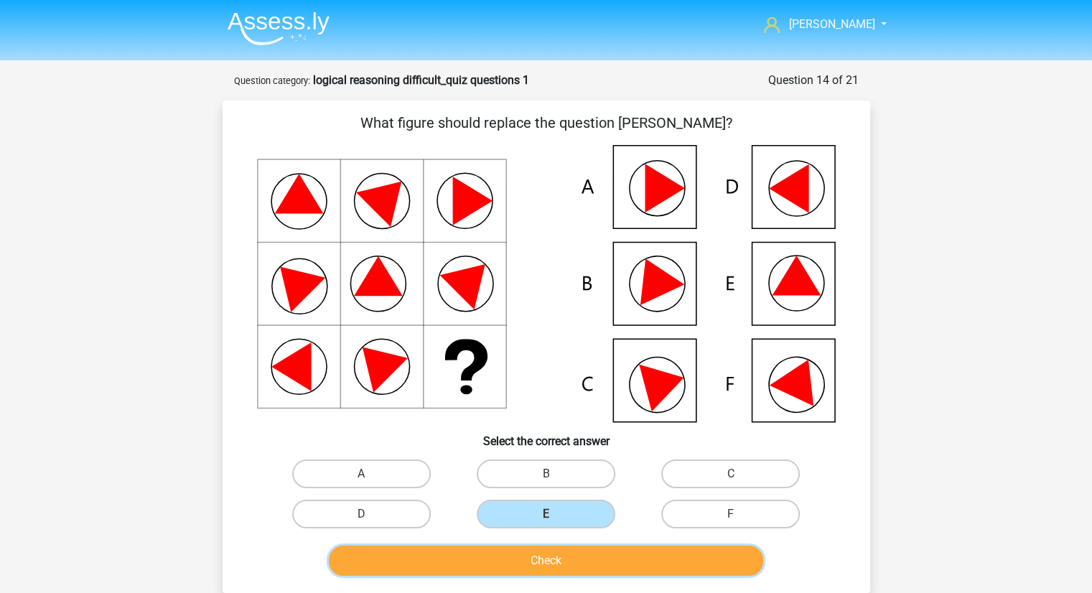
click at [524, 569] on button "Check" at bounding box center [546, 561] width 434 height 30
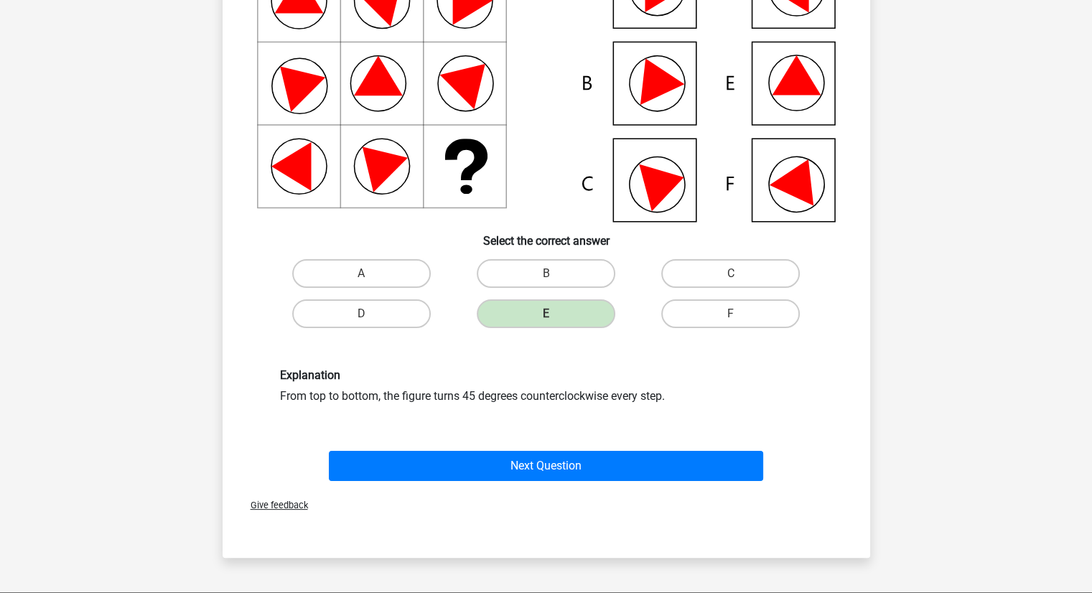
scroll to position [201, 0]
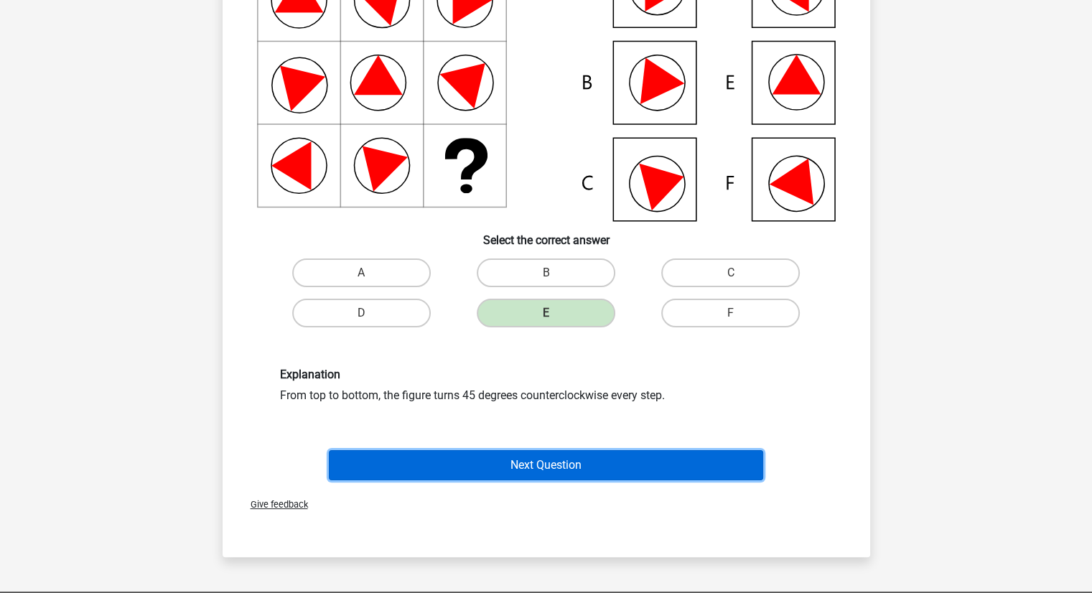
click at [557, 463] on button "Next Question" at bounding box center [546, 465] width 434 height 30
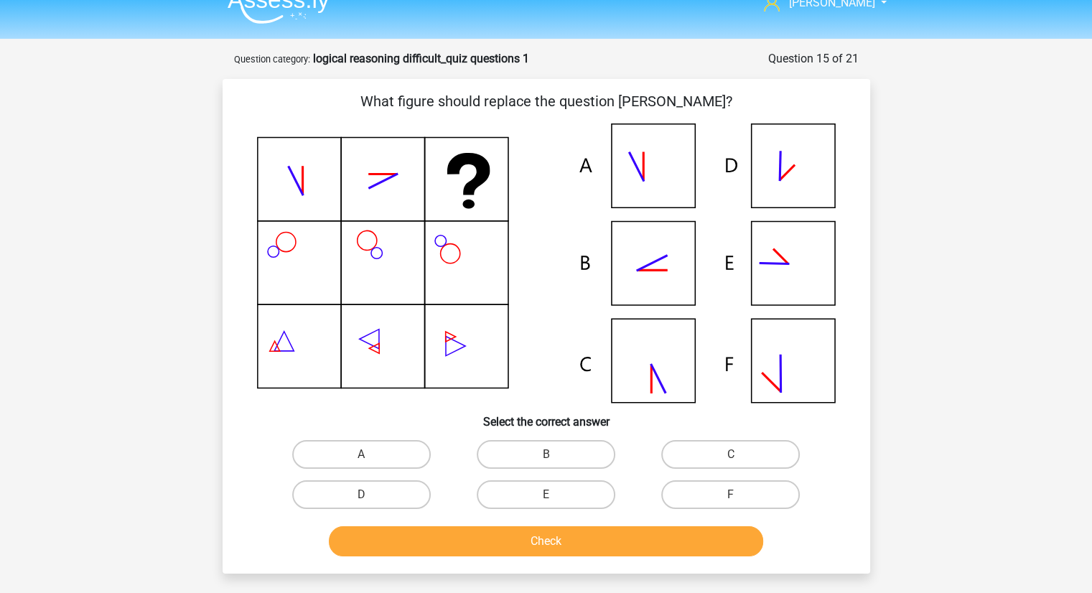
scroll to position [15, 0]
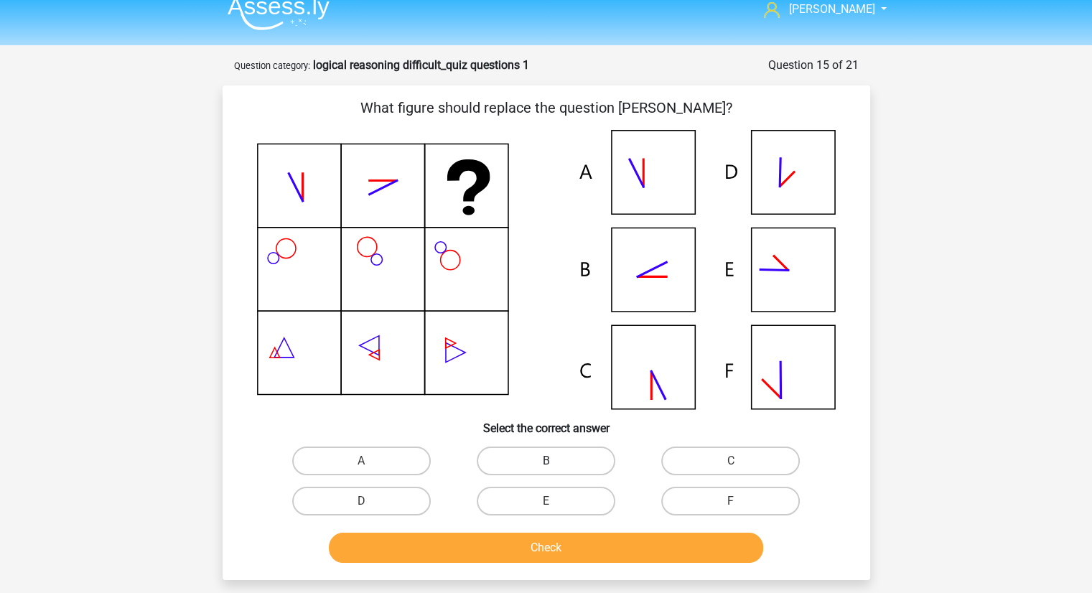
click at [572, 462] on label "B" at bounding box center [546, 461] width 139 height 29
click at [555, 462] on input "B" at bounding box center [550, 465] width 9 height 9
radio input "true"
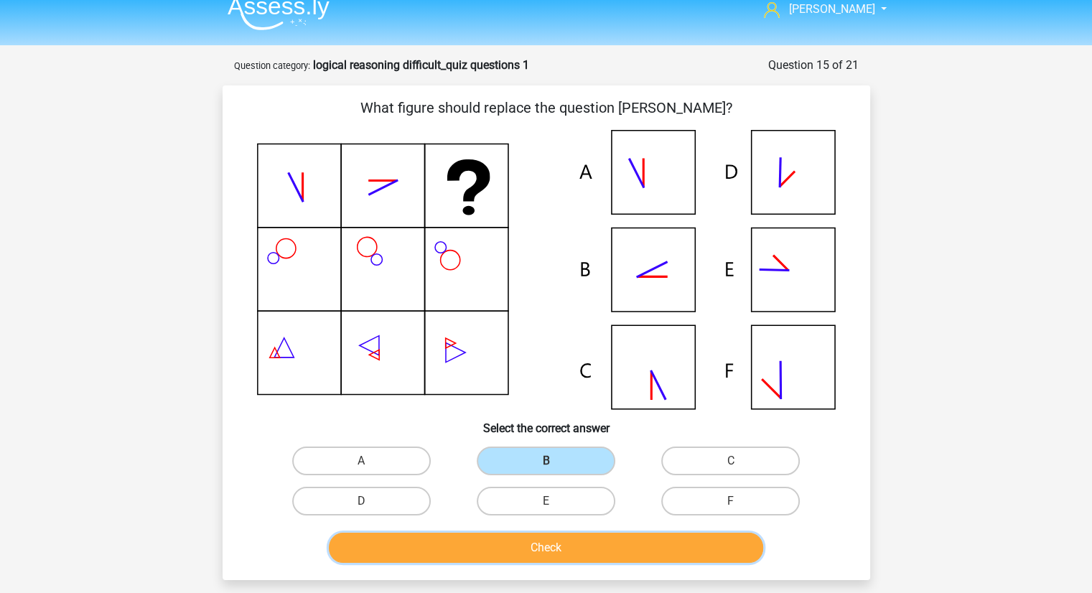
click at [594, 540] on button "Check" at bounding box center [546, 548] width 434 height 30
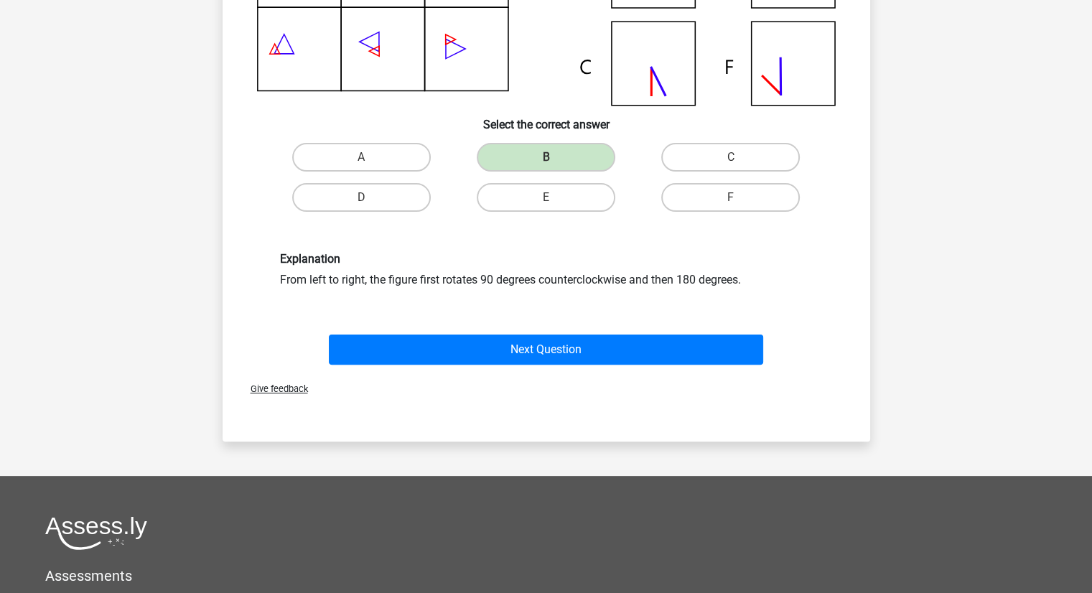
scroll to position [319, 0]
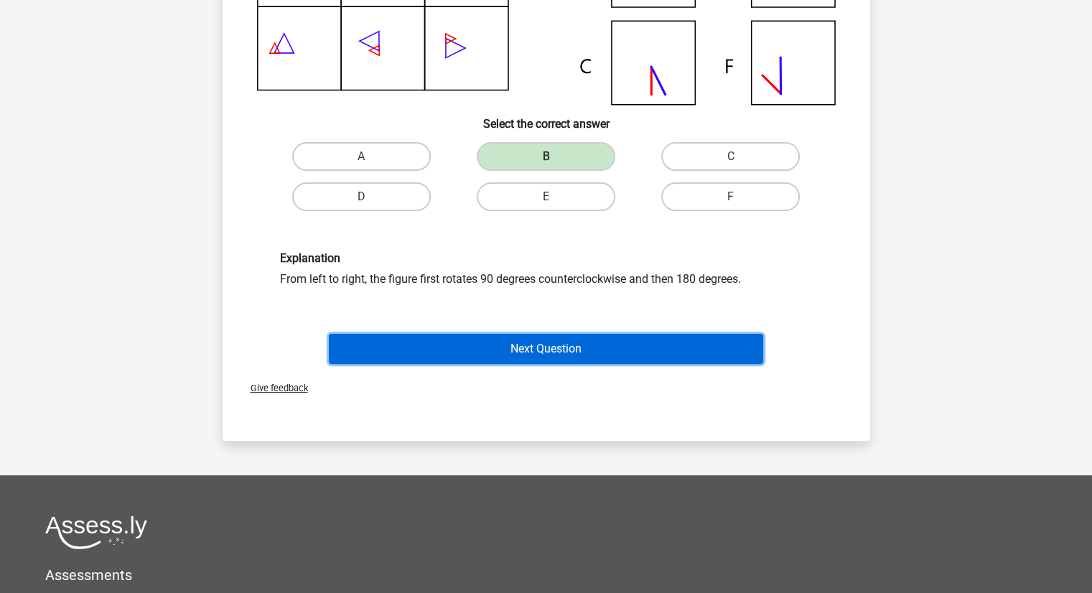
click at [592, 349] on button "Next Question" at bounding box center [546, 349] width 434 height 30
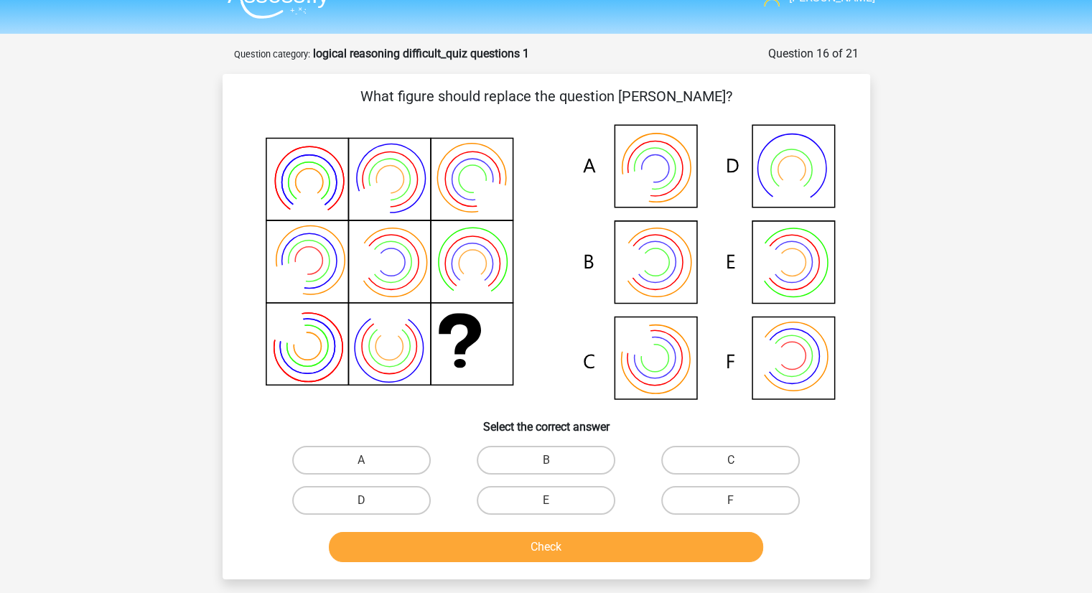
scroll to position [26, 0]
click at [563, 460] on label "B" at bounding box center [546, 461] width 139 height 29
click at [555, 461] on input "B" at bounding box center [550, 465] width 9 height 9
radio input "true"
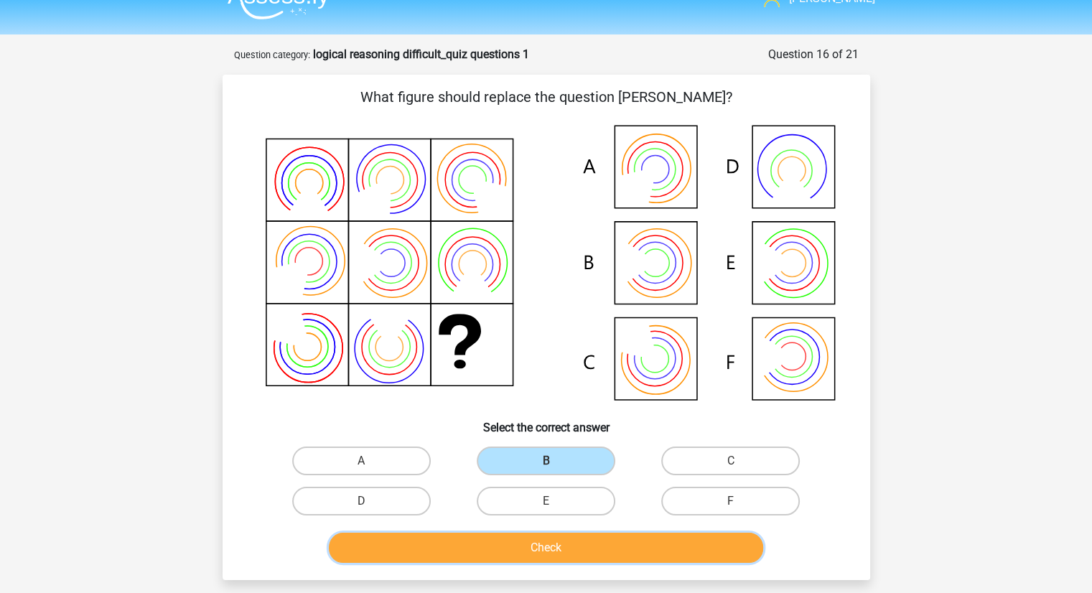
click at [580, 541] on button "Check" at bounding box center [546, 548] width 434 height 30
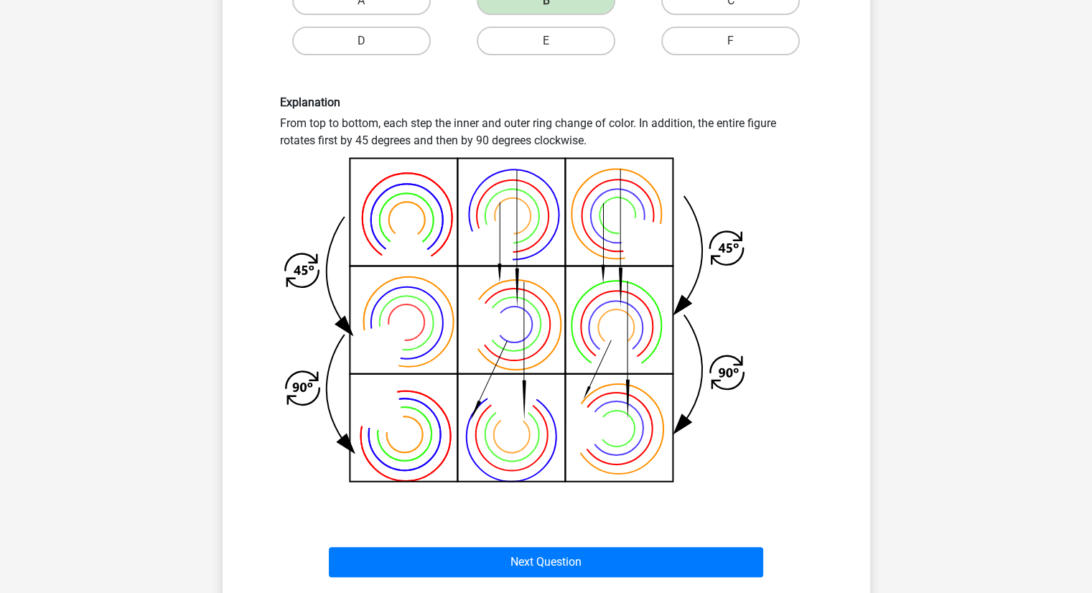
scroll to position [487, 0]
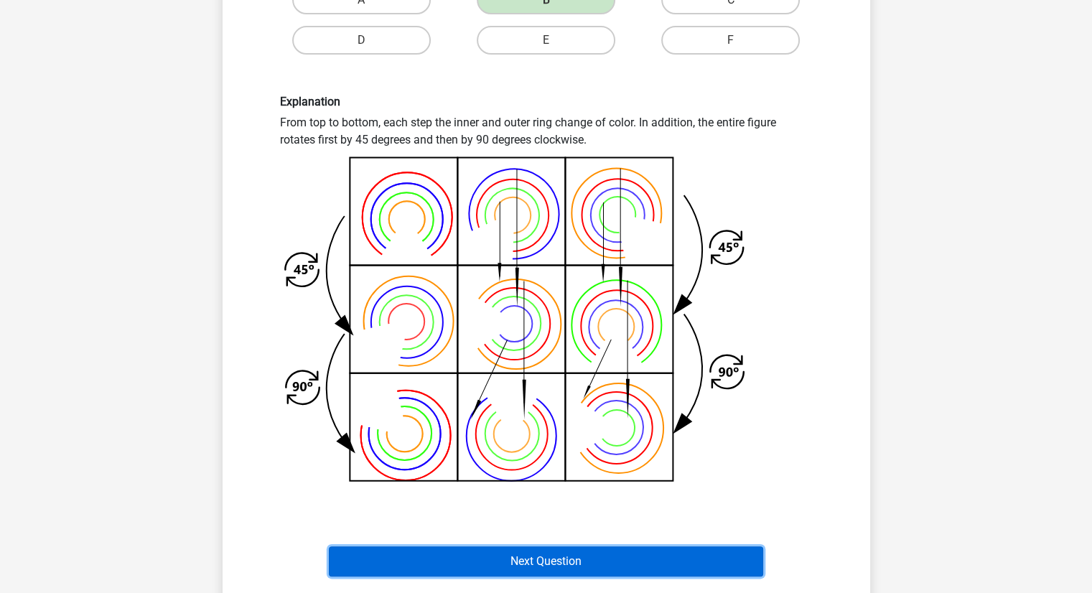
click at [540, 564] on button "Next Question" at bounding box center [546, 561] width 434 height 30
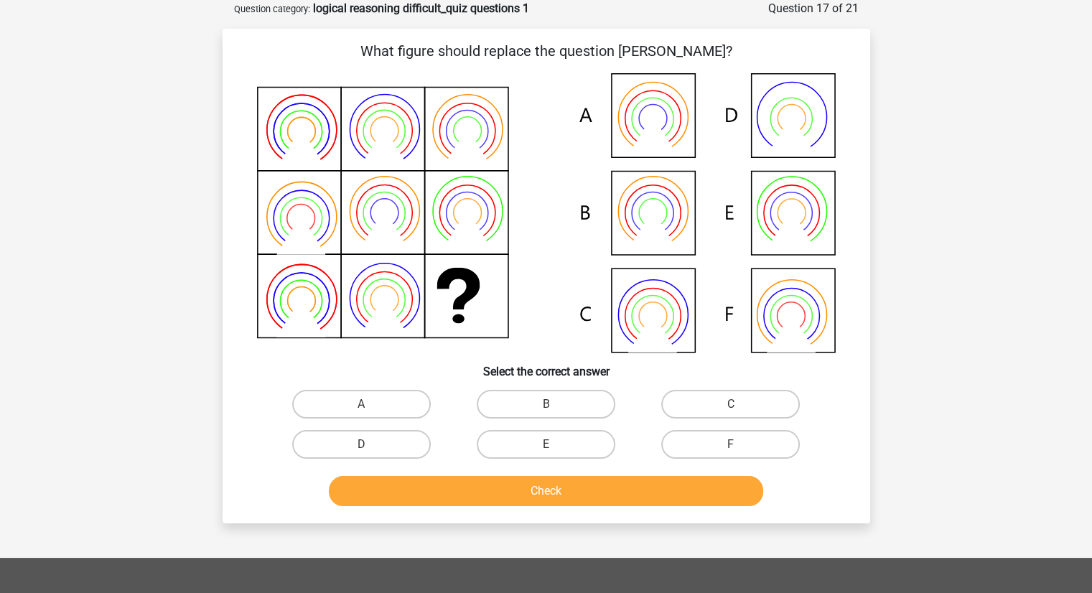
scroll to position [0, 0]
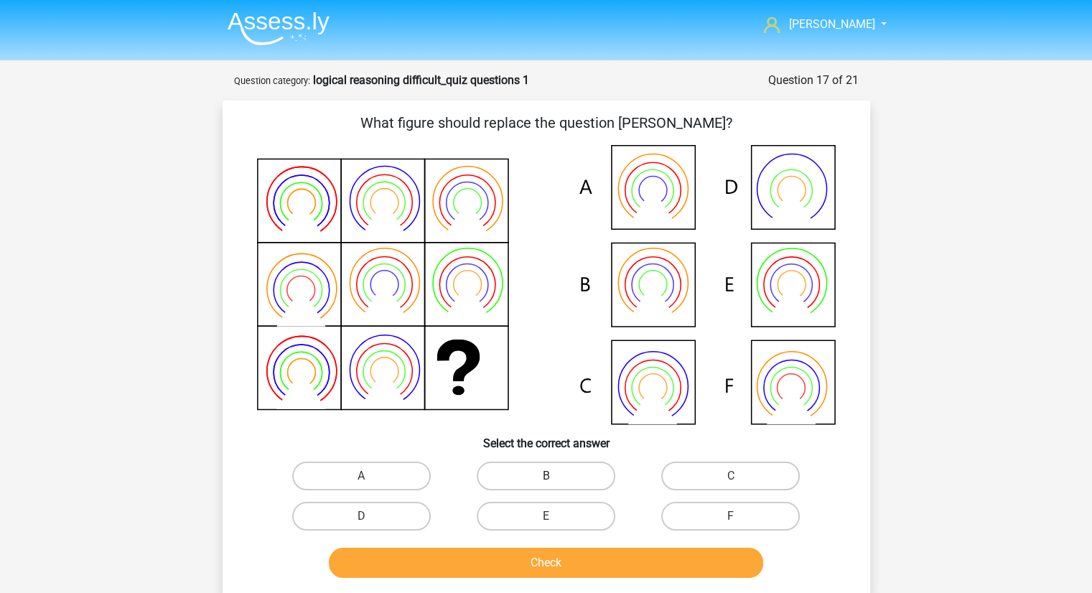
click at [584, 474] on label "B" at bounding box center [546, 476] width 139 height 29
click at [555, 476] on input "B" at bounding box center [550, 480] width 9 height 9
radio input "true"
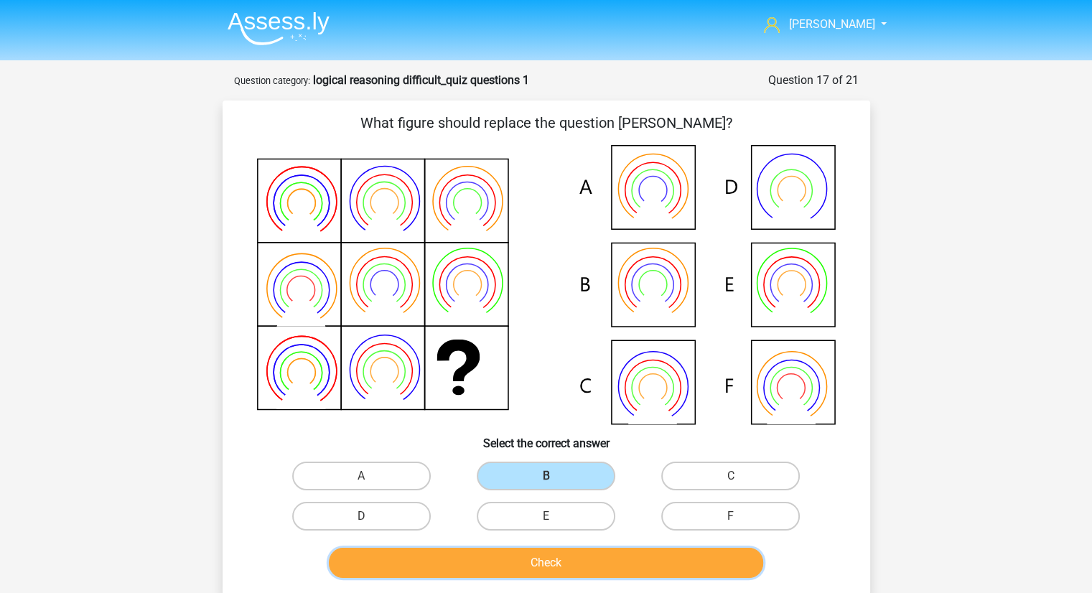
click at [566, 550] on button "Check" at bounding box center [546, 563] width 434 height 30
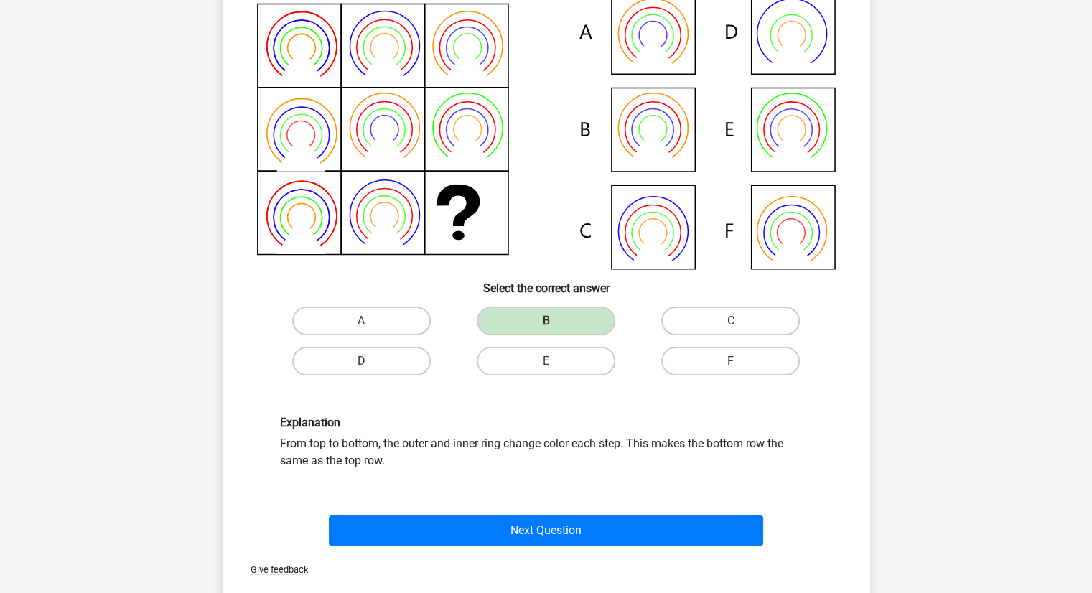
scroll to position [190, 0]
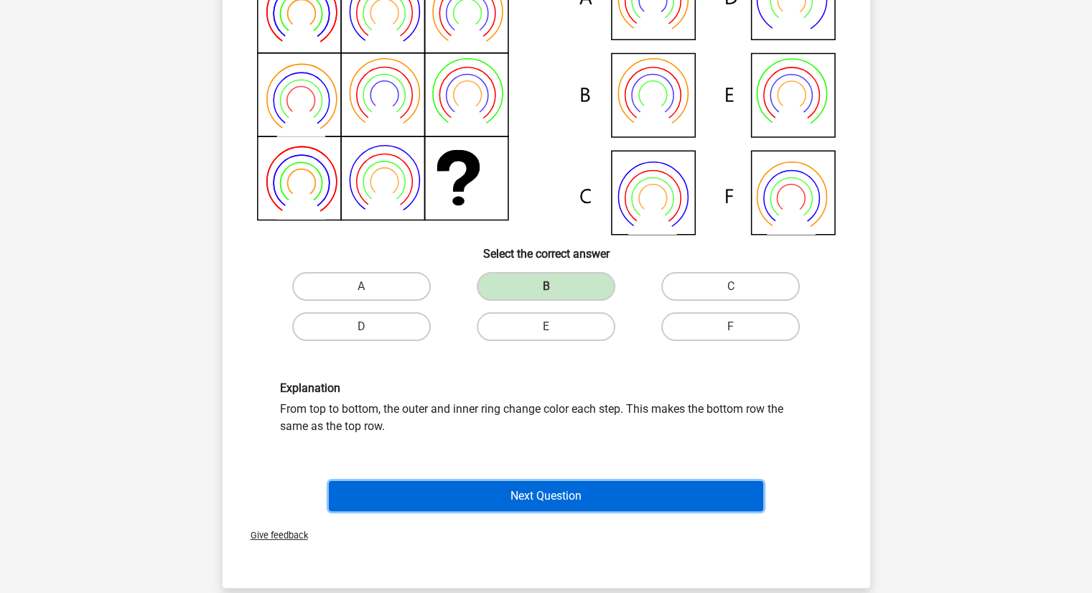
click at [537, 488] on button "Next Question" at bounding box center [546, 496] width 434 height 30
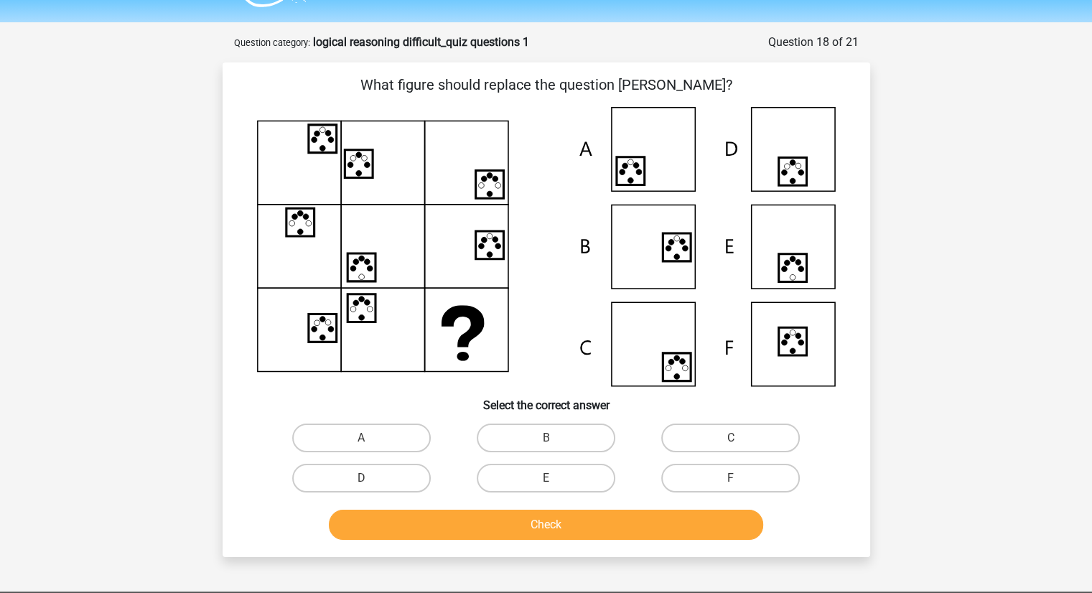
scroll to position [36, 0]
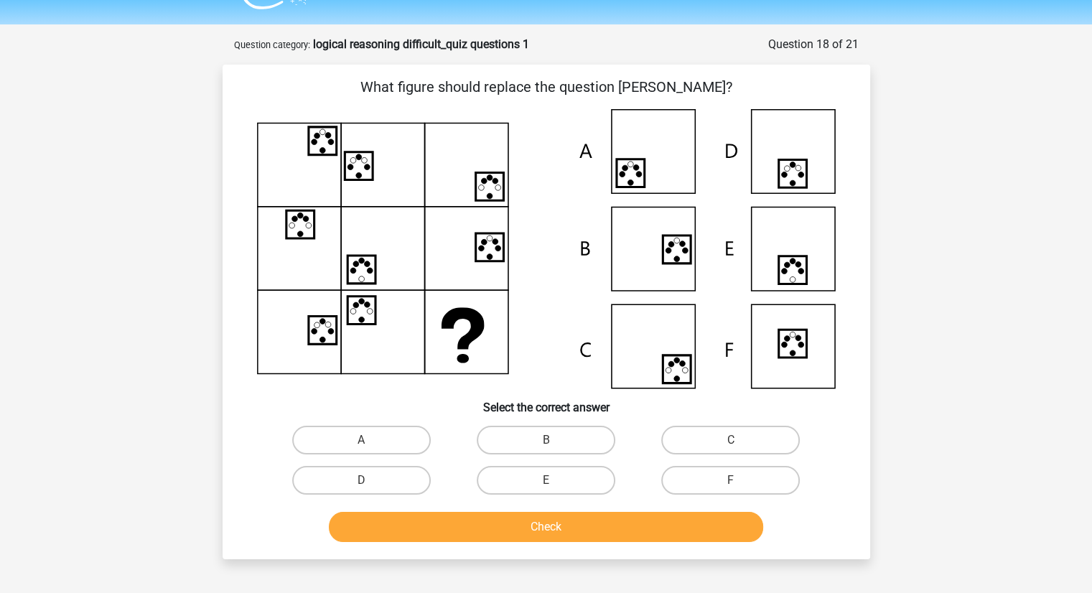
drag, startPoint x: 523, startPoint y: 471, endPoint x: 551, endPoint y: 480, distance: 29.5
click at [551, 480] on div "E" at bounding box center [545, 480] width 173 height 29
click at [551, 480] on input "E" at bounding box center [550, 484] width 9 height 9
radio input "true"
click at [562, 543] on div "Check" at bounding box center [546, 530] width 554 height 36
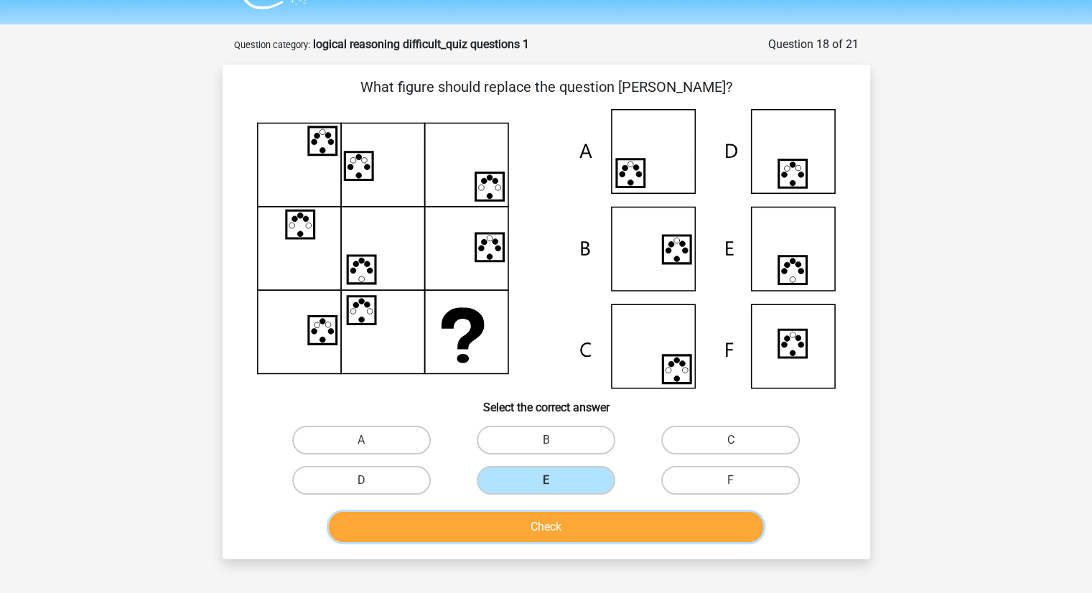
click at [558, 529] on button "Check" at bounding box center [546, 527] width 434 height 30
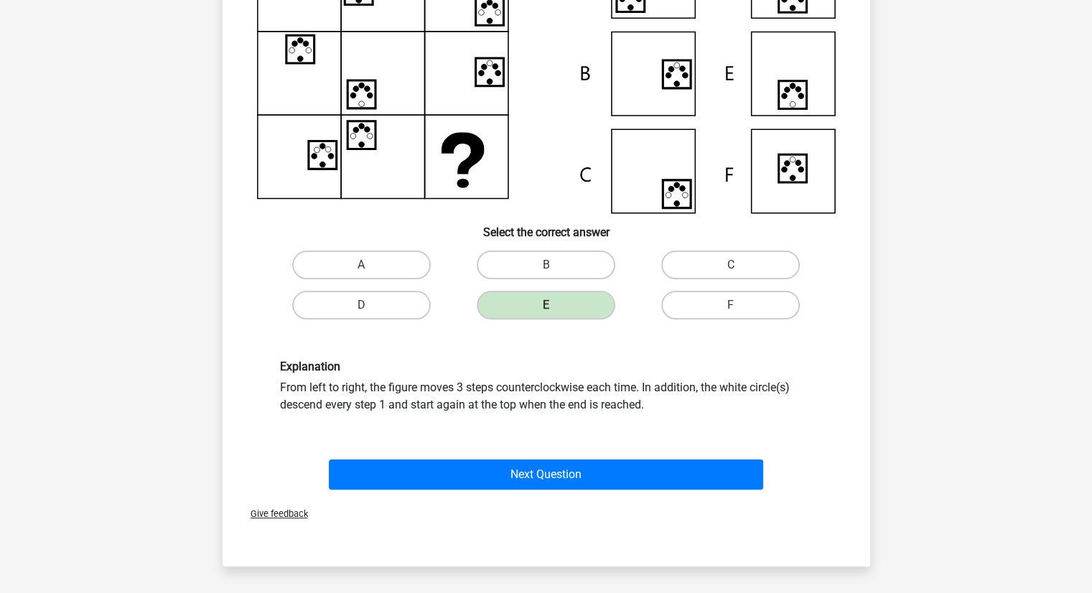
scroll to position [230, 0]
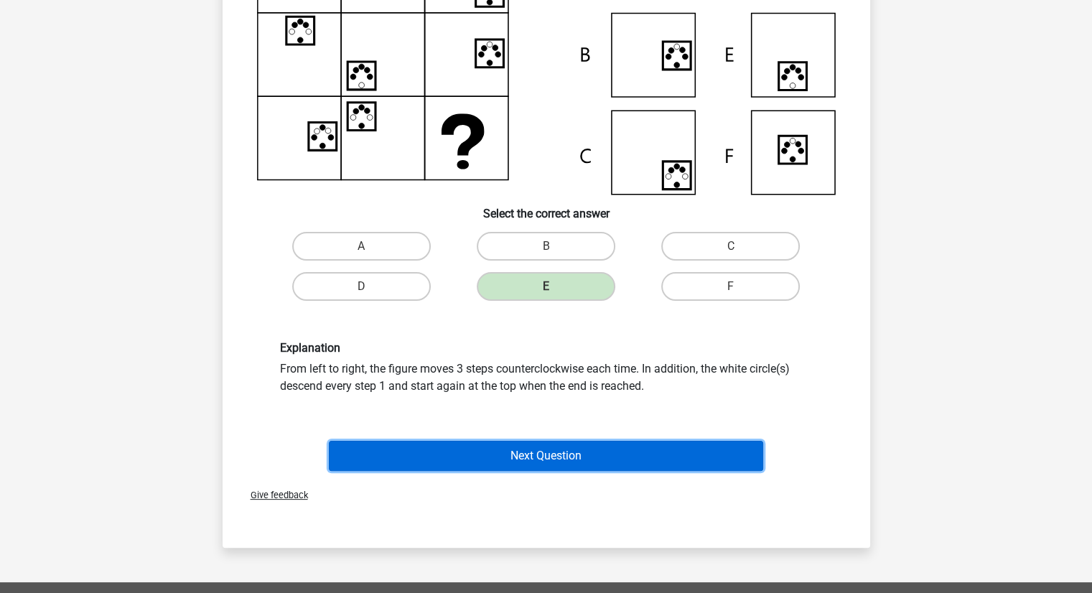
click at [530, 455] on button "Next Question" at bounding box center [546, 456] width 434 height 30
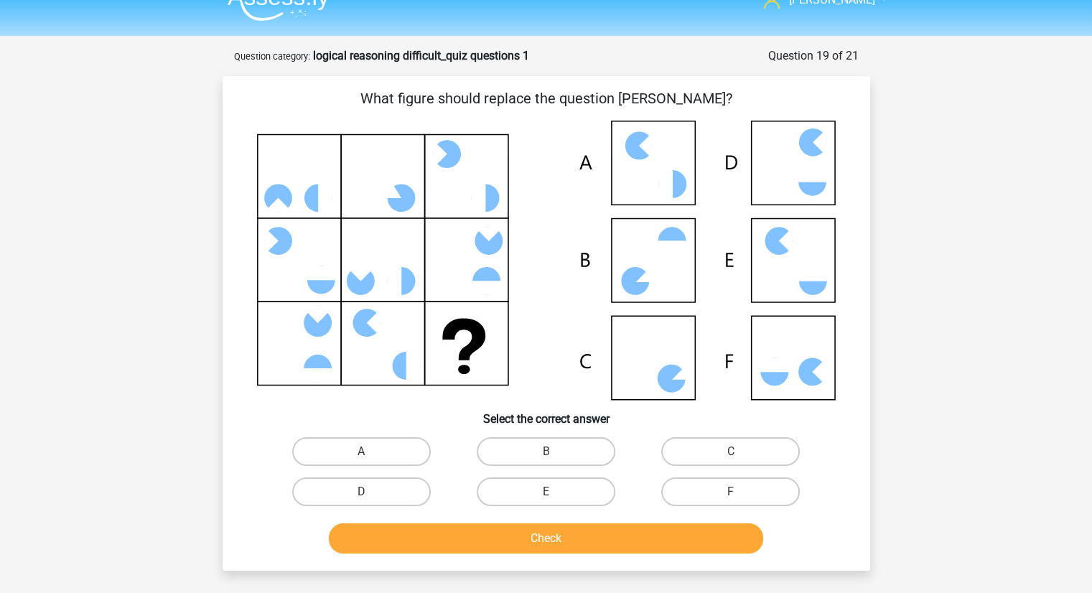
scroll to position [22, 0]
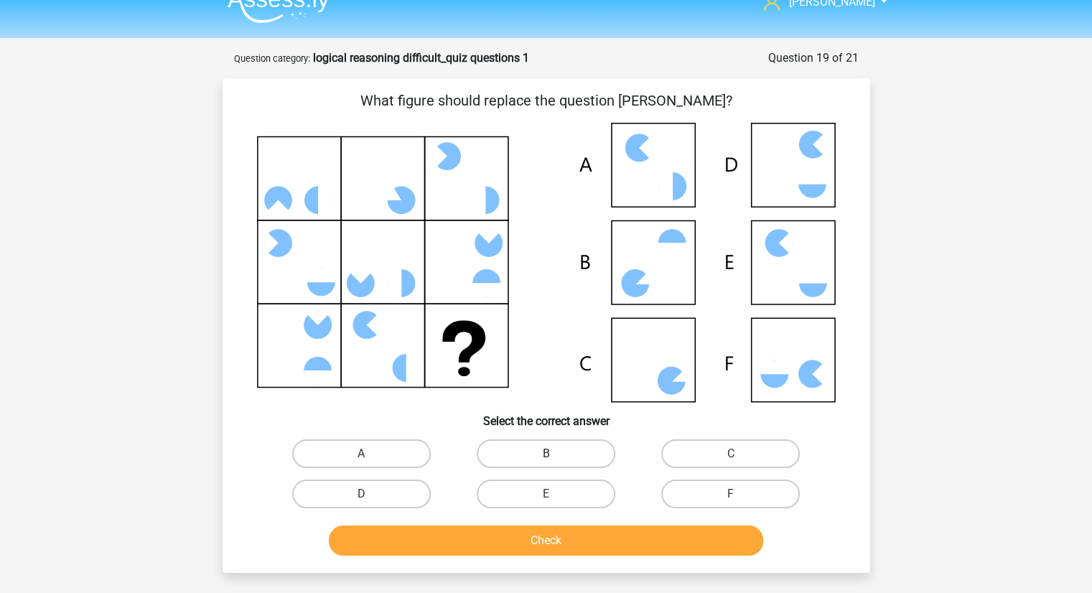
click at [579, 451] on label "B" at bounding box center [546, 453] width 139 height 29
click at [555, 454] on input "B" at bounding box center [550, 458] width 9 height 9
radio input "true"
click at [686, 460] on label "C" at bounding box center [730, 453] width 139 height 29
click at [731, 460] on input "C" at bounding box center [735, 458] width 9 height 9
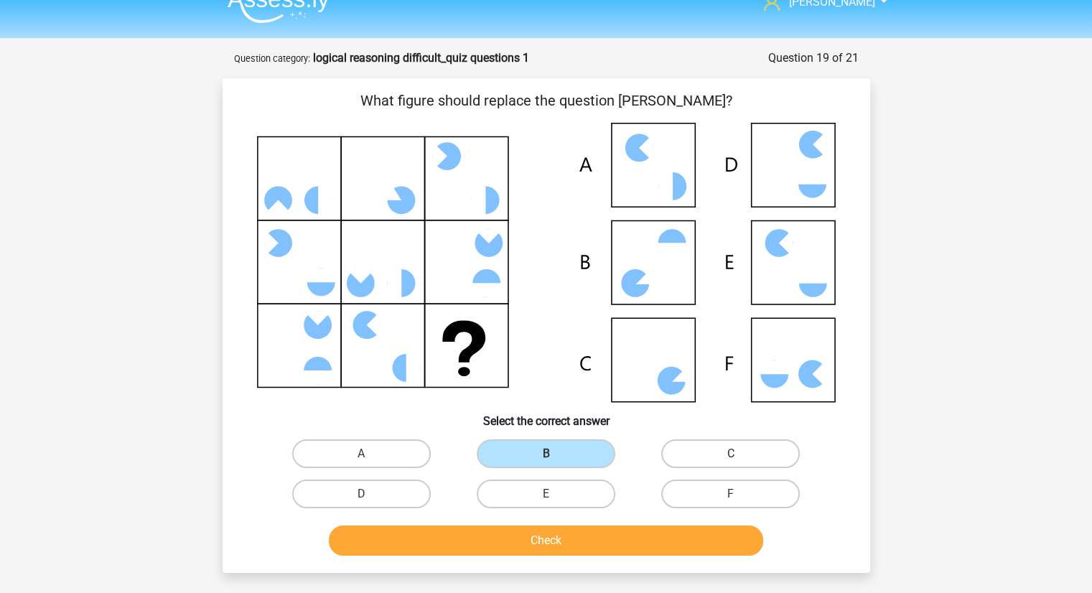
radio input "true"
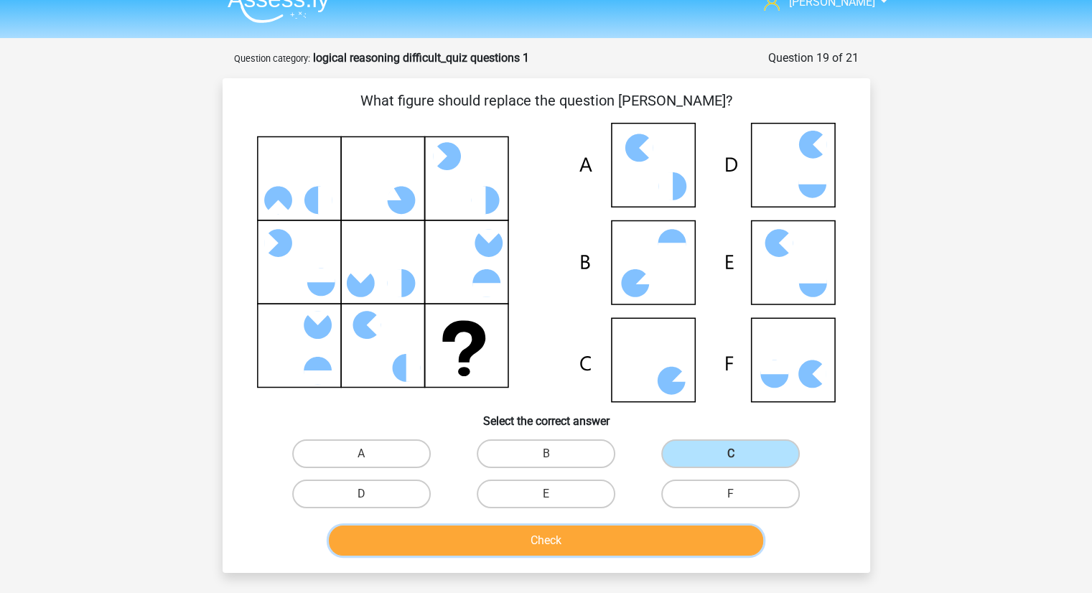
click at [628, 537] on button "Check" at bounding box center [546, 540] width 434 height 30
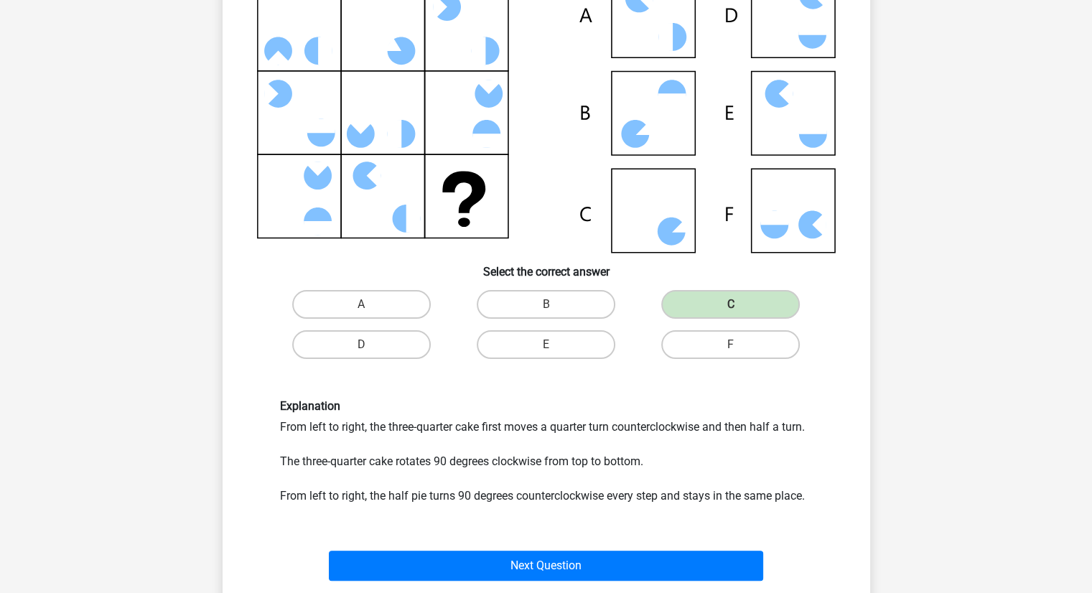
scroll to position [178, 0]
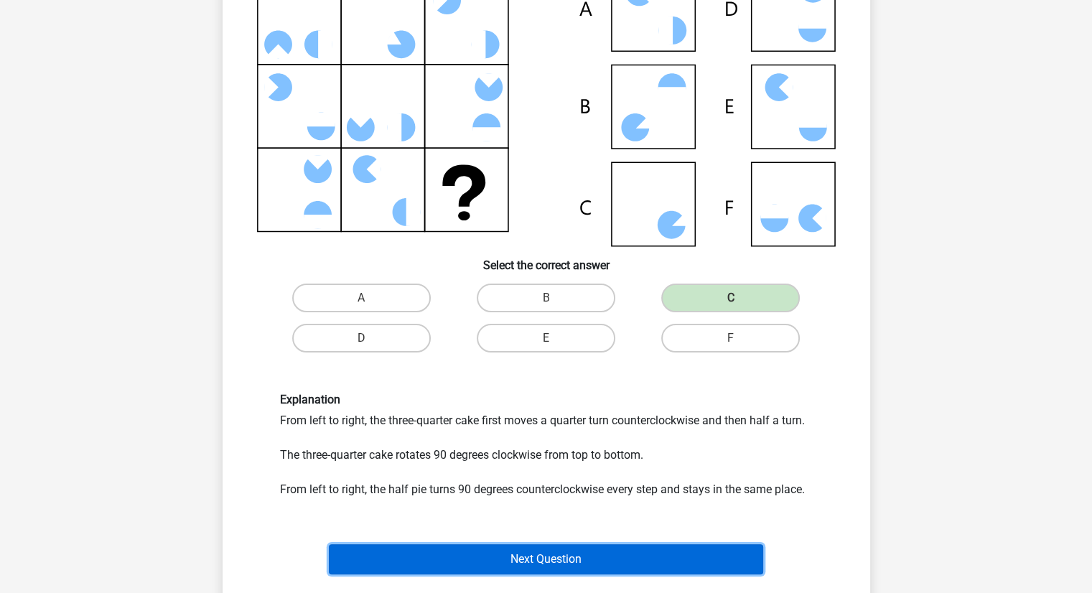
click at [617, 559] on button "Next Question" at bounding box center [546, 559] width 434 height 30
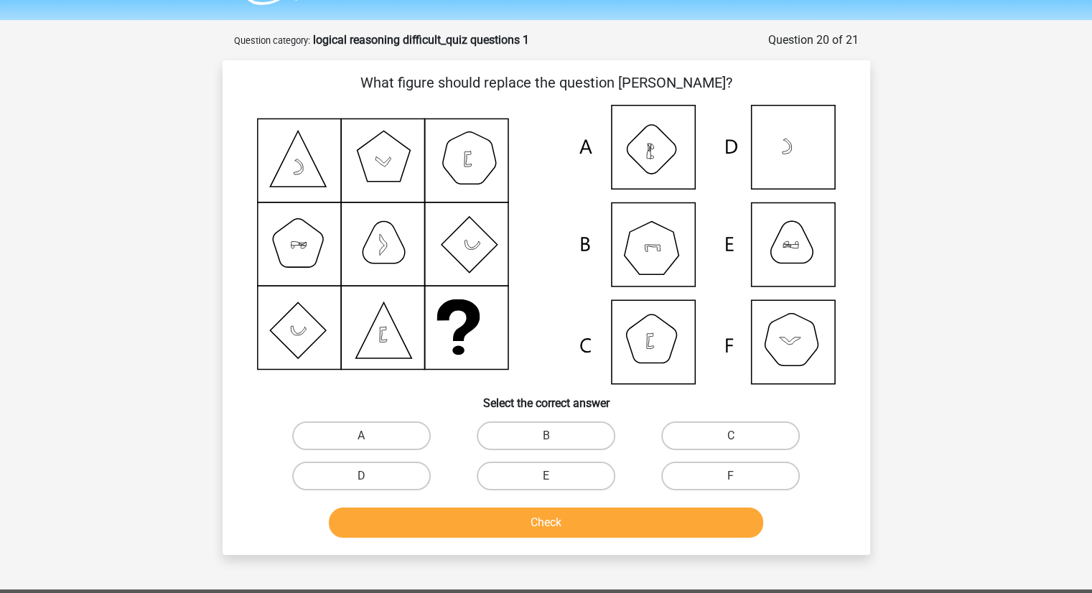
scroll to position [35, 0]
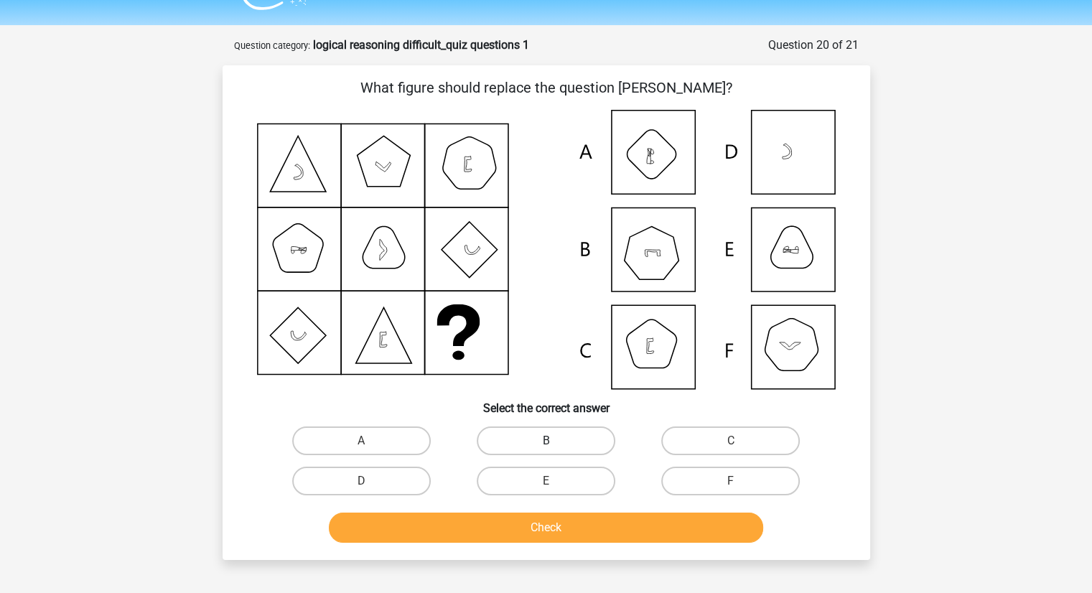
click at [567, 435] on label "B" at bounding box center [546, 440] width 139 height 29
click at [555, 441] on input "B" at bounding box center [550, 445] width 9 height 9
radio input "true"
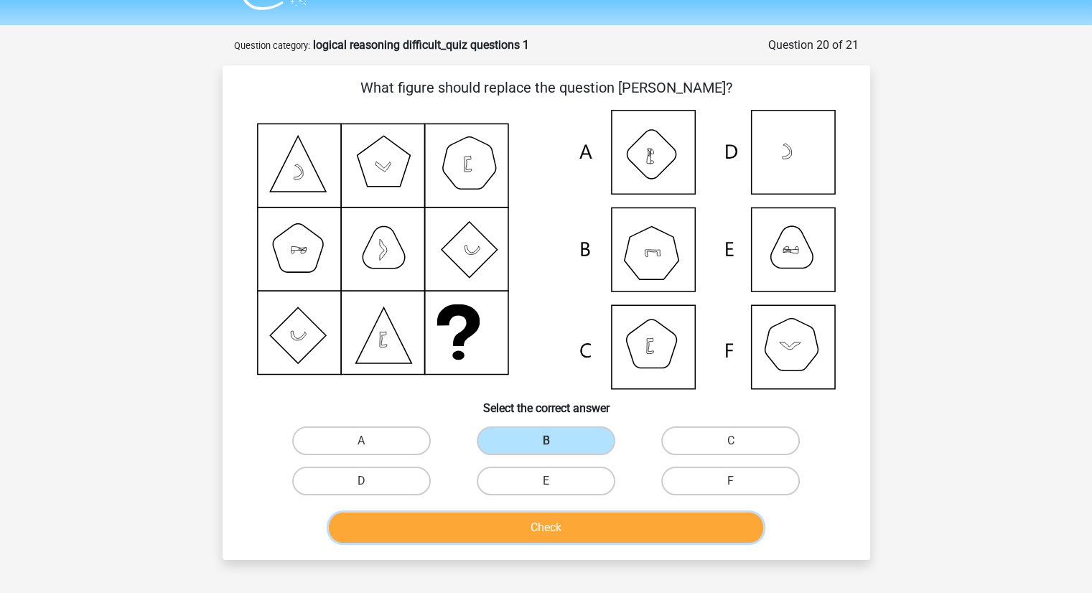
click at [577, 525] on button "Check" at bounding box center [546, 528] width 434 height 30
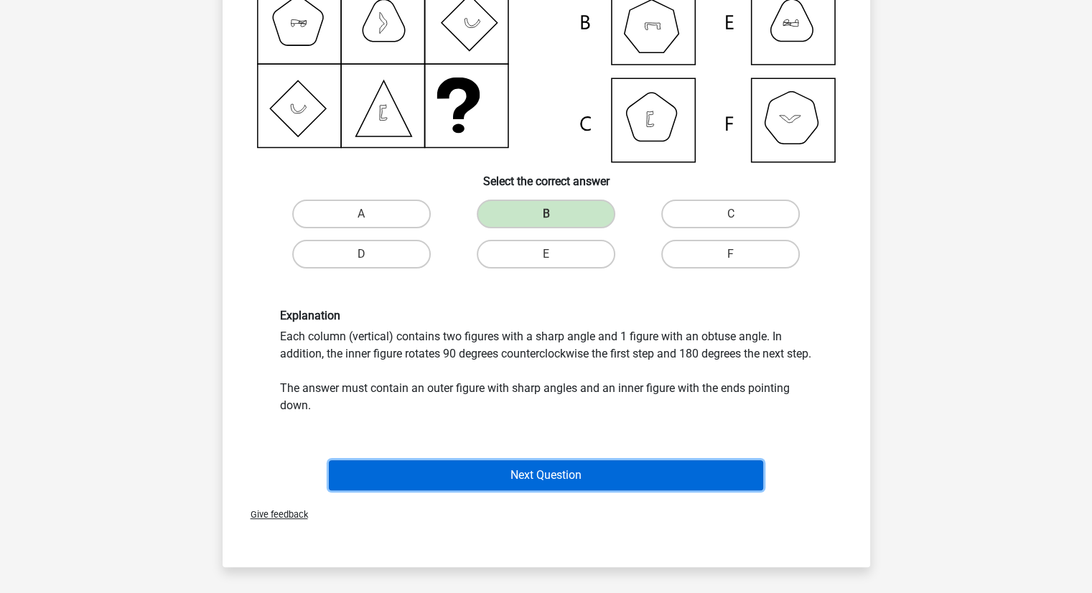
click at [549, 480] on button "Next Question" at bounding box center [546, 475] width 434 height 30
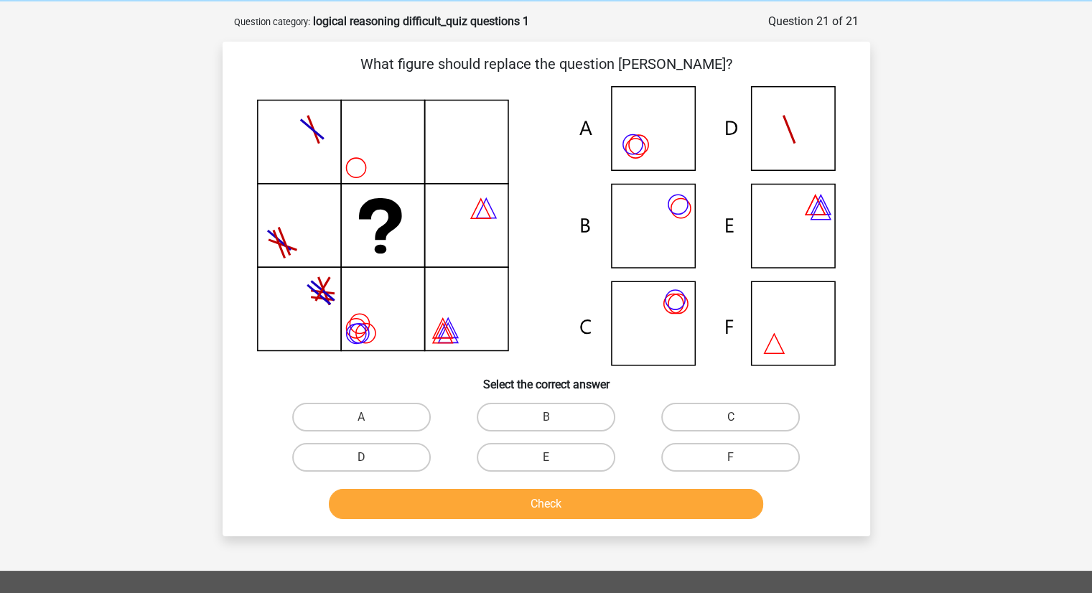
scroll to position [58, 0]
click at [399, 419] on label "A" at bounding box center [361, 417] width 139 height 29
click at [370, 419] on input "A" at bounding box center [365, 422] width 9 height 9
radio input "true"
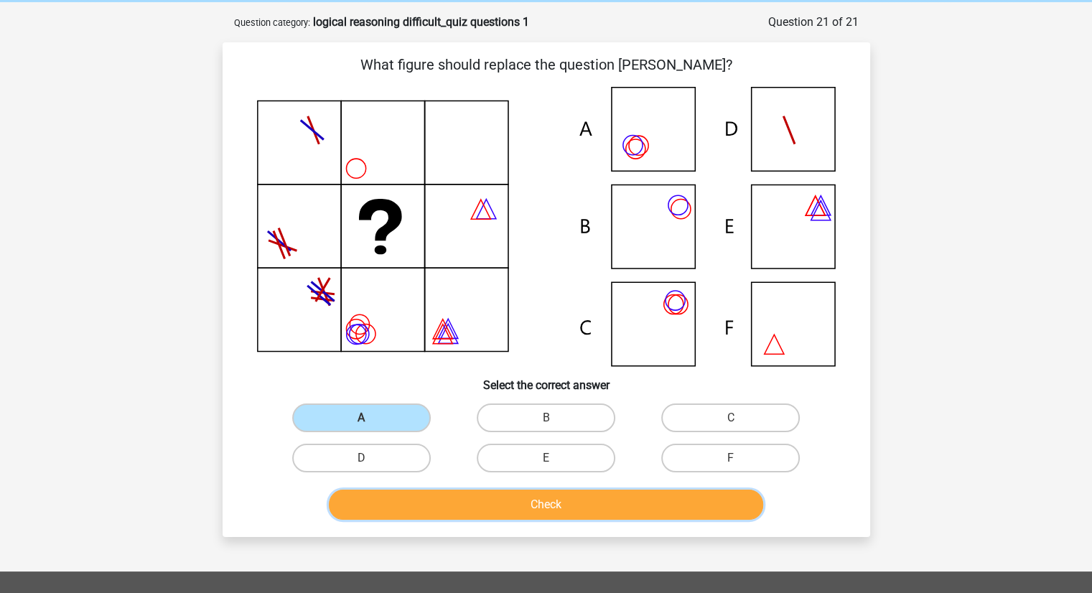
click at [470, 509] on button "Check" at bounding box center [546, 505] width 434 height 30
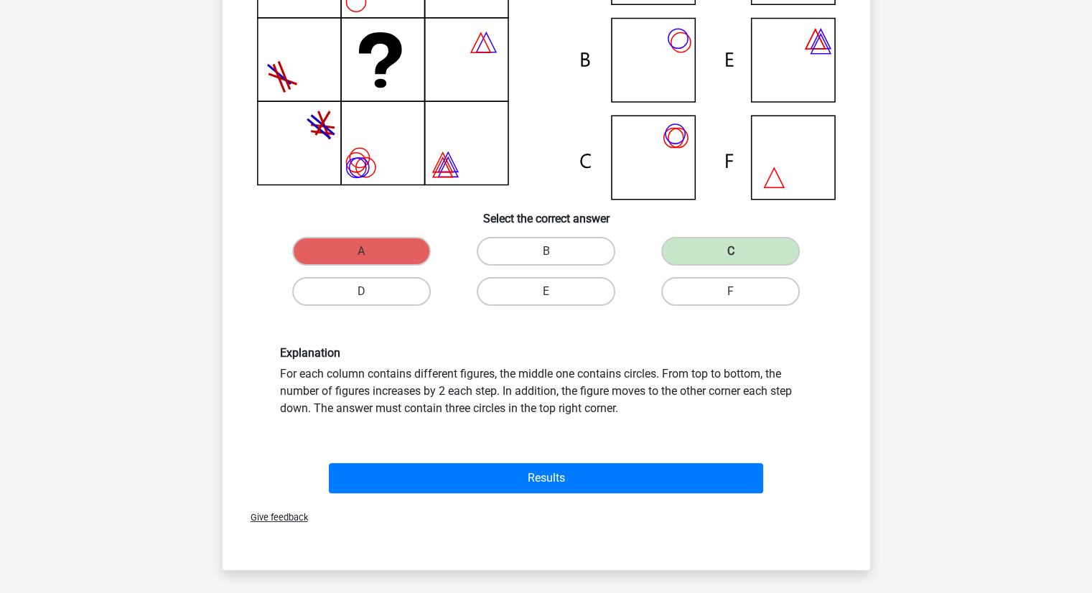
scroll to position [225, 0]
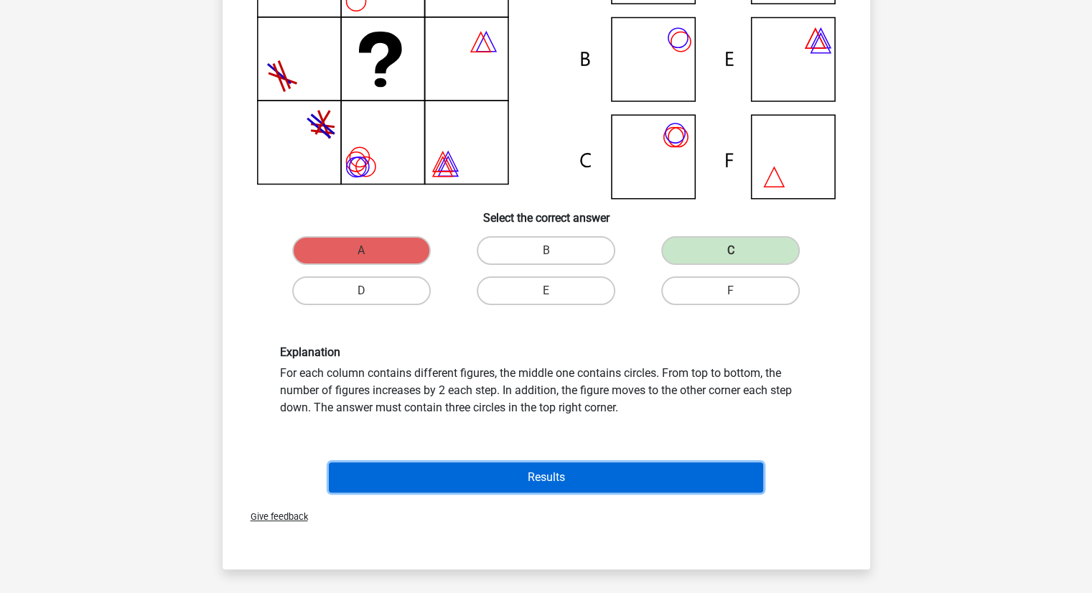
click at [520, 480] on button "Results" at bounding box center [546, 477] width 434 height 30
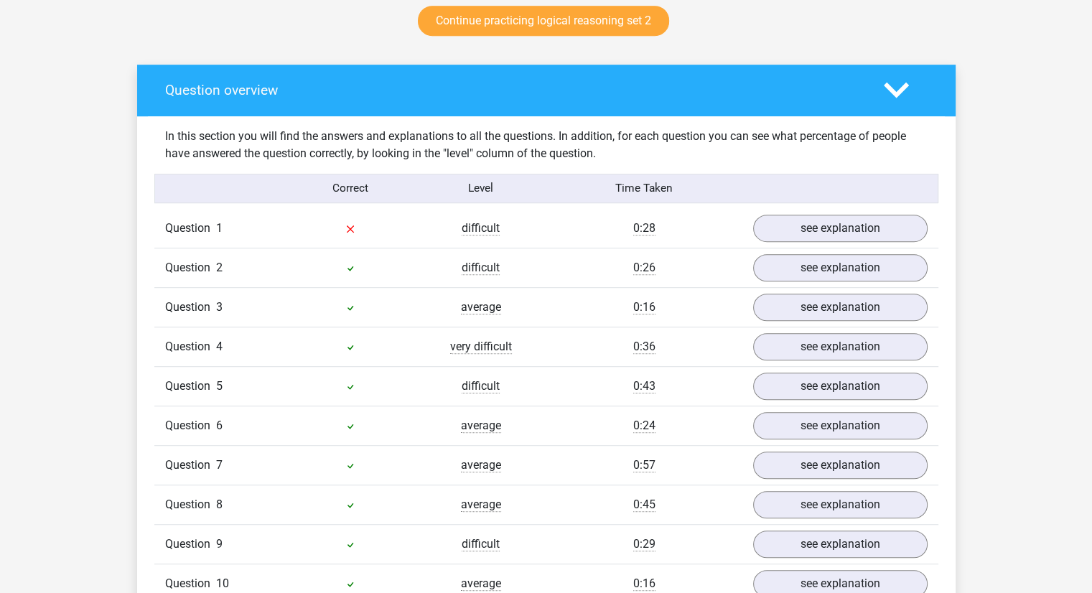
scroll to position [781, 0]
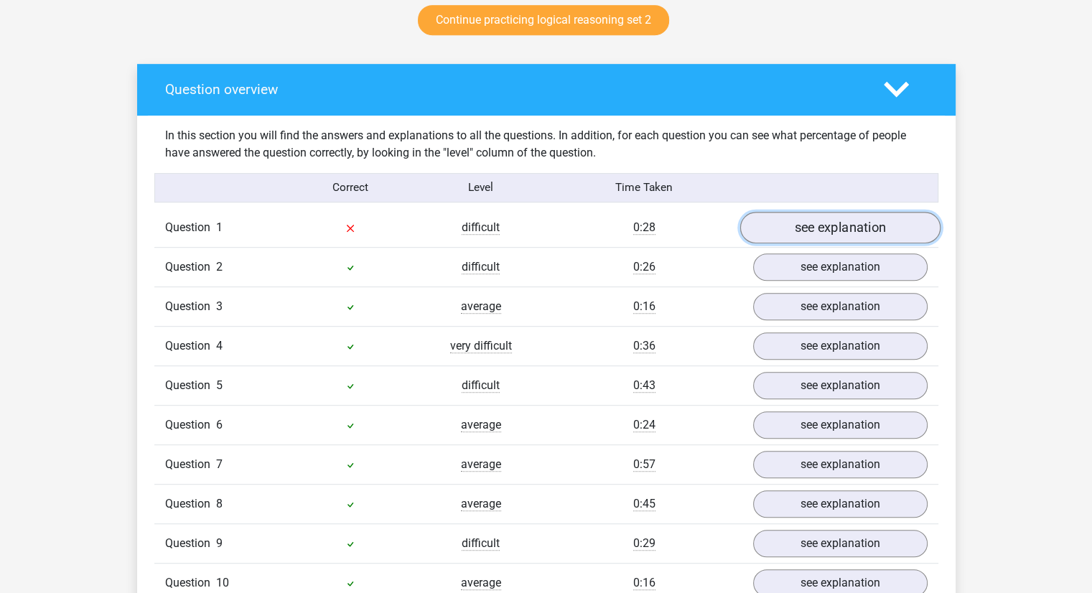
click at [811, 238] on link "see explanation" at bounding box center [839, 228] width 200 height 32
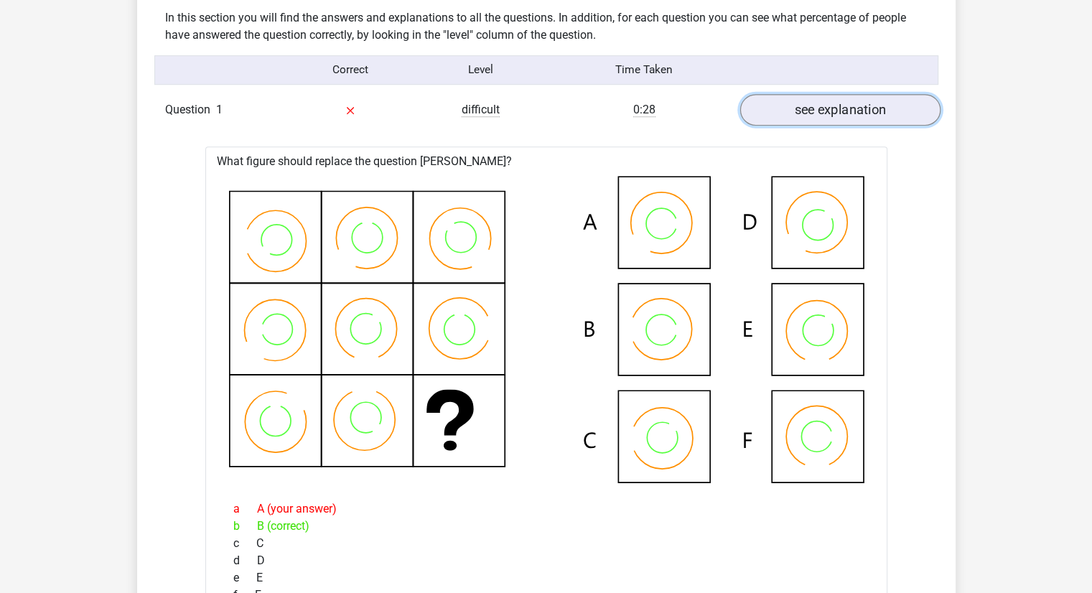
scroll to position [919, 0]
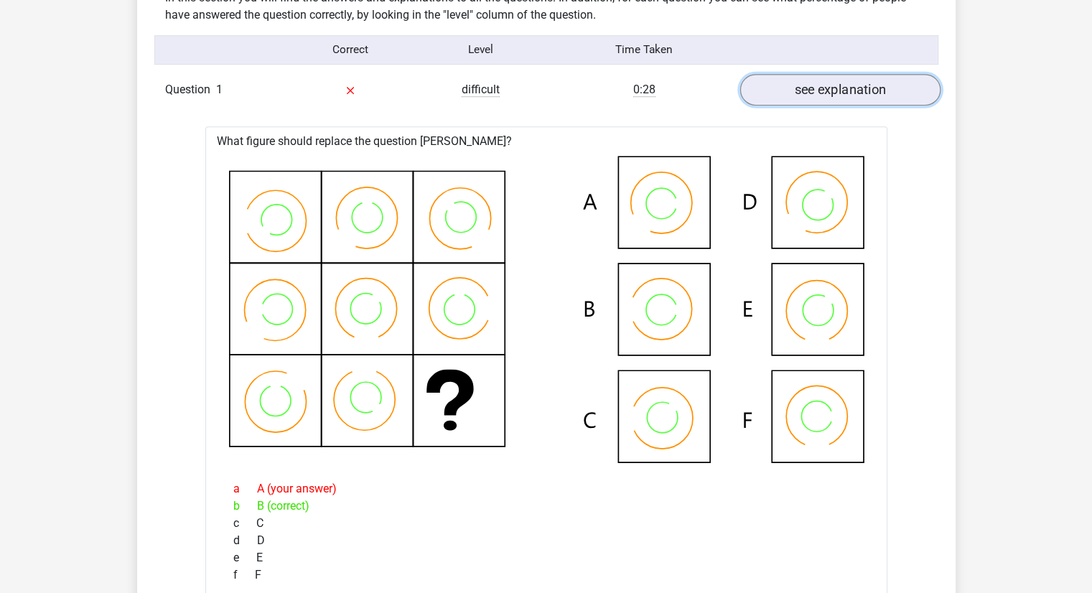
click at [830, 93] on link "see explanation" at bounding box center [839, 90] width 200 height 32
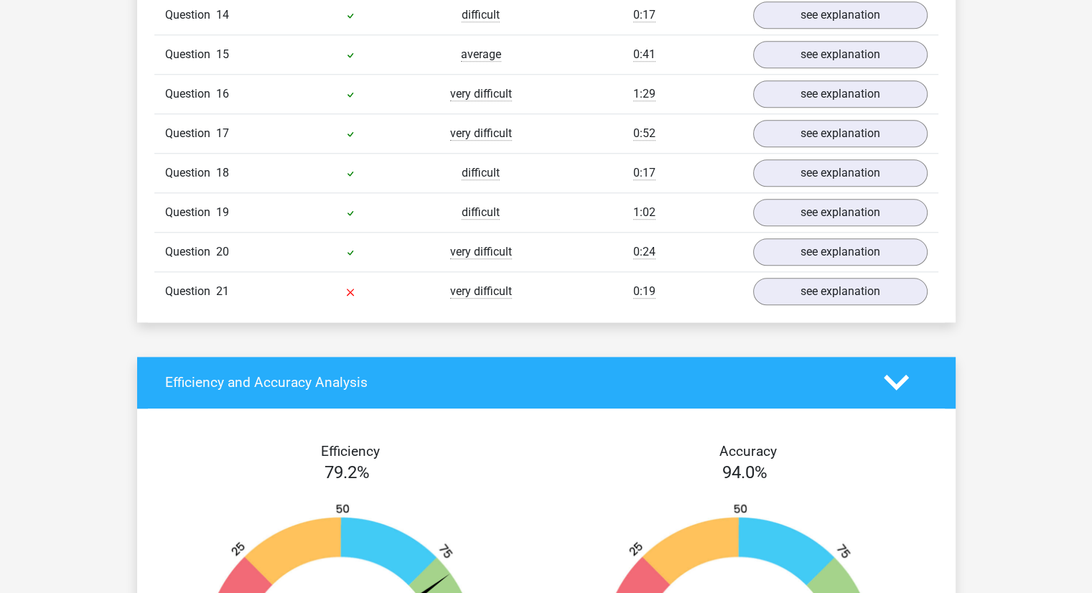
scroll to position [1509, 0]
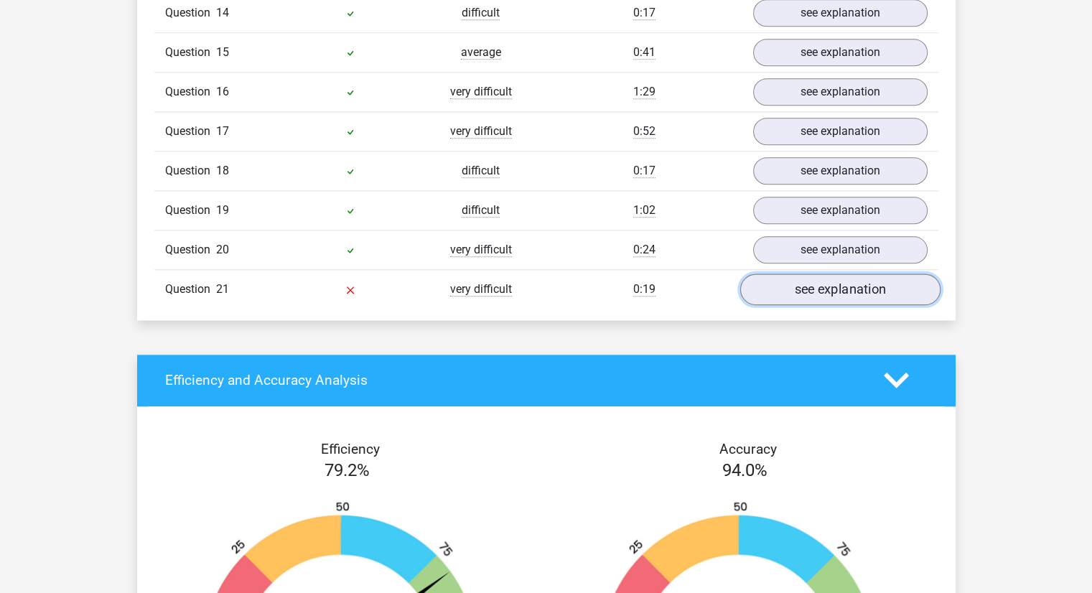
click at [830, 285] on link "see explanation" at bounding box center [839, 289] width 200 height 32
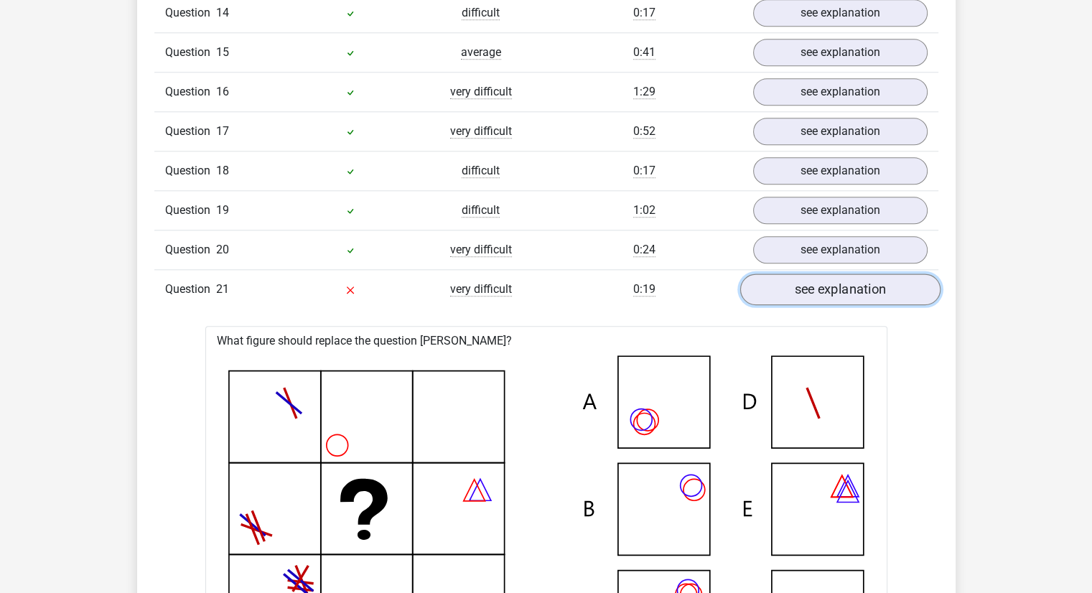
click at [779, 279] on link "see explanation" at bounding box center [839, 289] width 200 height 32
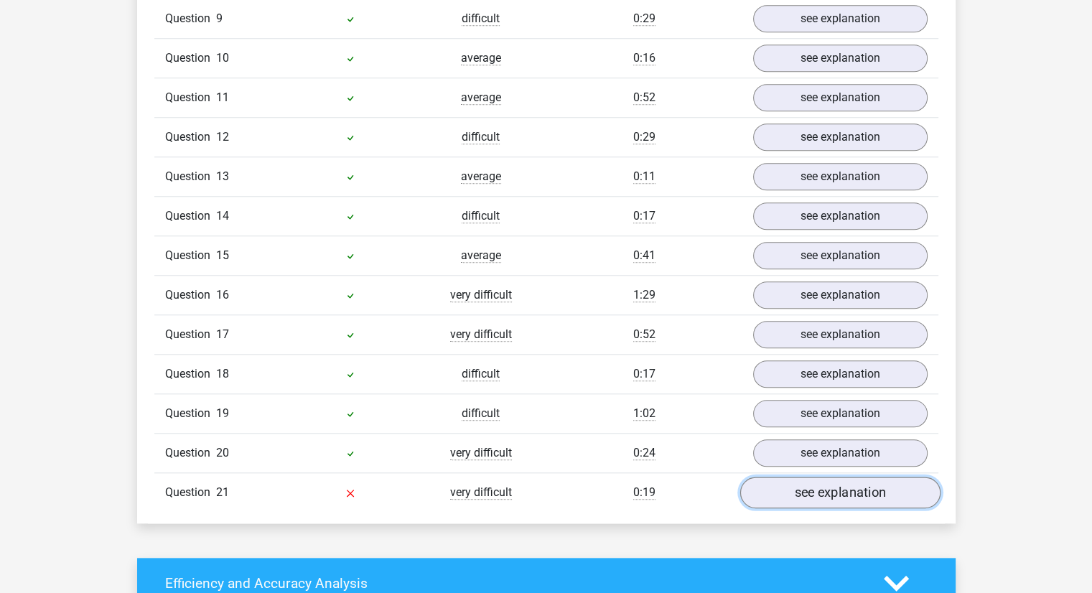
scroll to position [1305, 0]
click at [793, 445] on link "see explanation" at bounding box center [839, 454] width 200 height 32
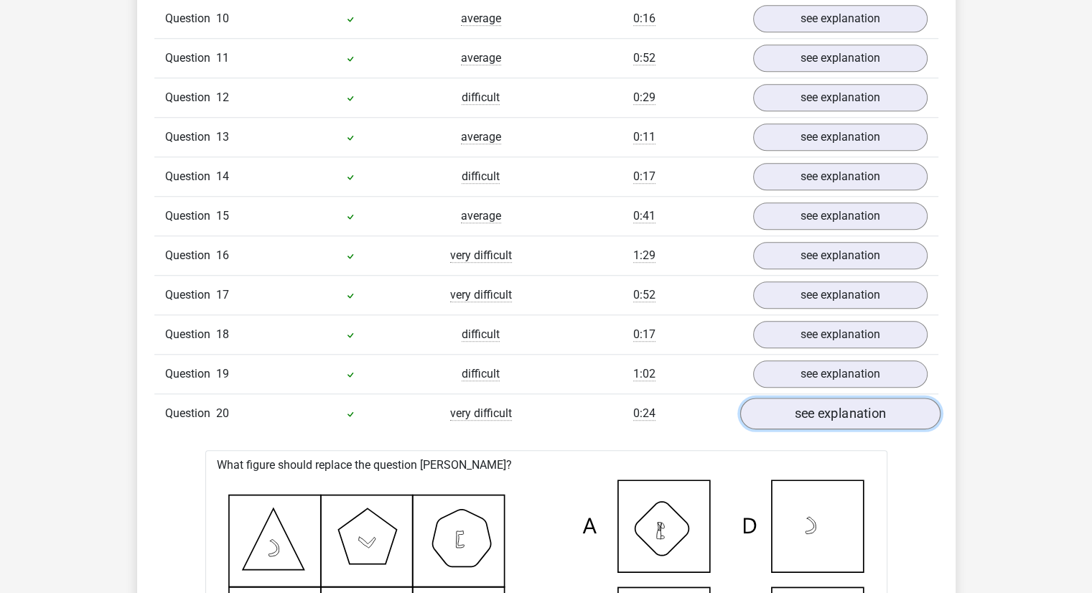
scroll to position [1343, 0]
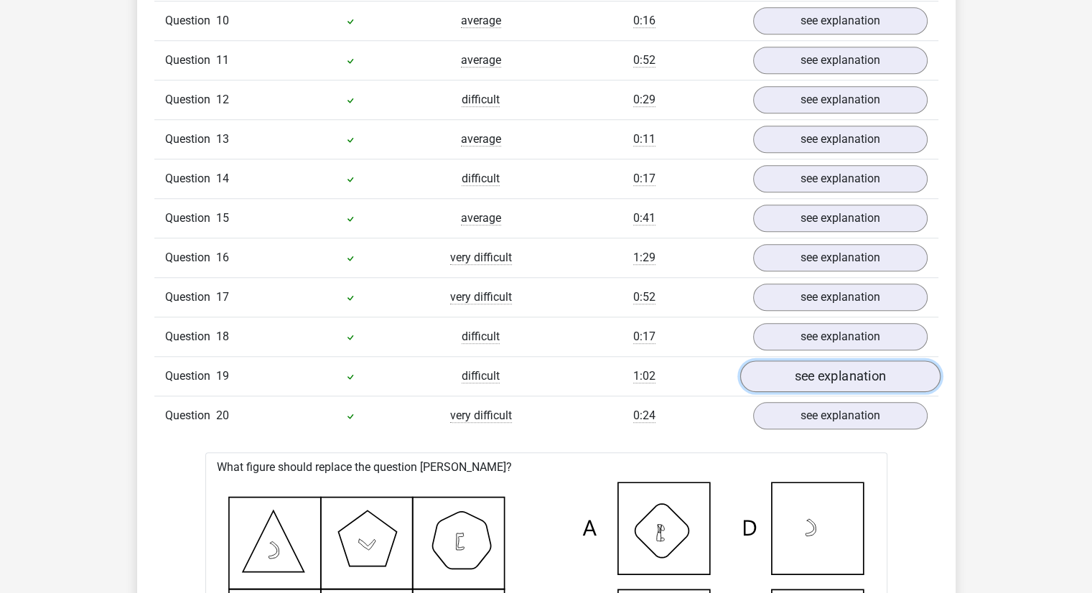
click at [806, 360] on link "see explanation" at bounding box center [839, 376] width 200 height 32
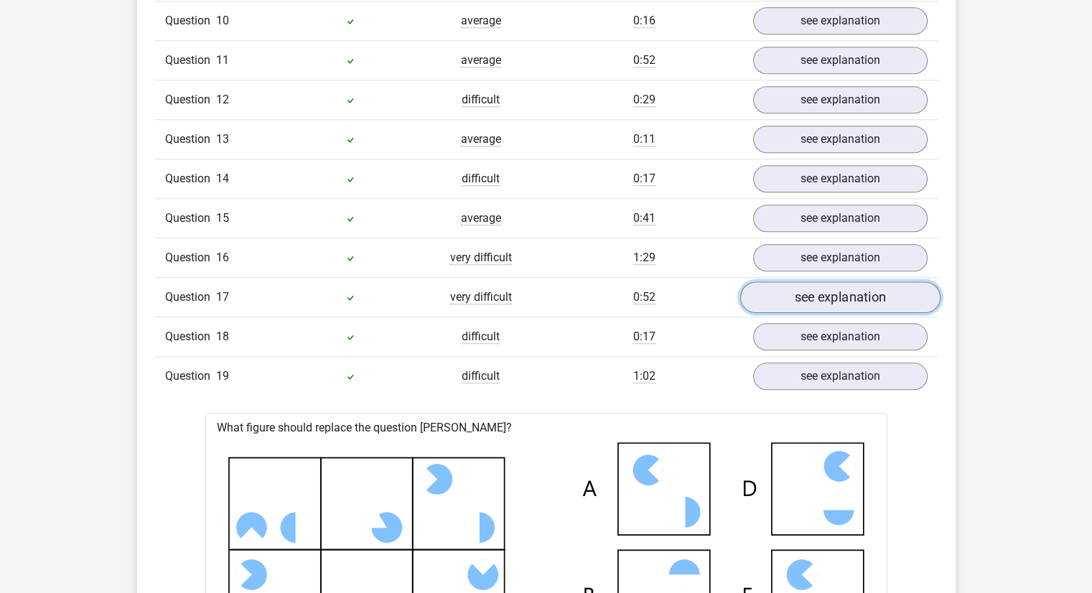
click at [818, 284] on link "see explanation" at bounding box center [839, 297] width 200 height 32
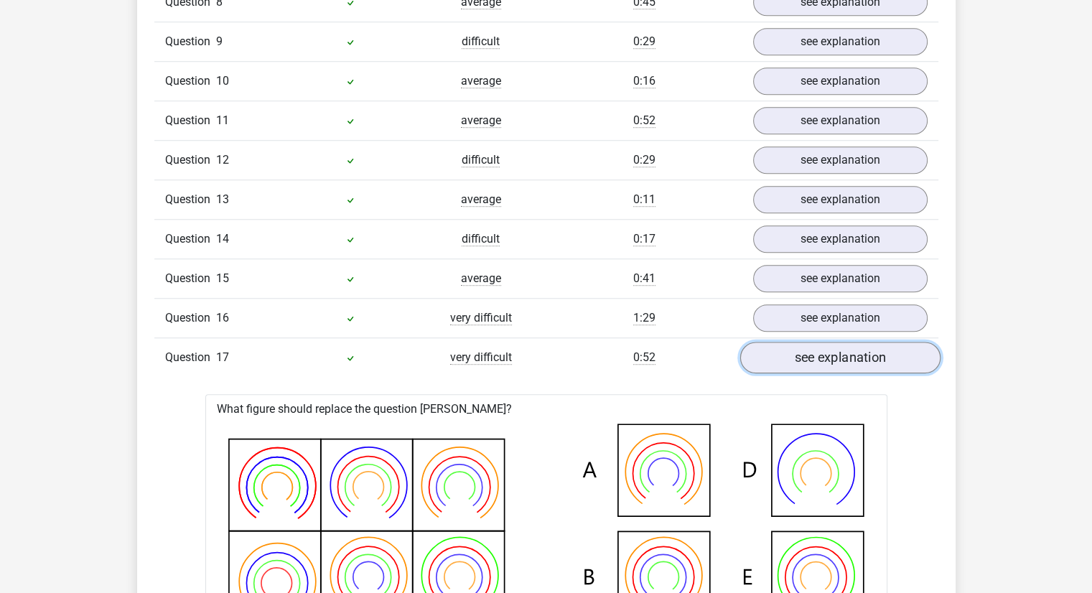
scroll to position [1272, 0]
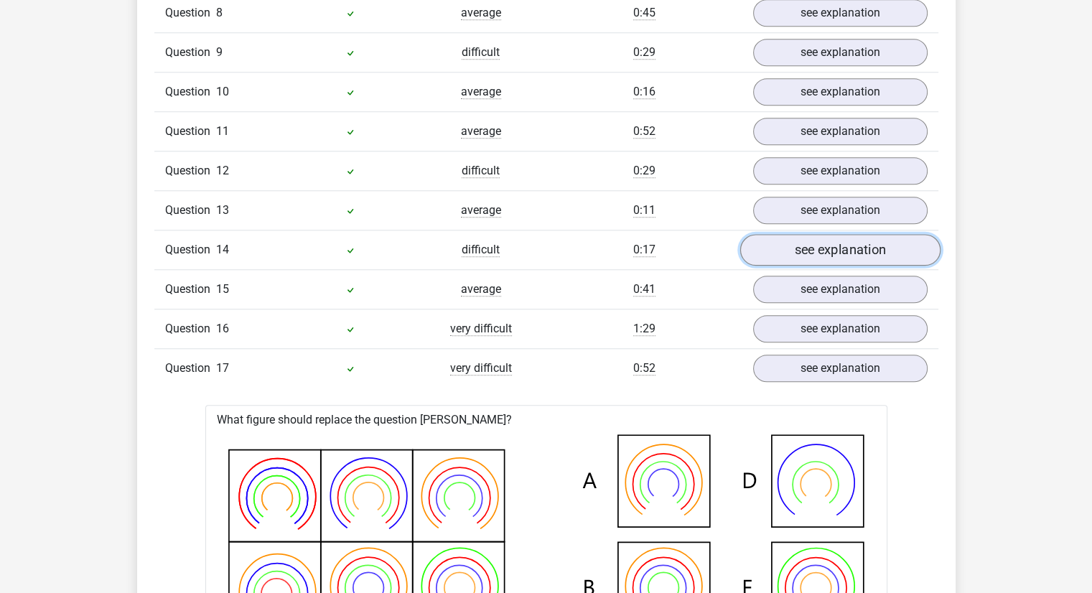
click at [821, 236] on link "see explanation" at bounding box center [839, 250] width 200 height 32
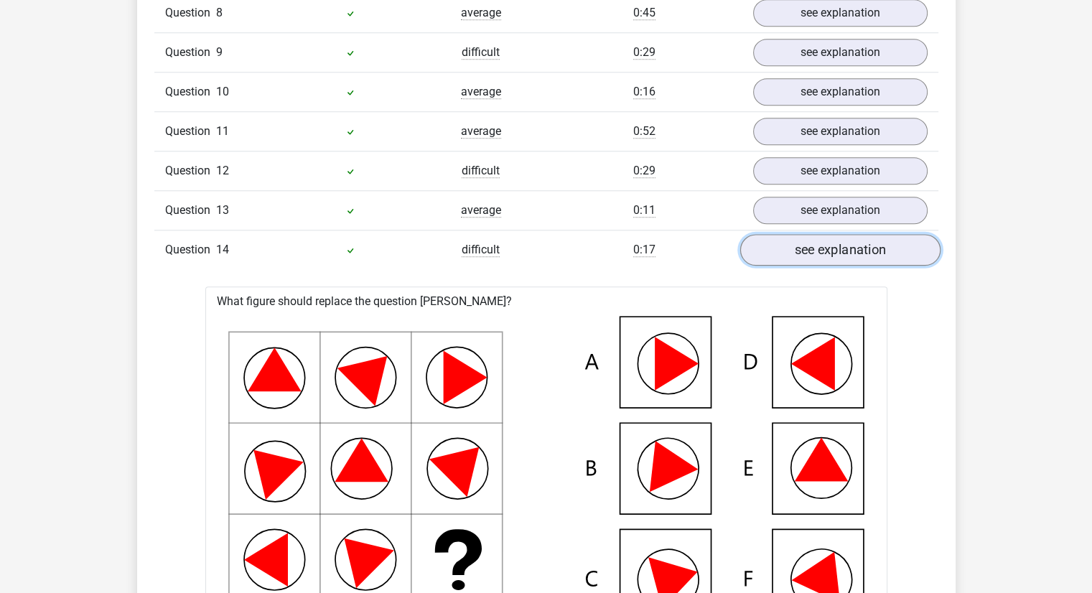
click at [795, 236] on link "see explanation" at bounding box center [839, 250] width 200 height 32
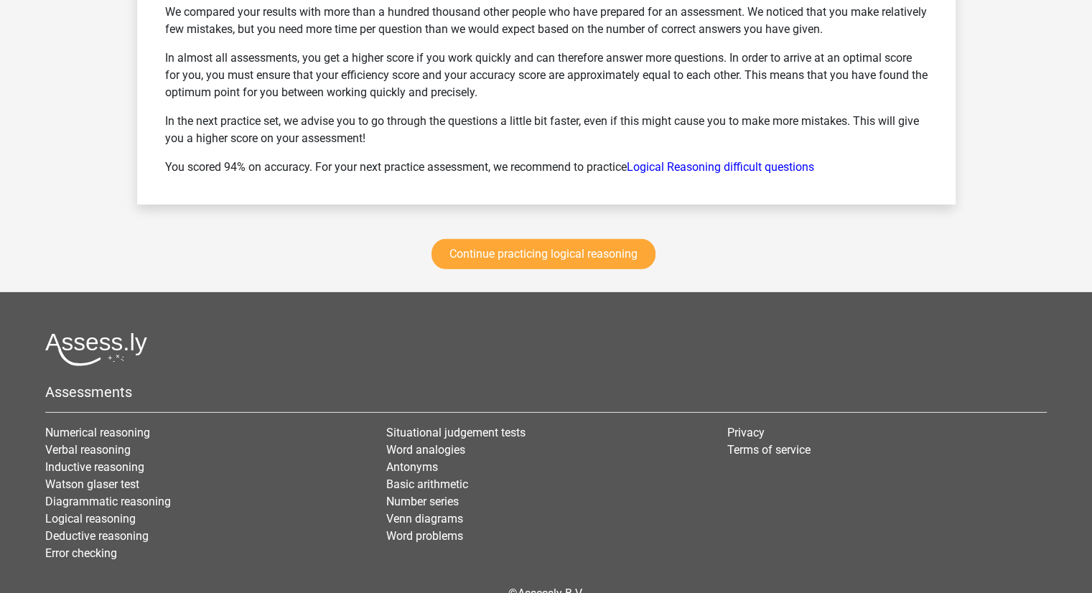
scroll to position [4431, 0]
click at [608, 244] on link "Continue practicing logical reasoning" at bounding box center [543, 253] width 224 height 30
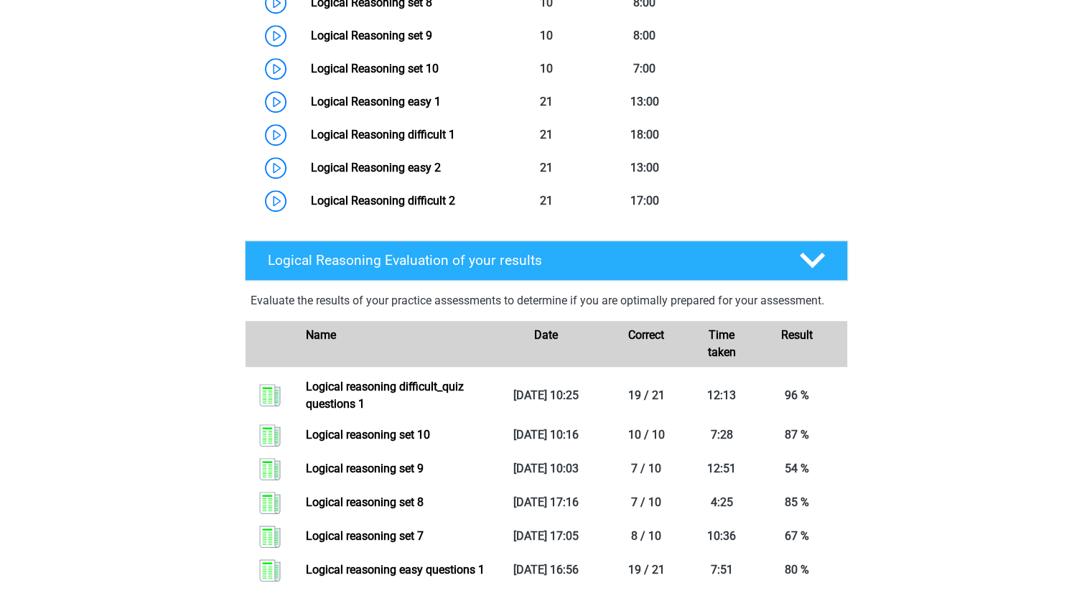
scroll to position [970, 0]
